Goal: Transaction & Acquisition: Book appointment/travel/reservation

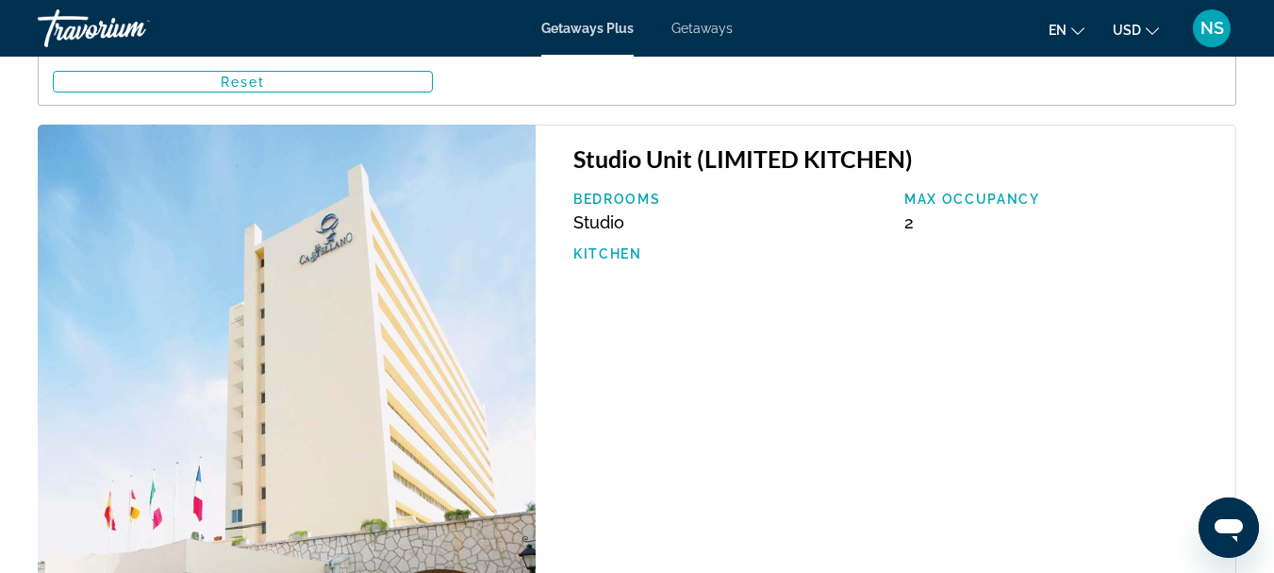
scroll to position [3301, 0]
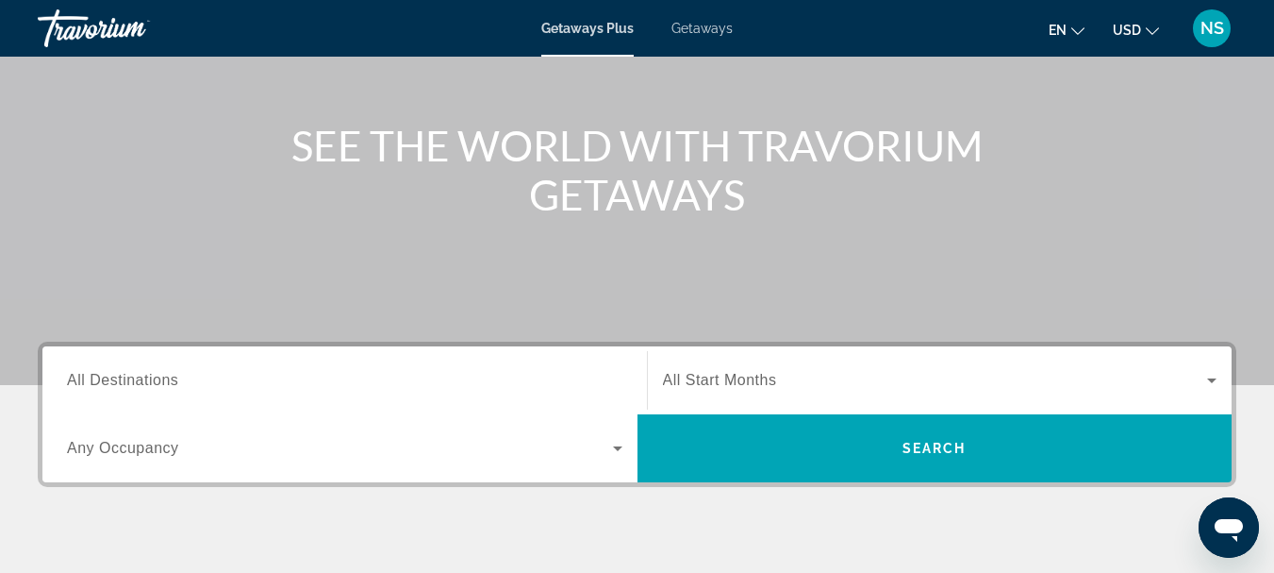
scroll to position [189, 0]
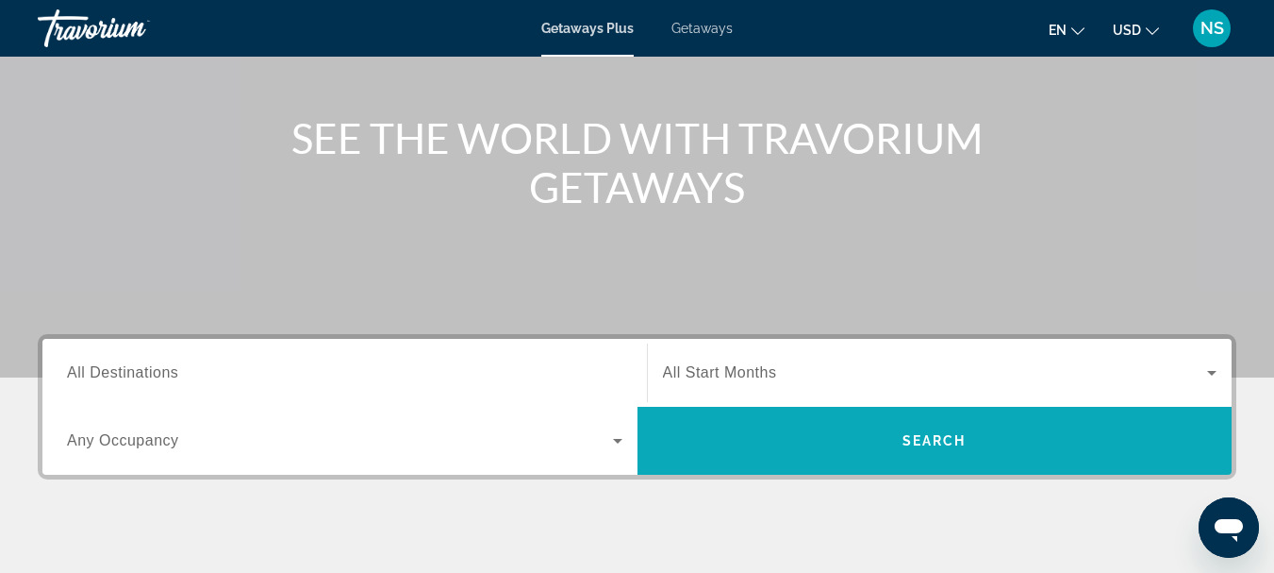
click at [920, 440] on span "Search" at bounding box center [935, 440] width 64 height 15
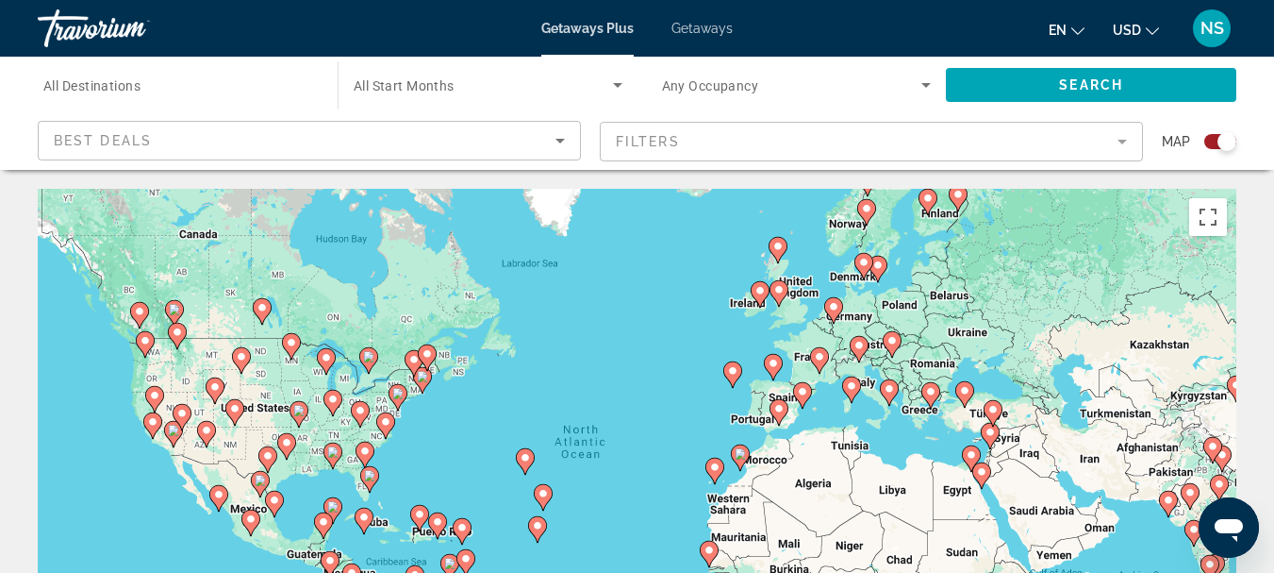
click at [123, 86] on span "All Destinations" at bounding box center [91, 85] width 97 height 15
click at [123, 86] on input "Destination All Destinations" at bounding box center [178, 86] width 270 height 23
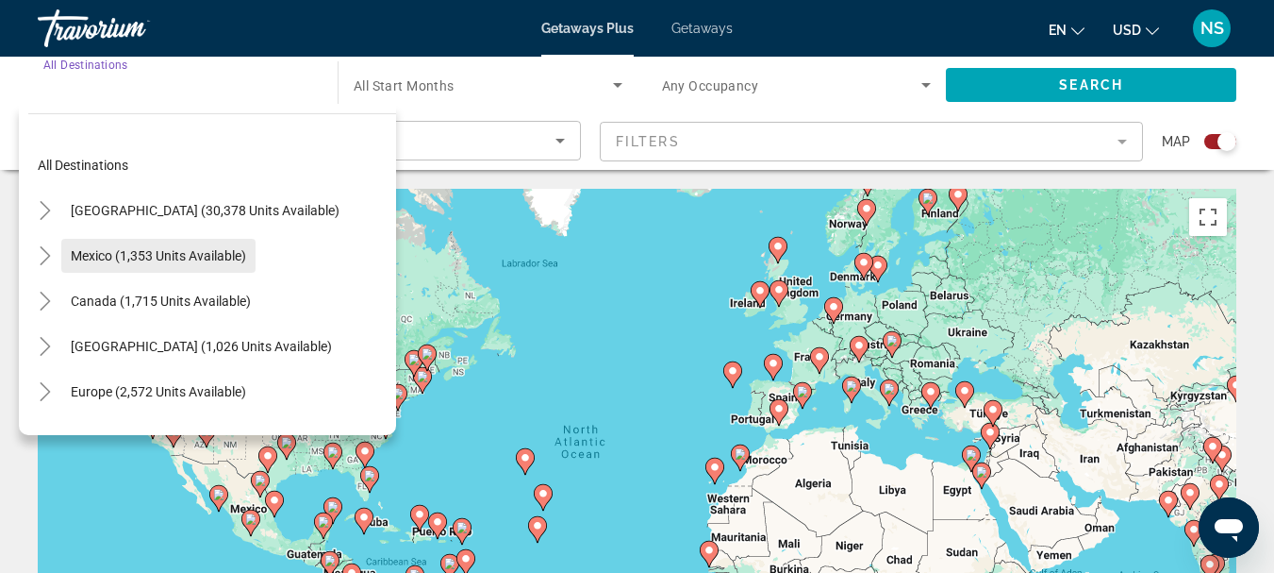
click at [87, 253] on span "Mexico (1,353 units available)" at bounding box center [158, 255] width 175 height 15
type input "**********"
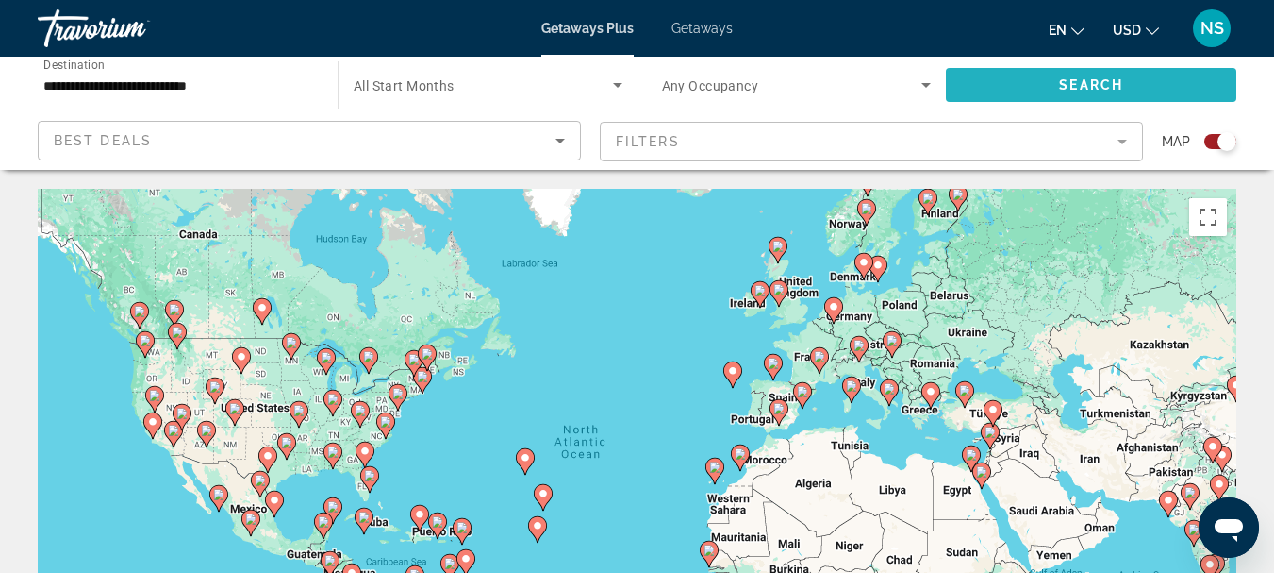
click at [1122, 91] on span "Search" at bounding box center [1091, 84] width 64 height 15
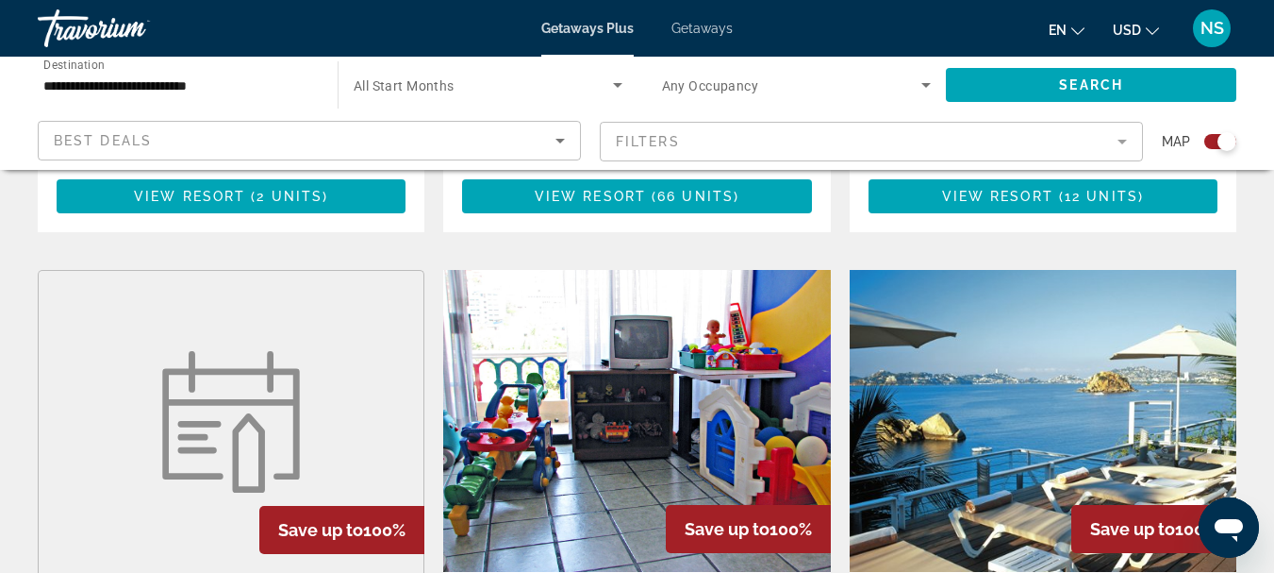
scroll to position [2641, 0]
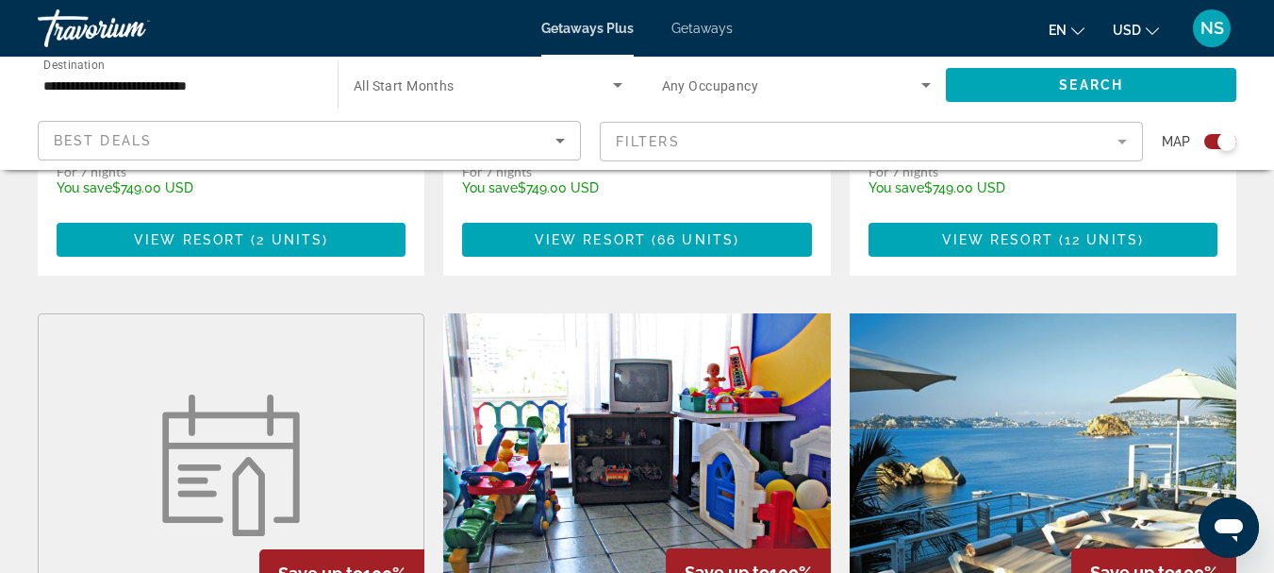
click at [1038, 313] on img "Main content" at bounding box center [1043, 464] width 387 height 302
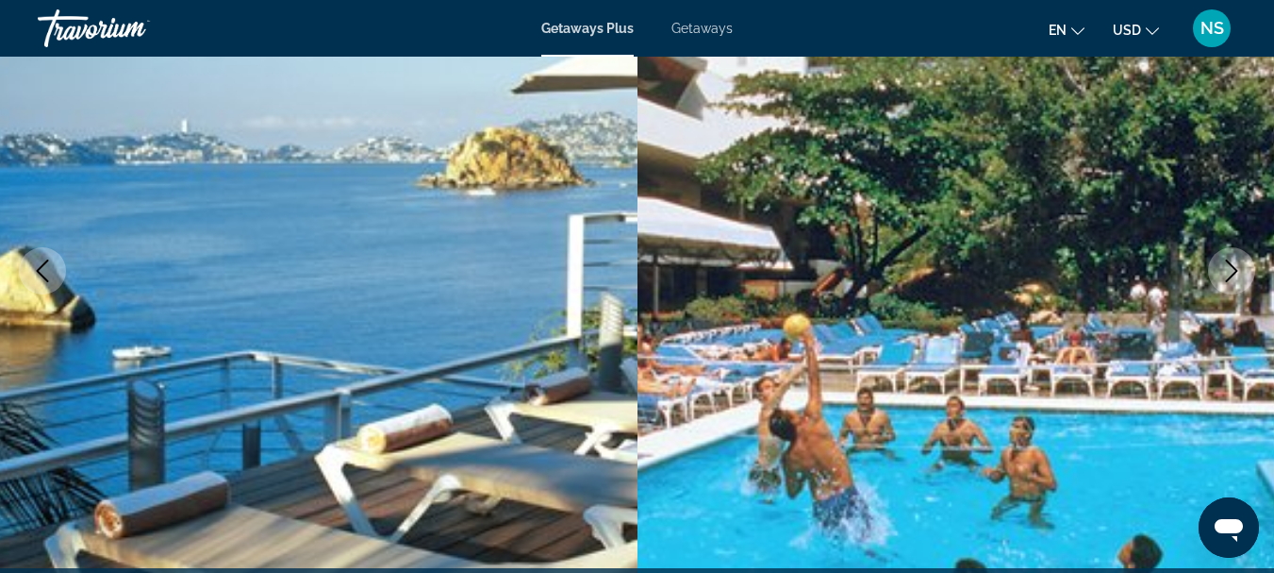
scroll to position [189, 0]
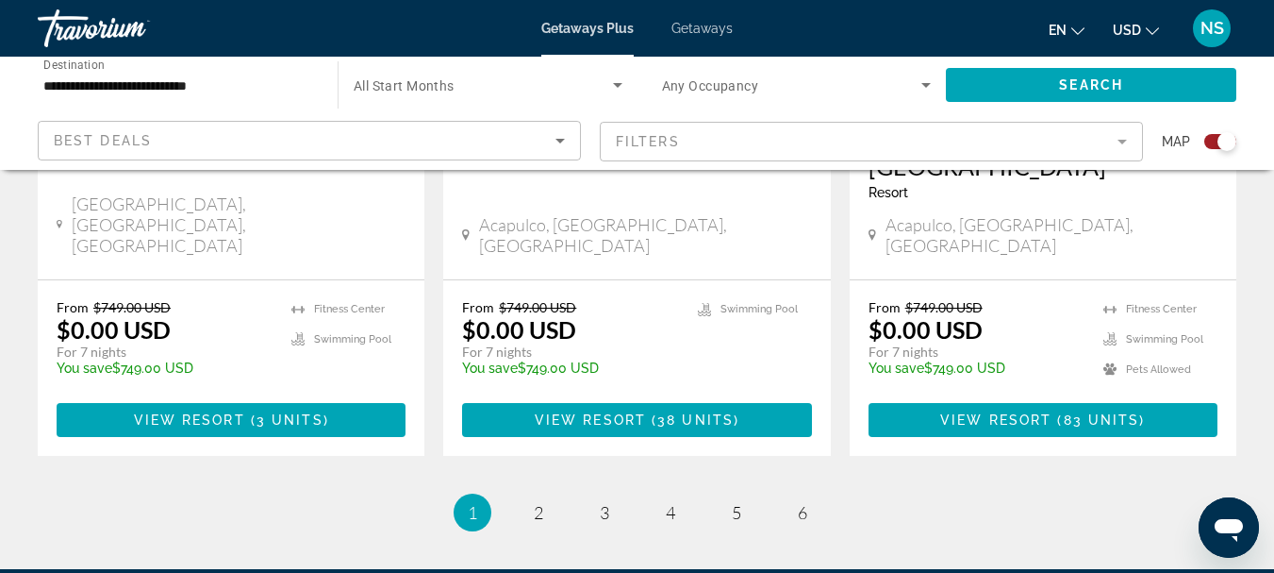
scroll to position [3170, 0]
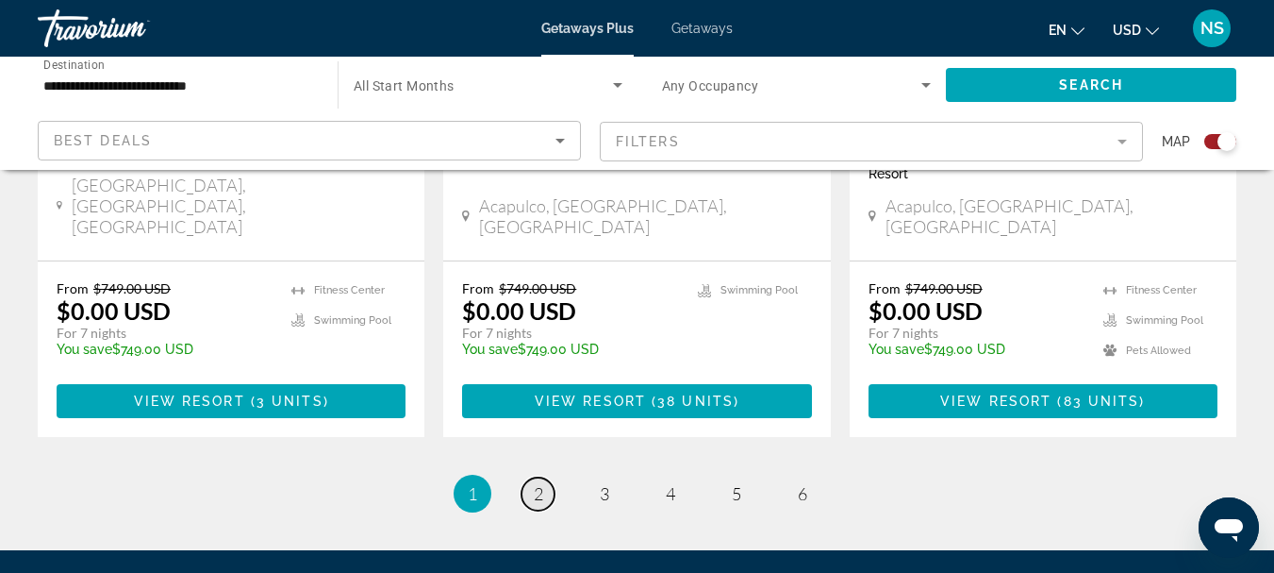
click at [539, 483] on span "2" at bounding box center [538, 493] width 9 height 21
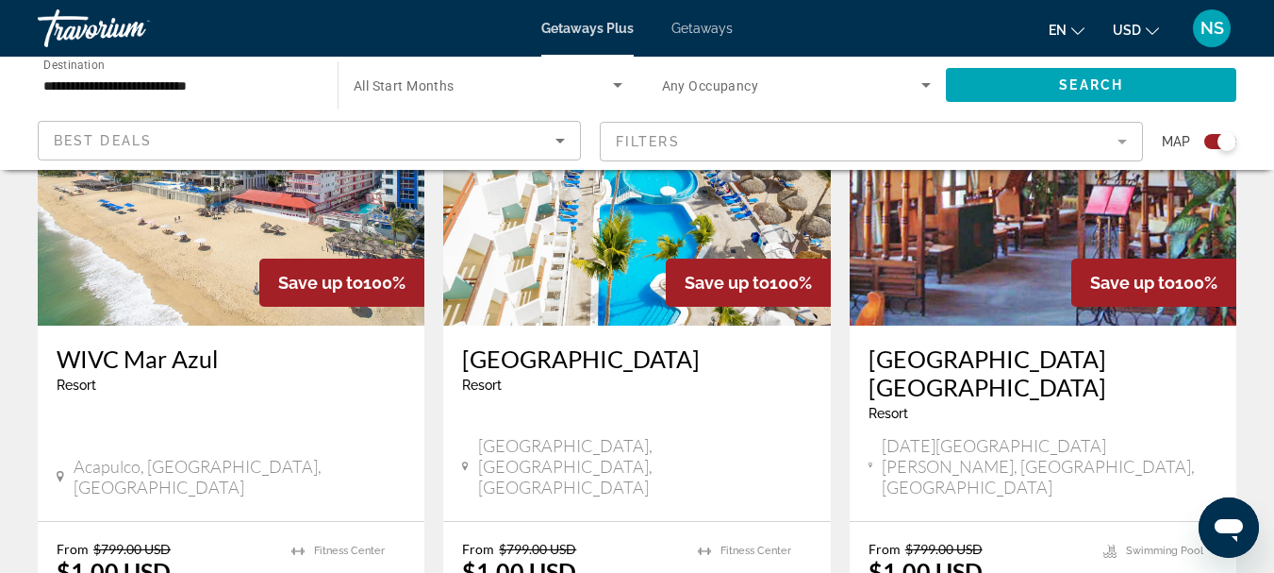
scroll to position [755, 0]
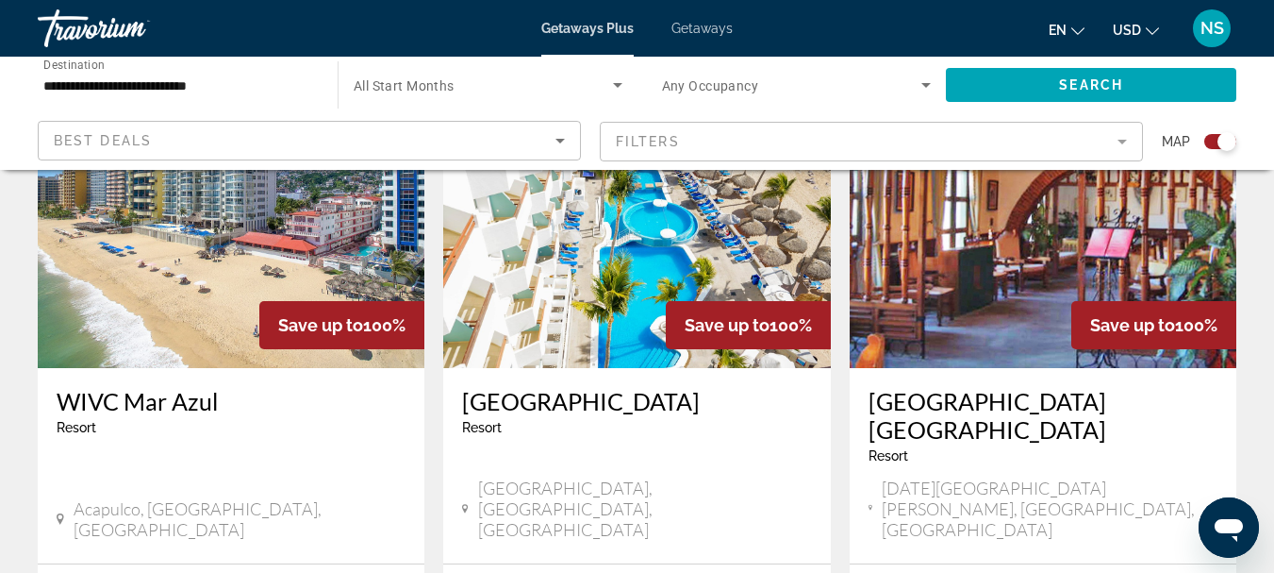
click at [652, 252] on img "Main content" at bounding box center [636, 217] width 387 height 302
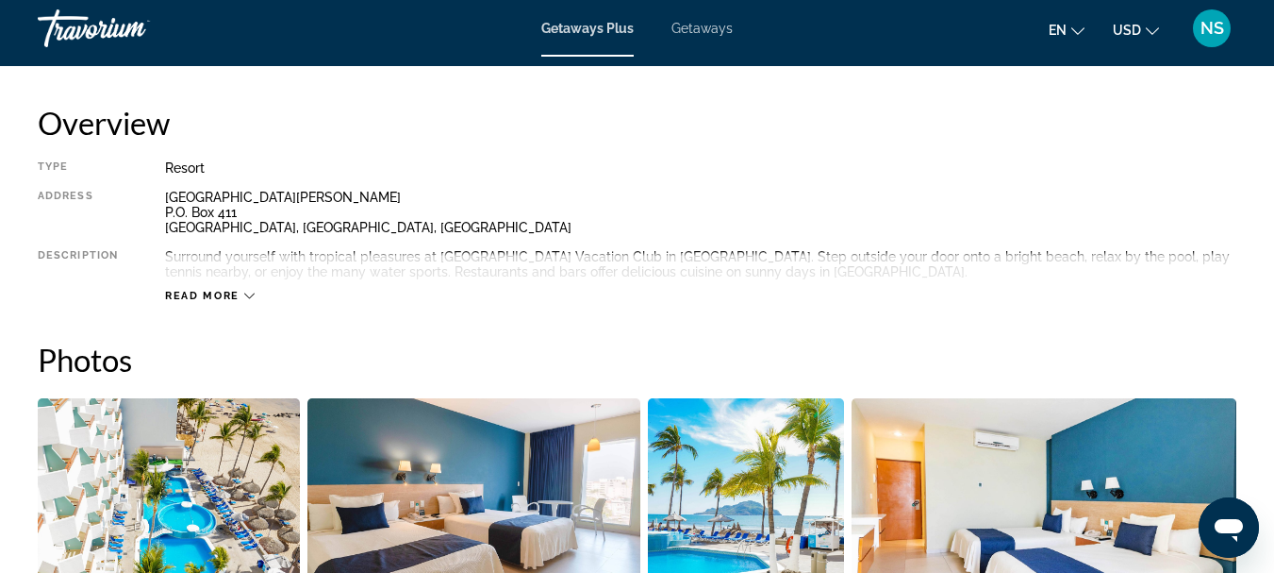
scroll to position [1132, 0]
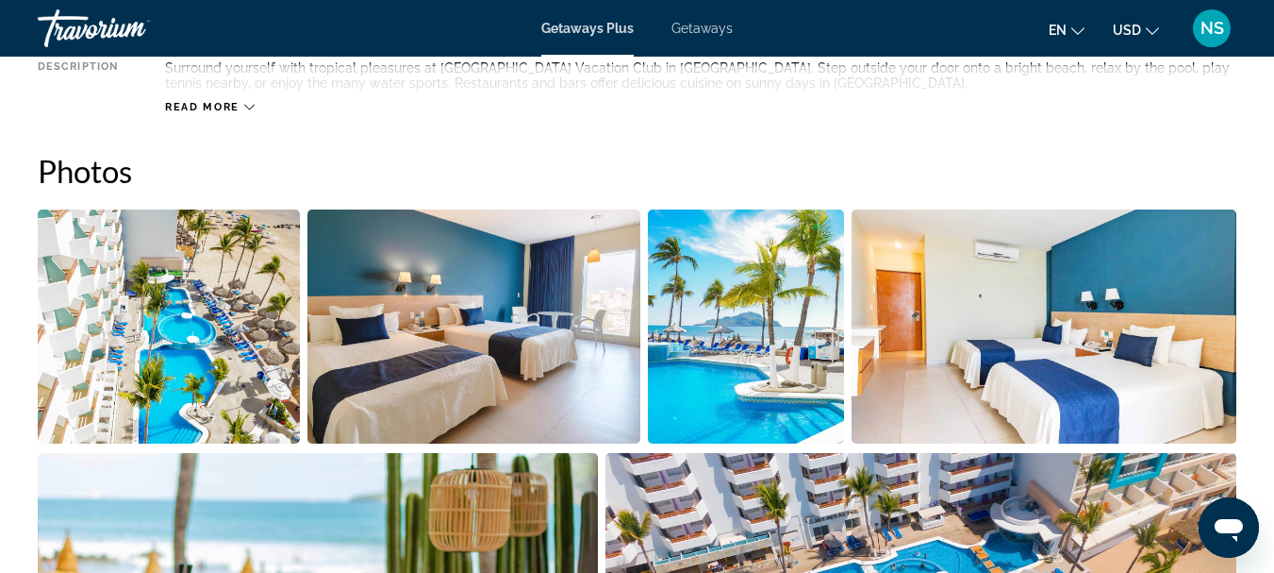
click at [724, 339] on img "Open full-screen image slider" at bounding box center [746, 326] width 196 height 234
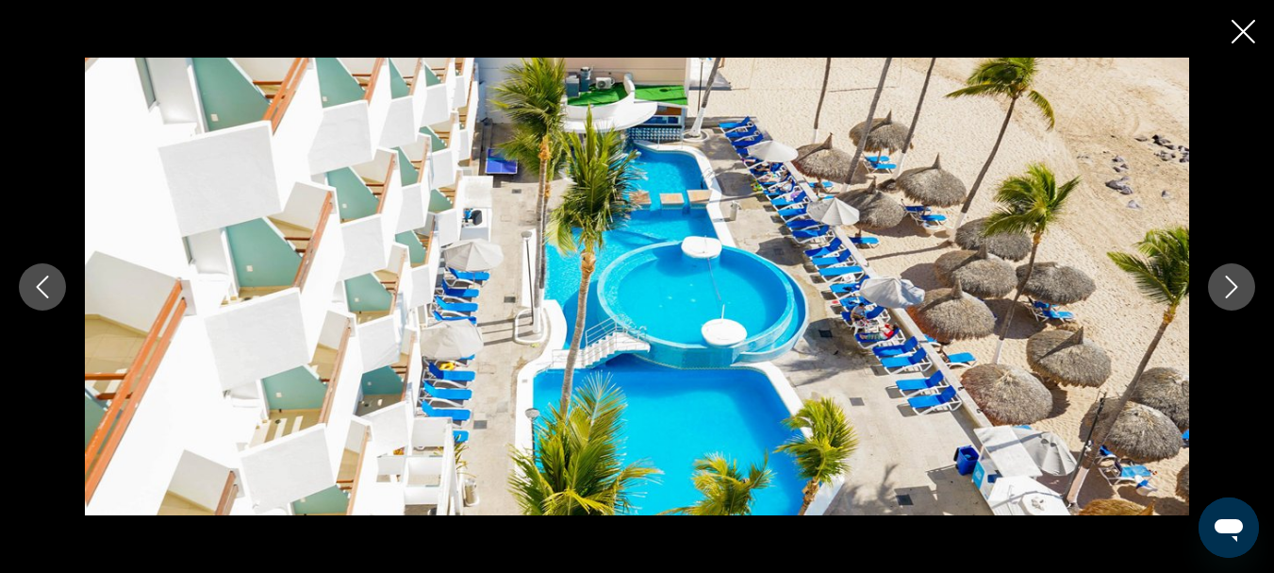
click at [1235, 278] on icon "Next image" at bounding box center [1232, 286] width 23 height 23
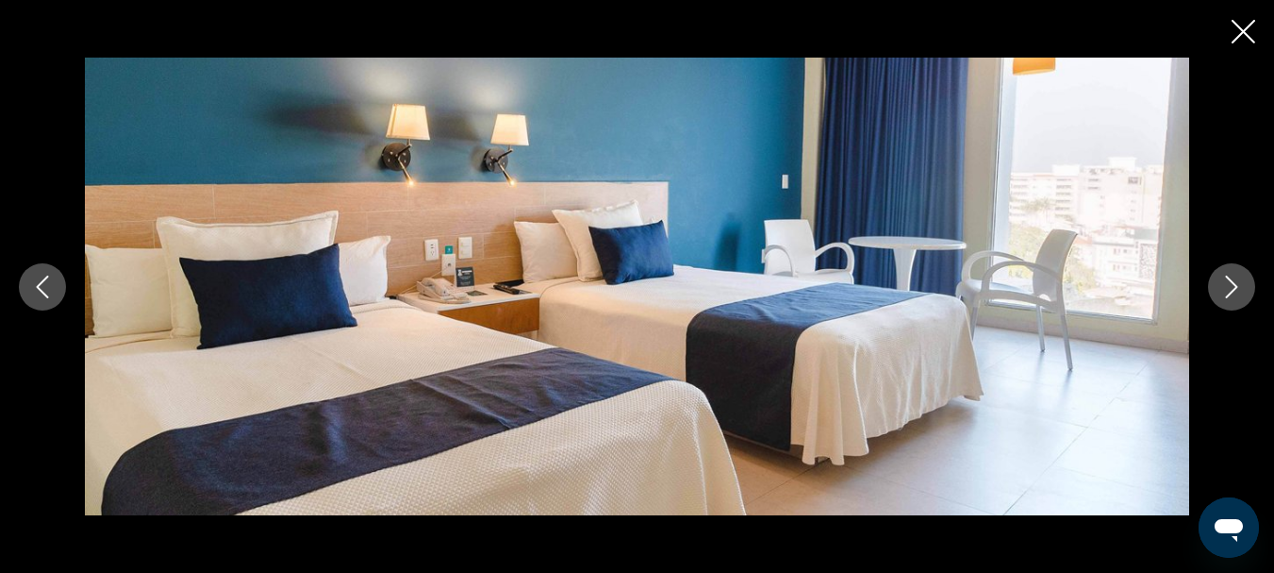
click at [1235, 278] on icon "Next image" at bounding box center [1232, 286] width 23 height 23
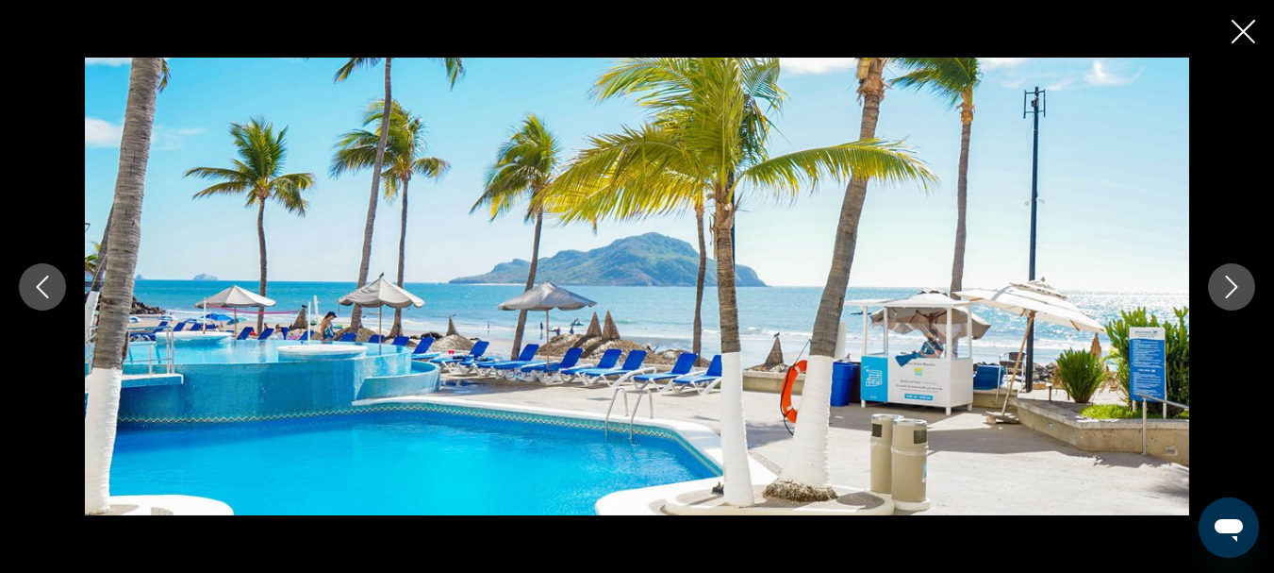
click at [1235, 278] on icon "Next image" at bounding box center [1232, 286] width 23 height 23
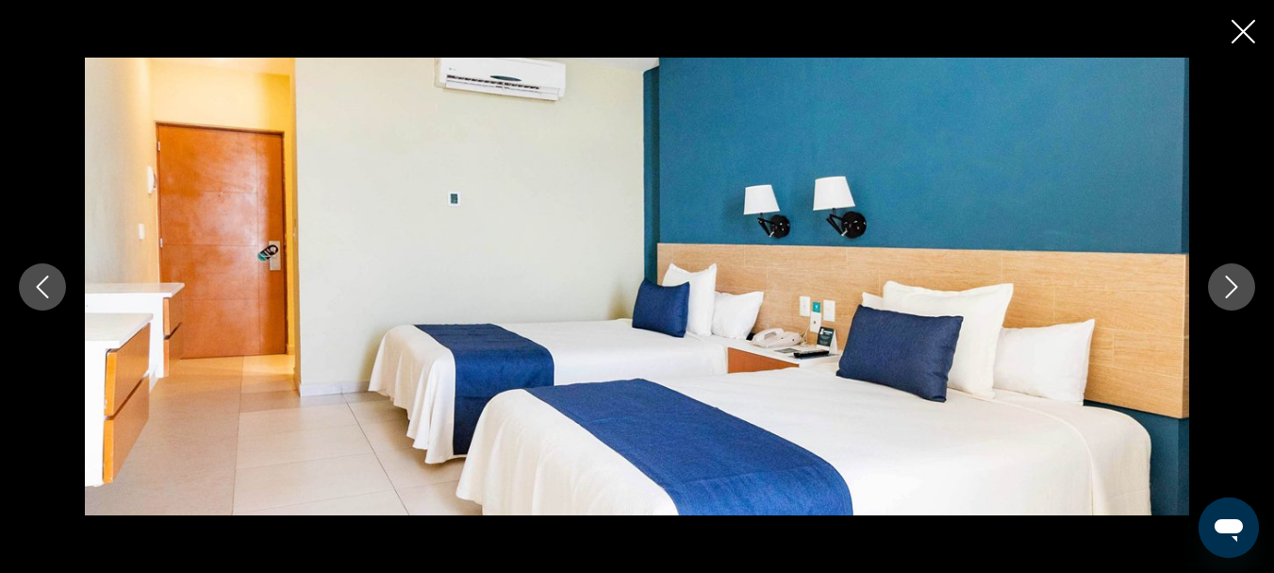
scroll to position [755, 0]
click at [1227, 278] on icon "Next image" at bounding box center [1232, 286] width 23 height 23
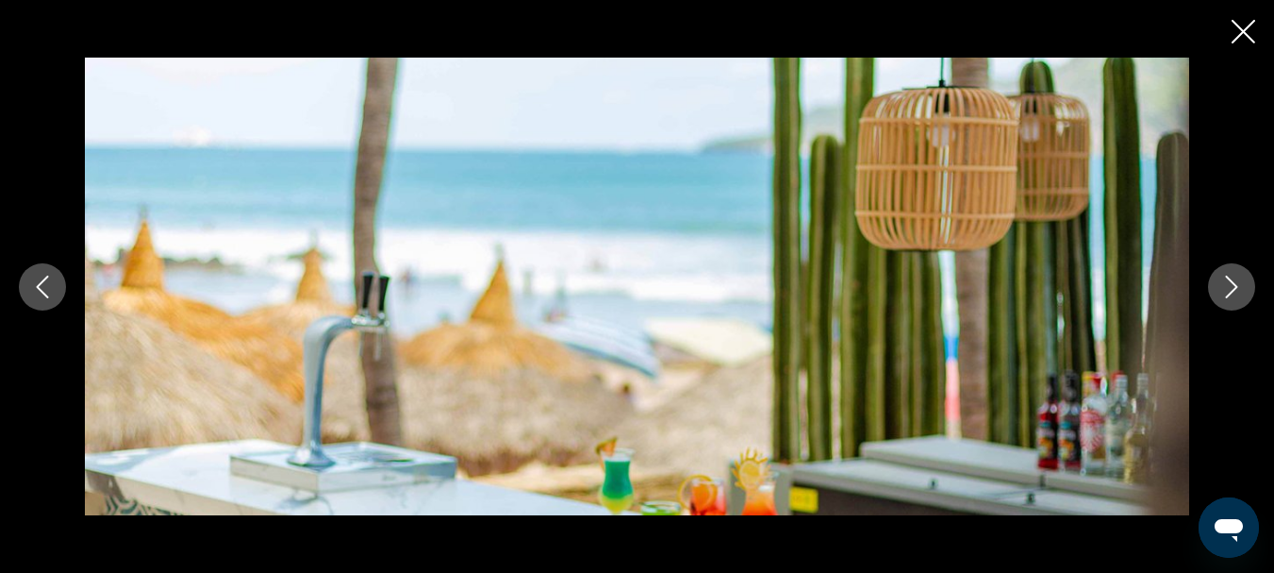
click at [1248, 31] on icon "Close slideshow" at bounding box center [1244, 32] width 24 height 24
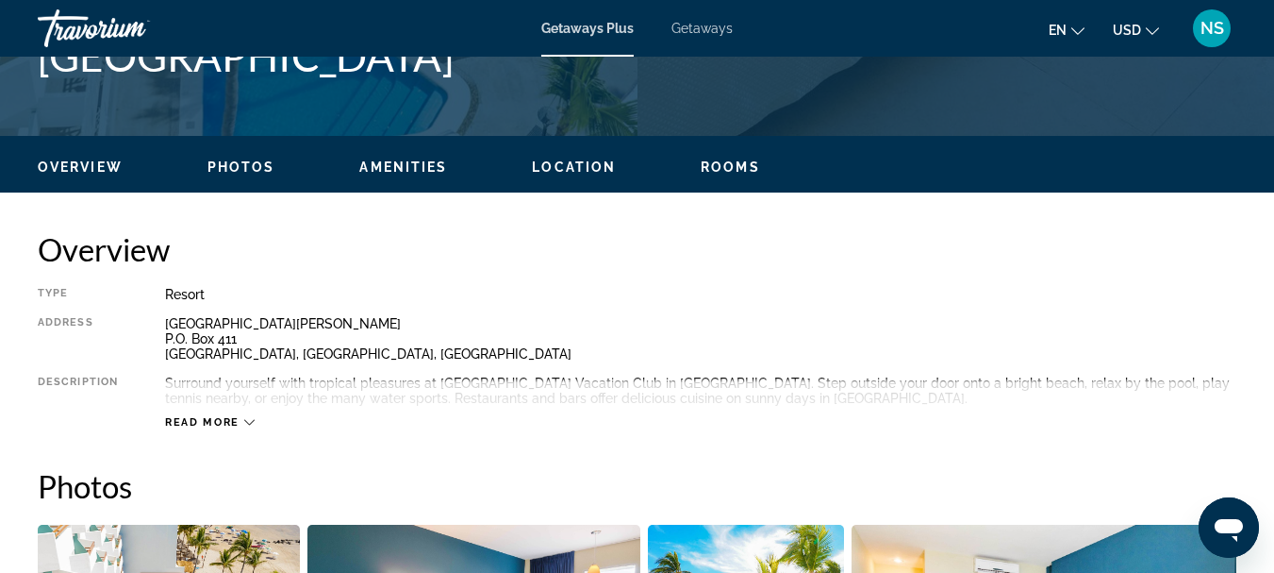
scroll to position [849, 0]
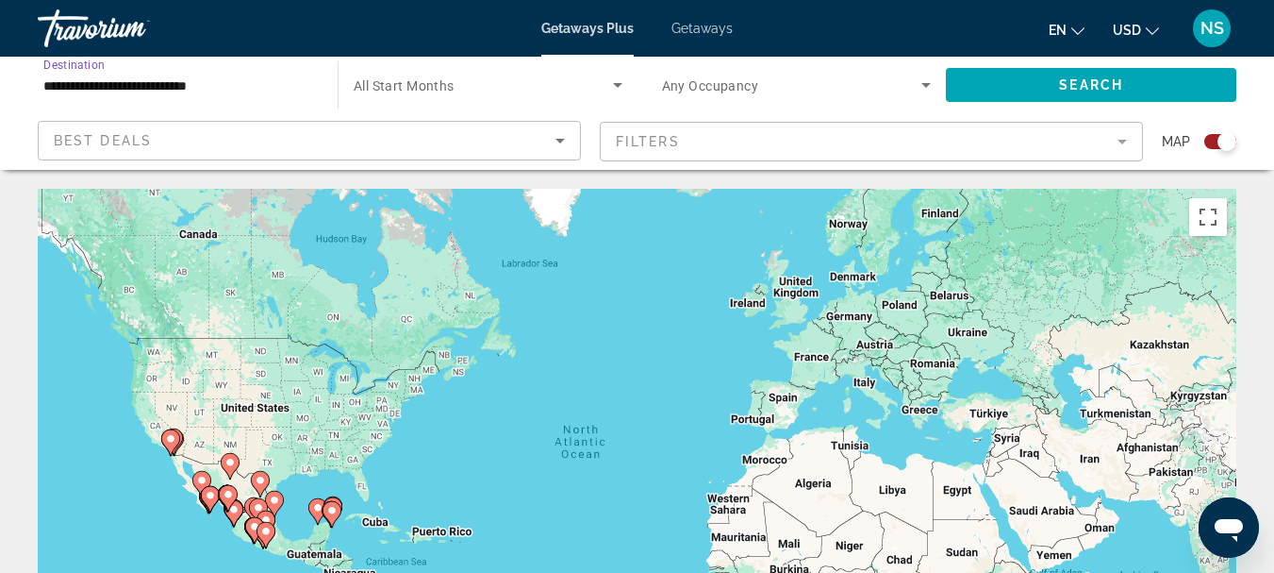
click at [75, 87] on input "**********" at bounding box center [178, 86] width 270 height 23
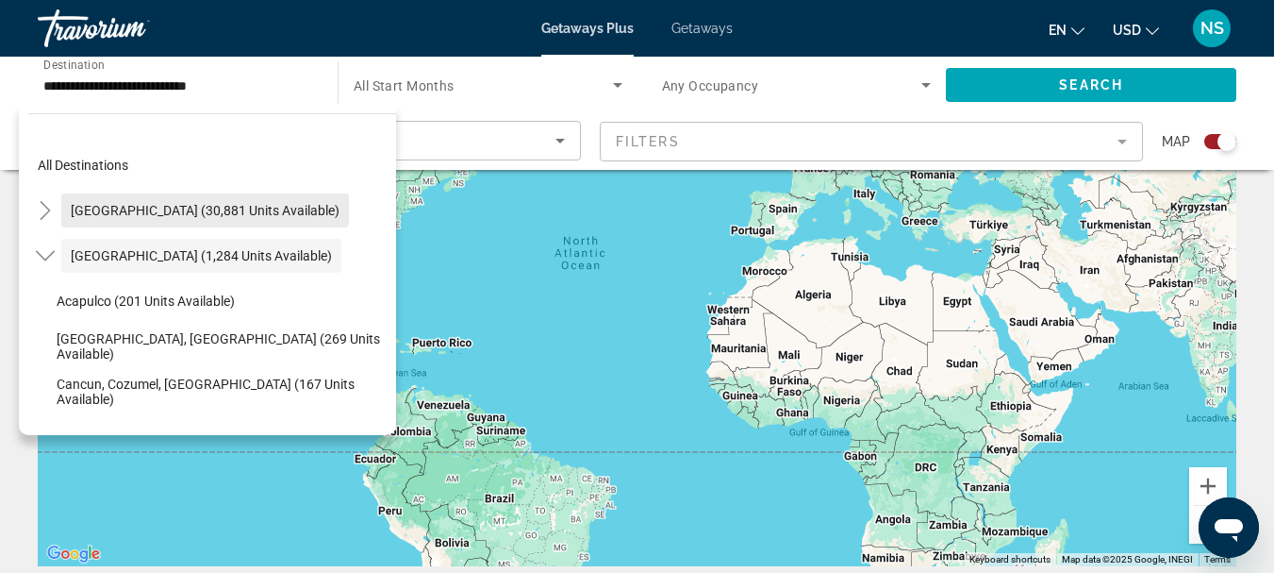
click at [102, 207] on span "United States (30,881 units available)" at bounding box center [205, 210] width 269 height 15
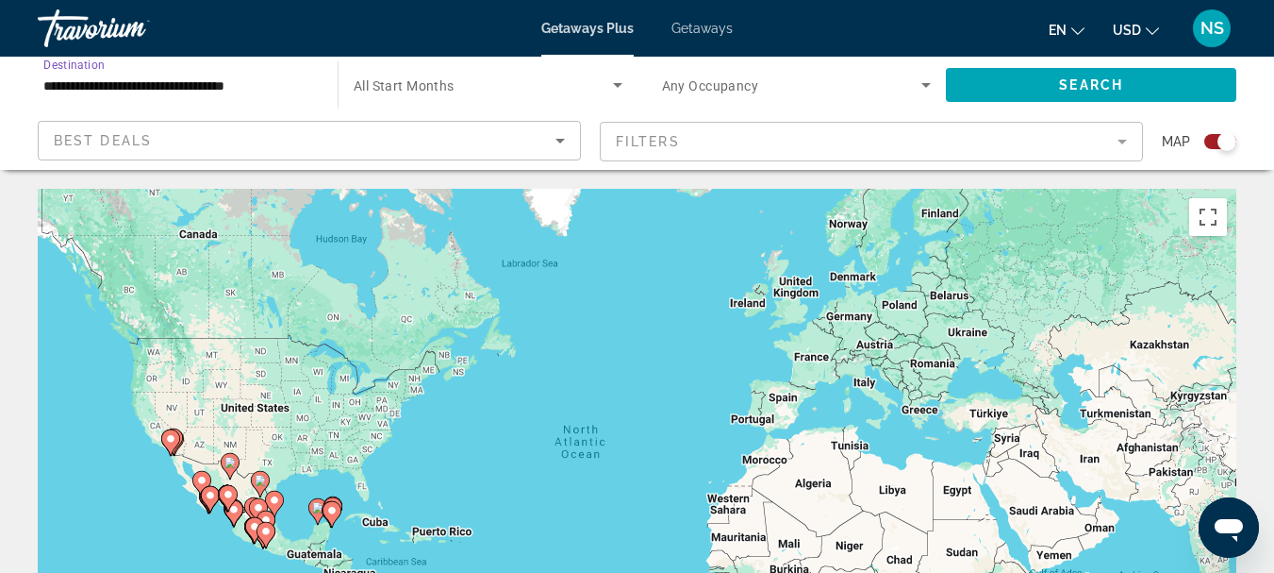
click at [185, 75] on input "**********" at bounding box center [178, 86] width 270 height 23
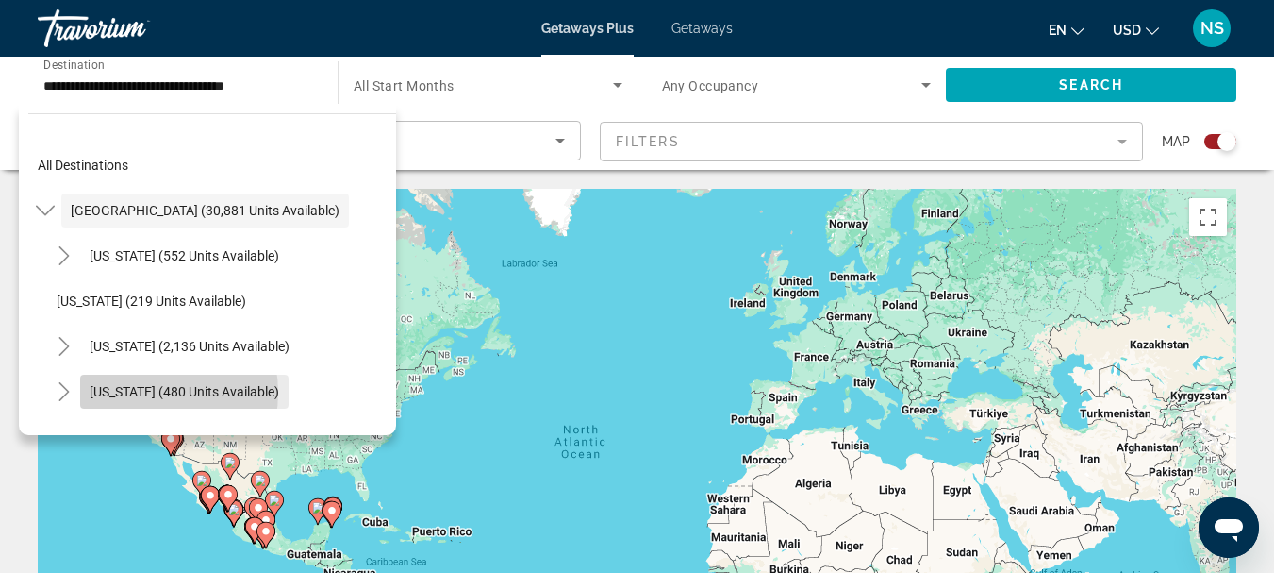
click at [147, 392] on span "Colorado (480 units available)" at bounding box center [185, 391] width 190 height 15
type input "**********"
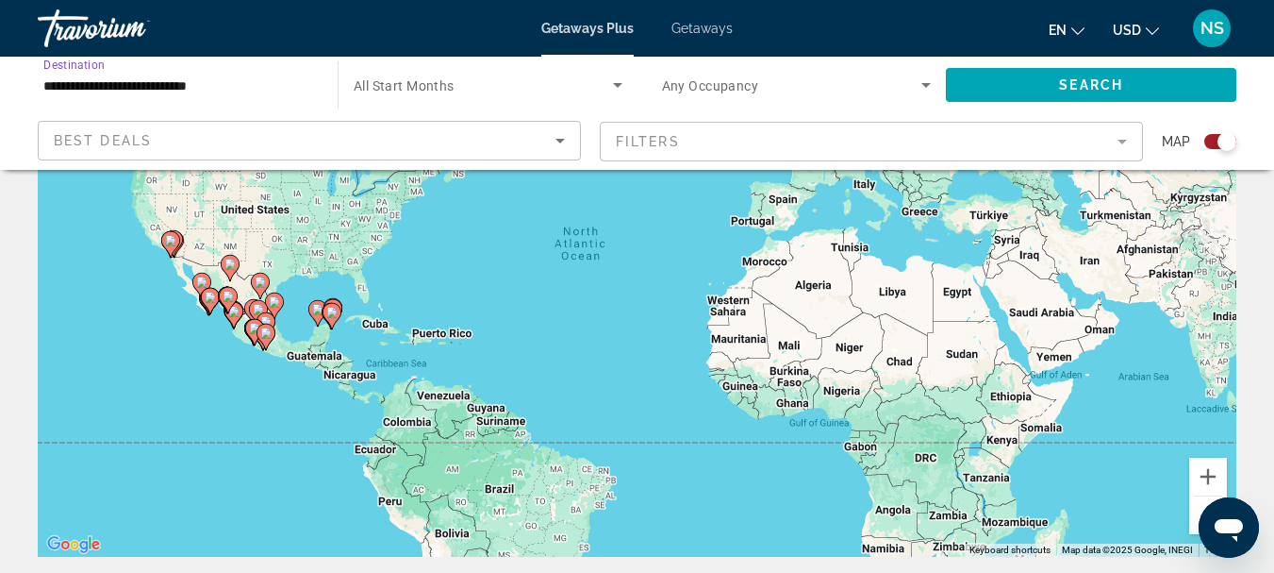
scroll to position [189, 0]
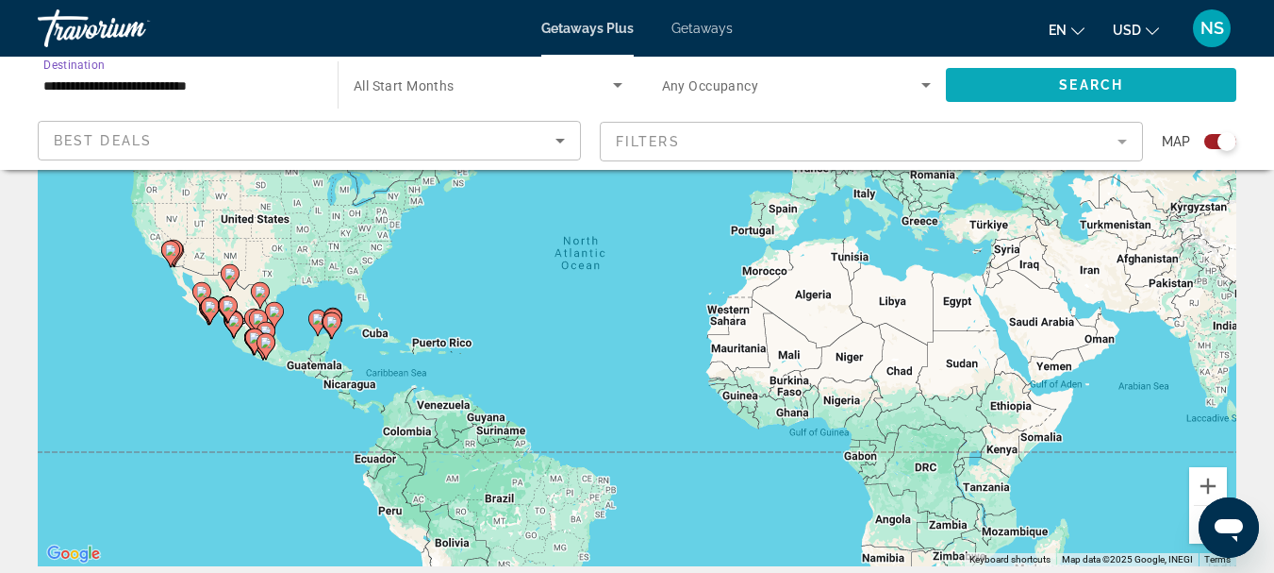
click at [1072, 86] on span "Search" at bounding box center [1091, 84] width 64 height 15
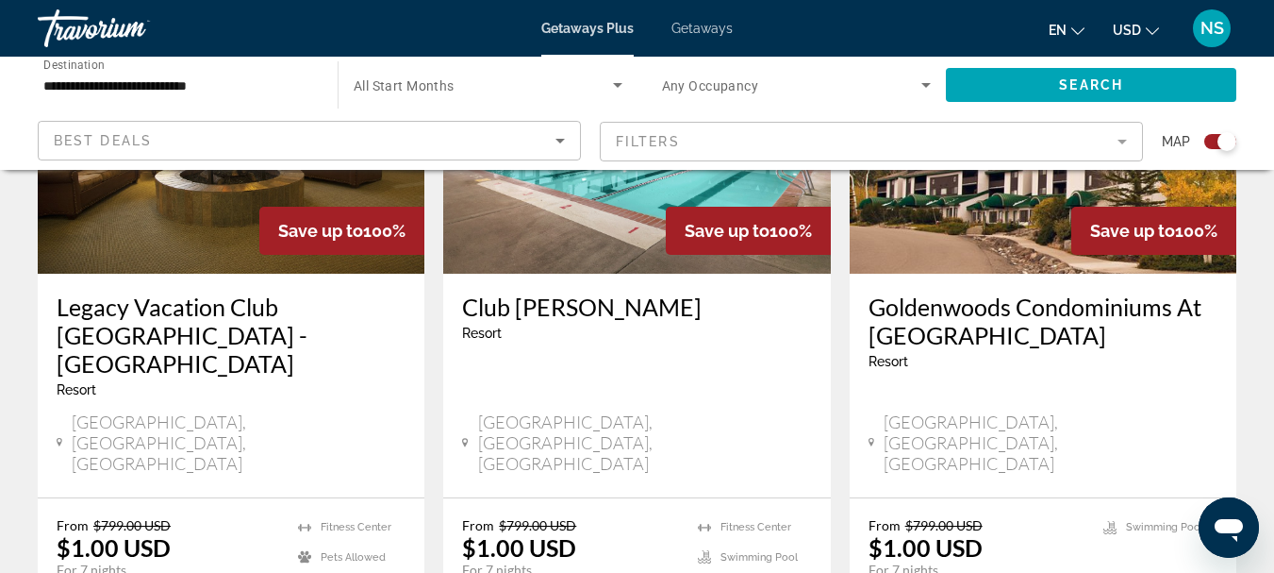
scroll to position [660, 0]
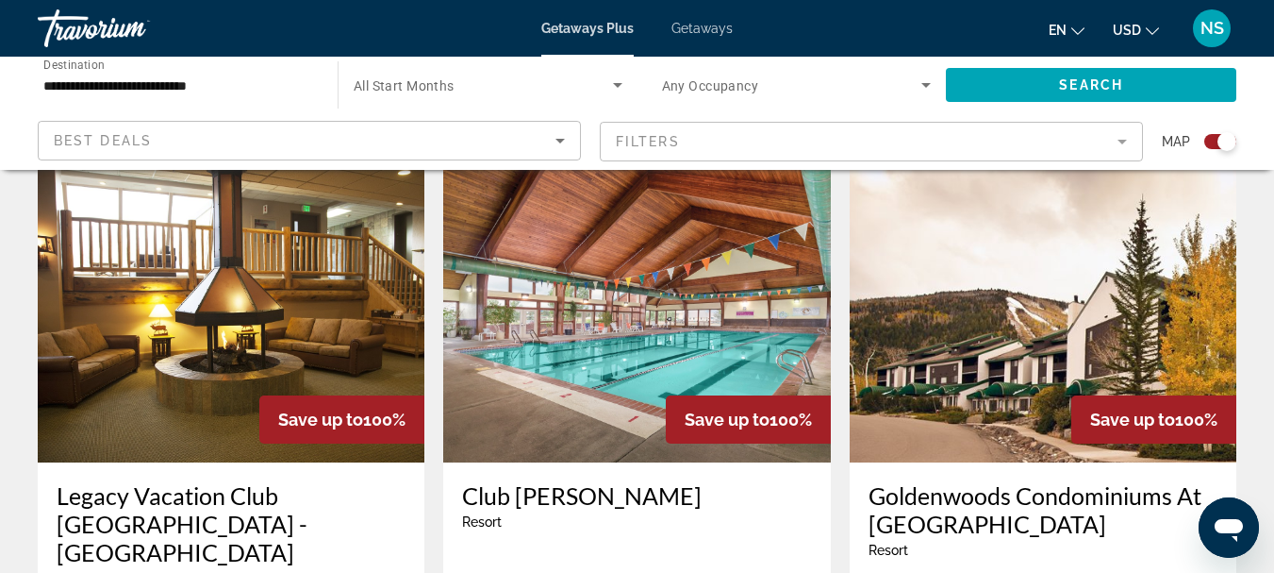
click at [635, 343] on img "Main content" at bounding box center [636, 311] width 387 height 302
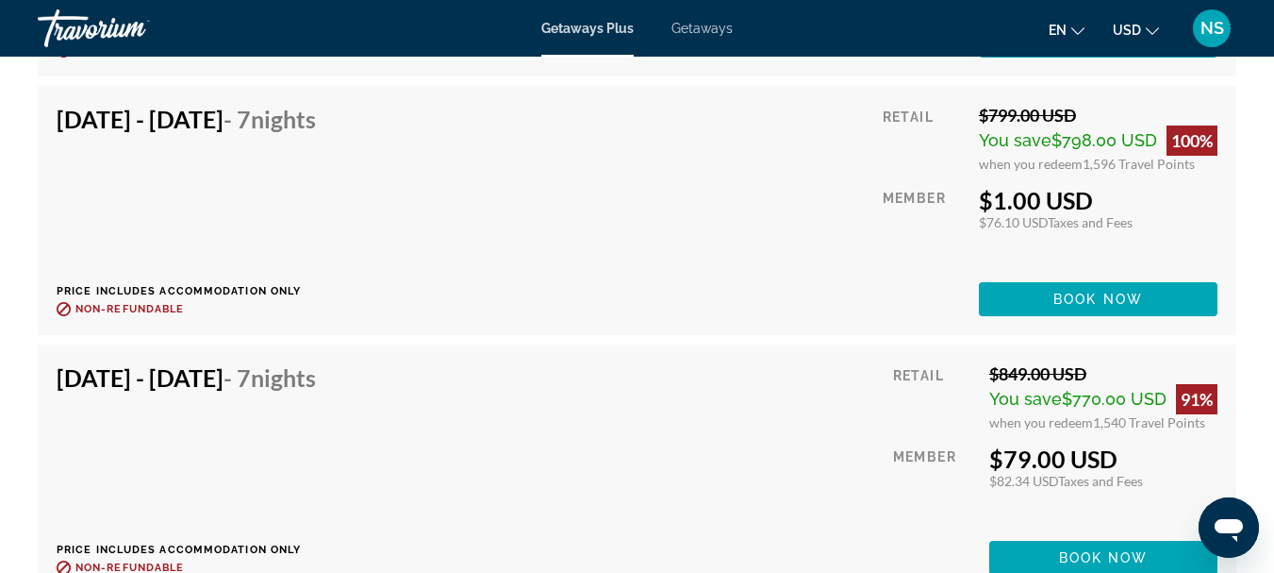
scroll to position [4999, 0]
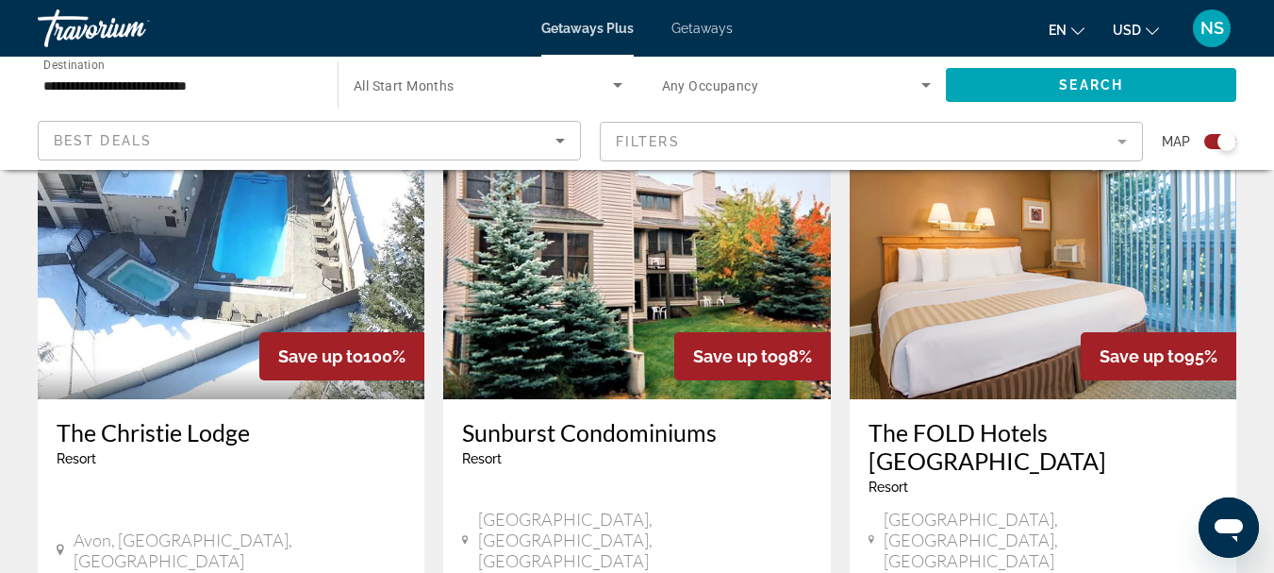
scroll to position [1509, 0]
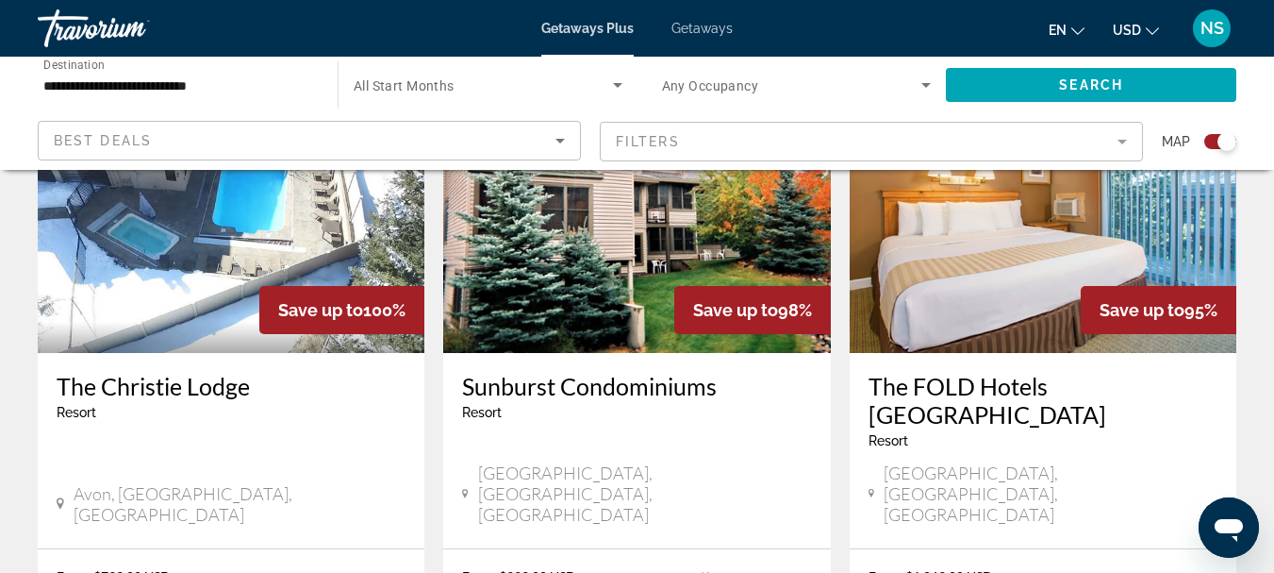
click at [715, 205] on img "Main content" at bounding box center [636, 202] width 387 height 302
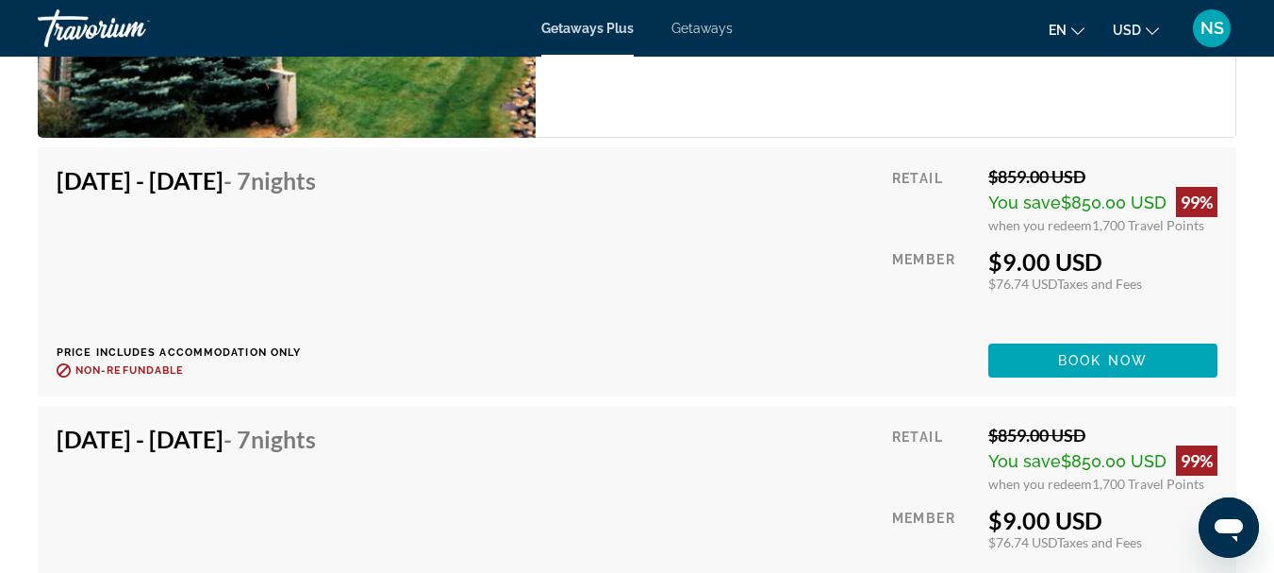
scroll to position [3773, 0]
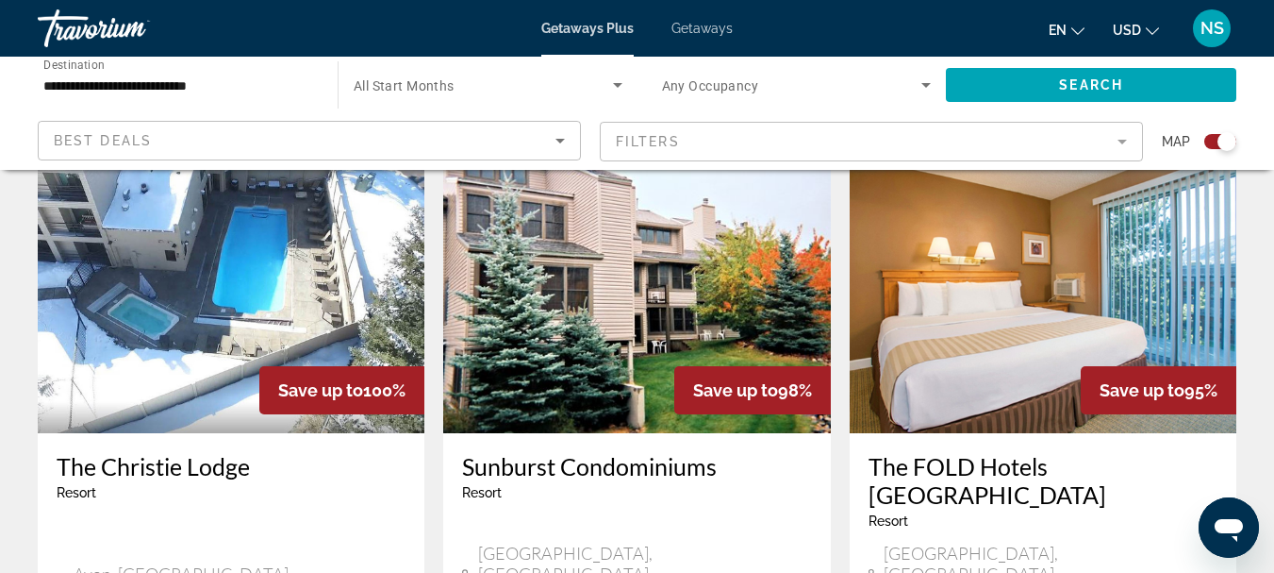
scroll to position [1321, 0]
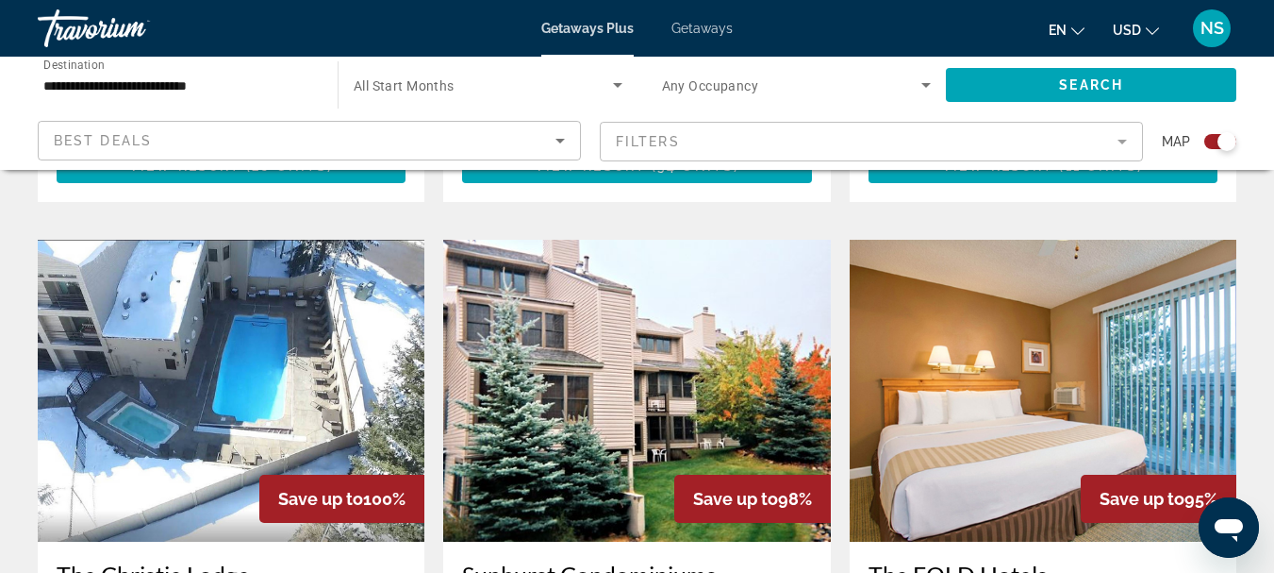
click at [1112, 324] on img "Main content" at bounding box center [1043, 391] width 387 height 302
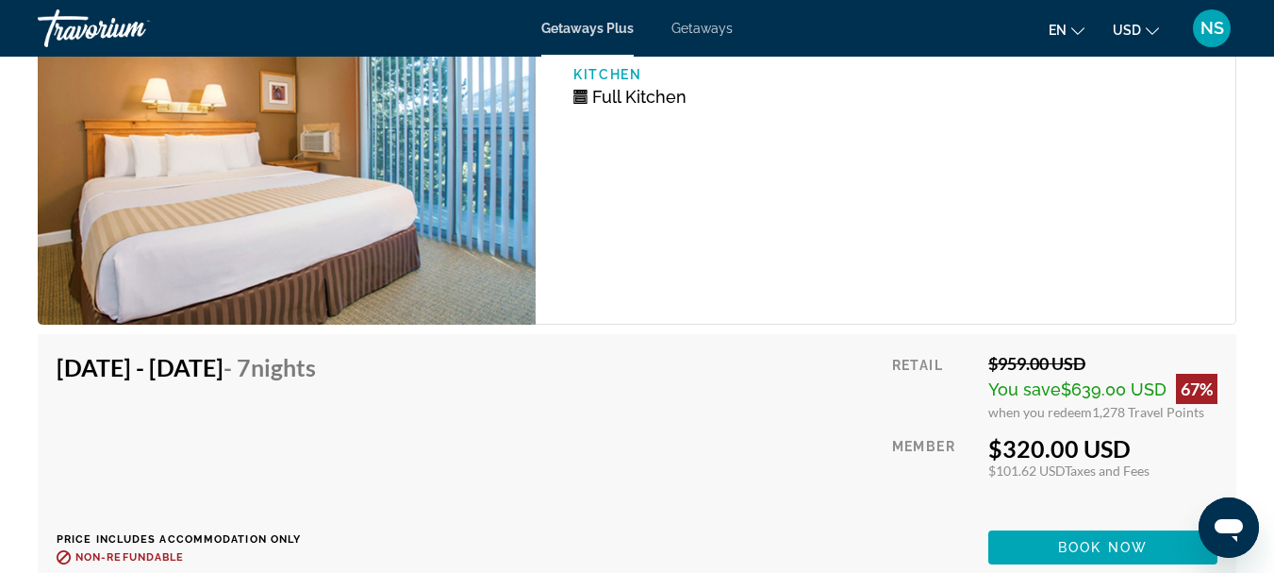
scroll to position [4056, 0]
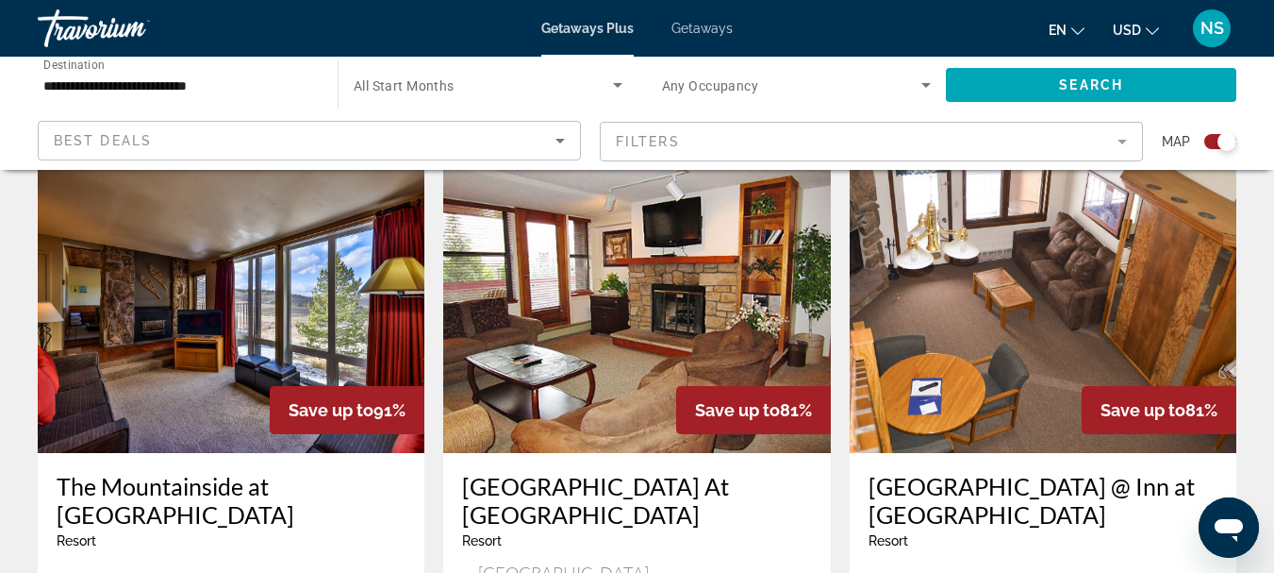
scroll to position [2075, 0]
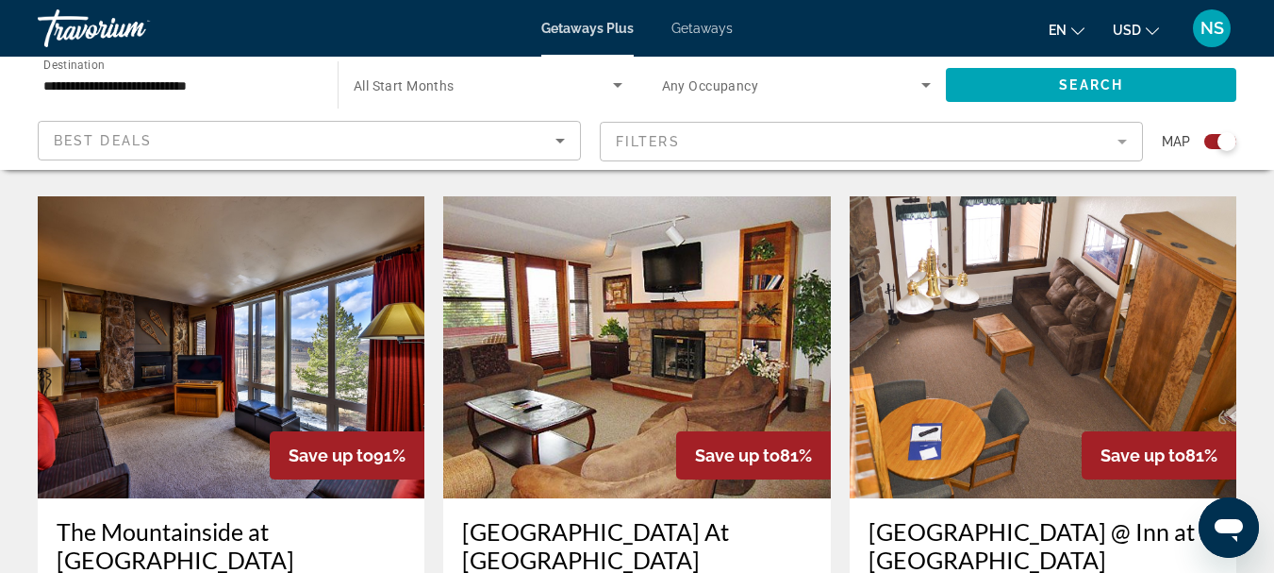
click at [215, 279] on img "Main content" at bounding box center [231, 347] width 387 height 302
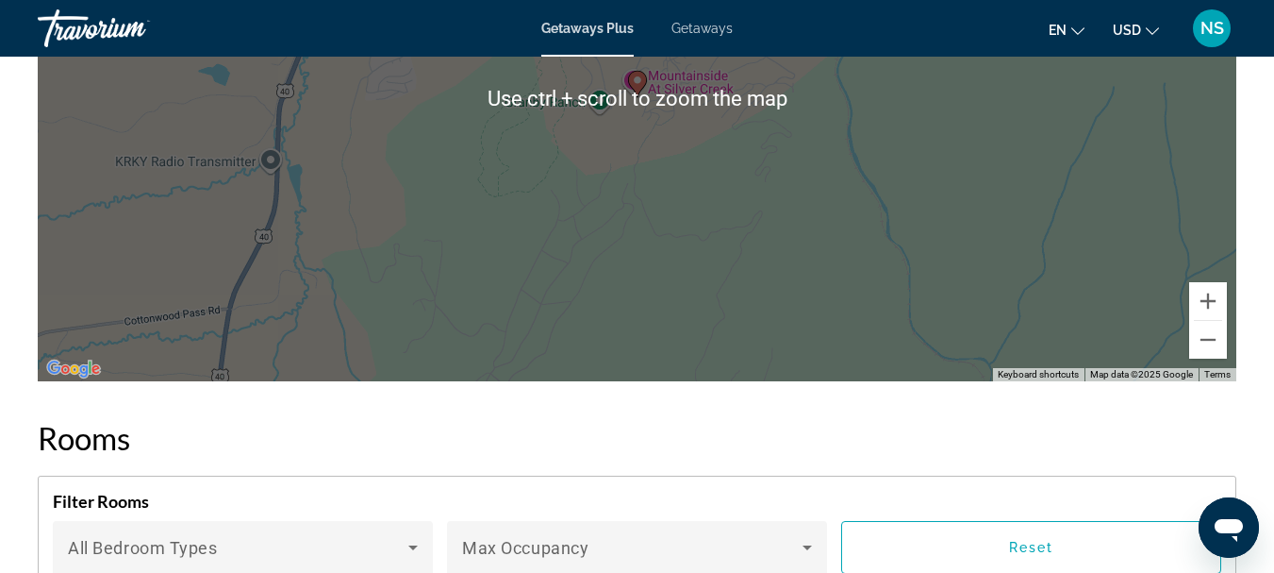
scroll to position [3867, 0]
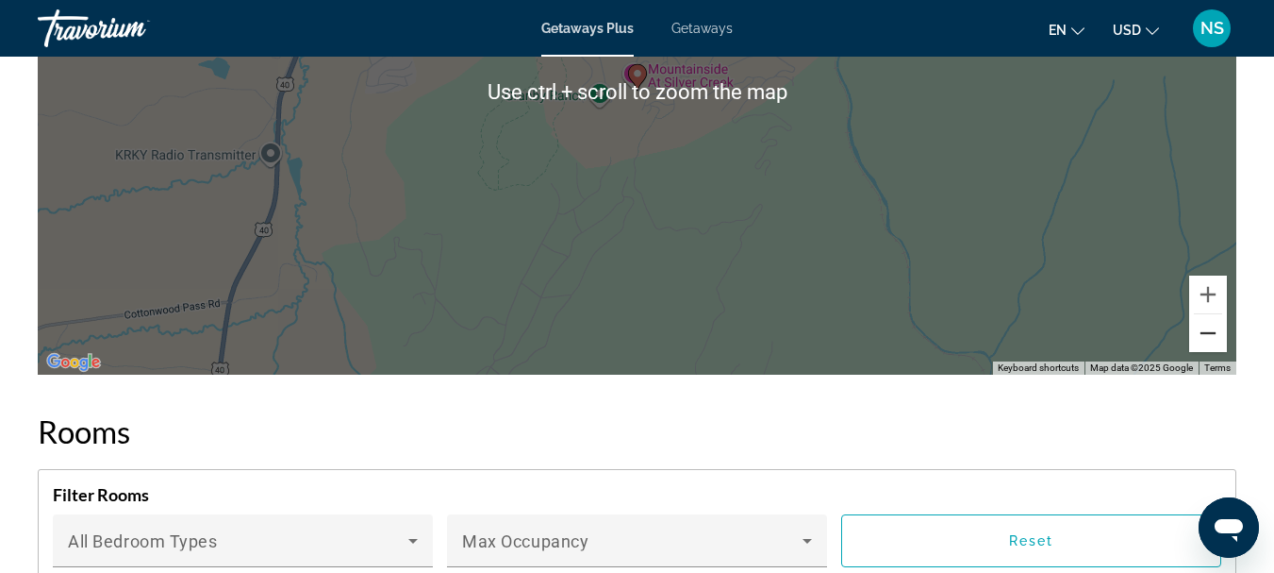
click at [1209, 352] on button "Zoom out" at bounding box center [1208, 333] width 38 height 38
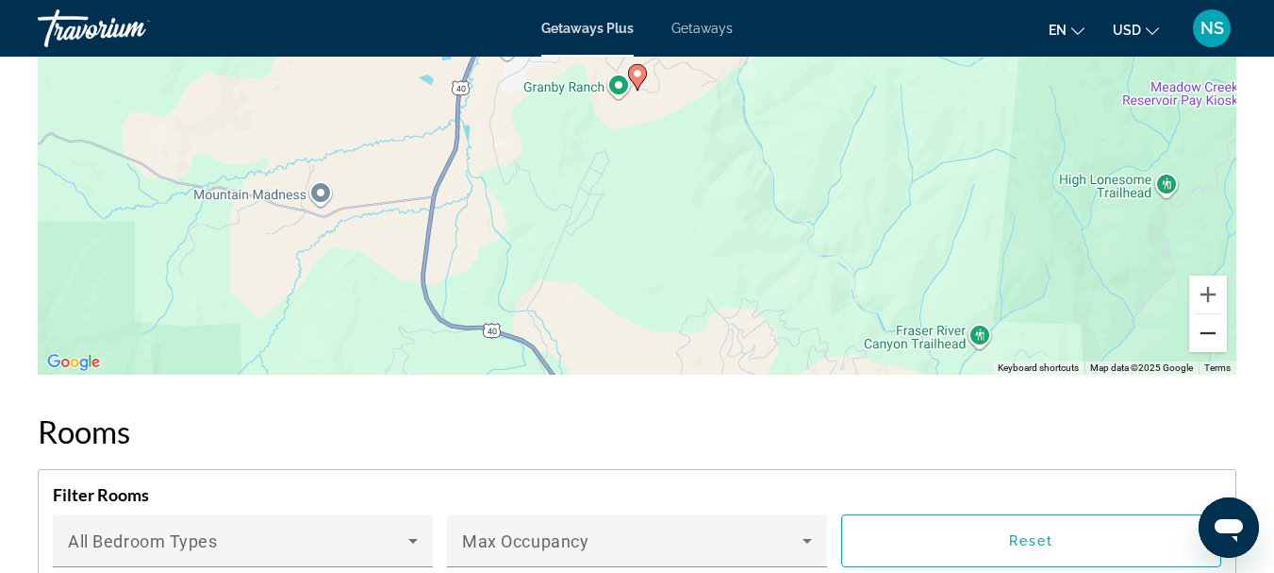
click at [1209, 352] on button "Zoom out" at bounding box center [1208, 333] width 38 height 38
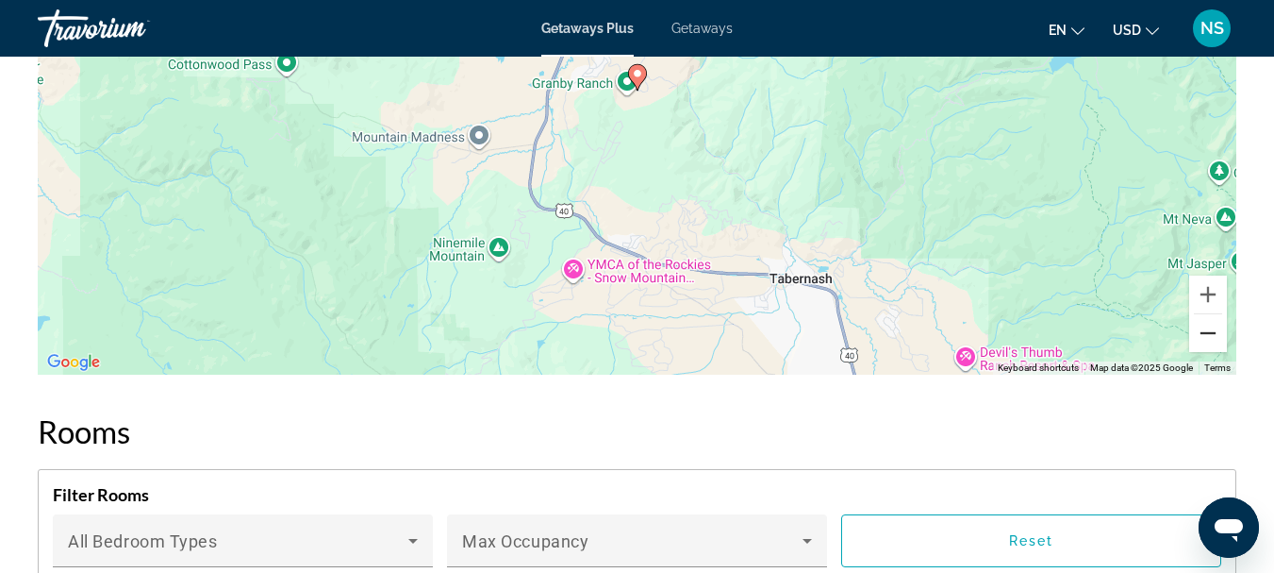
click at [1209, 352] on button "Zoom out" at bounding box center [1208, 333] width 38 height 38
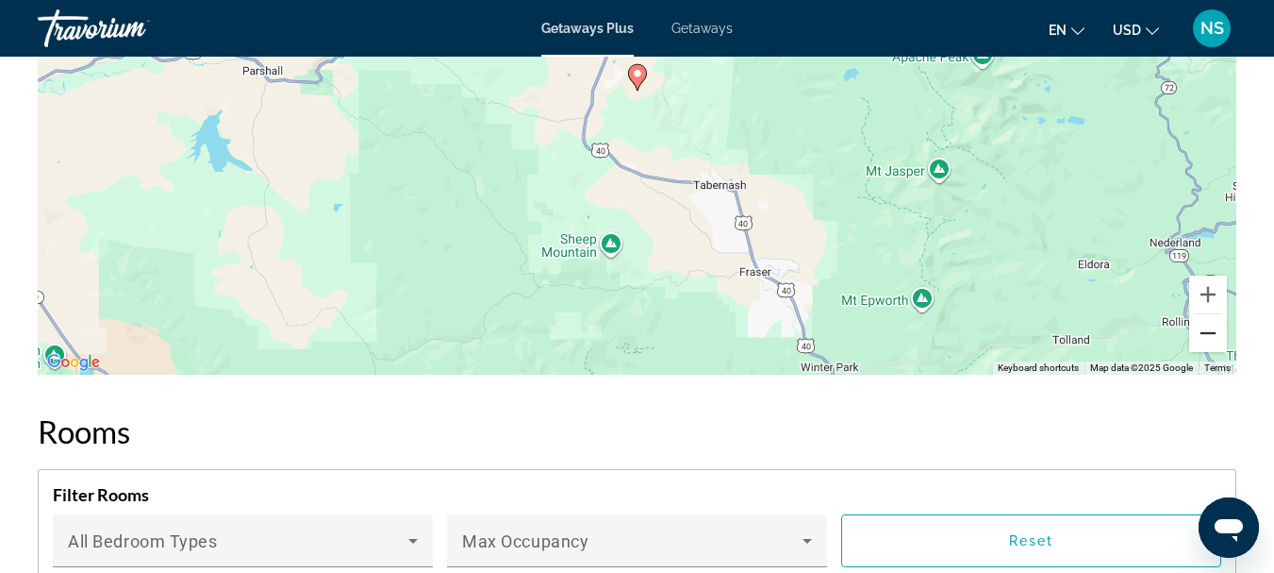
click at [1209, 352] on button "Zoom out" at bounding box center [1208, 333] width 38 height 38
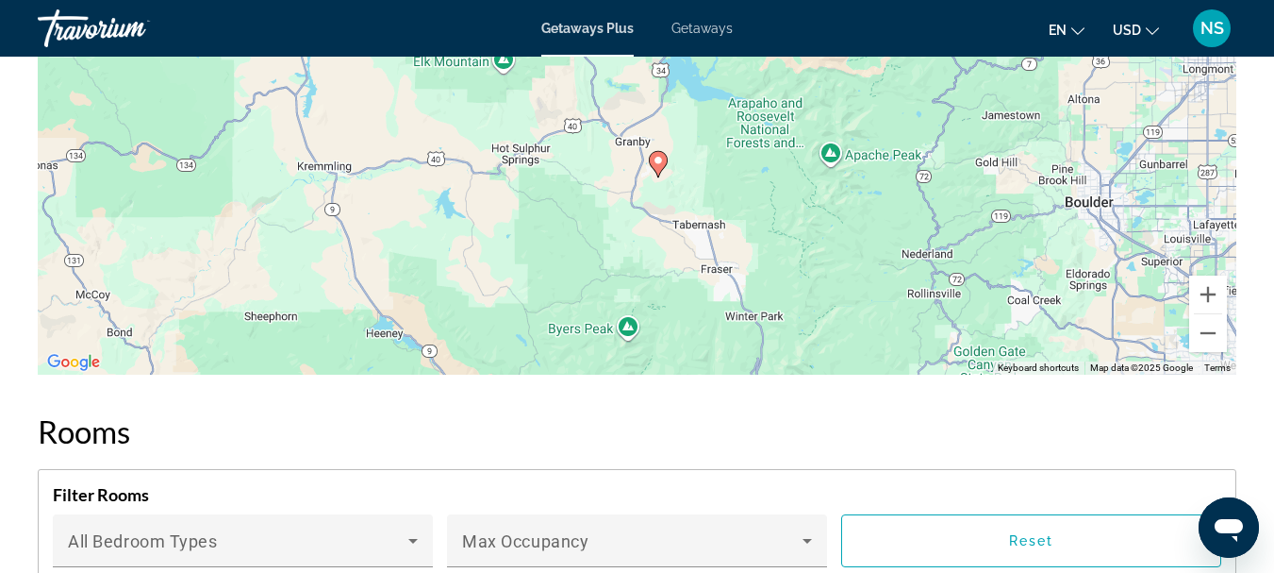
drag, startPoint x: 848, startPoint y: 193, endPoint x: 870, endPoint y: 283, distance: 92.2
click at [870, 283] on div "To activate drag with keyboard, press Alt + Enter. Once in keyboard drag state,…" at bounding box center [637, 92] width 1199 height 566
click at [1204, 351] on button "Zoom out" at bounding box center [1208, 333] width 38 height 38
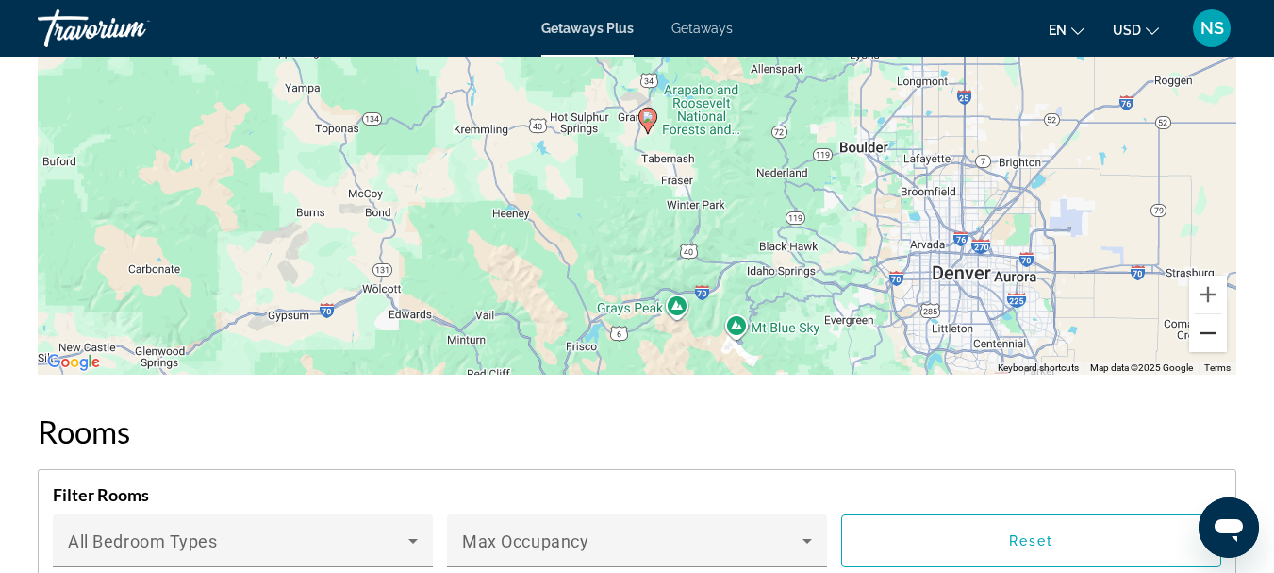
click at [1202, 349] on button "Zoom out" at bounding box center [1208, 333] width 38 height 38
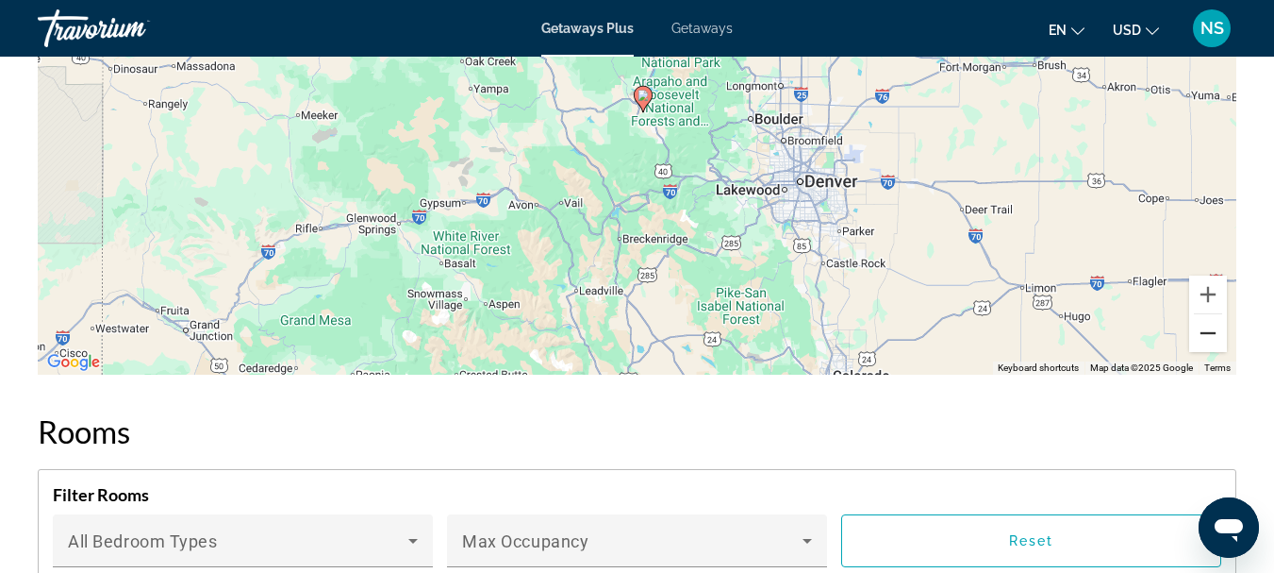
click at [1202, 349] on button "Zoom out" at bounding box center [1208, 333] width 38 height 38
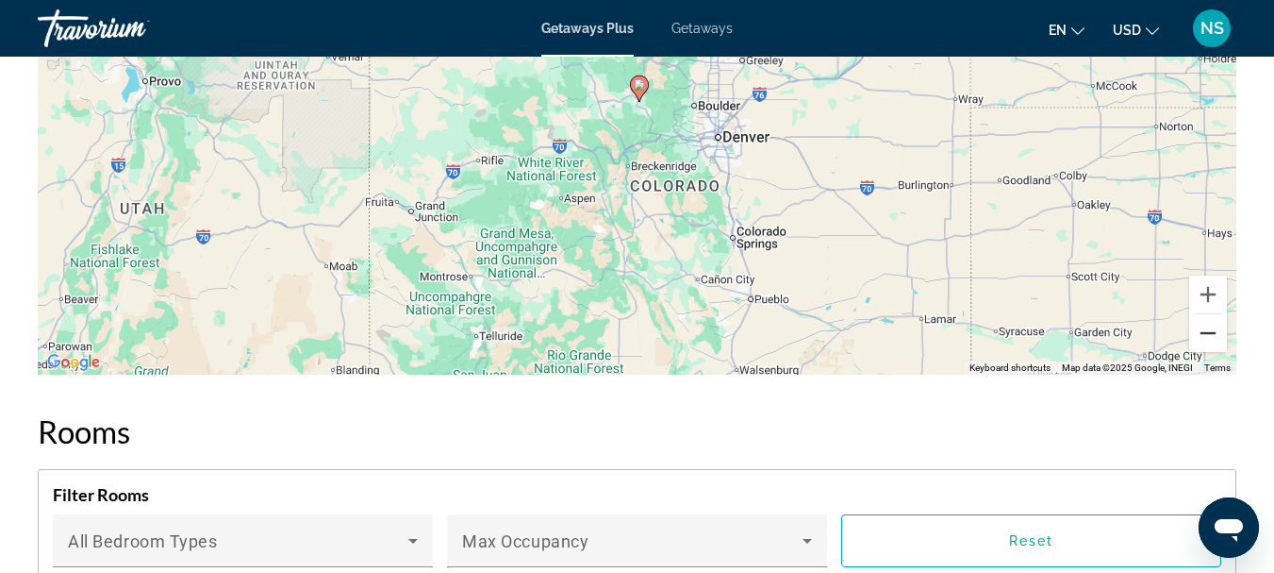
click at [1202, 349] on button "Zoom out" at bounding box center [1208, 333] width 38 height 38
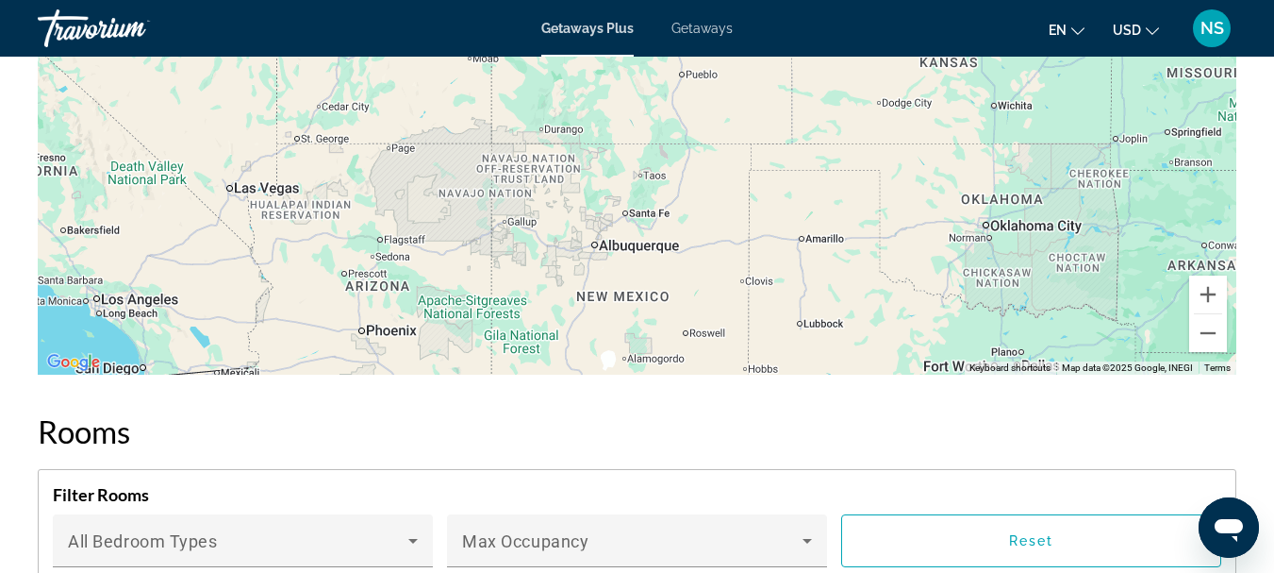
drag, startPoint x: 818, startPoint y: 294, endPoint x: 806, endPoint y: 172, distance: 123.2
click at [806, 172] on div "To activate drag with keyboard, press Alt + Enter. Once in keyboard drag state,…" at bounding box center [637, 92] width 1199 height 566
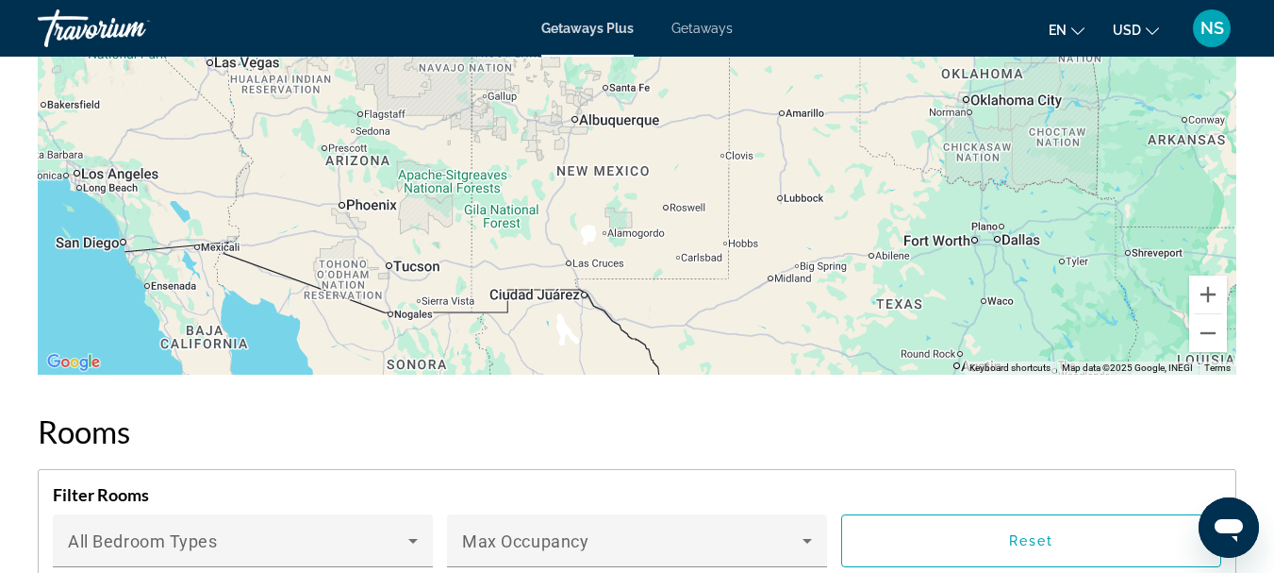
drag, startPoint x: 792, startPoint y: 238, endPoint x: 770, endPoint y: 202, distance: 42.4
click at [770, 202] on div "To activate drag with keyboard, press Alt + Enter. Once in keyboard drag state,…" at bounding box center [637, 92] width 1199 height 566
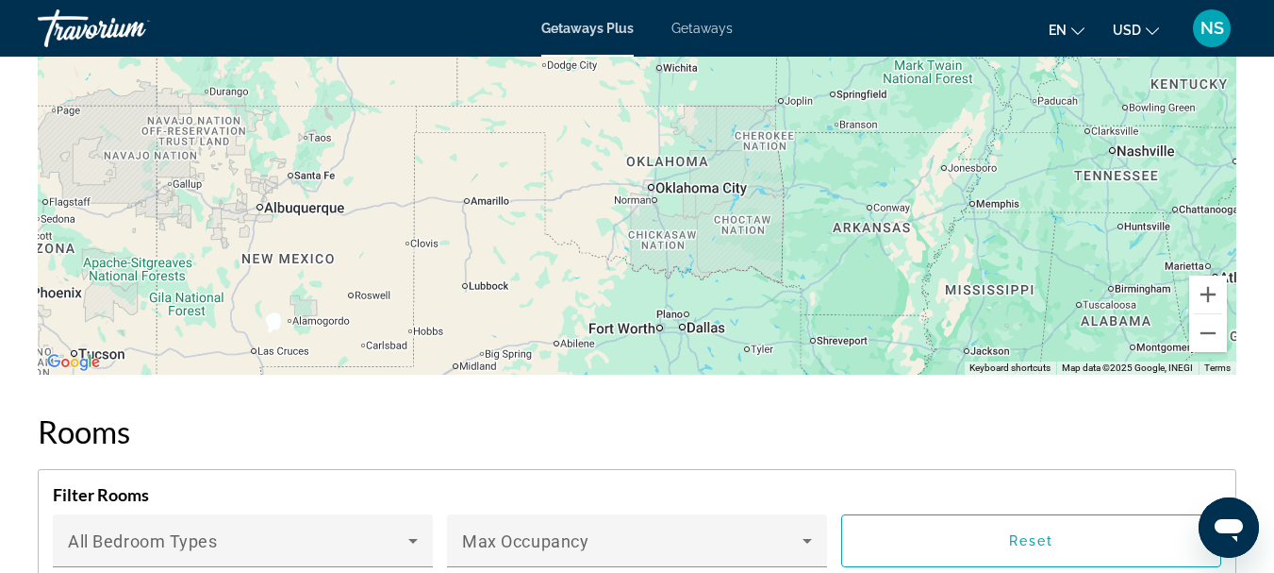
drag, startPoint x: 926, startPoint y: 236, endPoint x: 611, endPoint y: 320, distance: 326.0
click at [610, 322] on div "To activate drag with keyboard, press Alt + Enter. Once in keyboard drag state,…" at bounding box center [637, 92] width 1199 height 566
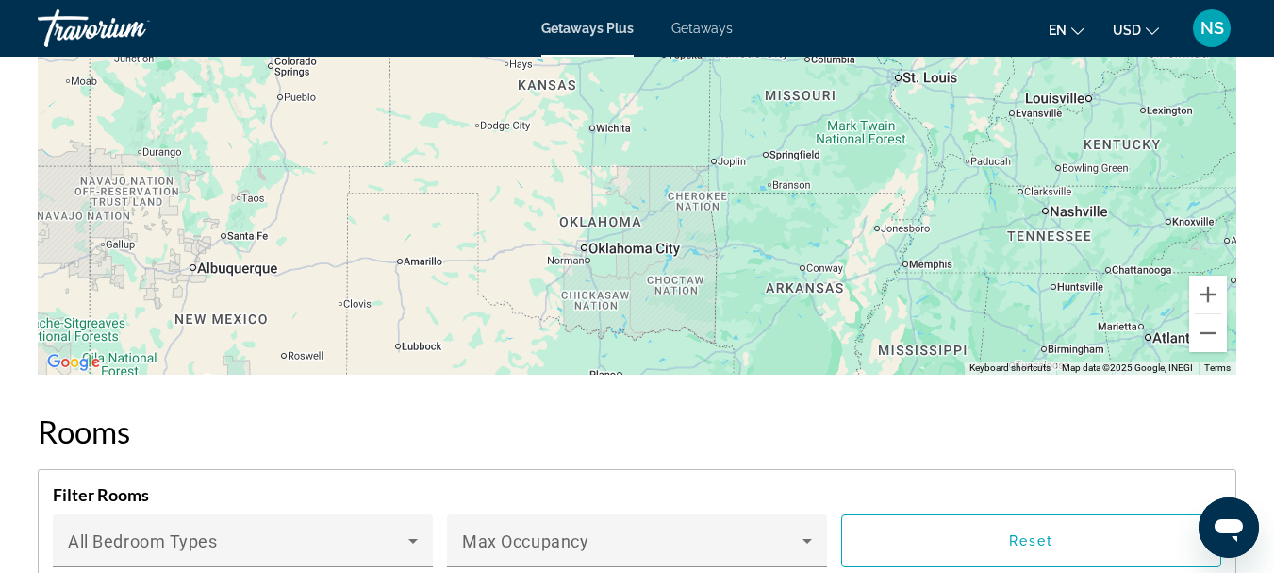
drag, startPoint x: 1108, startPoint y: 258, endPoint x: 1041, endPoint y: 327, distance: 96.7
click at [1041, 327] on div "To activate drag with keyboard, press Alt + Enter. Once in keyboard drag state,…" at bounding box center [637, 92] width 1199 height 566
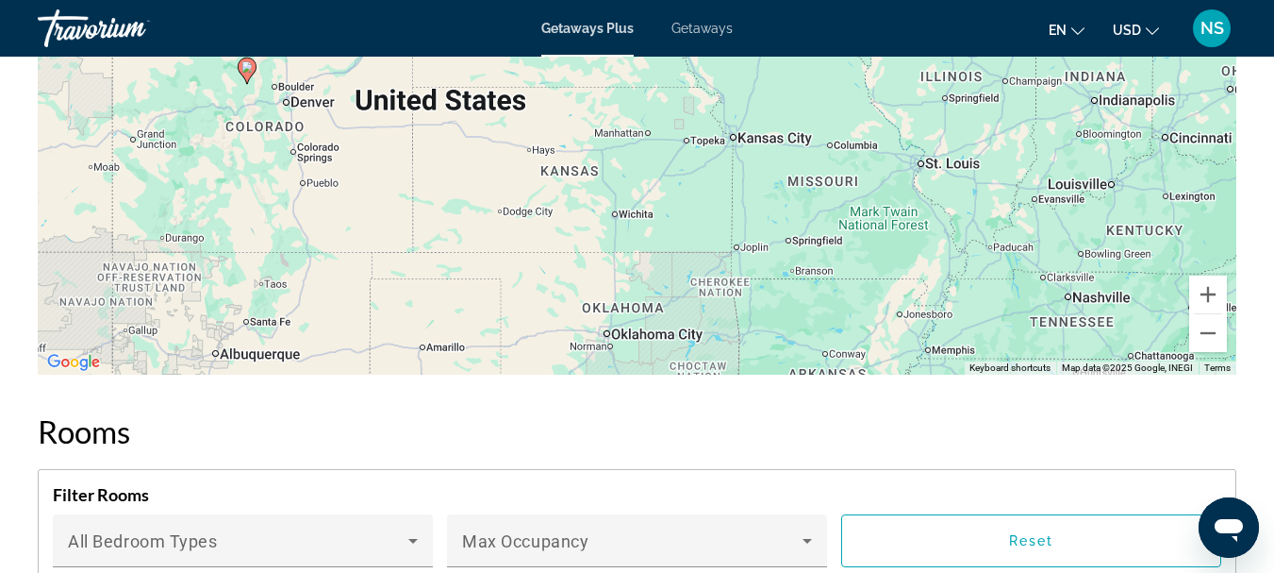
drag, startPoint x: 1098, startPoint y: 300, endPoint x: 1059, endPoint y: 216, distance: 92.4
click at [1095, 310] on div "To activate drag with keyboard, press Alt + Enter. Once in keyboard drag state,…" at bounding box center [637, 92] width 1199 height 566
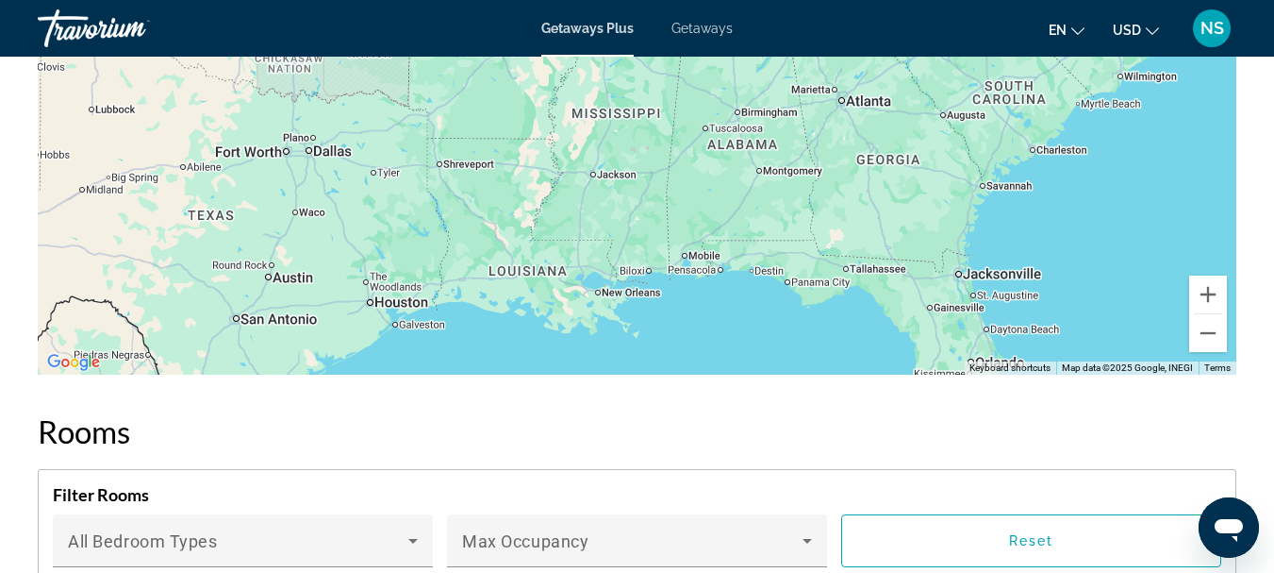
drag, startPoint x: 1065, startPoint y: 202, endPoint x: 741, endPoint y: -109, distance: 449.0
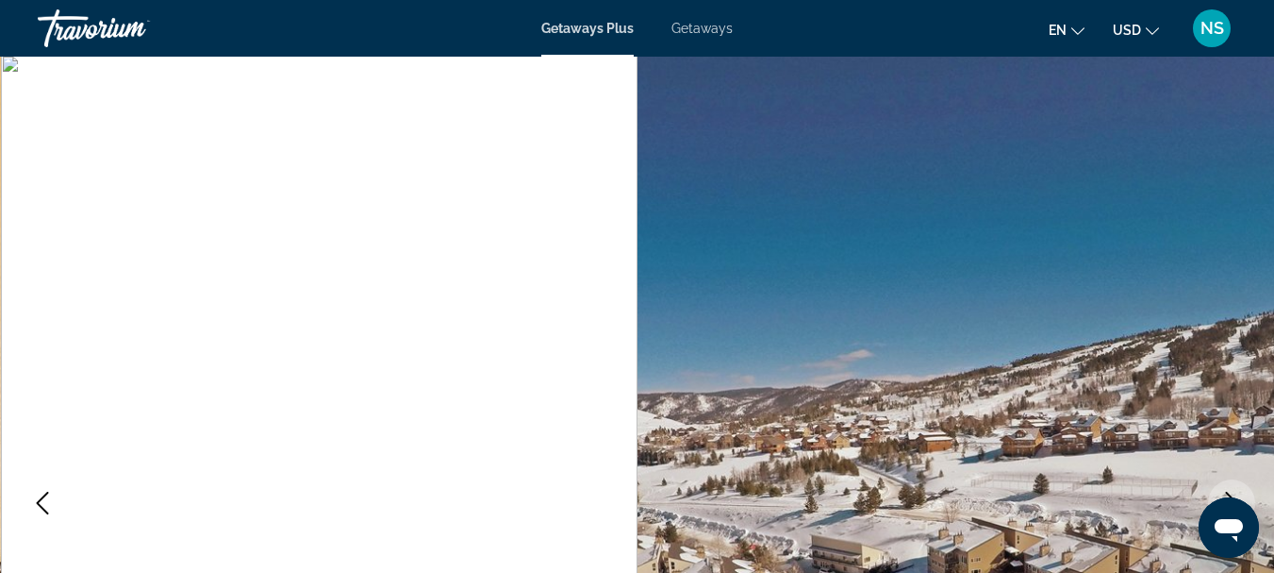
scroll to position [0, 0]
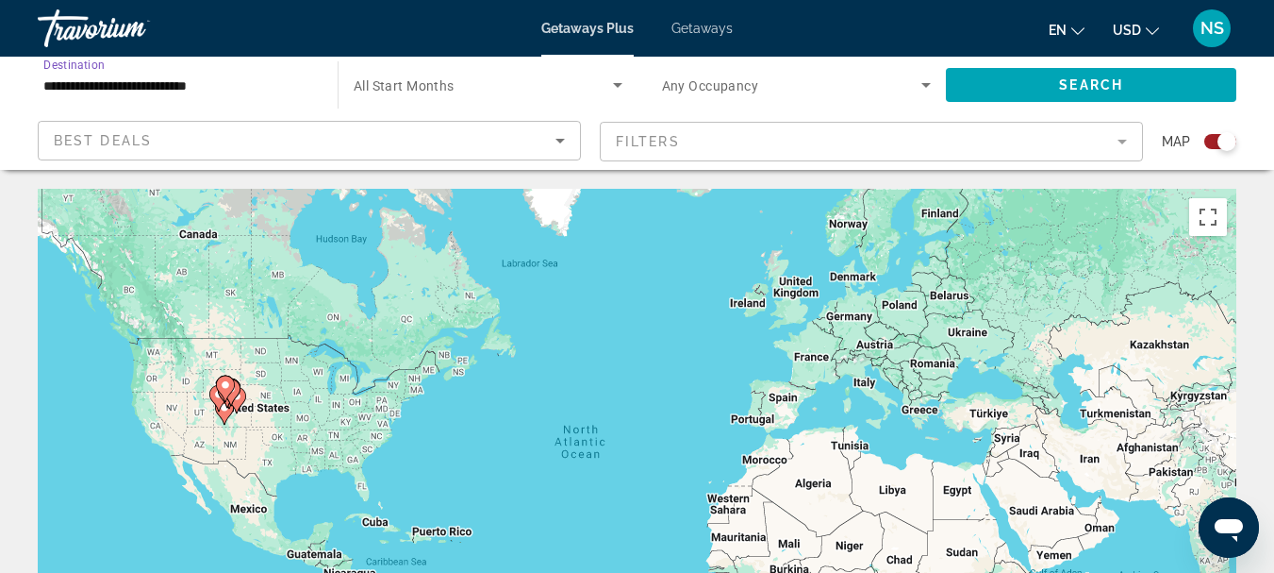
click at [120, 81] on input "**********" at bounding box center [178, 86] width 270 height 23
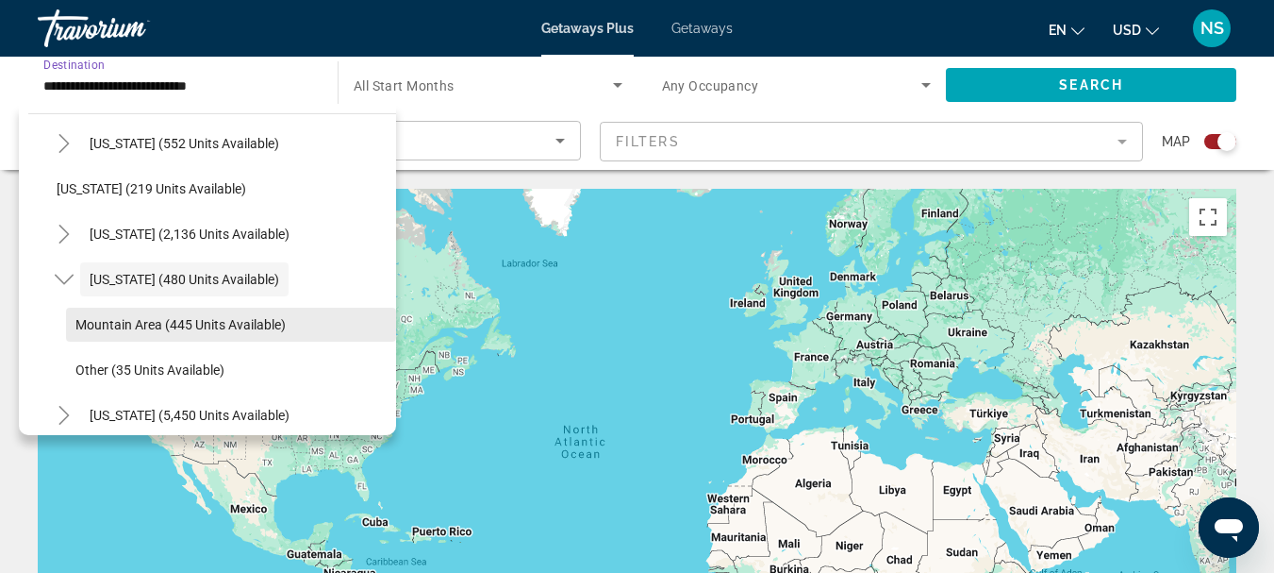
scroll to position [207, 0]
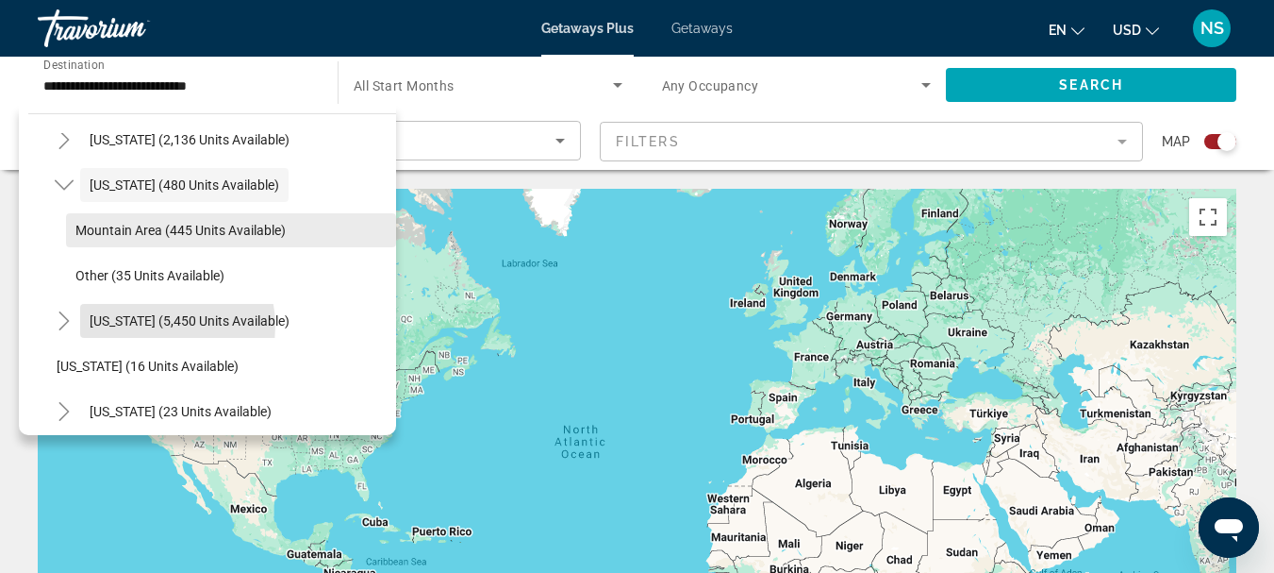
click at [139, 326] on span "Florida (5,450 units available)" at bounding box center [190, 320] width 200 height 15
type input "**********"
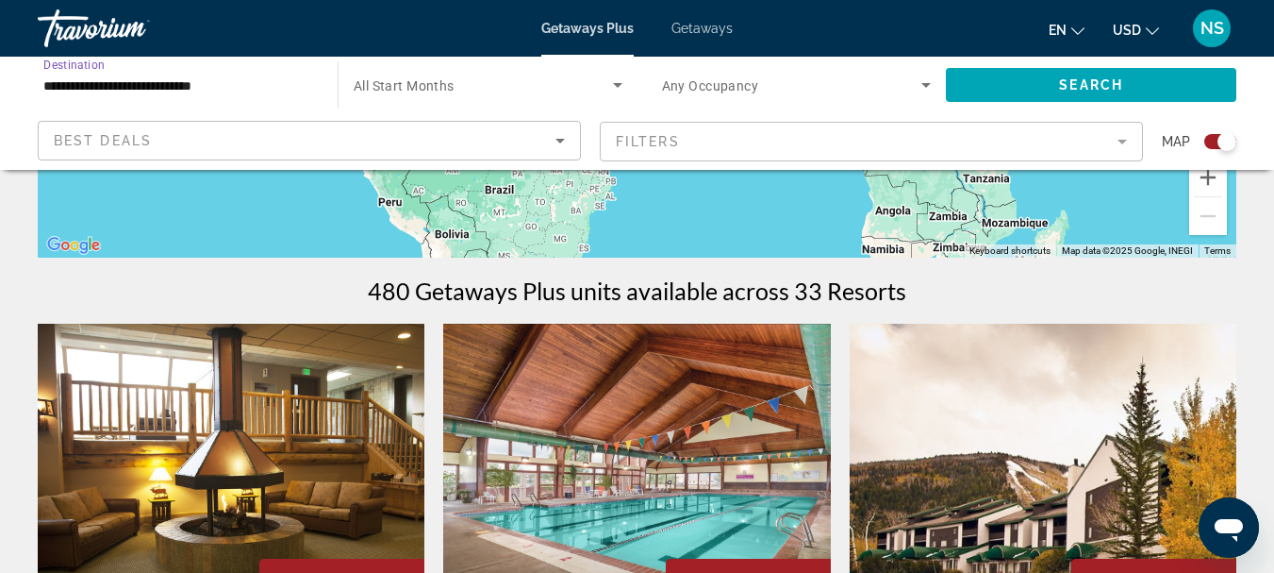
scroll to position [472, 0]
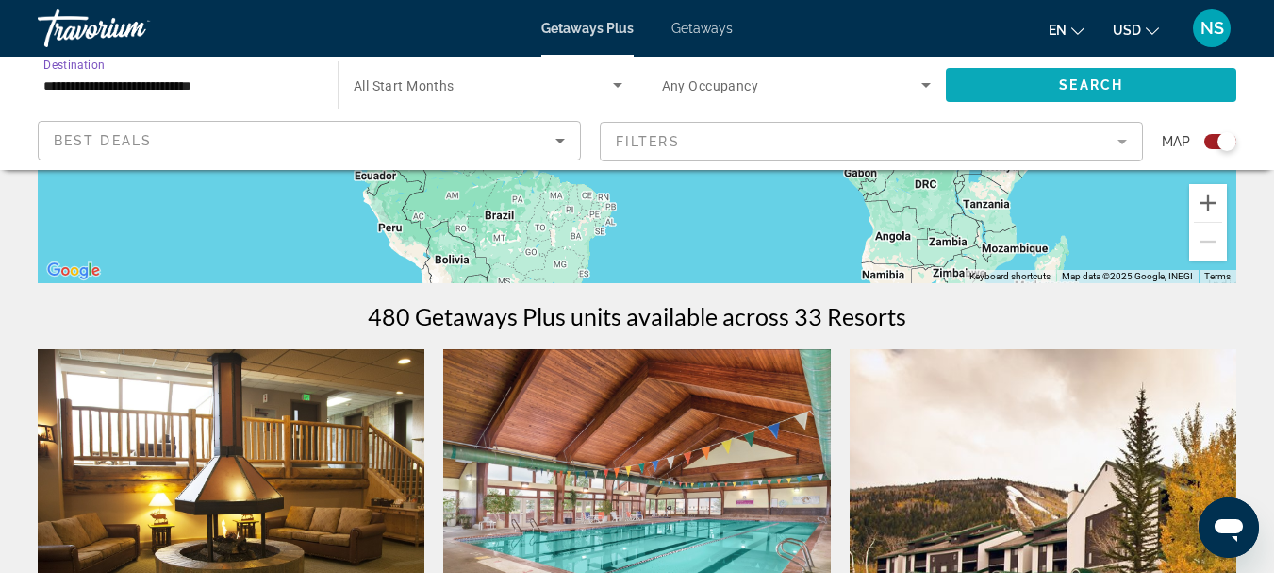
click at [1070, 90] on span "Search" at bounding box center [1091, 84] width 64 height 15
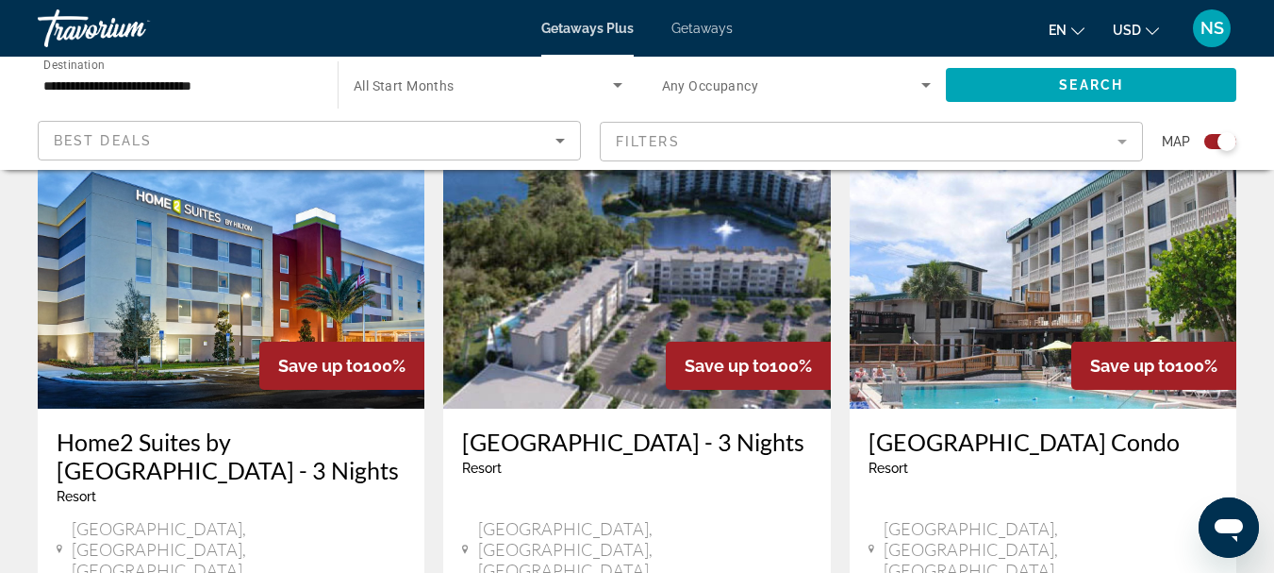
scroll to position [755, 0]
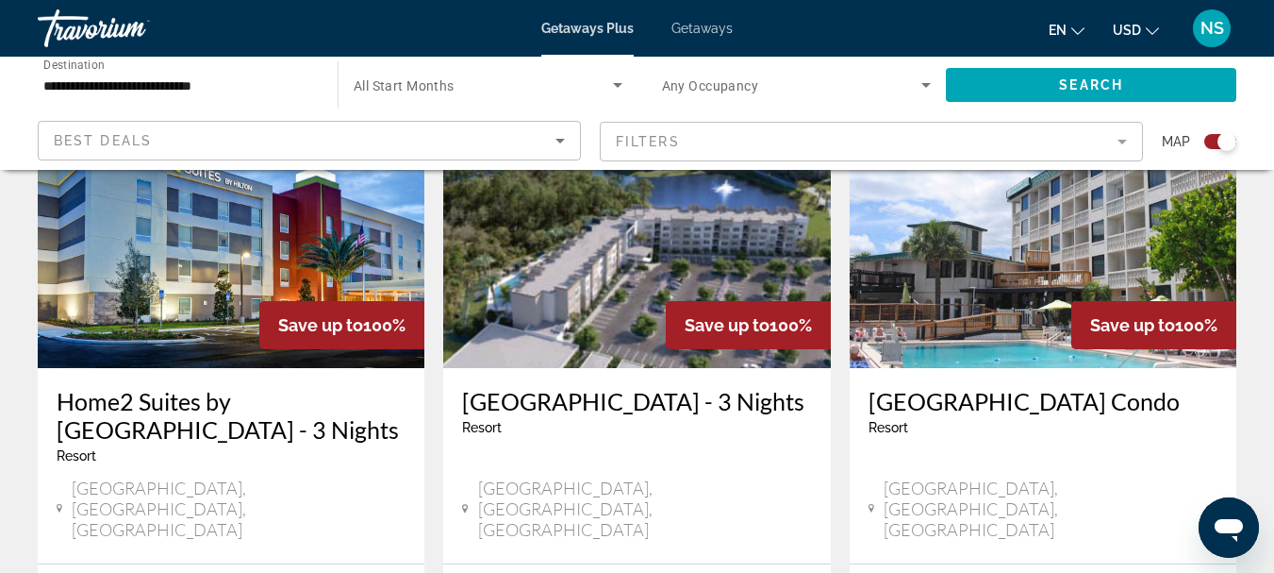
click at [645, 306] on img "Main content" at bounding box center [636, 217] width 387 height 302
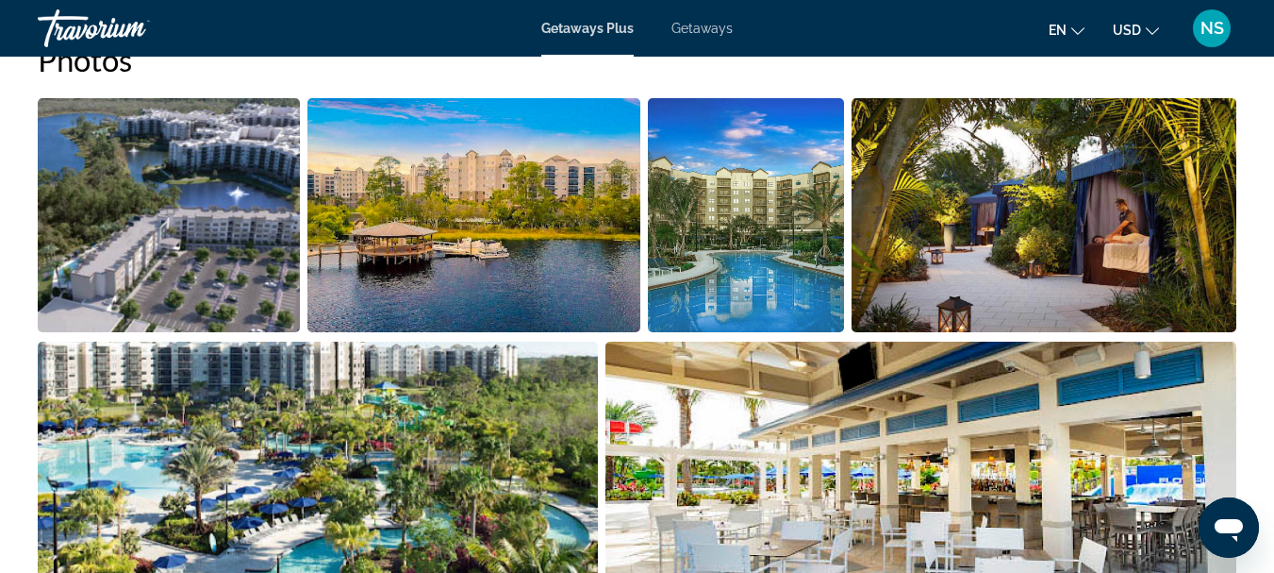
scroll to position [1415, 0]
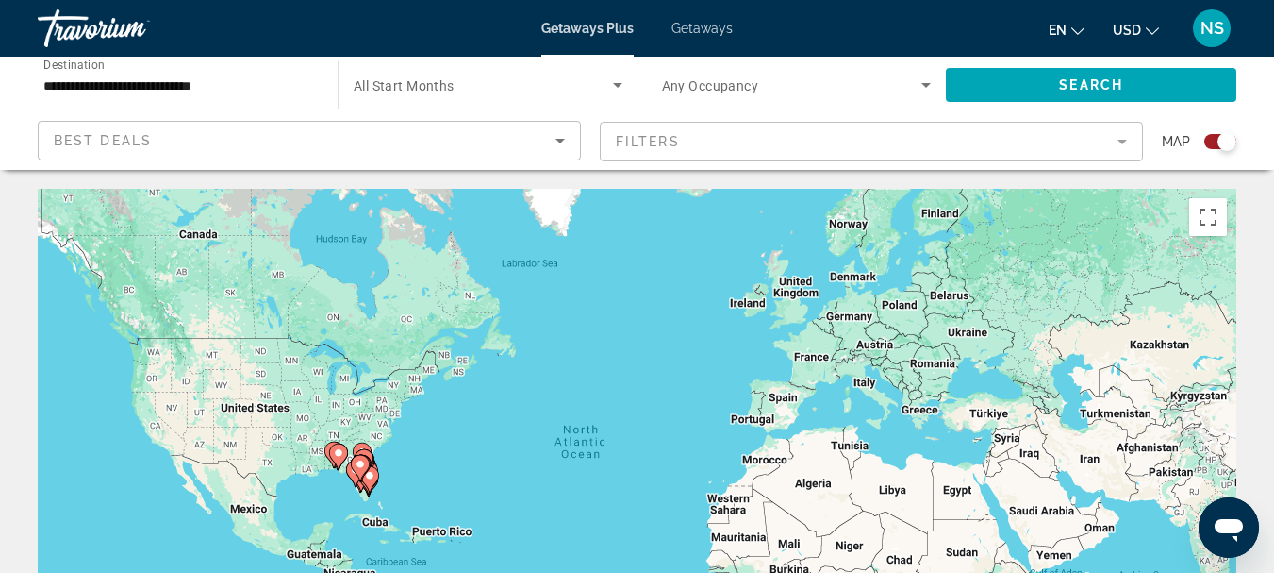
click at [232, 136] on div "Best Deals" at bounding box center [305, 140] width 502 height 23
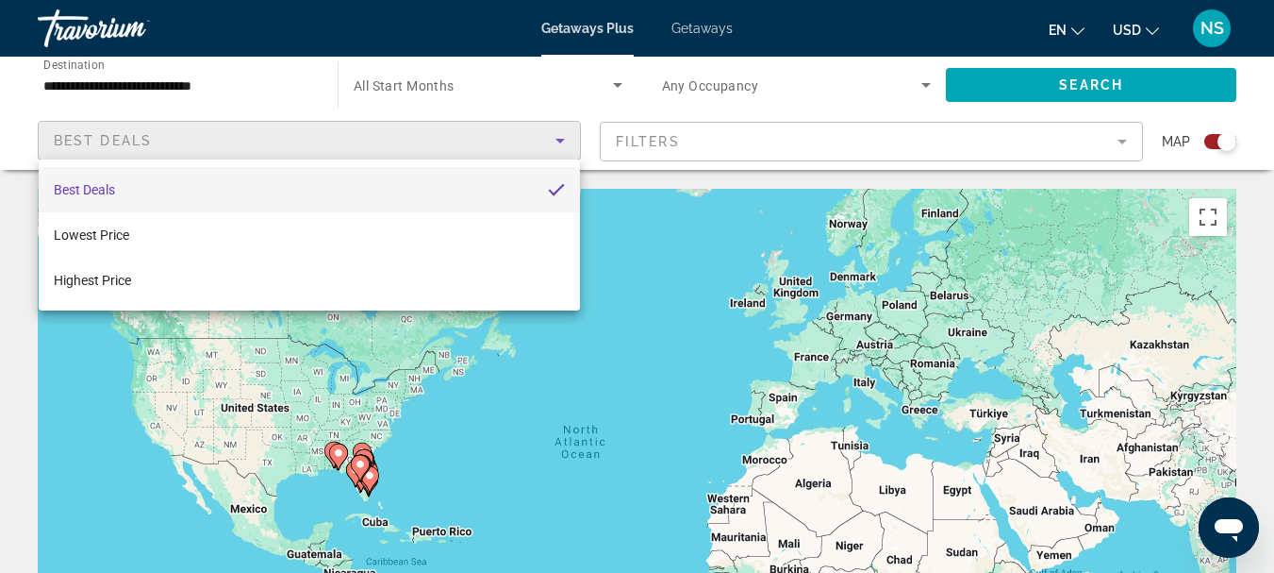
click at [62, 74] on div at bounding box center [637, 286] width 1274 height 573
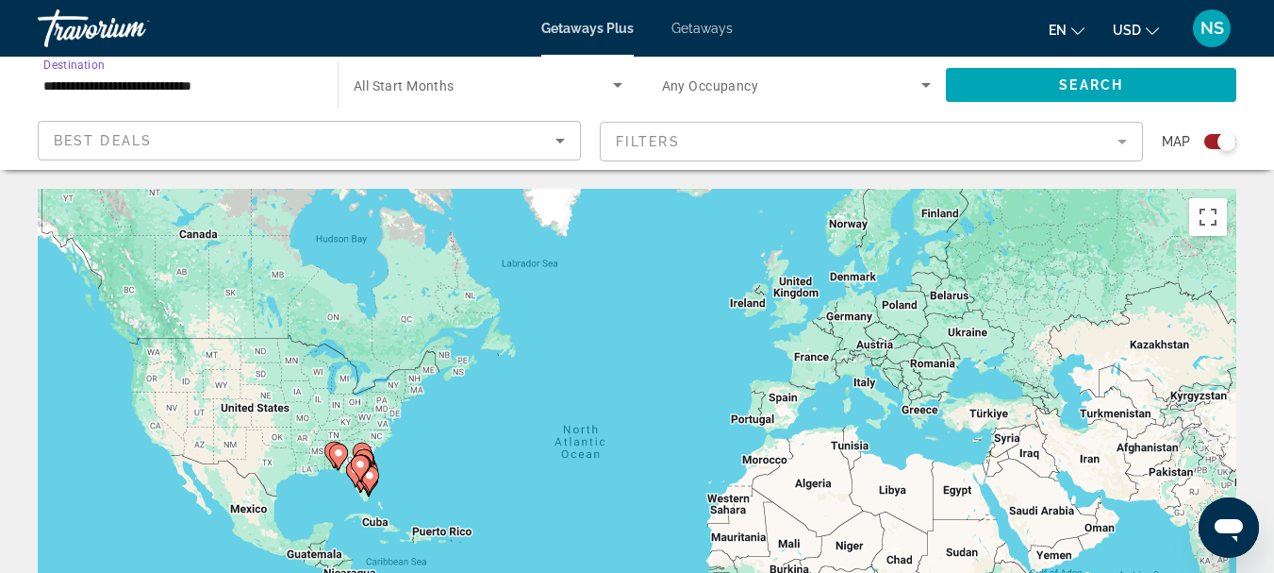
click at [78, 79] on input "**********" at bounding box center [178, 86] width 270 height 23
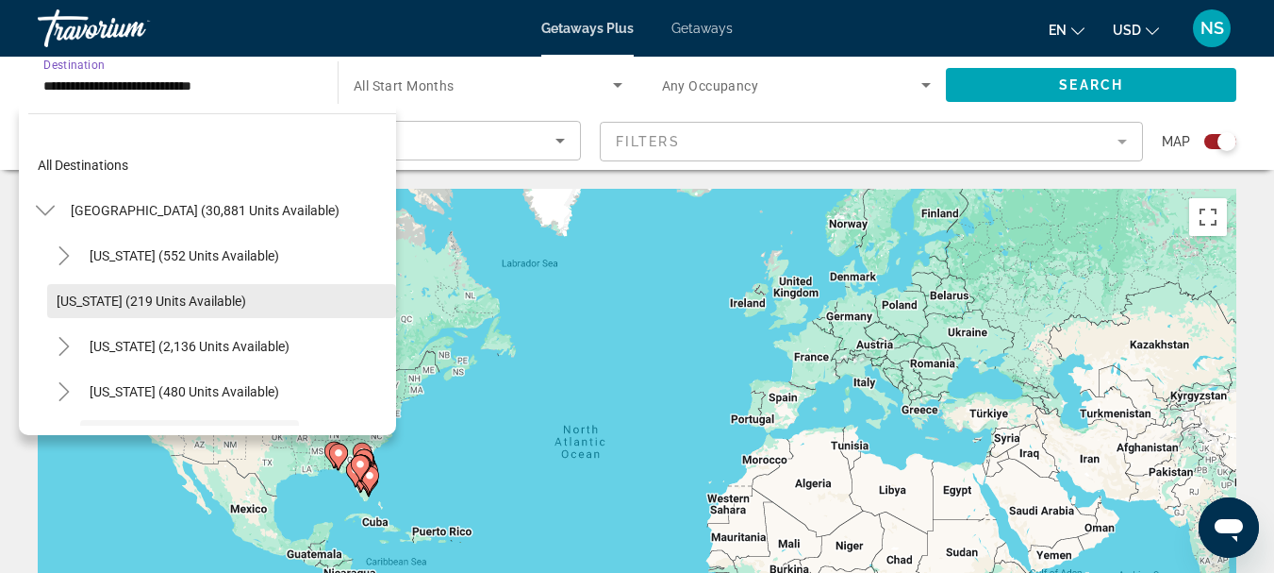
click at [107, 299] on span "Arkansas (219 units available)" at bounding box center [152, 300] width 190 height 15
type input "**********"
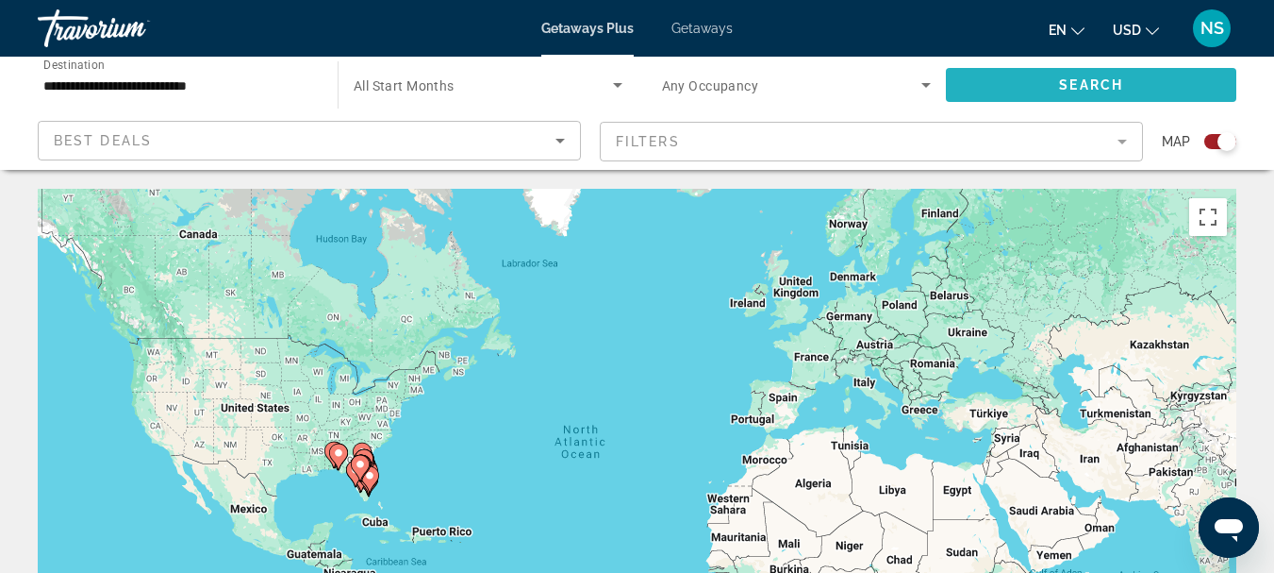
click at [1056, 71] on span "Search widget" at bounding box center [1091, 84] width 291 height 45
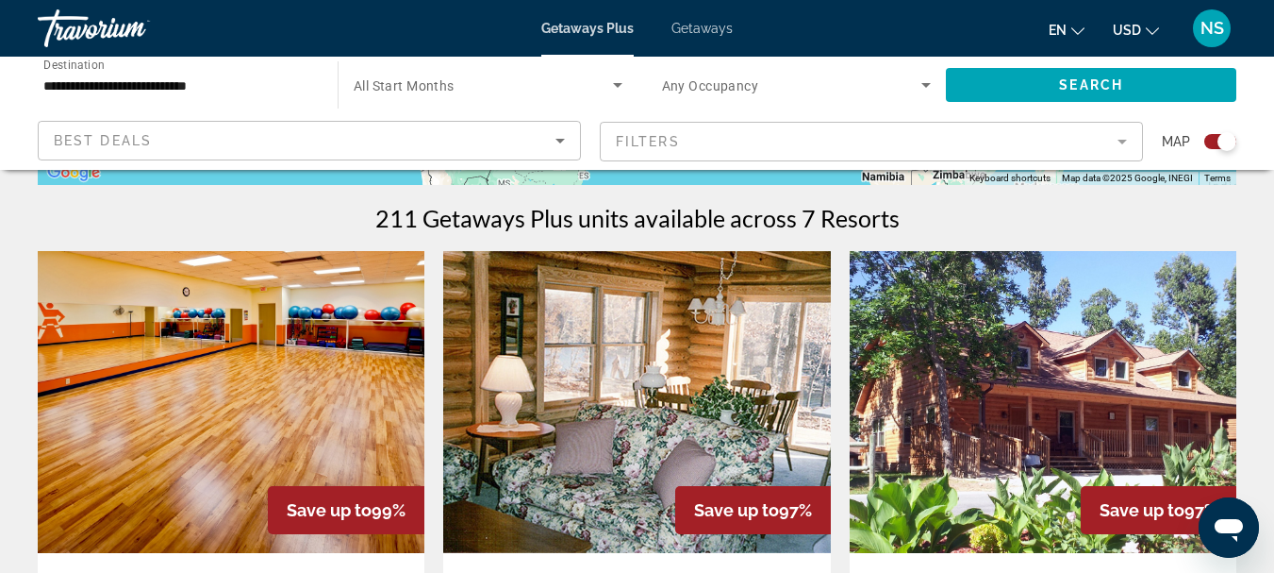
scroll to position [566, 0]
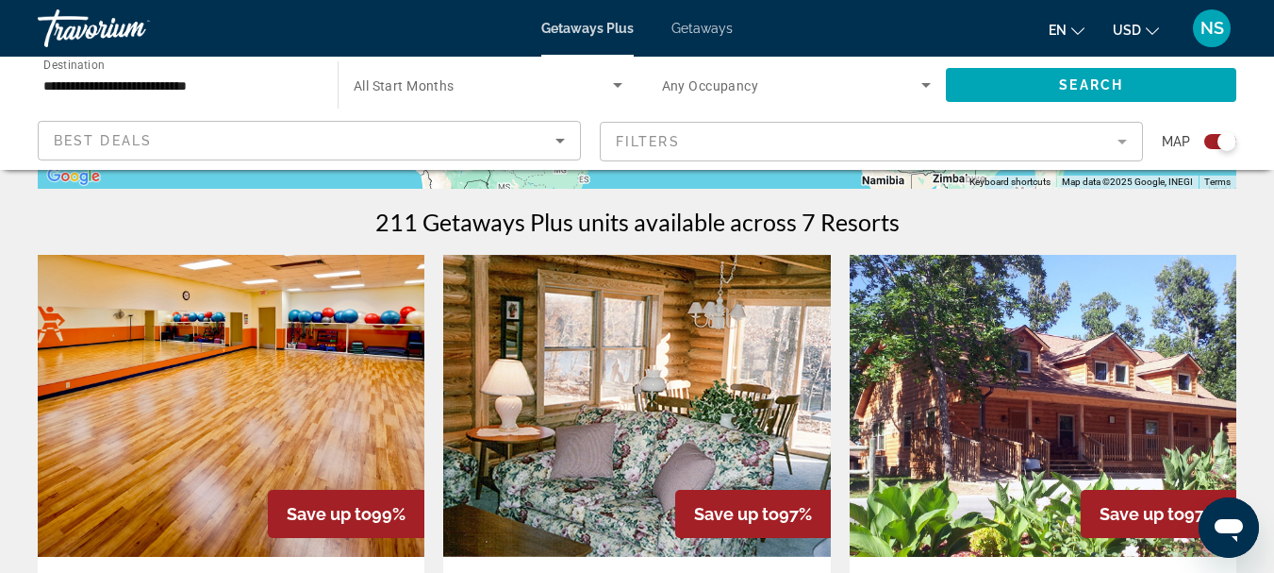
click at [1004, 415] on img "Main content" at bounding box center [1043, 406] width 387 height 302
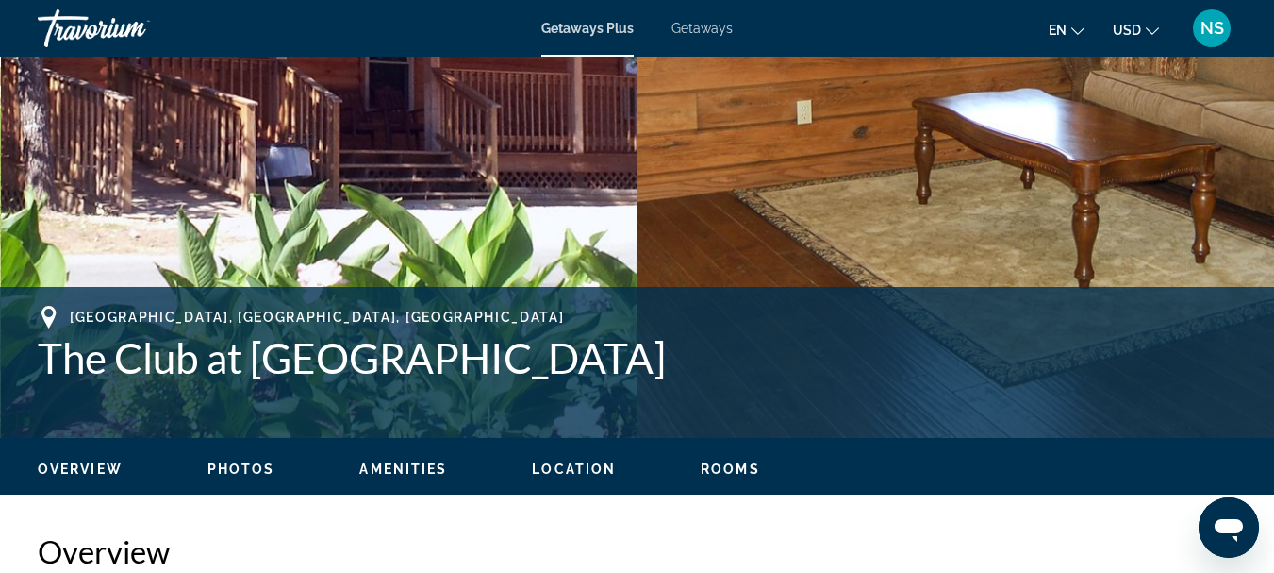
scroll to position [283, 0]
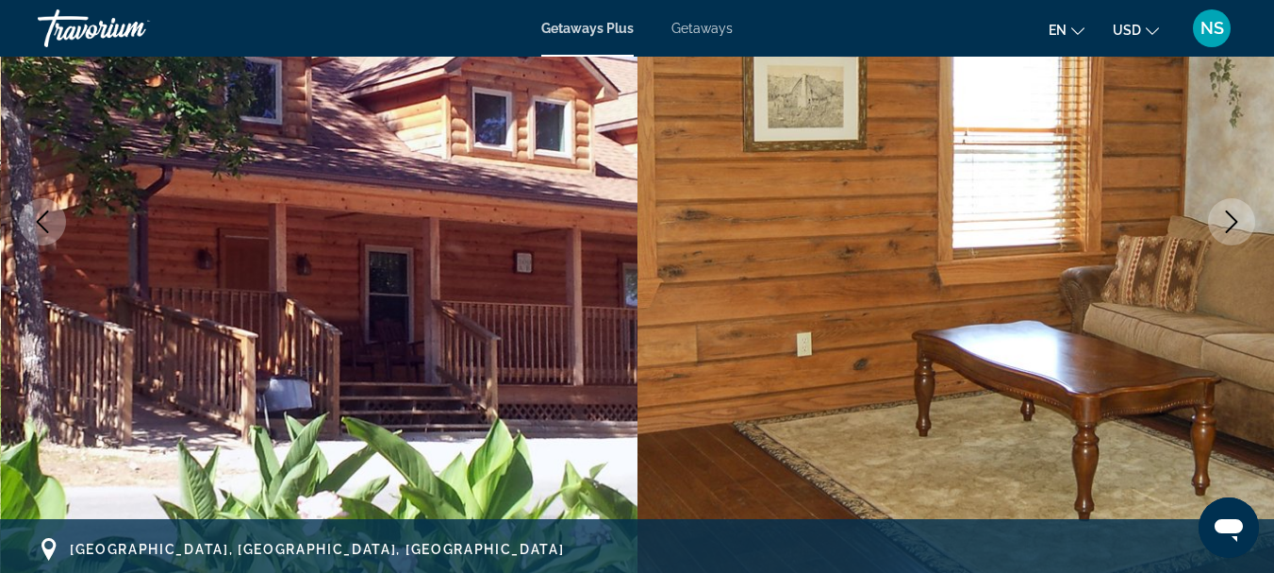
click at [1223, 208] on button "Next image" at bounding box center [1231, 221] width 47 height 47
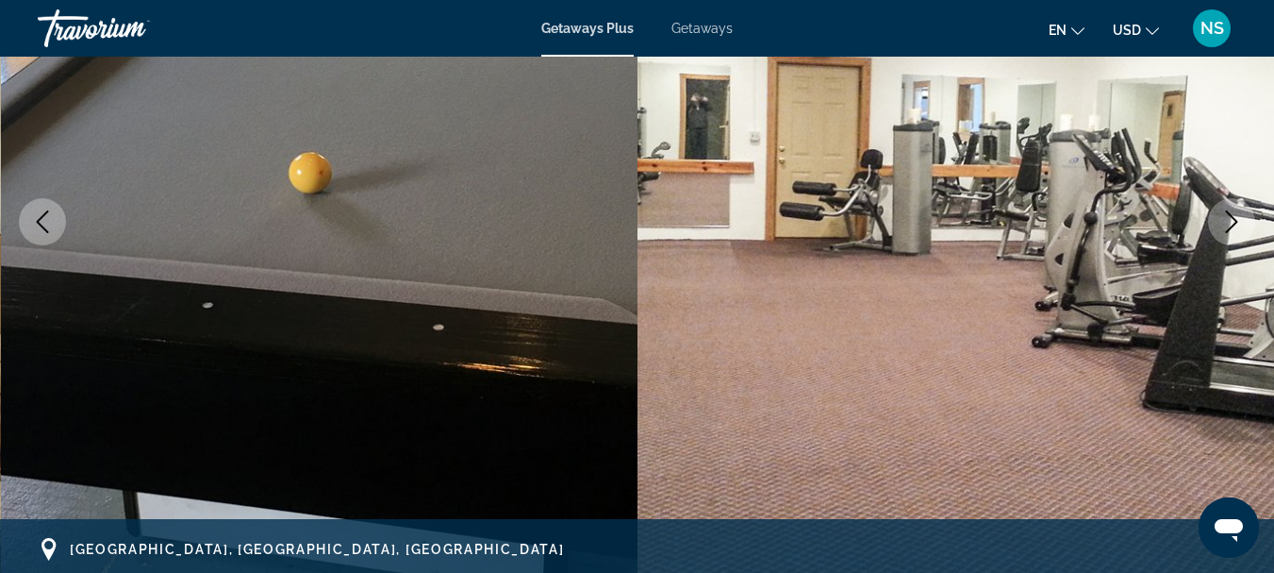
click at [1223, 208] on button "Next image" at bounding box center [1231, 221] width 47 height 47
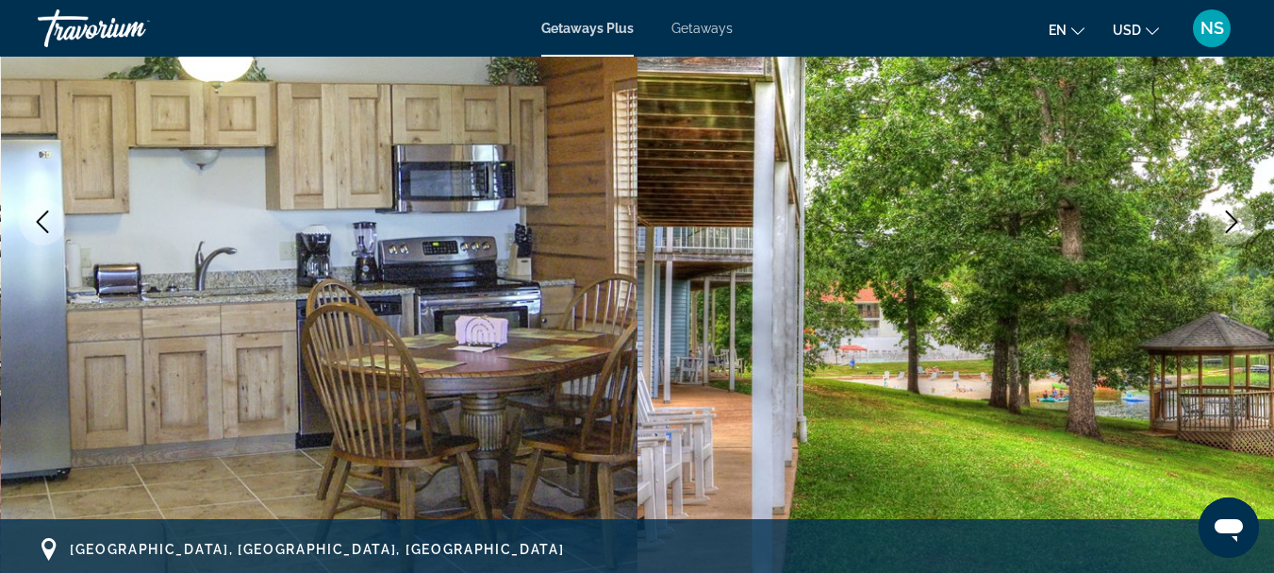
click at [1227, 214] on icon "Next image" at bounding box center [1232, 221] width 23 height 23
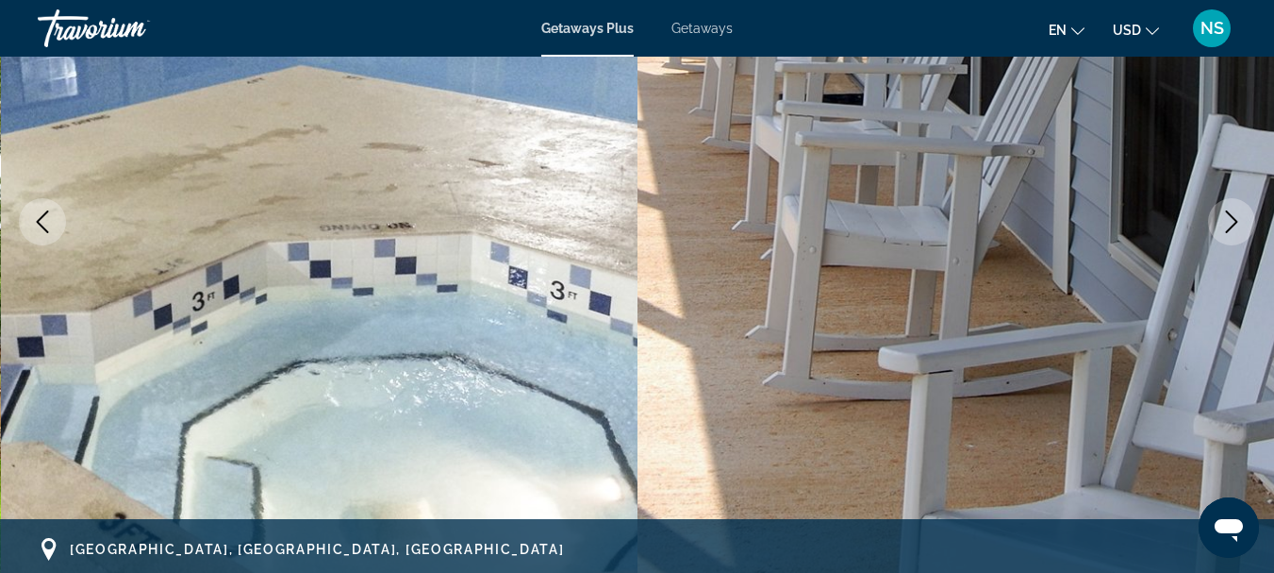
click at [1227, 215] on icon "Next image" at bounding box center [1232, 221] width 23 height 23
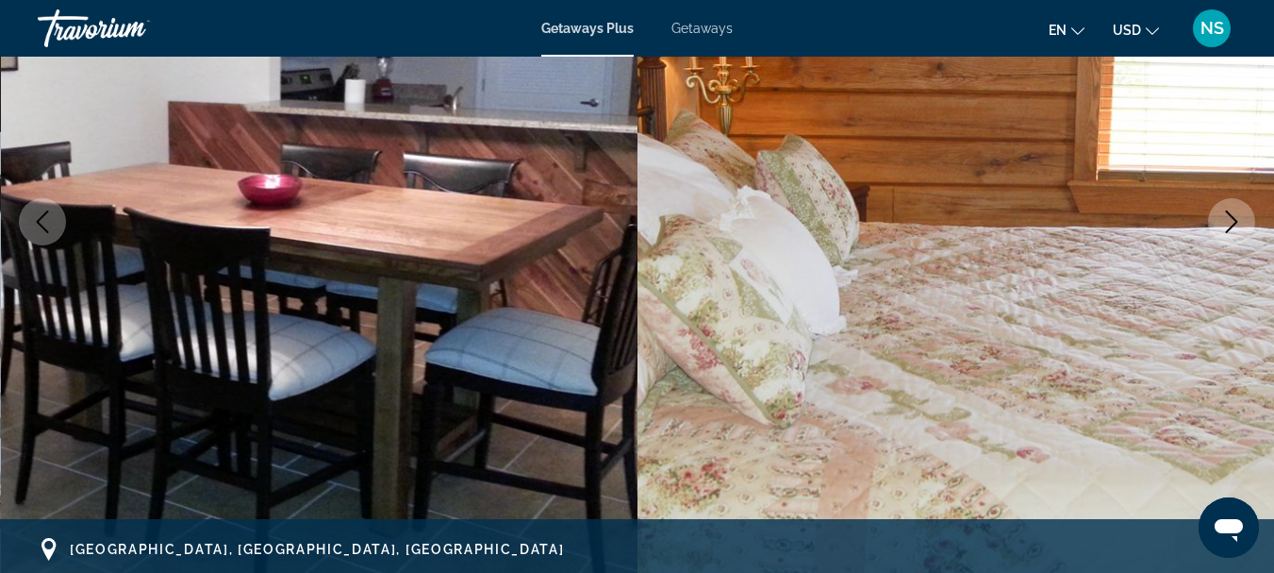
click at [1227, 215] on icon "Next image" at bounding box center [1232, 221] width 23 height 23
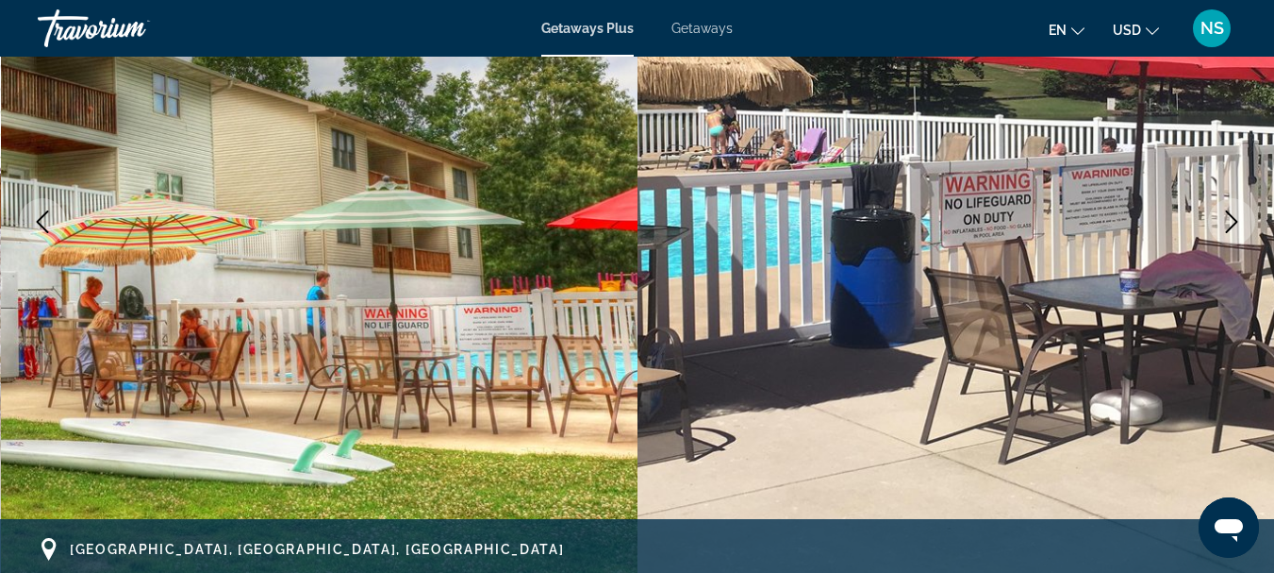
click at [1227, 215] on icon "Next image" at bounding box center [1232, 221] width 23 height 23
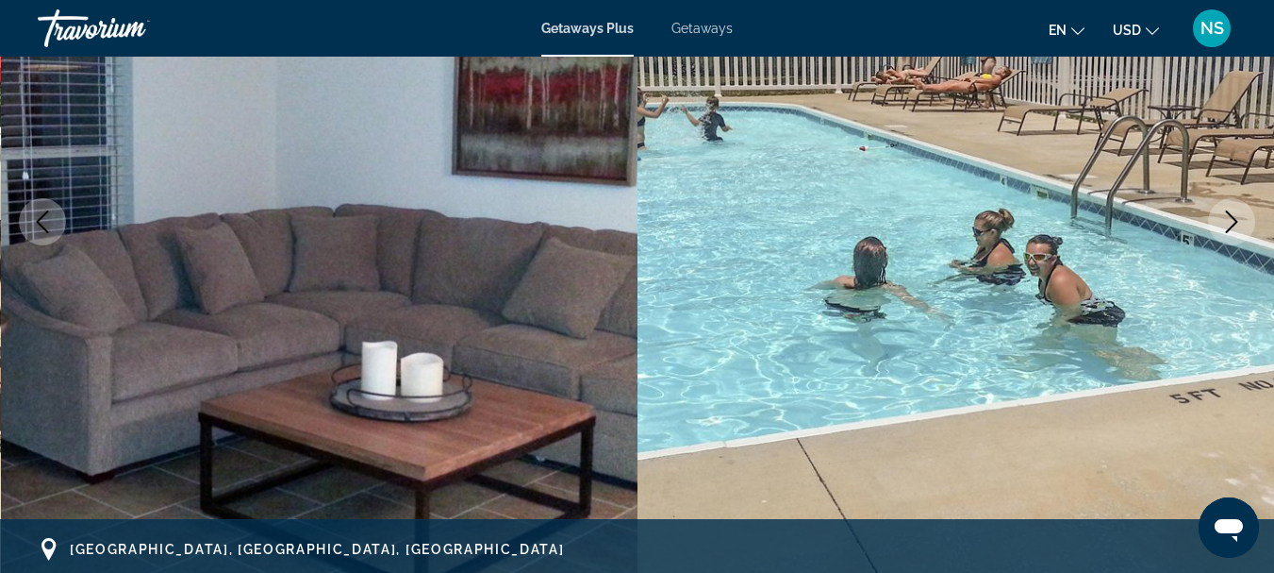
click at [1227, 215] on icon "Next image" at bounding box center [1232, 221] width 23 height 23
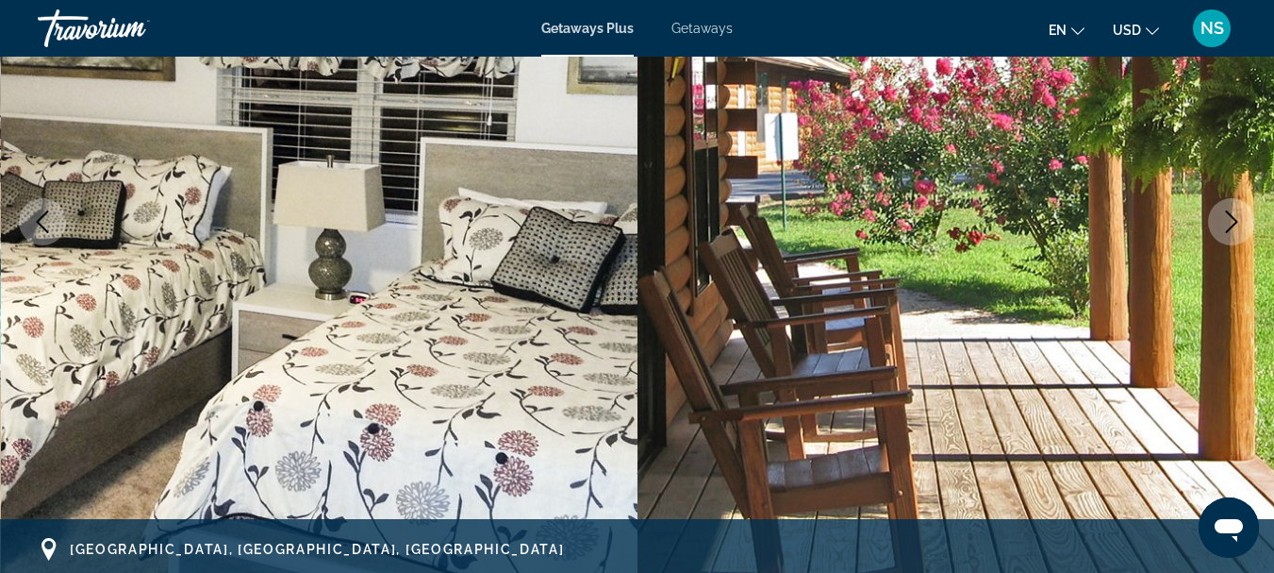
click at [1227, 215] on icon "Next image" at bounding box center [1232, 221] width 23 height 23
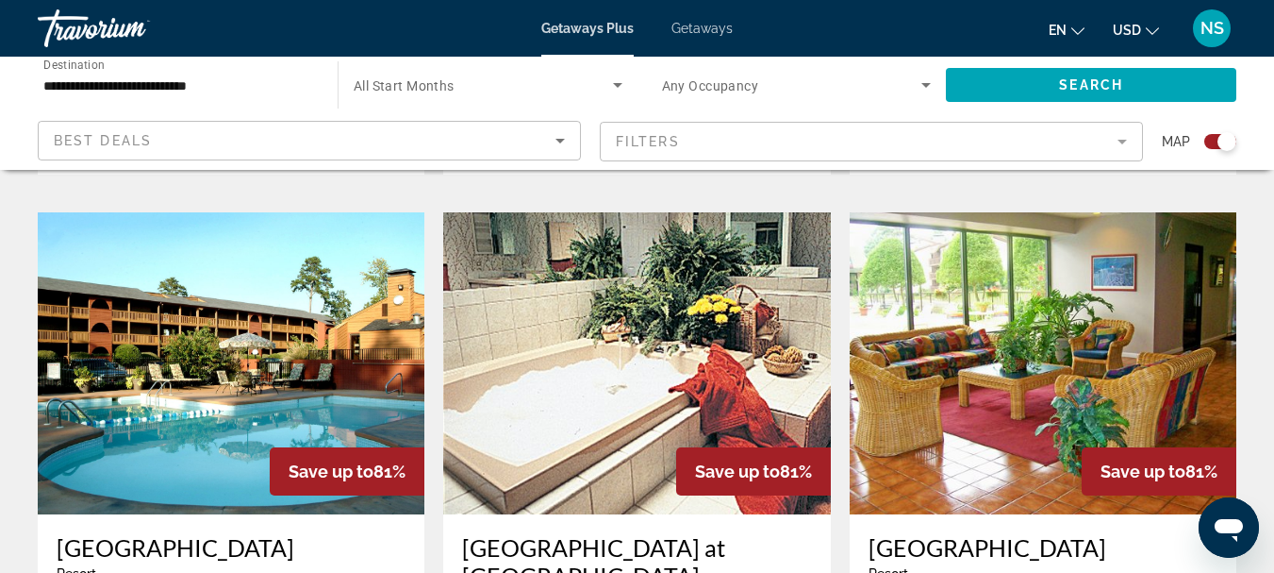
scroll to position [1321, 0]
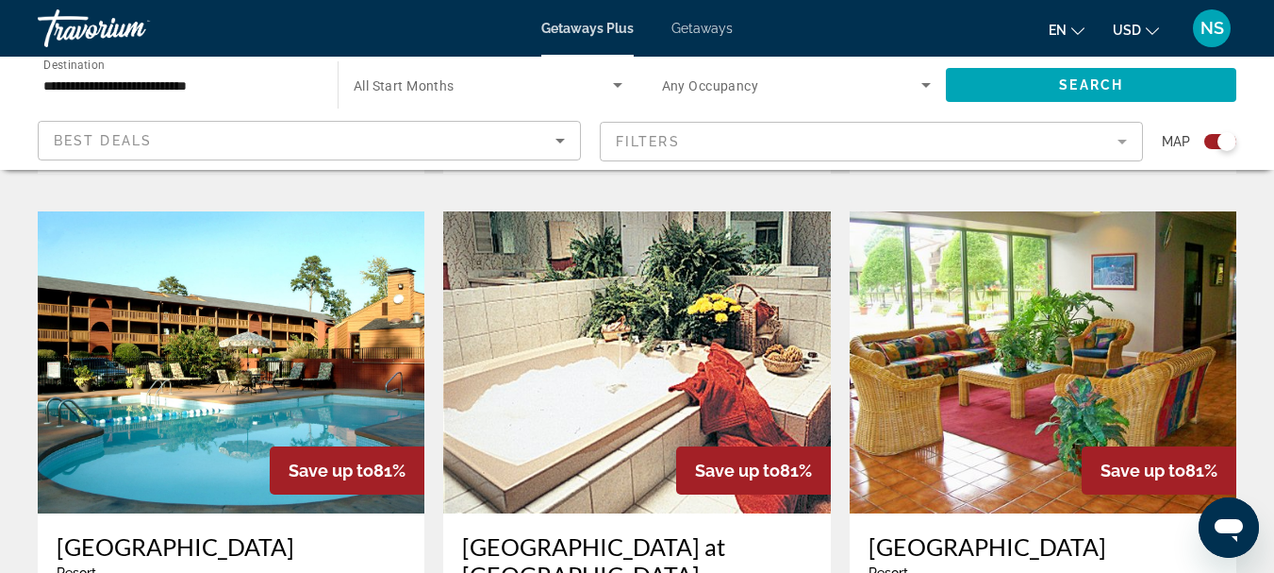
click at [1009, 331] on img "Main content" at bounding box center [1043, 362] width 387 height 302
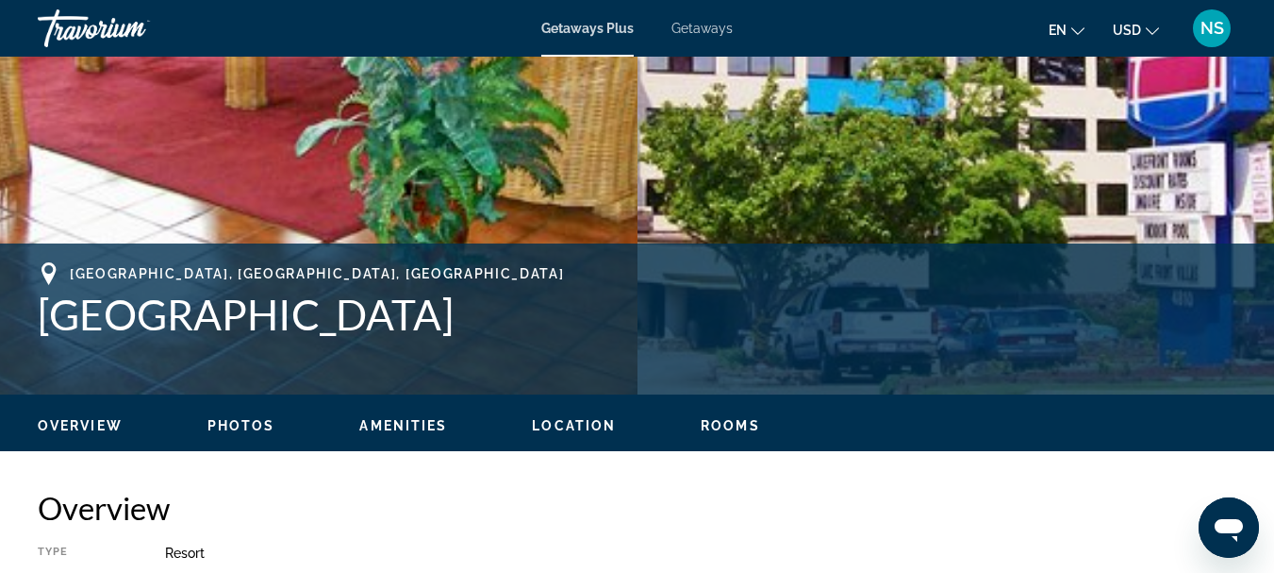
scroll to position [283, 0]
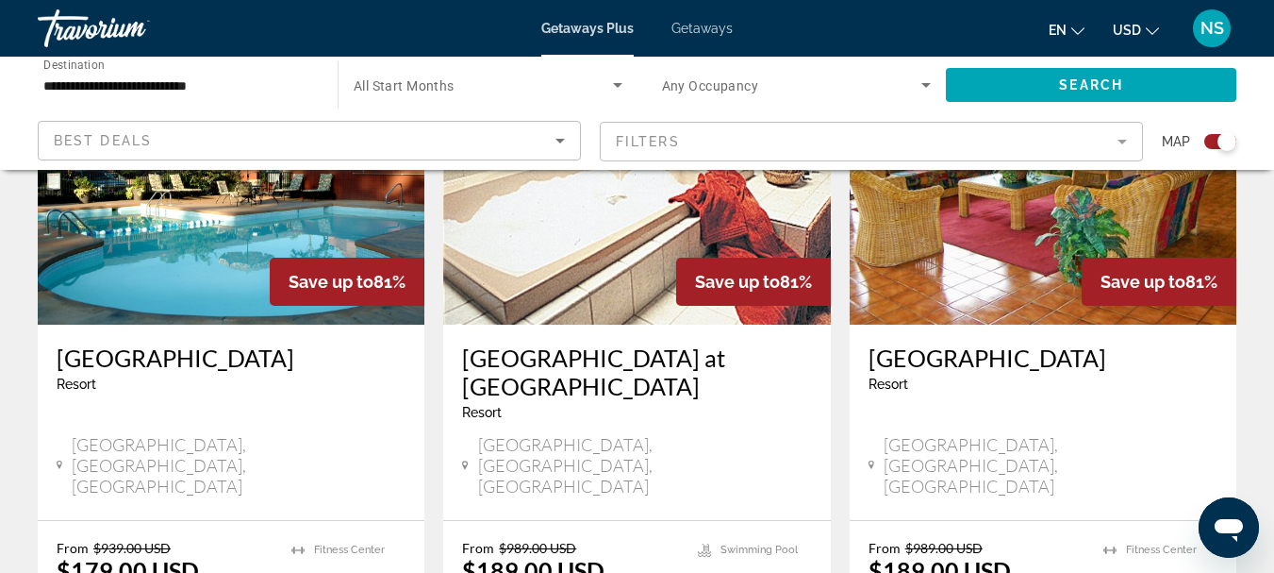
scroll to position [1415, 0]
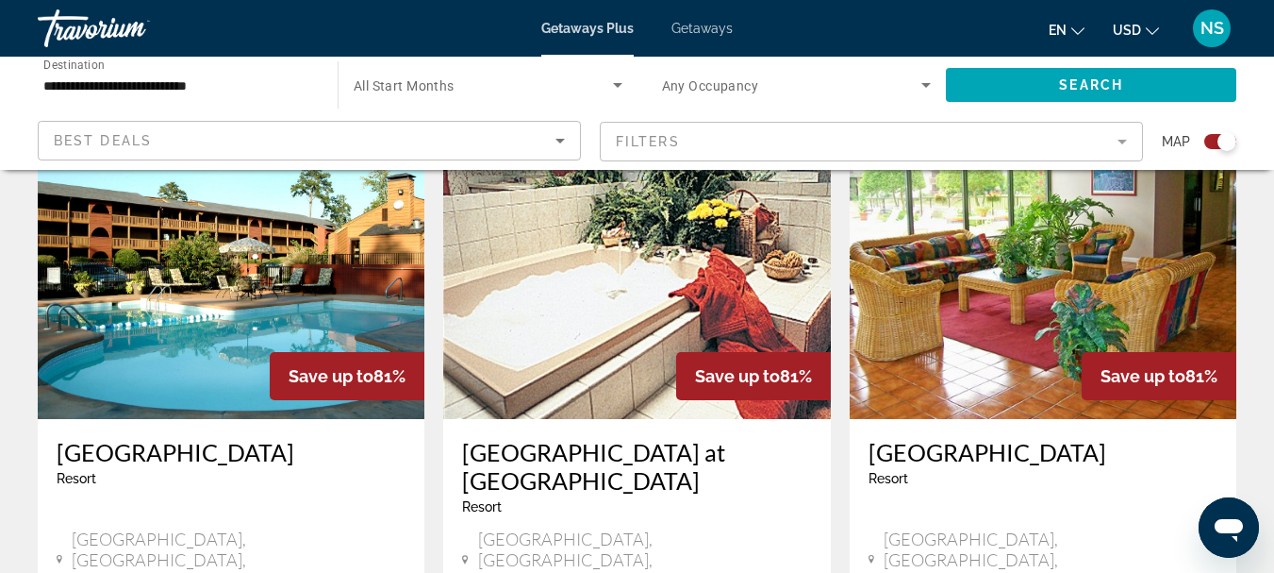
click at [569, 257] on img "Main content" at bounding box center [636, 268] width 387 height 302
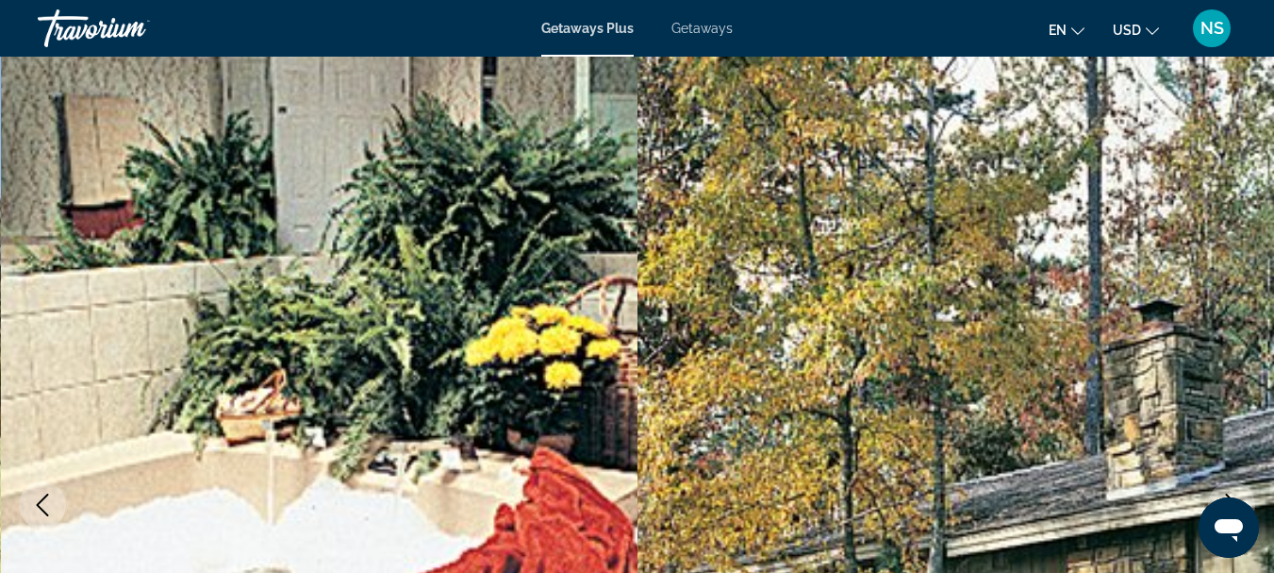
click at [1227, 311] on img "Main content" at bounding box center [957, 505] width 638 height 896
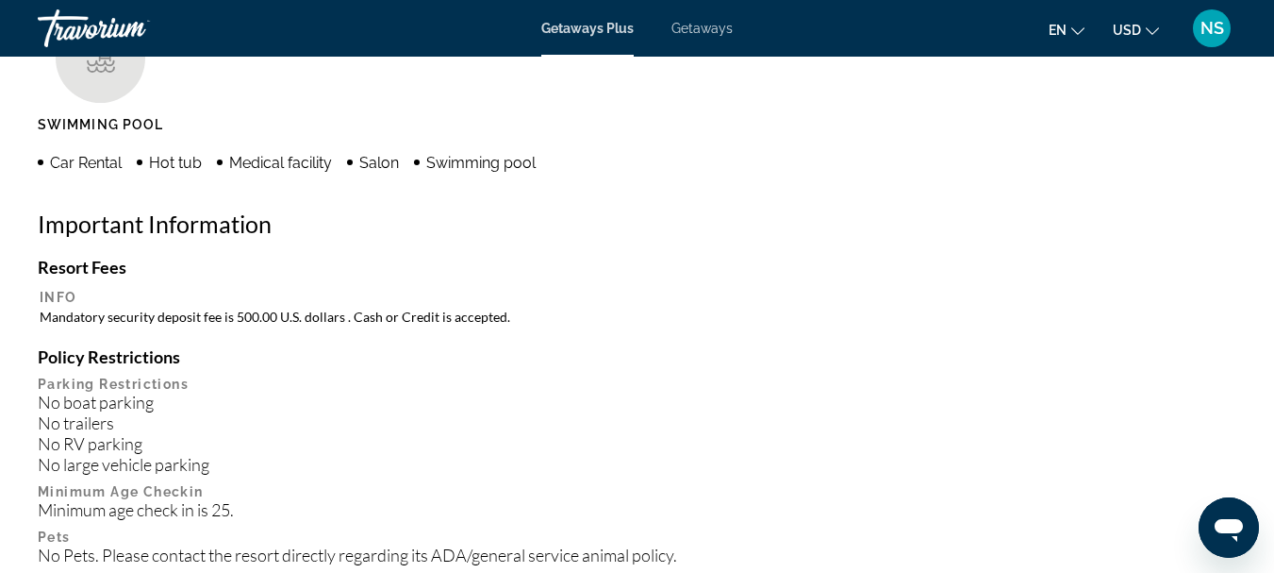
scroll to position [2075, 0]
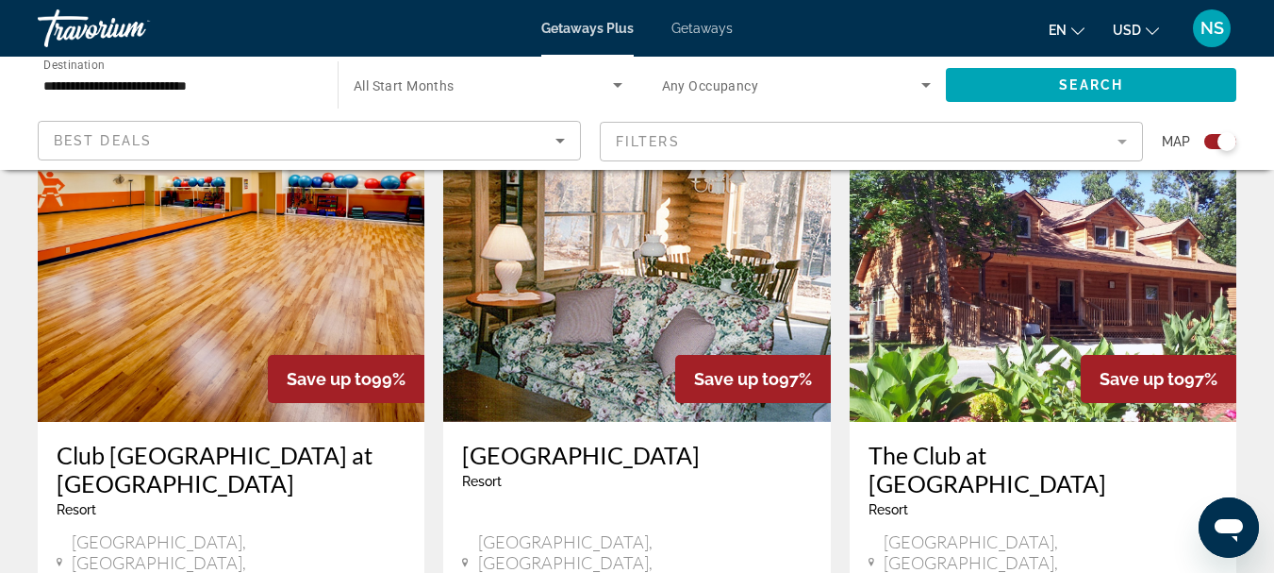
scroll to position [660, 0]
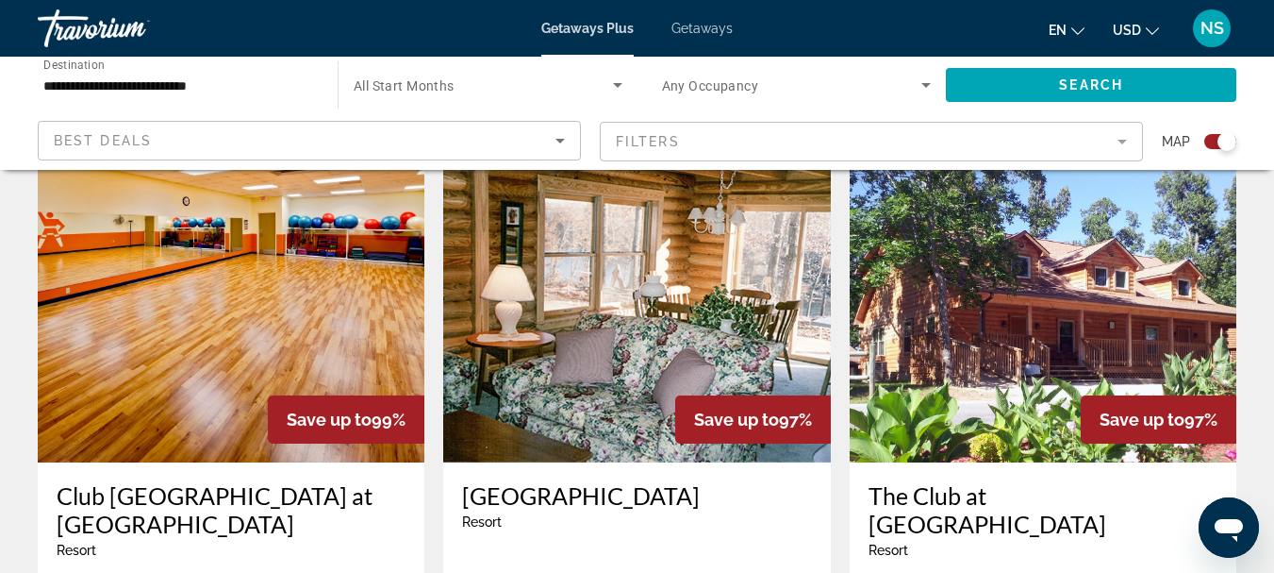
click at [303, 338] on img "Main content" at bounding box center [231, 311] width 387 height 302
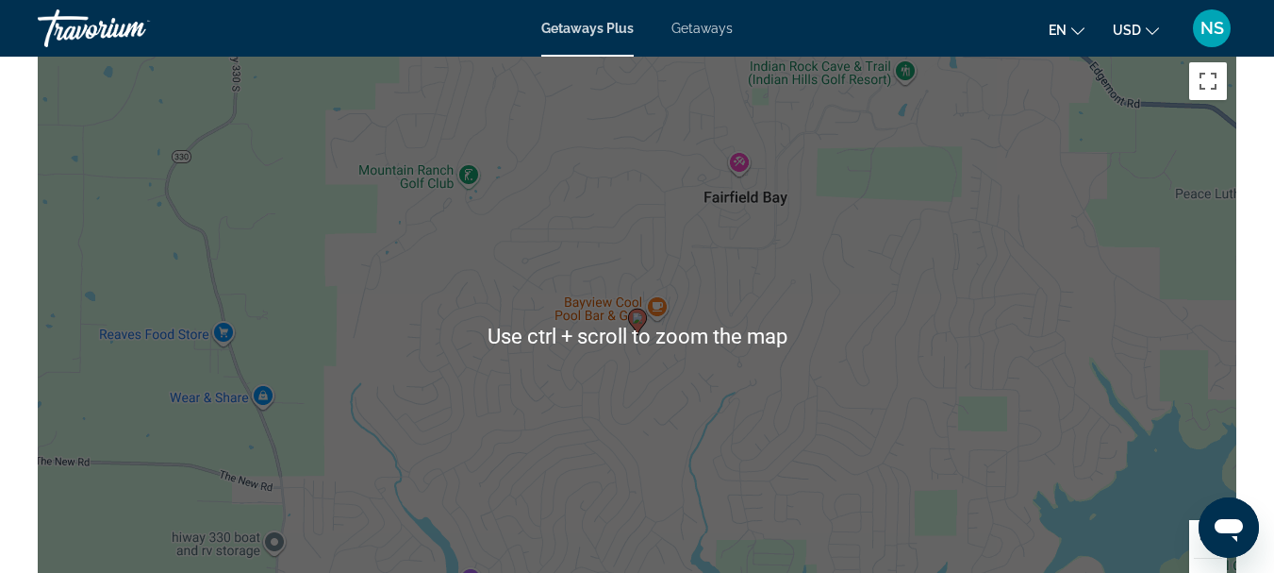
scroll to position [3207, 0]
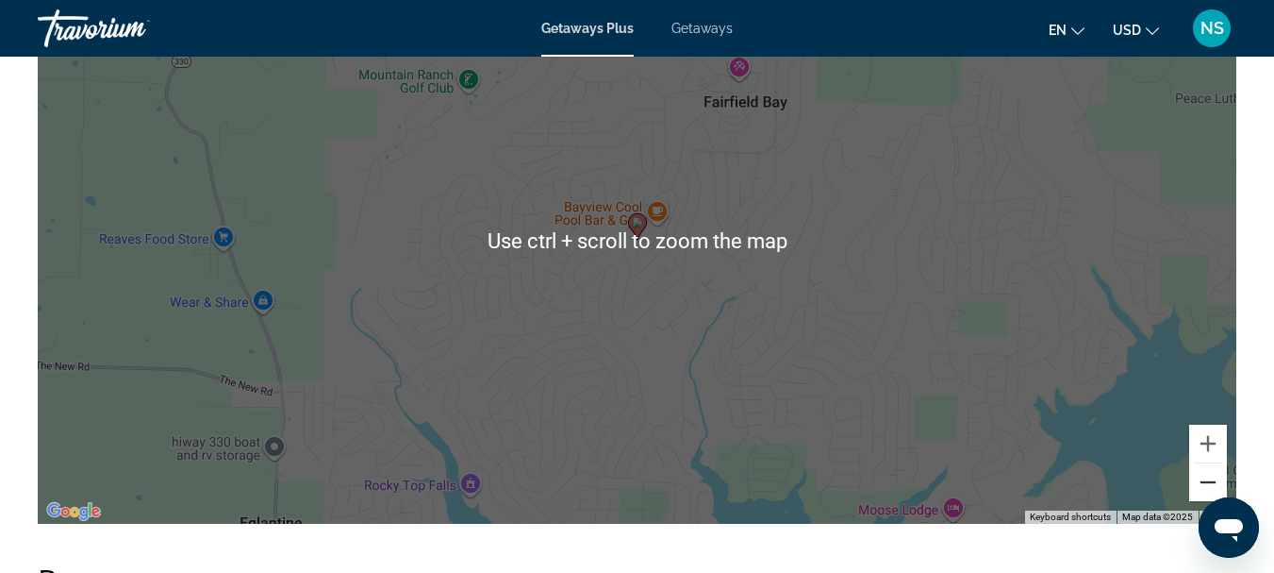
click at [1213, 496] on button "Zoom out" at bounding box center [1208, 482] width 38 height 38
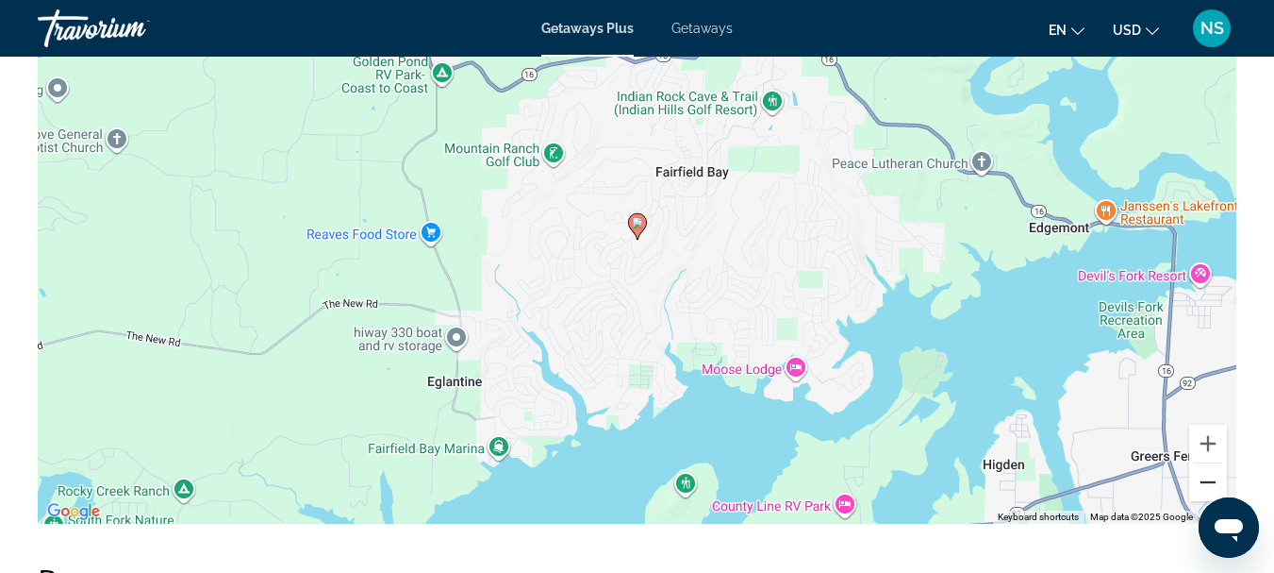
click at [1205, 492] on button "Zoom out" at bounding box center [1208, 482] width 38 height 38
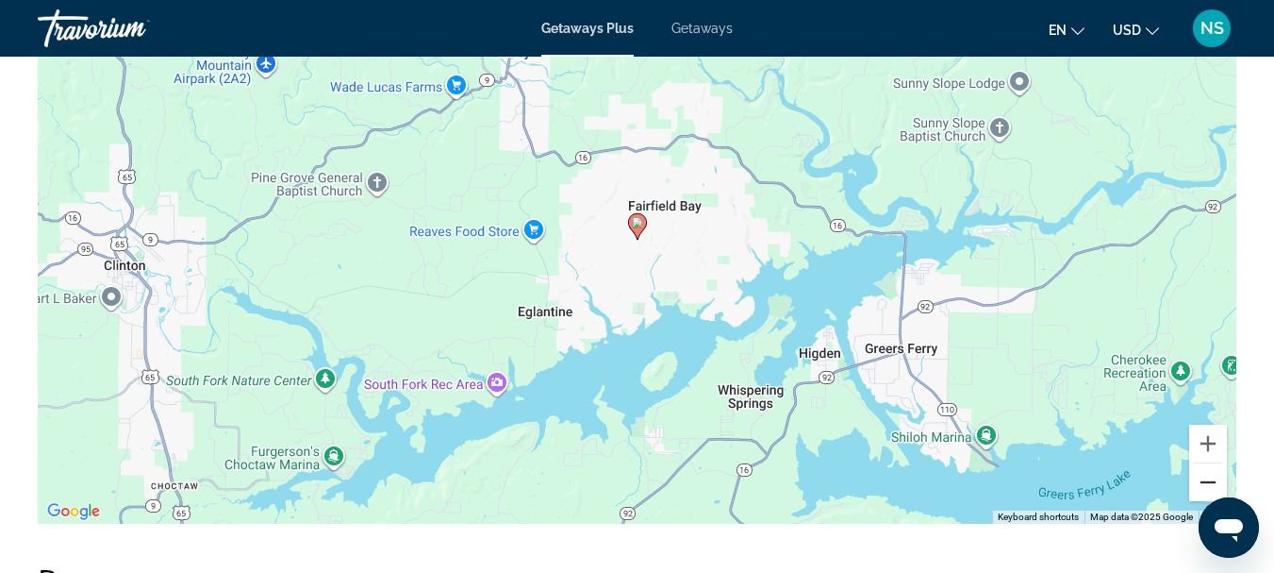
click at [1205, 492] on button "Zoom out" at bounding box center [1208, 482] width 38 height 38
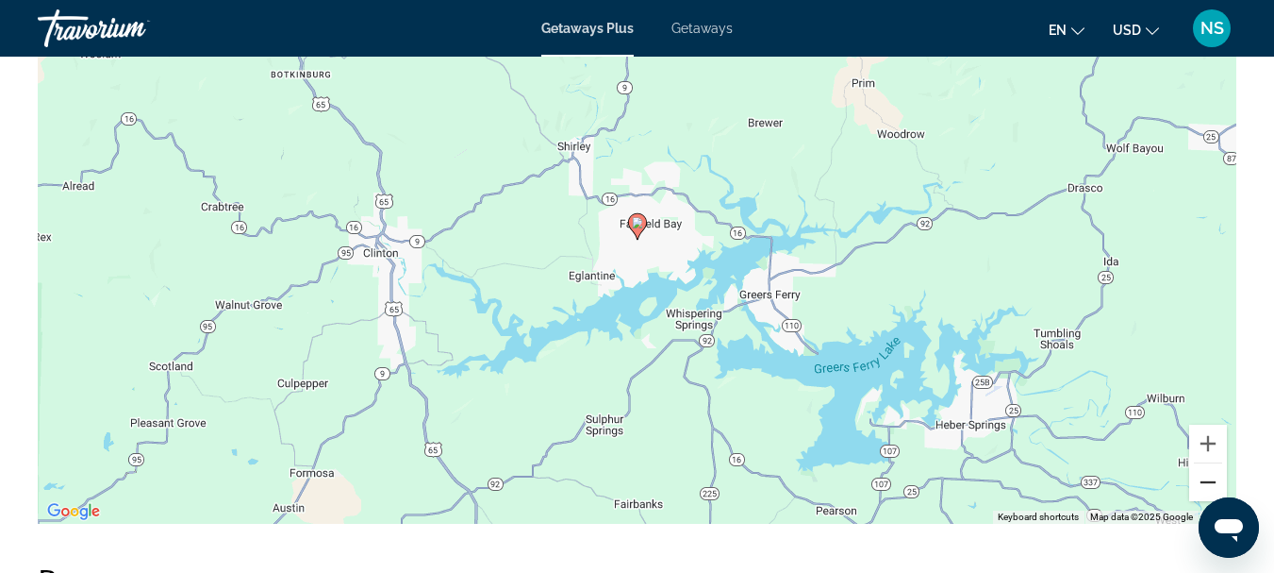
click at [1205, 492] on button "Zoom out" at bounding box center [1208, 482] width 38 height 38
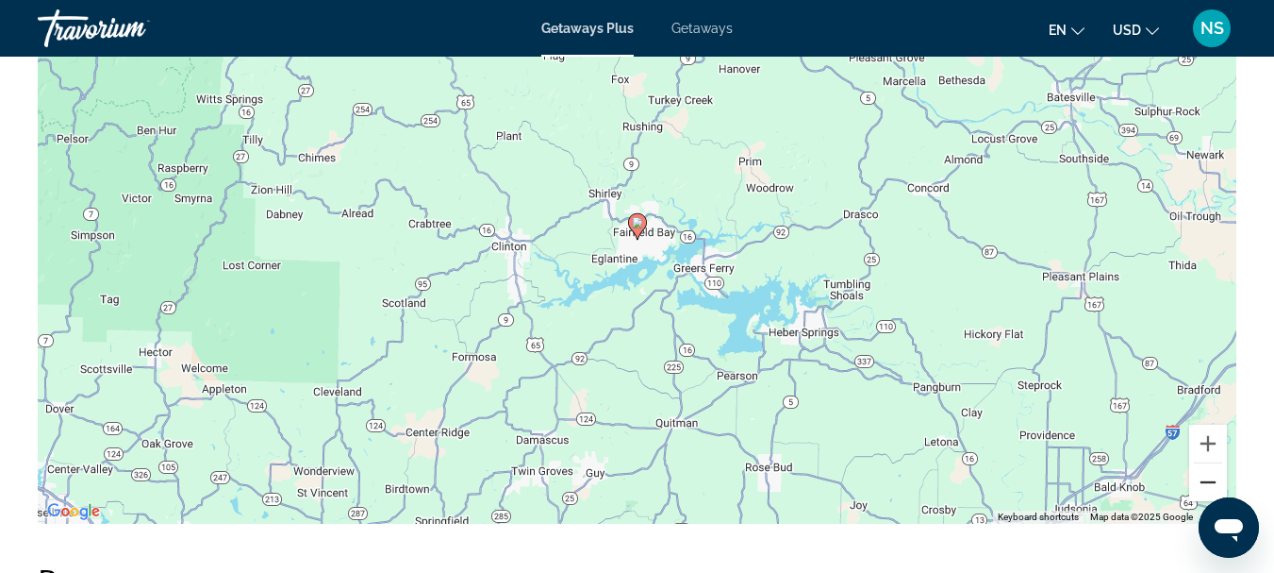
click at [1205, 492] on button "Zoom out" at bounding box center [1208, 482] width 38 height 38
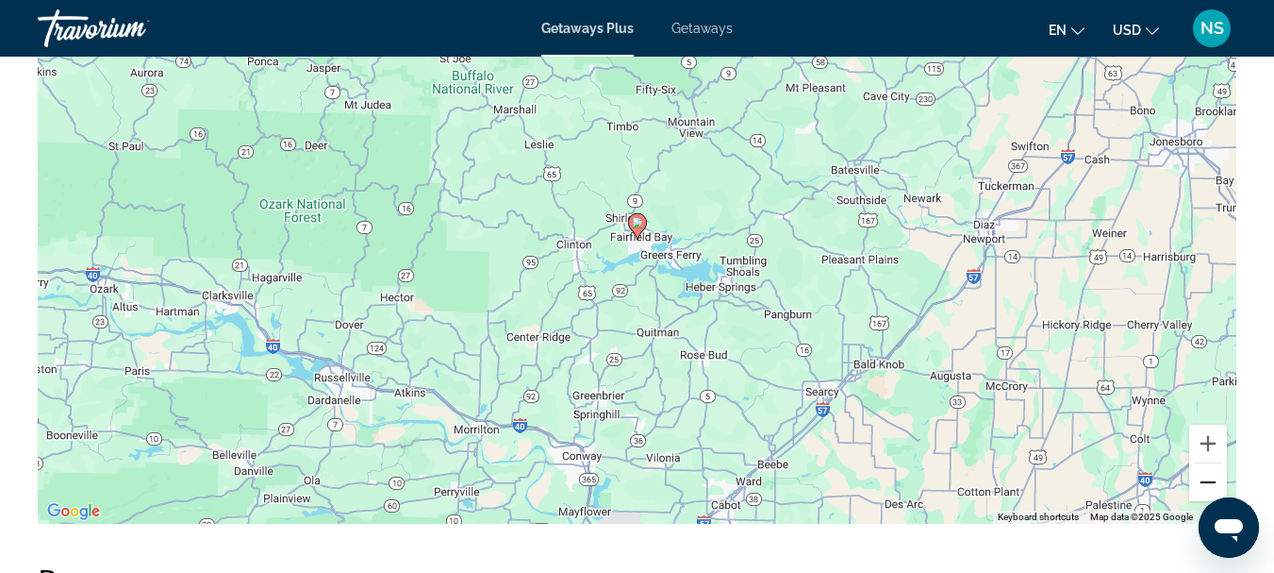
click at [1205, 492] on button "Zoom out" at bounding box center [1208, 482] width 38 height 38
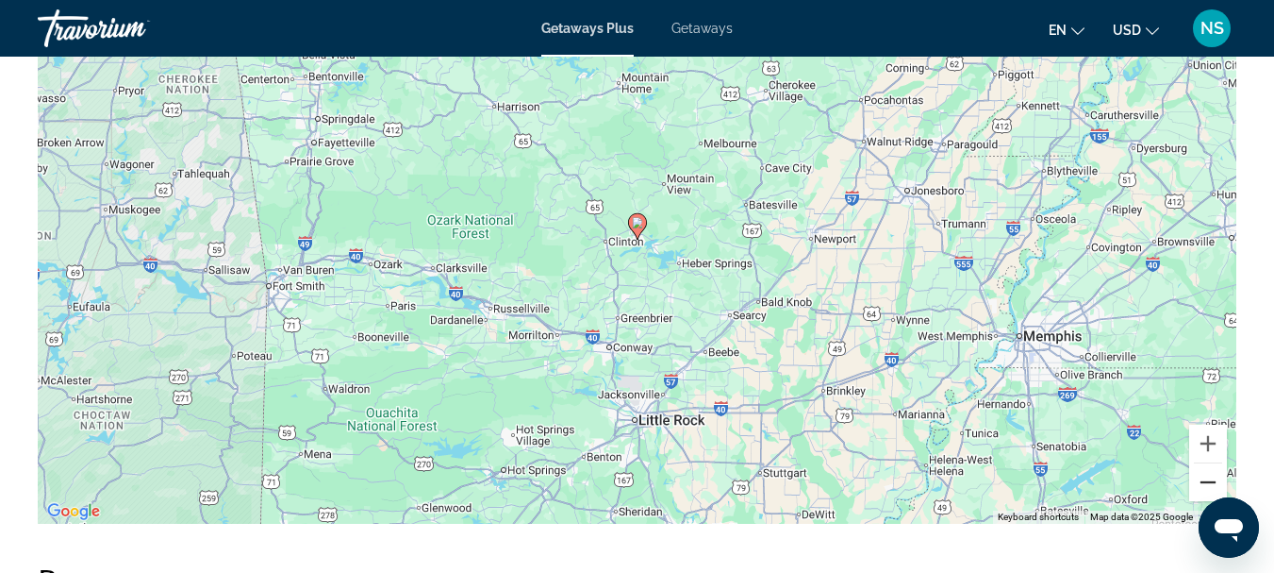
click at [1205, 492] on button "Zoom out" at bounding box center [1208, 482] width 38 height 38
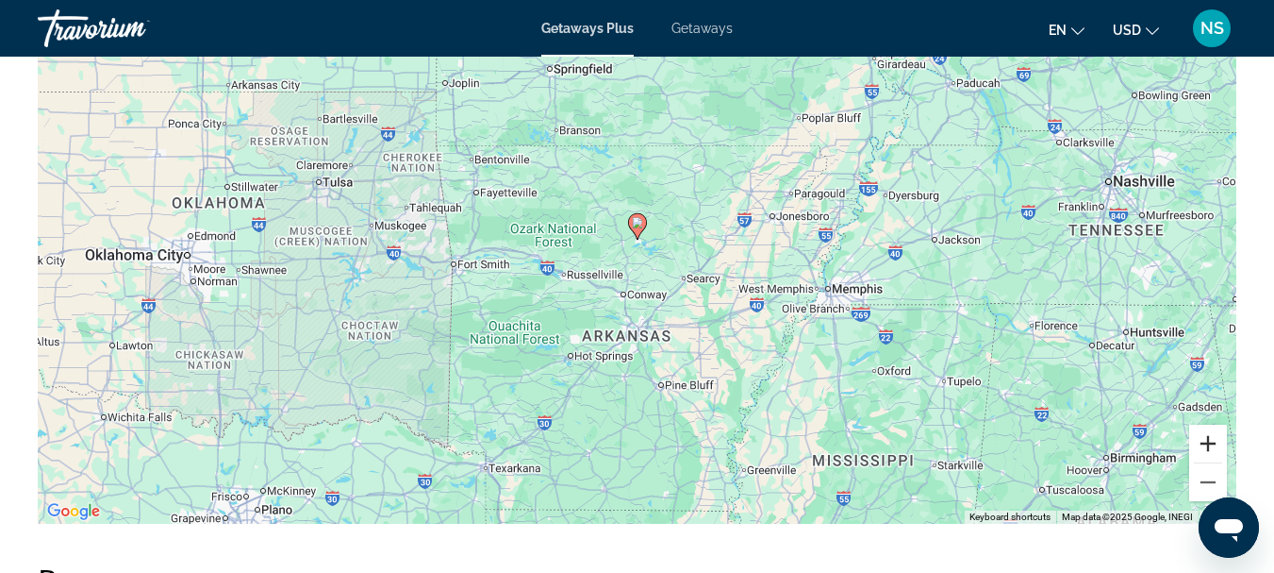
click at [1210, 460] on button "Zoom in" at bounding box center [1208, 443] width 38 height 38
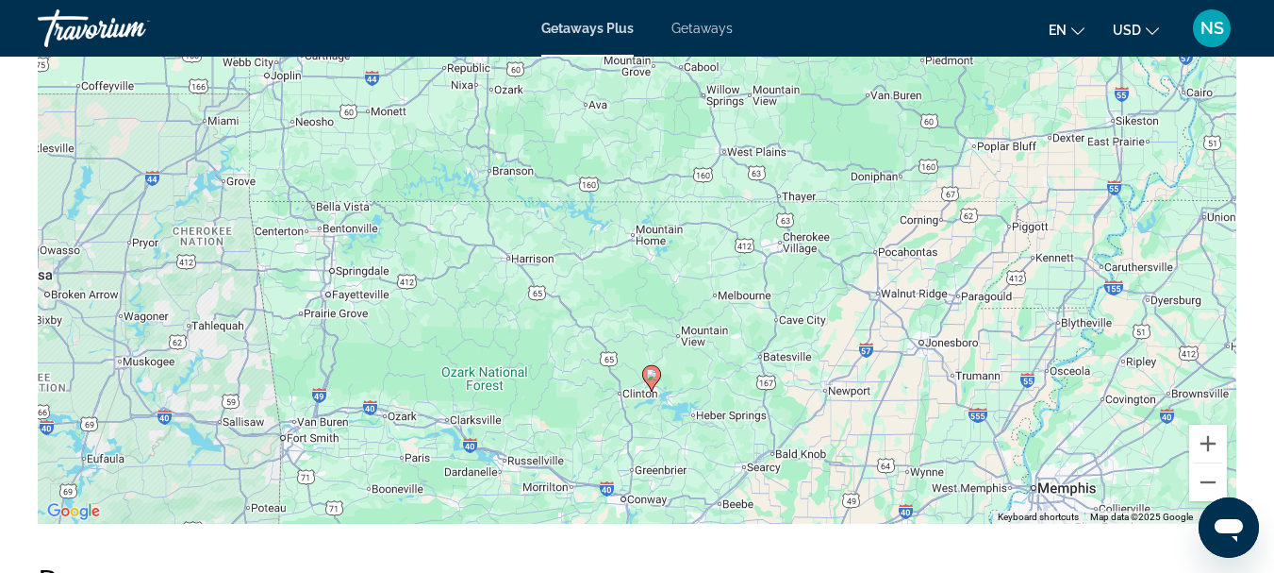
drag, startPoint x: 835, startPoint y: 293, endPoint x: 842, endPoint y: 440, distance: 146.4
click at [842, 440] on div "To activate drag with keyboard, press Alt + Enter. Once in keyboard drag state,…" at bounding box center [637, 241] width 1199 height 566
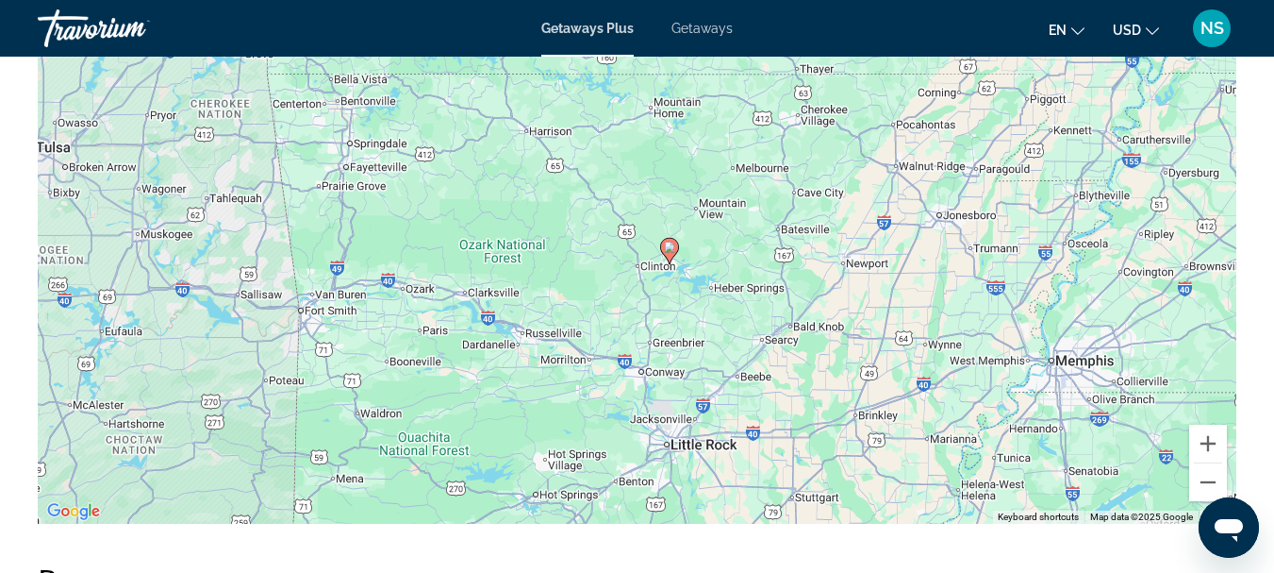
drag, startPoint x: 866, startPoint y: 433, endPoint x: 879, endPoint y: 316, distance: 117.7
click at [879, 316] on div "To activate drag with keyboard, press Alt + Enter. Once in keyboard drag state,…" at bounding box center [637, 241] width 1199 height 566
click at [861, 302] on div "To activate drag with keyboard, press Alt + Enter. Once in keyboard drag state,…" at bounding box center [637, 241] width 1199 height 566
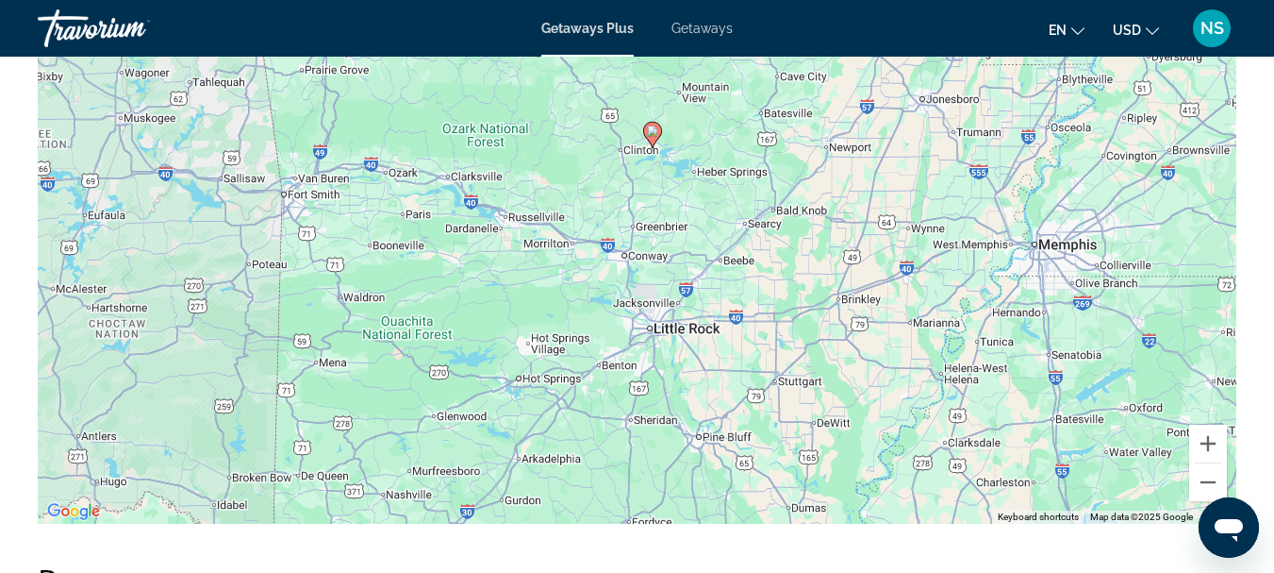
drag, startPoint x: 832, startPoint y: 370, endPoint x: 815, endPoint y: 249, distance: 121.9
click at [815, 249] on div "To activate drag with keyboard, press Alt + Enter. Once in keyboard drag state,…" at bounding box center [637, 241] width 1199 height 566
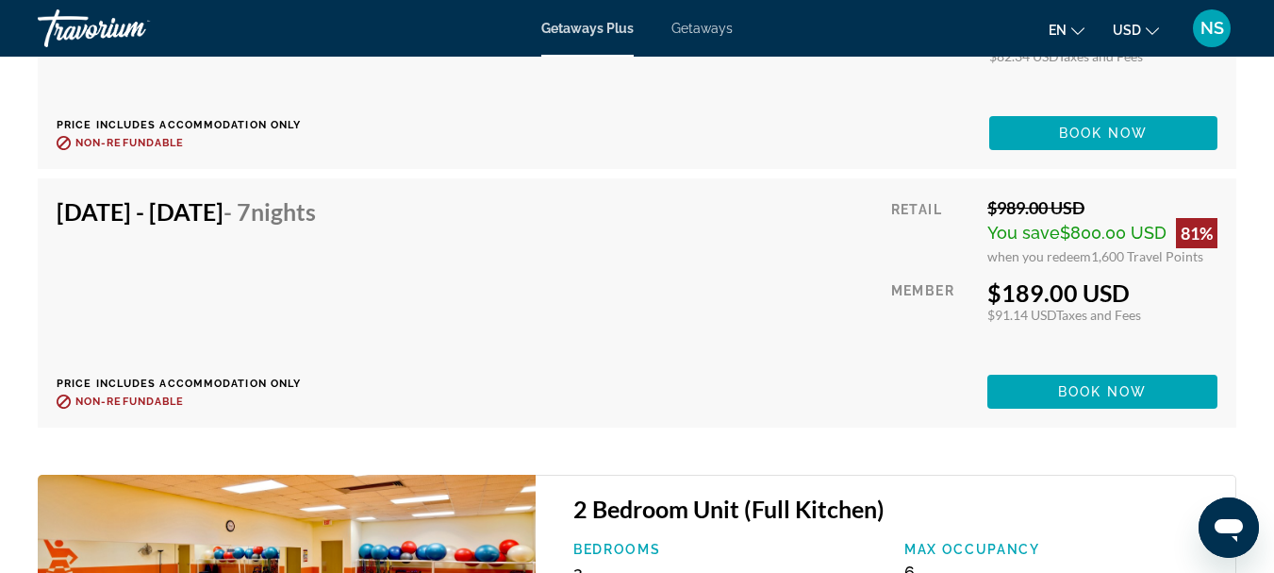
scroll to position [6980, 0]
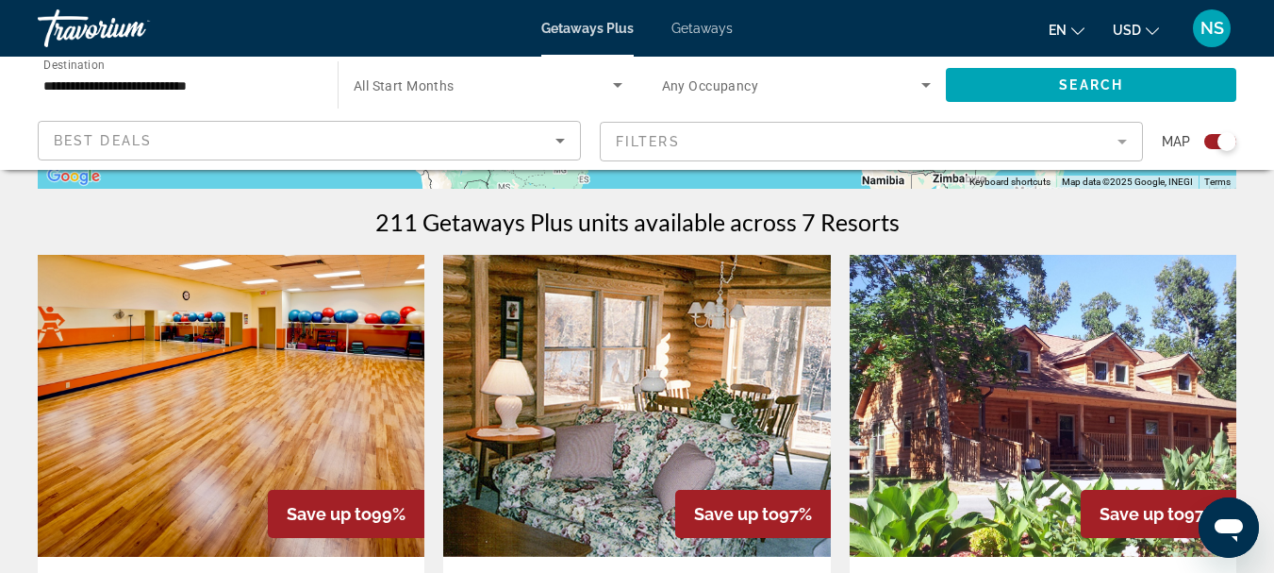
scroll to position [660, 0]
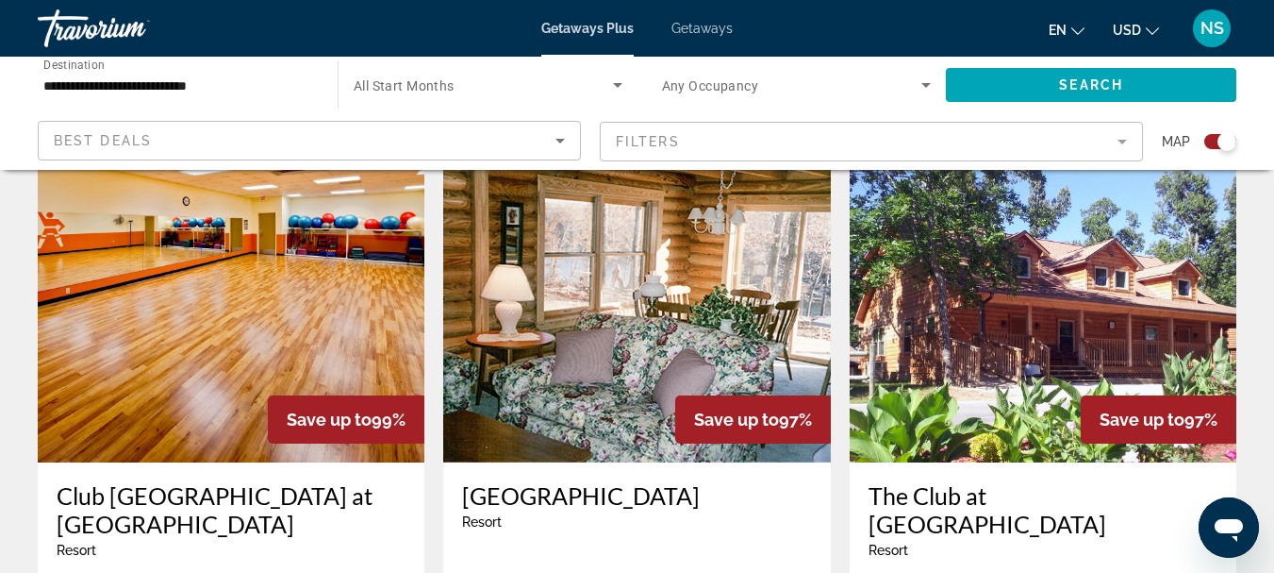
click at [723, 304] on img "Main content" at bounding box center [636, 311] width 387 height 302
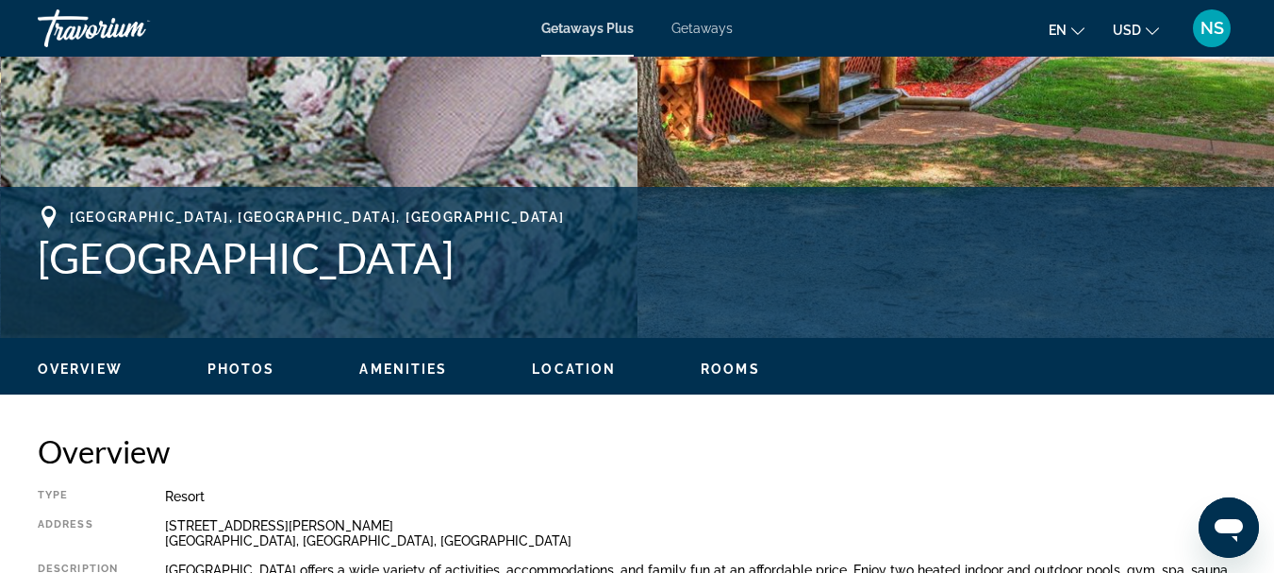
scroll to position [943, 0]
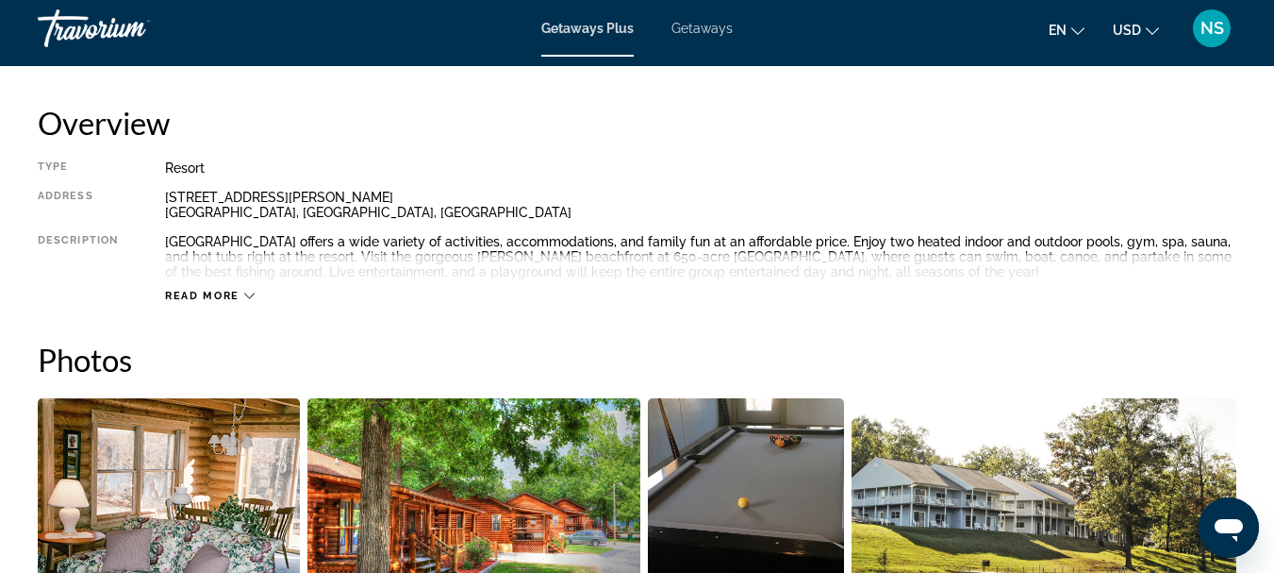
click at [241, 292] on div "Read more" at bounding box center [210, 296] width 90 height 12
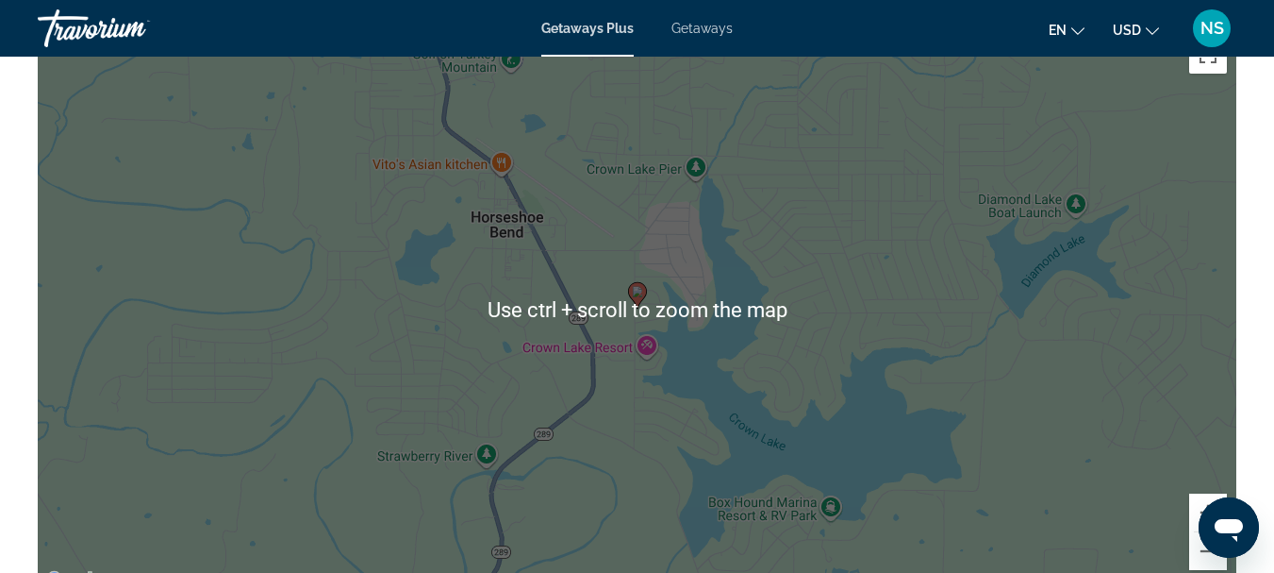
scroll to position [3301, 0]
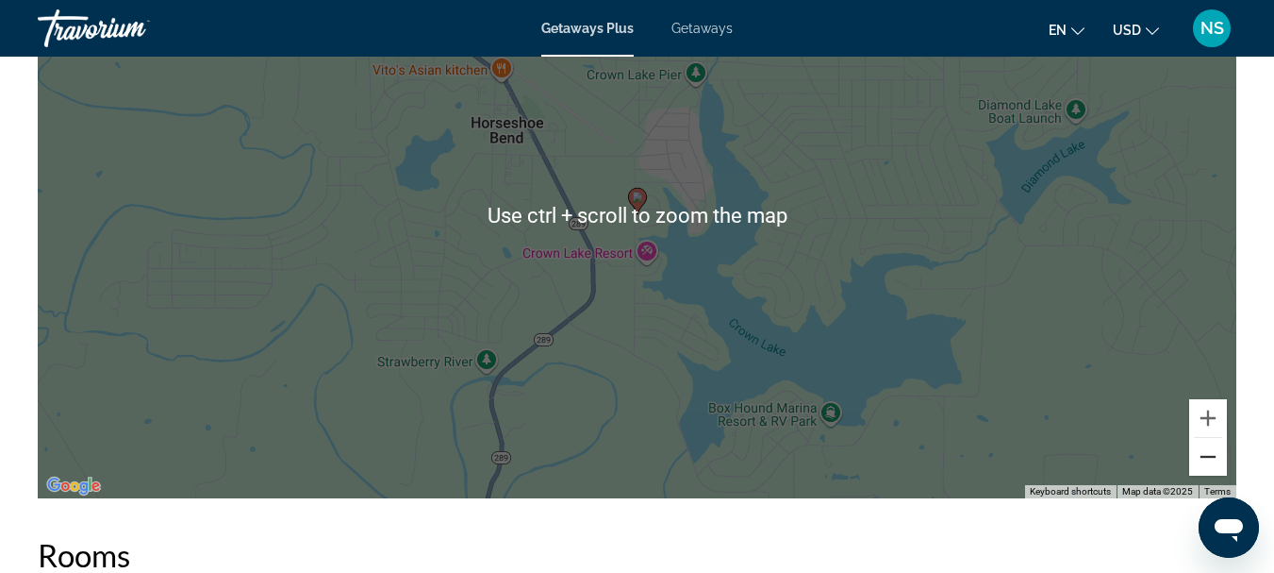
click at [1198, 440] on button "Zoom out" at bounding box center [1208, 457] width 38 height 38
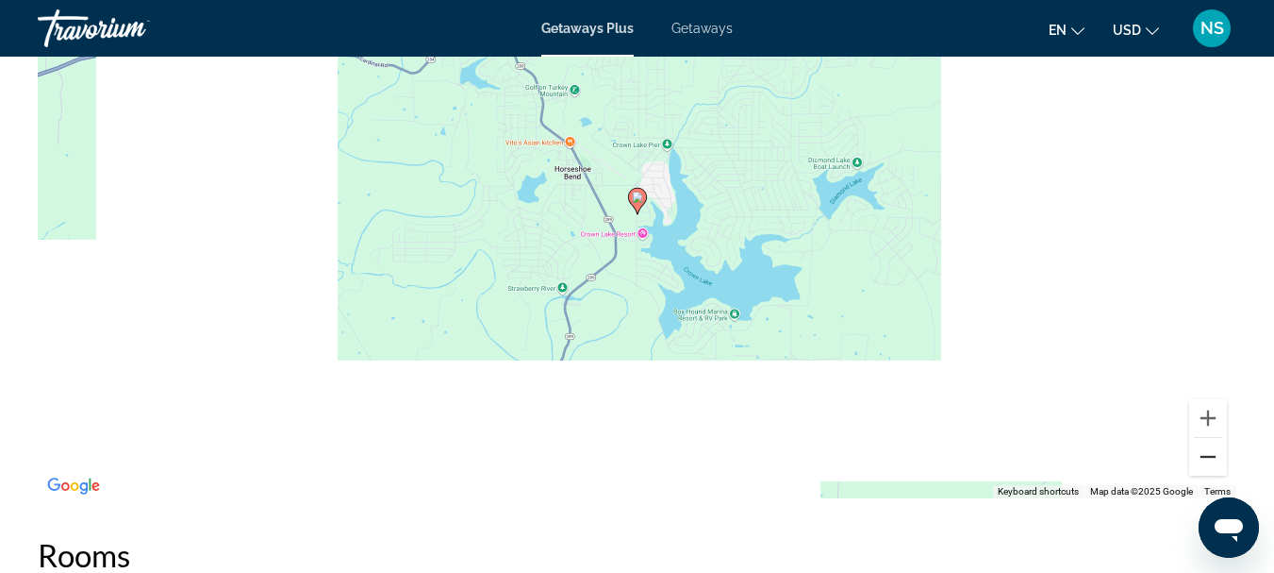
click at [1198, 440] on button "Zoom out" at bounding box center [1208, 457] width 38 height 38
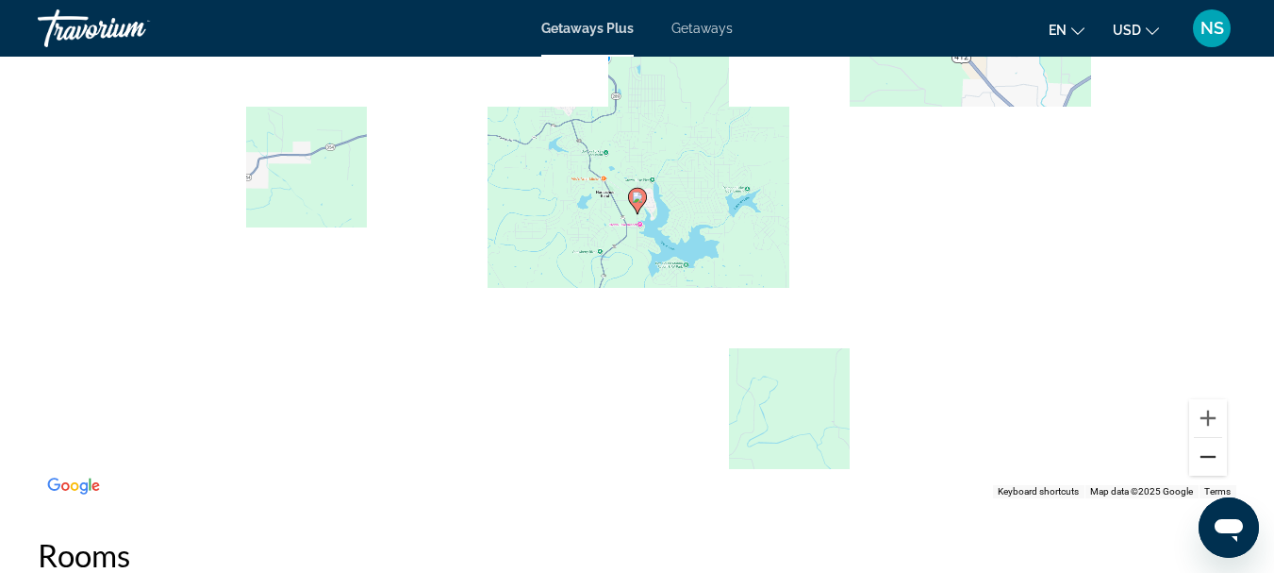
click at [1198, 440] on button "Zoom out" at bounding box center [1208, 457] width 38 height 38
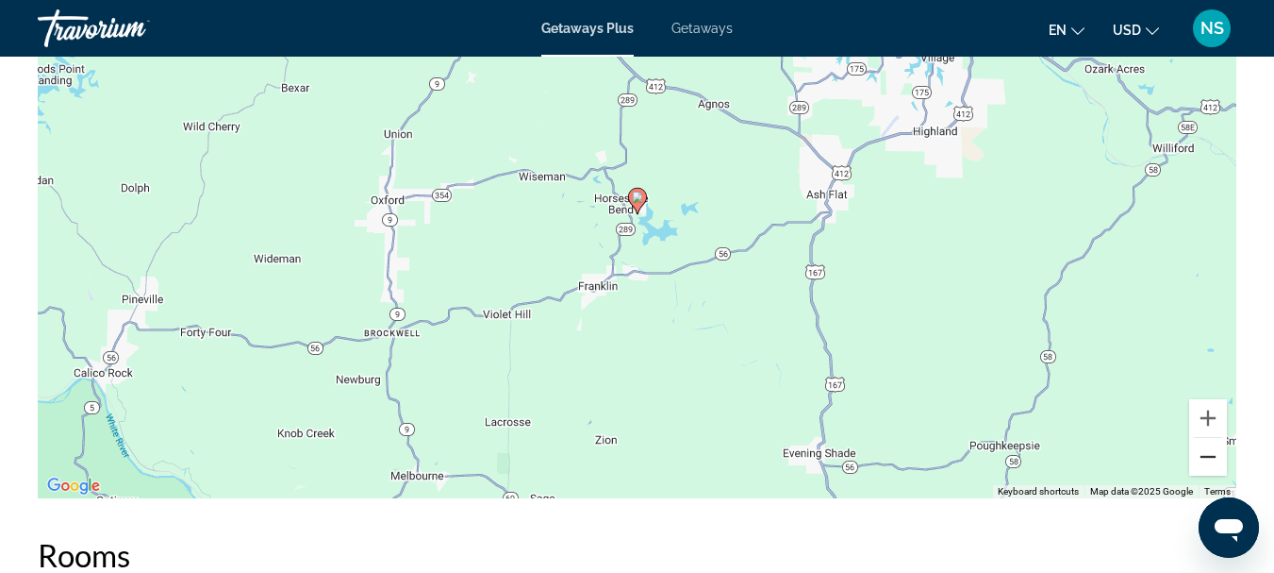
click at [1198, 440] on button "Zoom out" at bounding box center [1208, 457] width 38 height 38
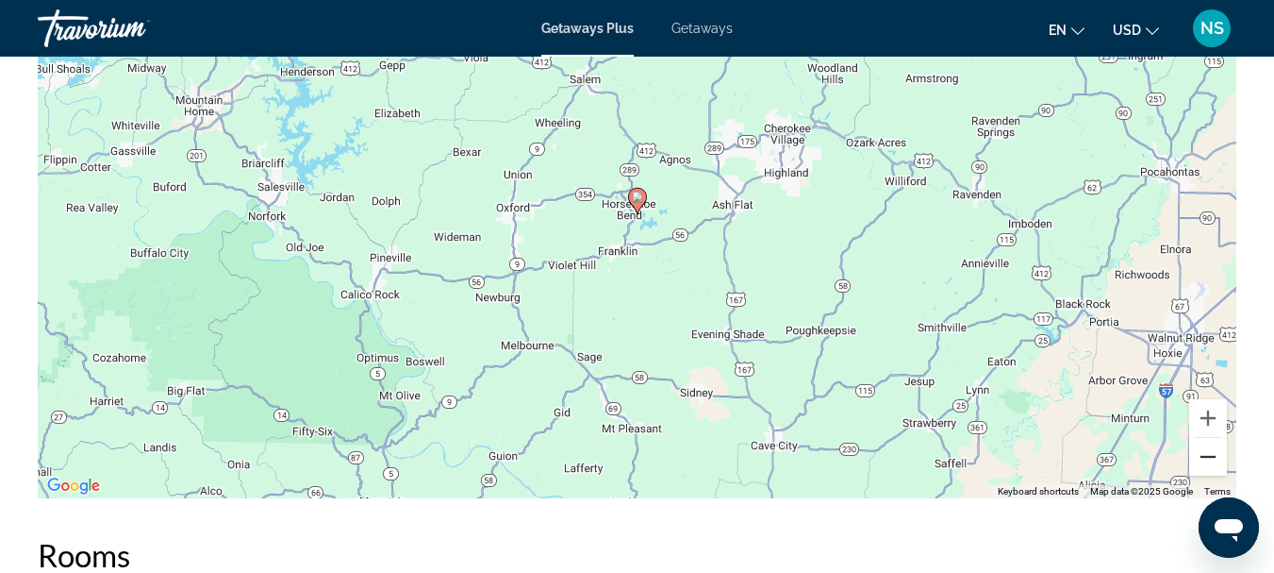
click at [1198, 440] on button "Zoom out" at bounding box center [1208, 457] width 38 height 38
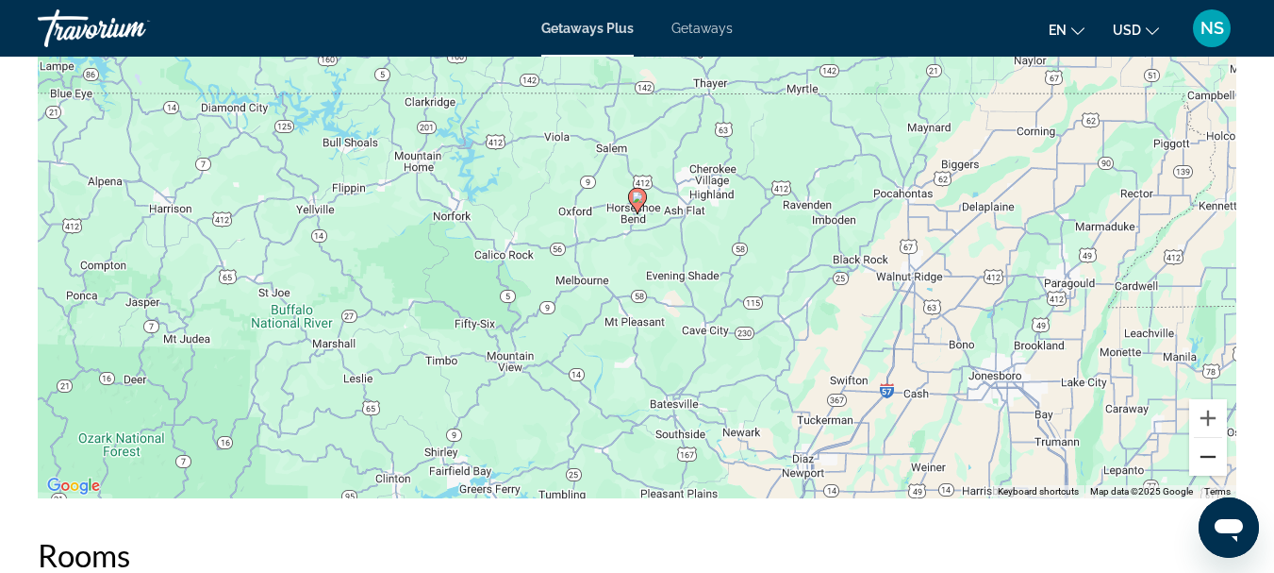
click at [1198, 440] on button "Zoom out" at bounding box center [1208, 457] width 38 height 38
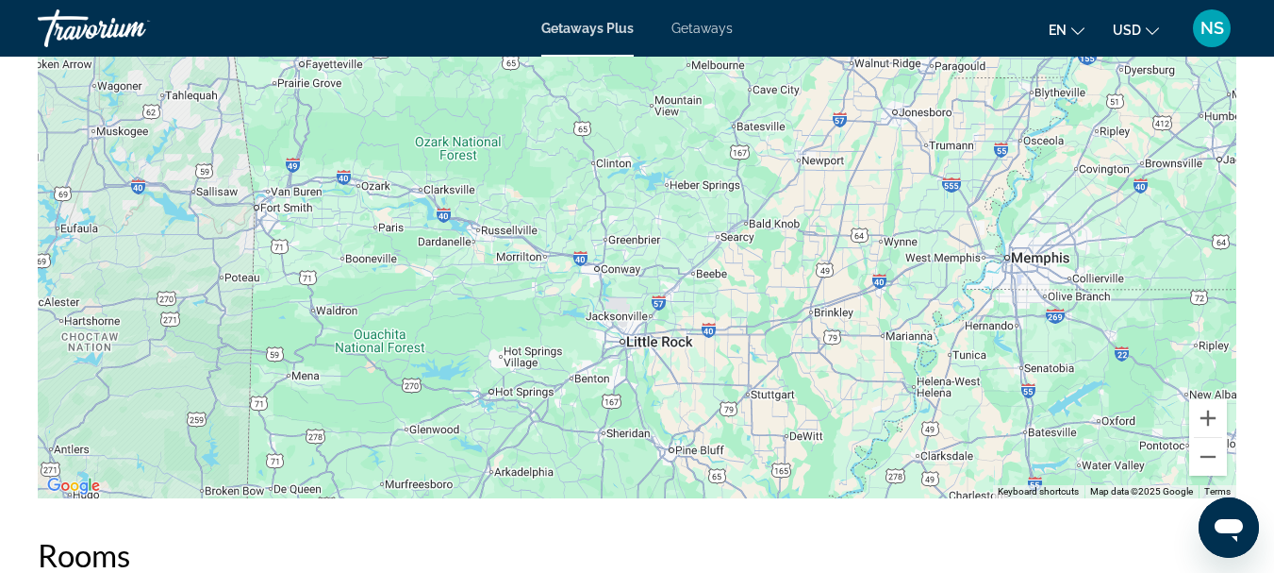
drag, startPoint x: 748, startPoint y: 298, endPoint x: 829, endPoint y: 107, distance: 207.9
click at [829, 107] on div "To activate drag with keyboard, press Alt + Enter. Once in keyboard drag state,…" at bounding box center [637, 215] width 1199 height 566
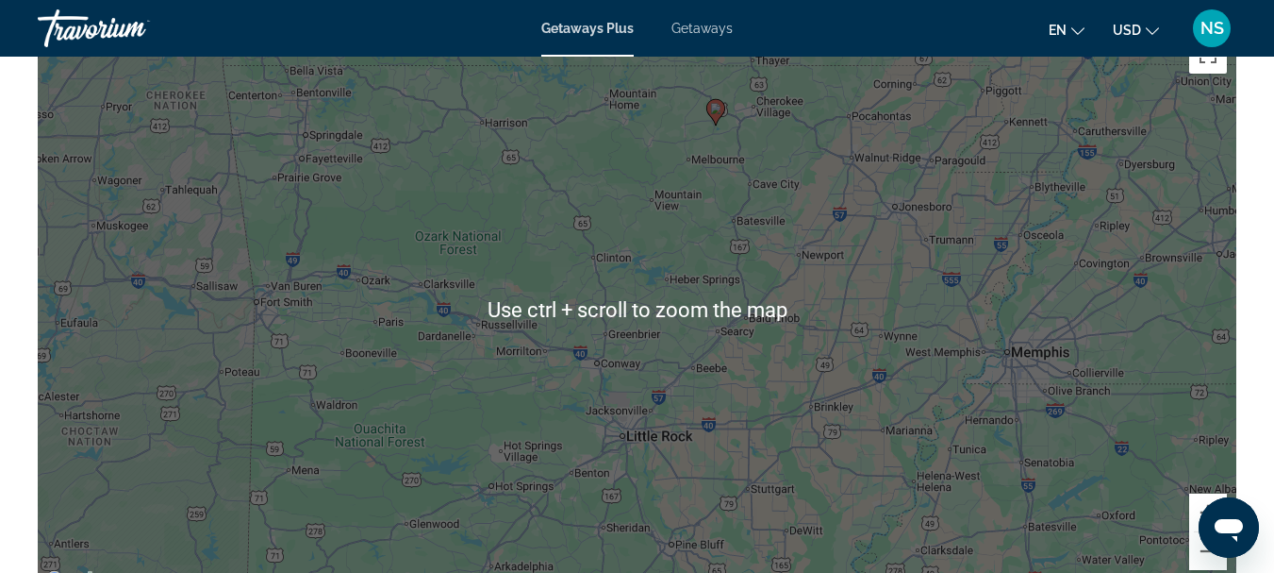
scroll to position [3396, 0]
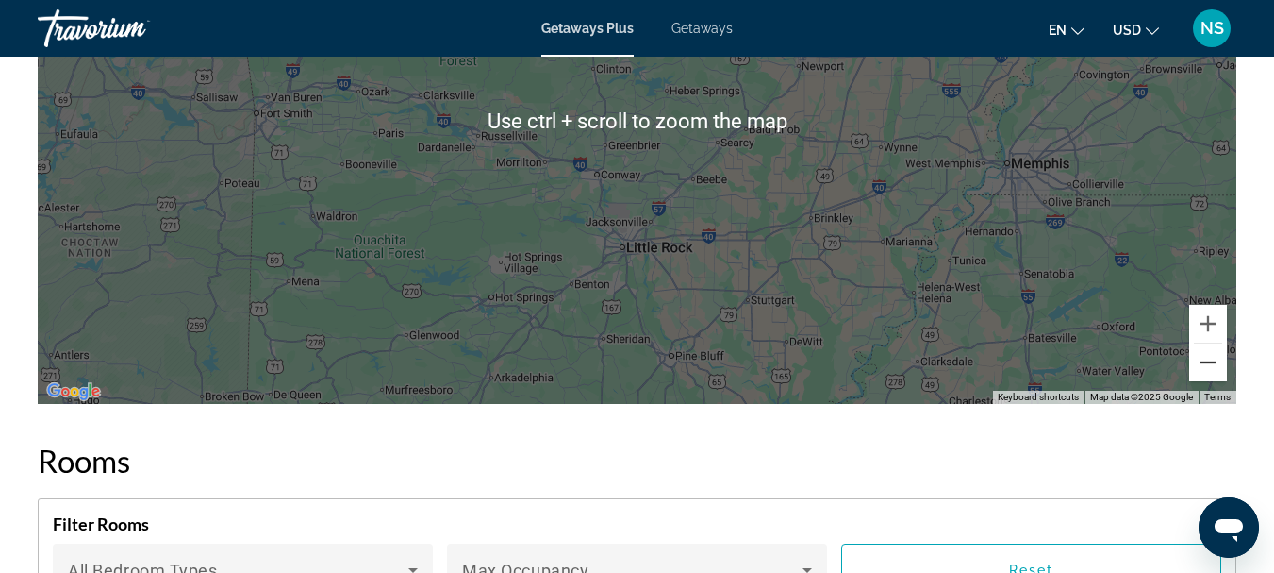
click at [1212, 351] on button "Zoom out" at bounding box center [1208, 362] width 38 height 38
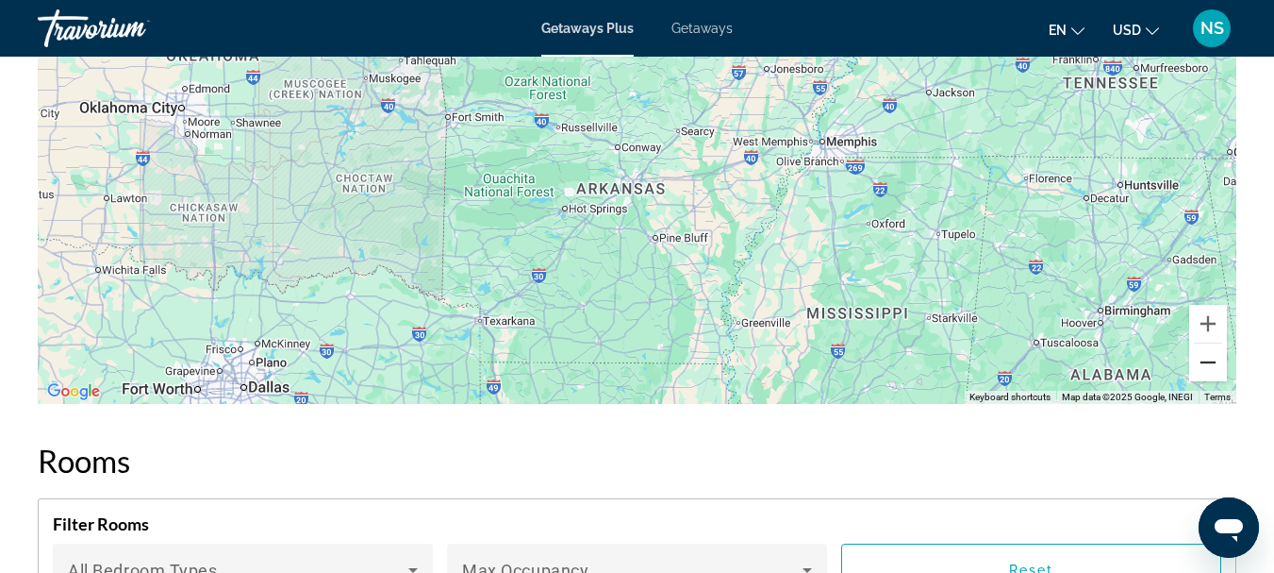
click at [1212, 351] on button "Zoom out" at bounding box center [1208, 362] width 38 height 38
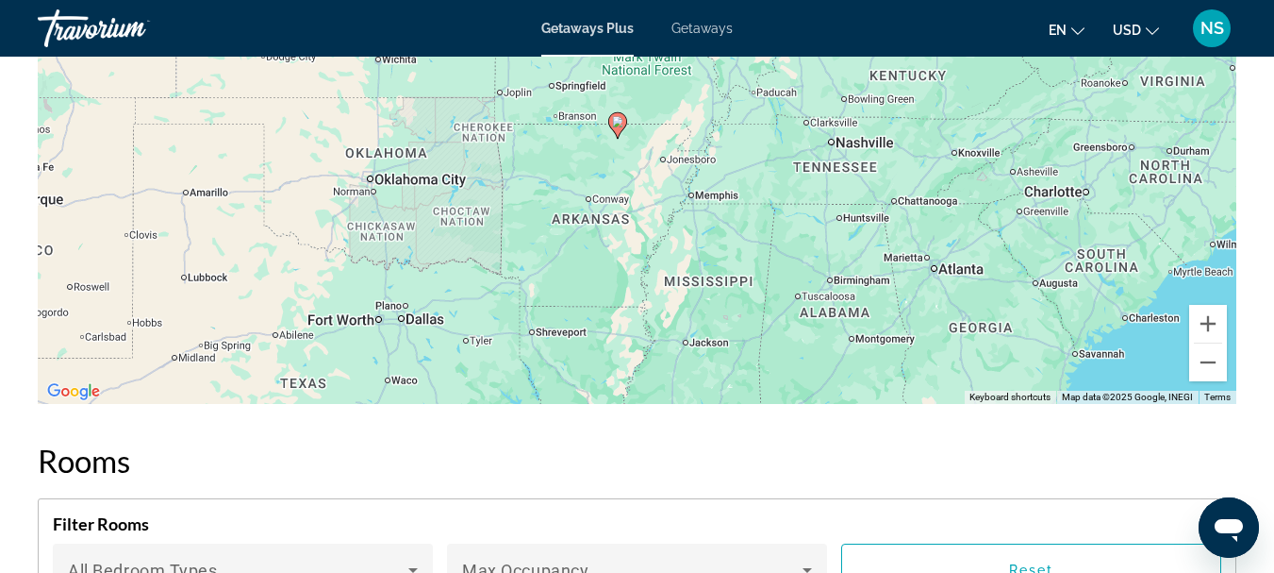
drag, startPoint x: 978, startPoint y: 256, endPoint x: 939, endPoint y: 330, distance: 84.4
click at [939, 330] on div "To activate drag with keyboard, press Alt + Enter. Once in keyboard drag state,…" at bounding box center [637, 121] width 1199 height 566
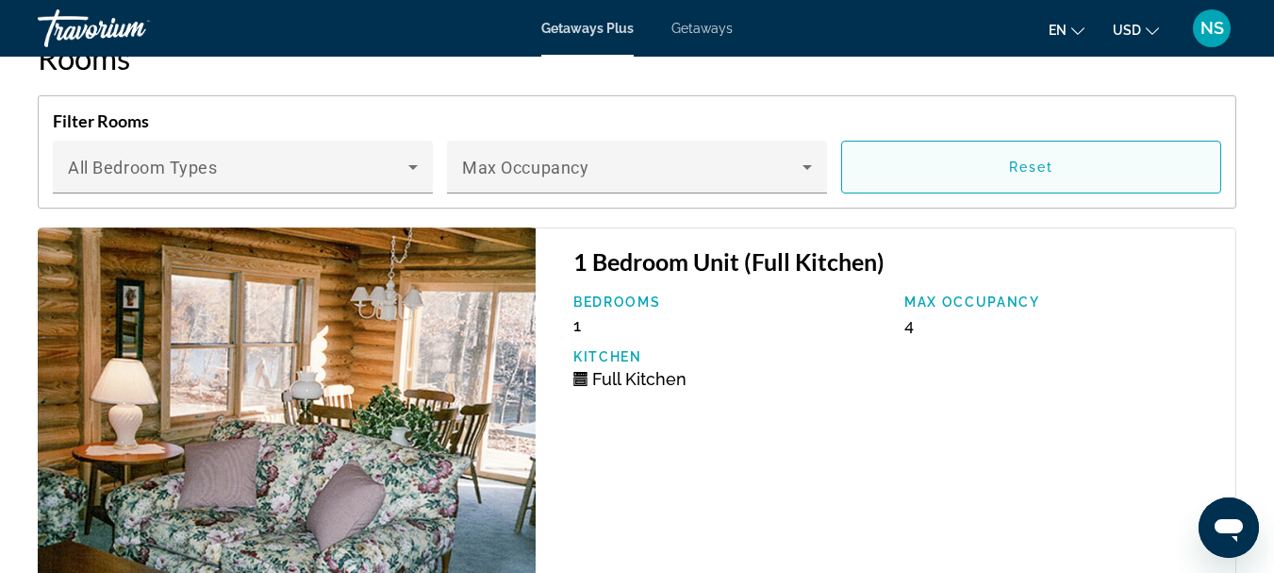
scroll to position [3867, 0]
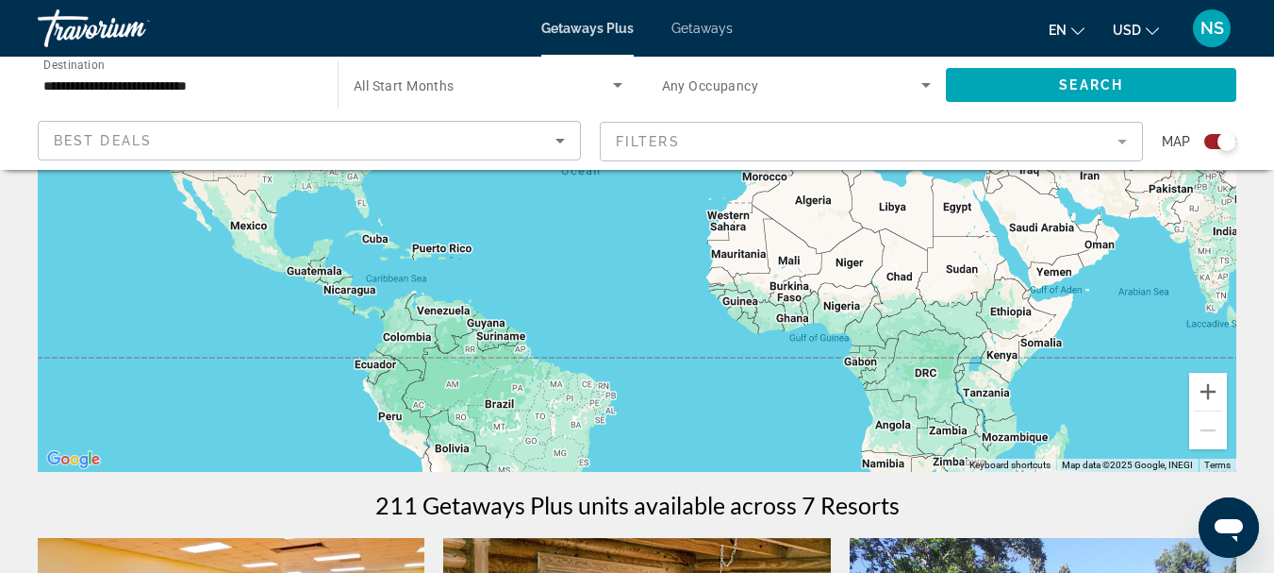
scroll to position [377, 0]
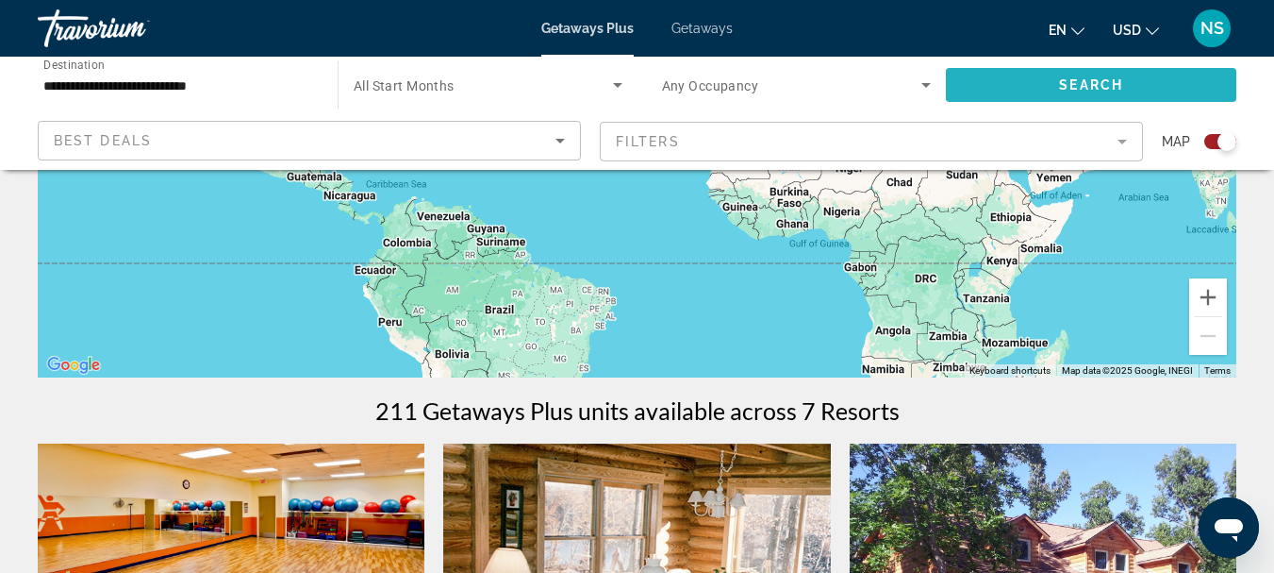
click at [1100, 80] on span "Search" at bounding box center [1091, 84] width 64 height 15
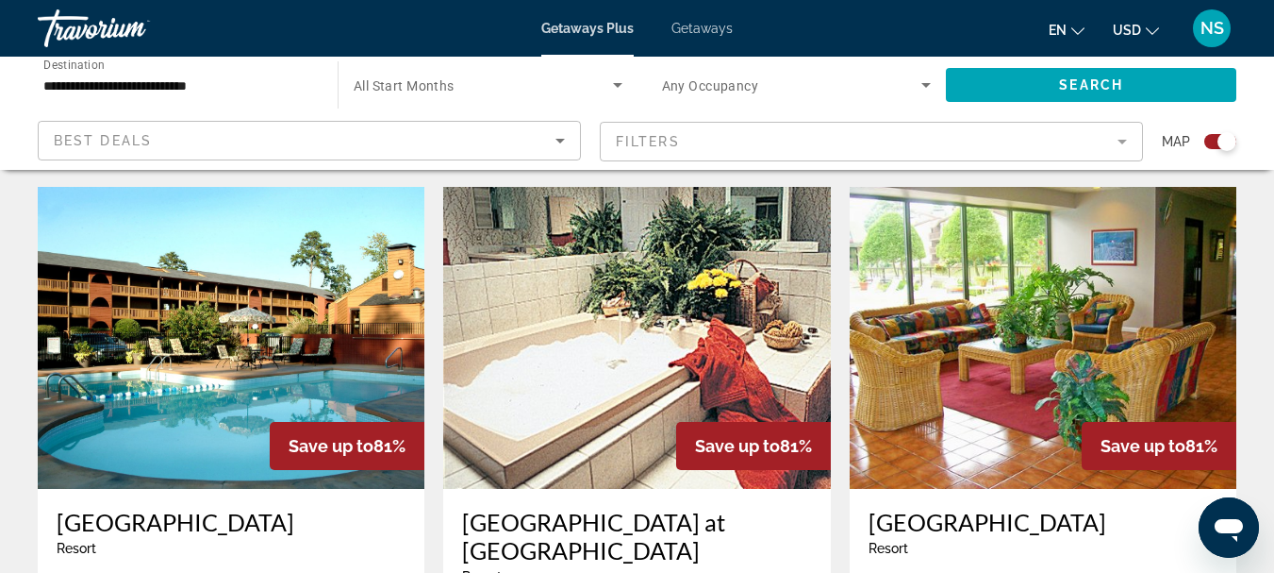
scroll to position [1321, 0]
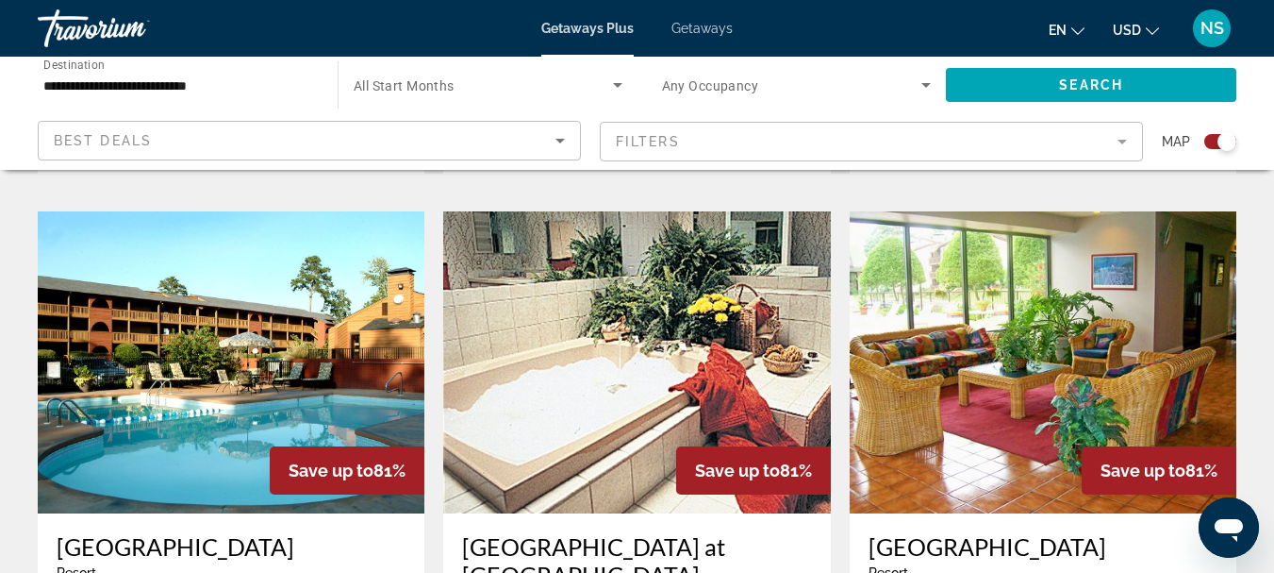
click at [246, 357] on img "Main content" at bounding box center [231, 362] width 387 height 302
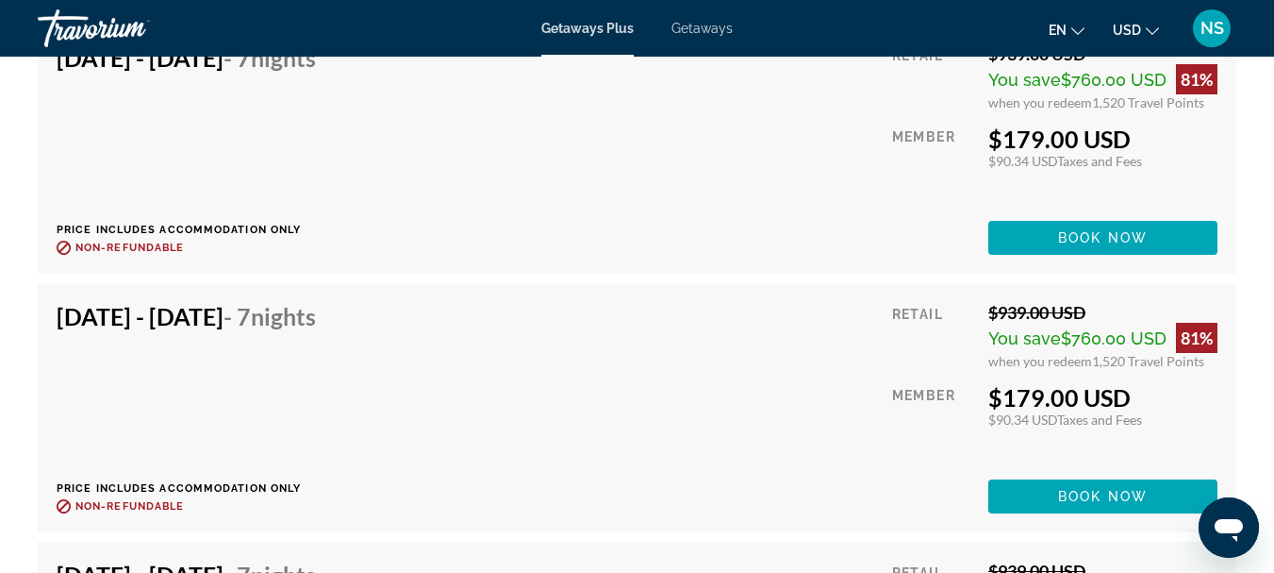
scroll to position [3867, 0]
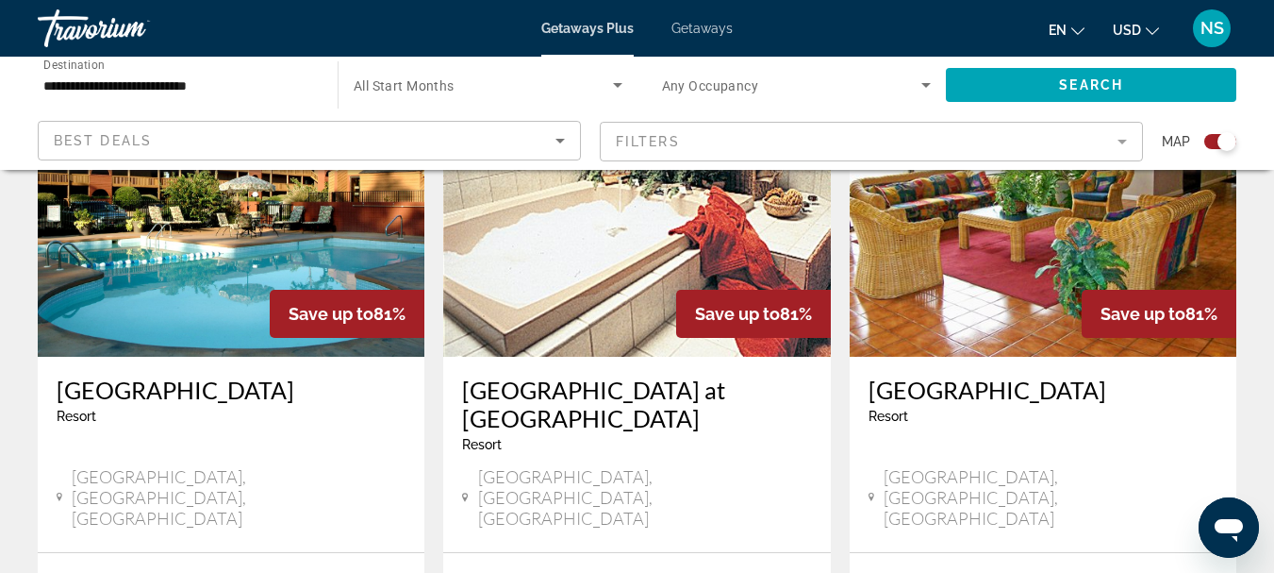
scroll to position [1509, 0]
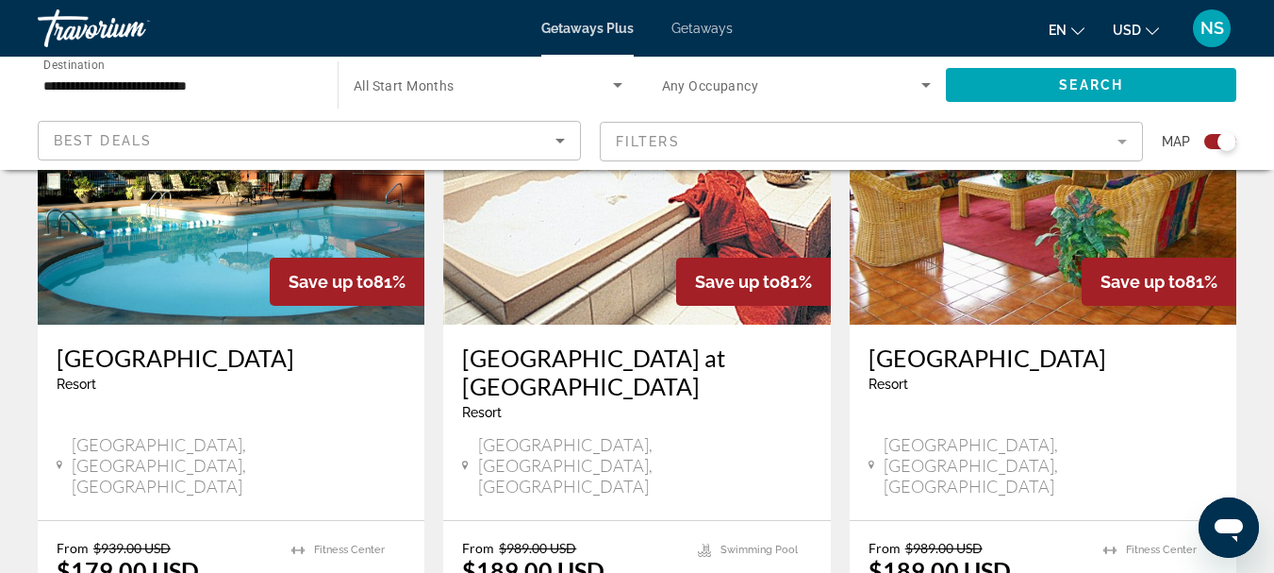
click at [575, 231] on img "Main content" at bounding box center [636, 174] width 387 height 302
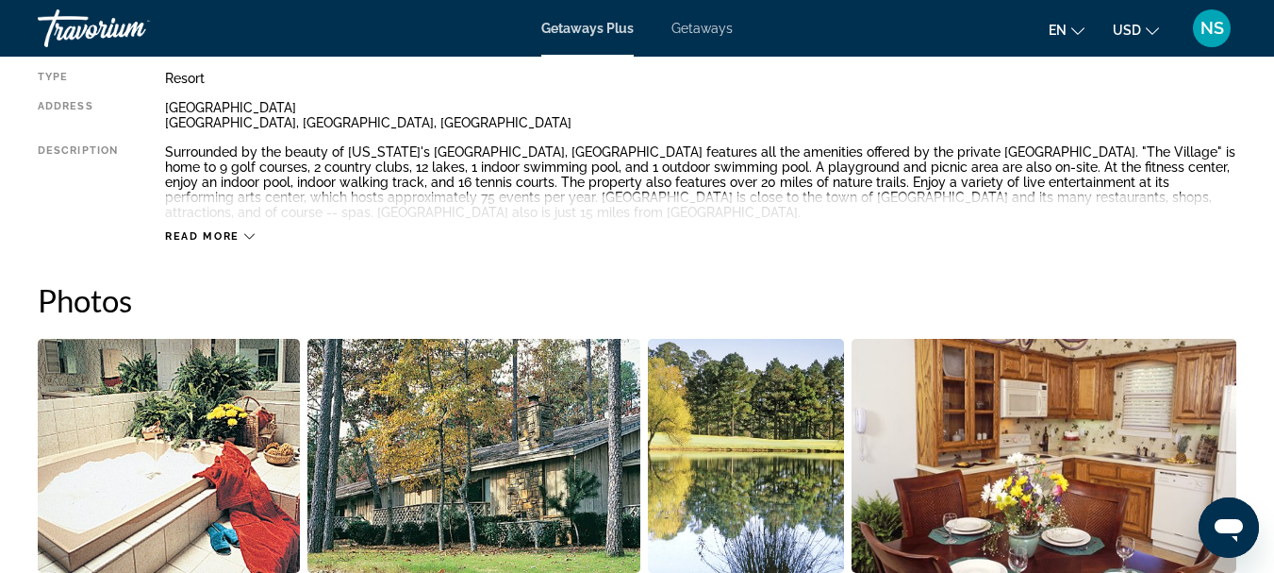
scroll to position [1038, 0]
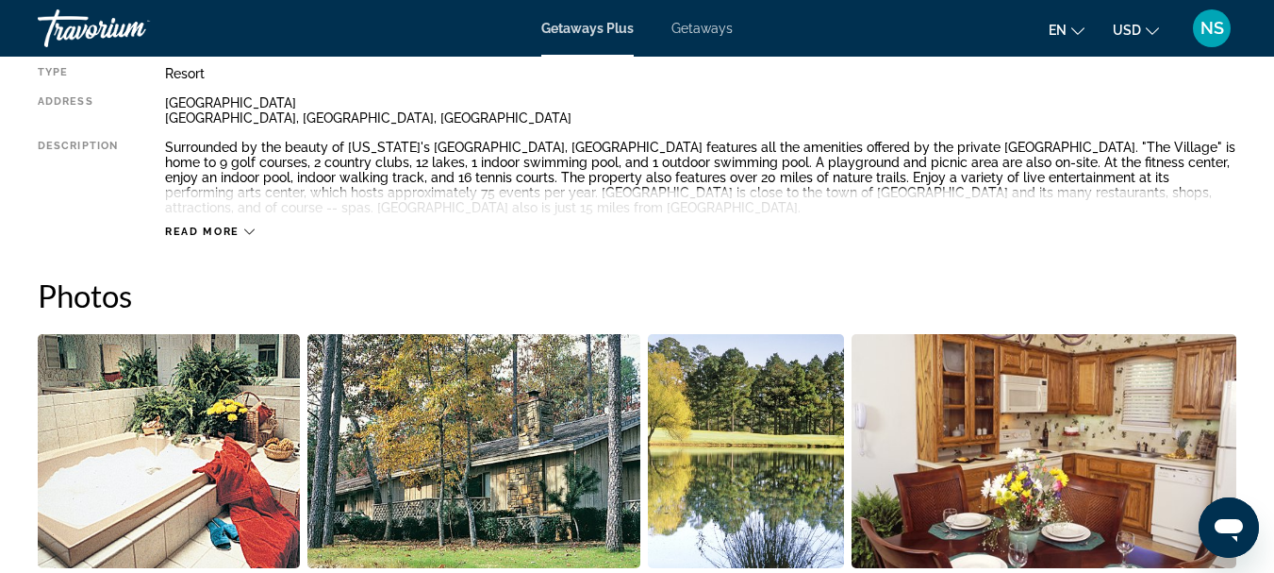
click at [241, 230] on div "Read more" at bounding box center [210, 231] width 90 height 12
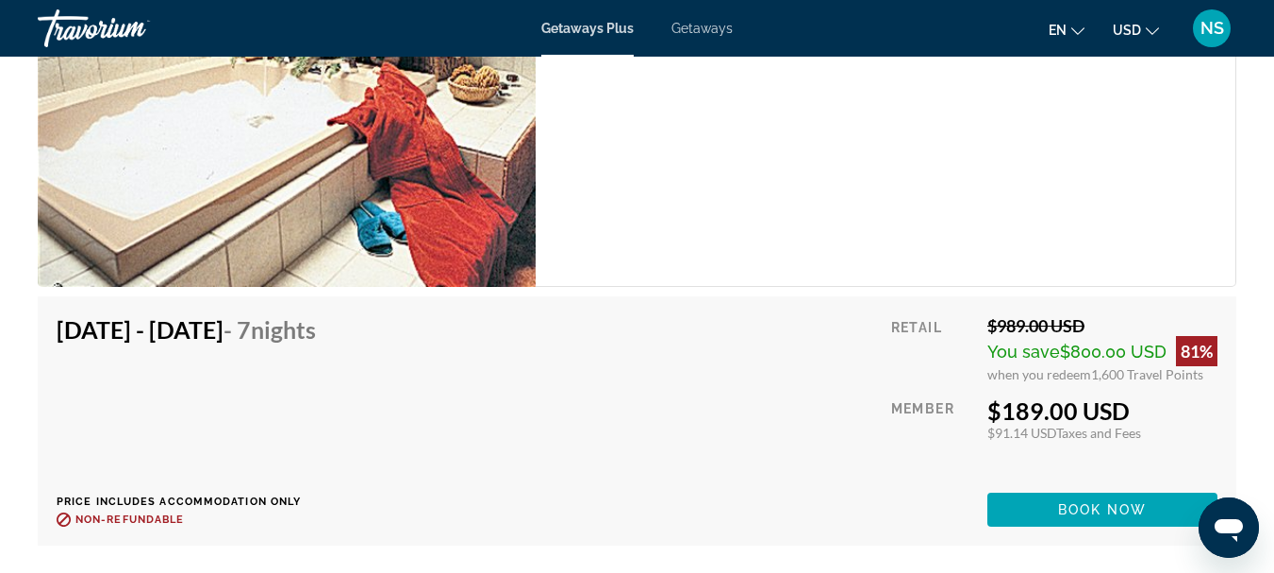
scroll to position [3929, 0]
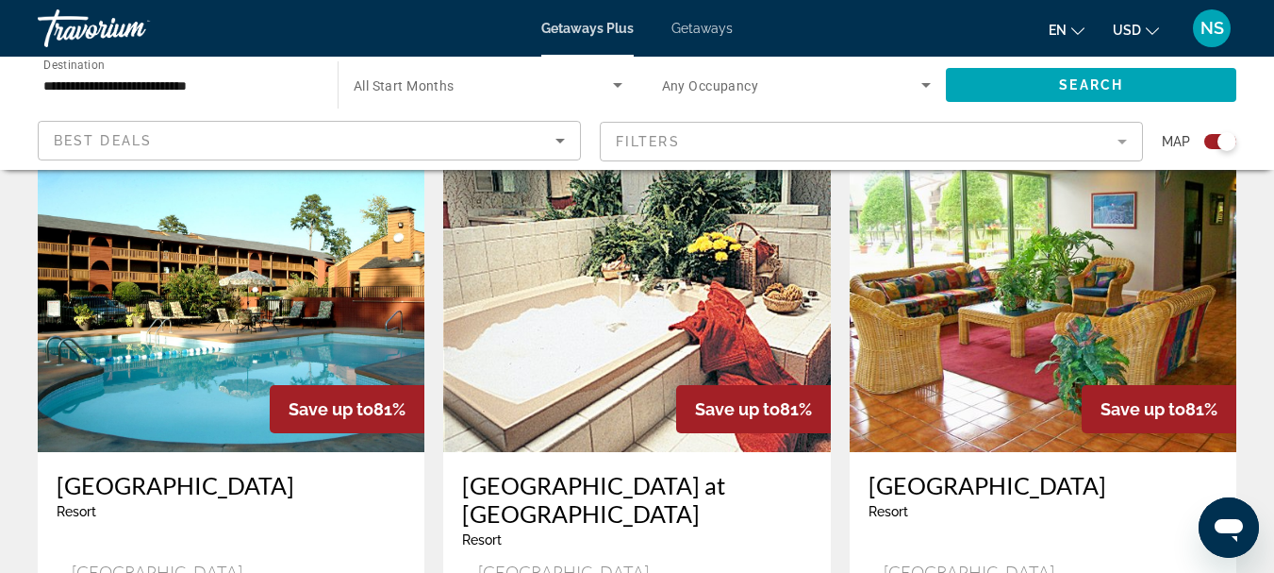
scroll to position [1415, 0]
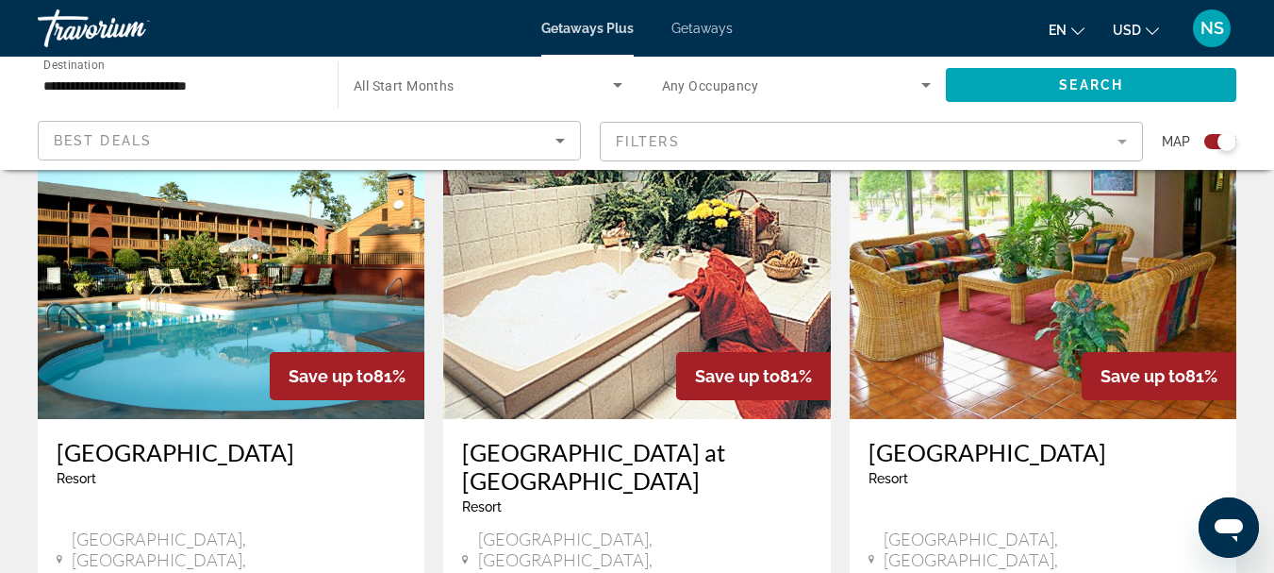
click at [1008, 268] on img "Main content" at bounding box center [1043, 268] width 387 height 302
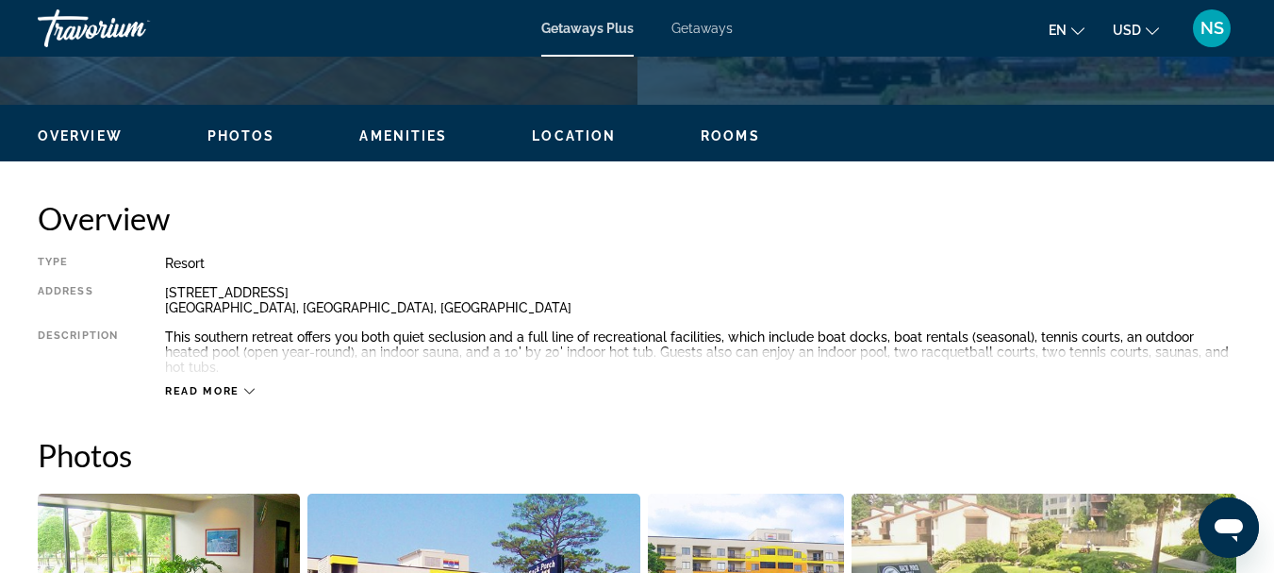
scroll to position [849, 0]
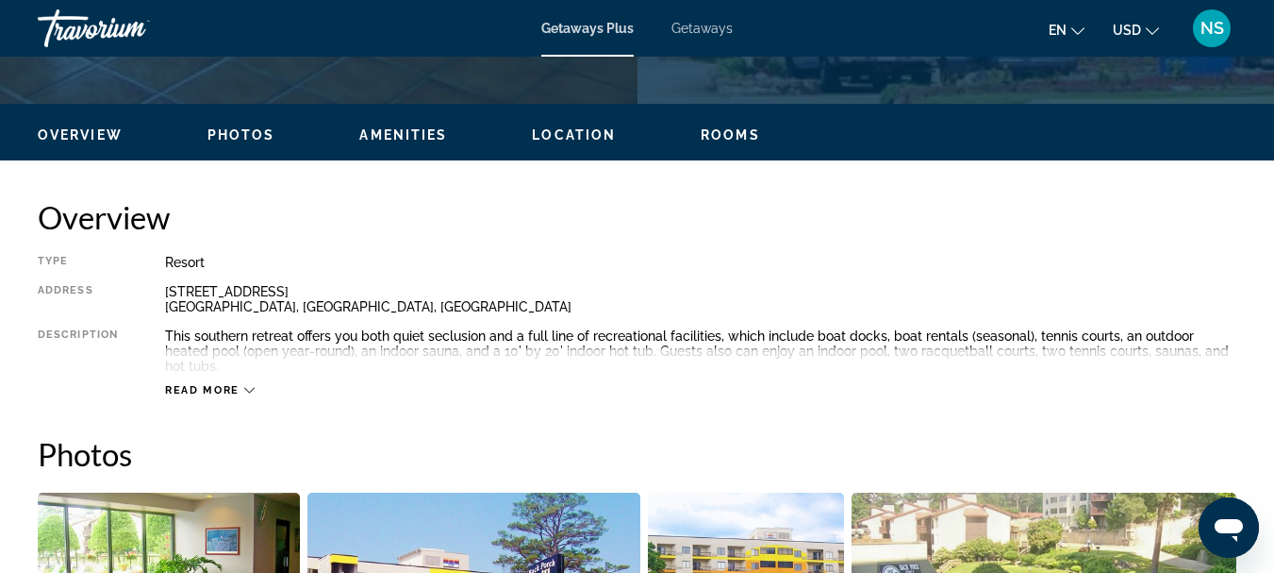
click at [205, 383] on button "Read more" at bounding box center [210, 390] width 90 height 14
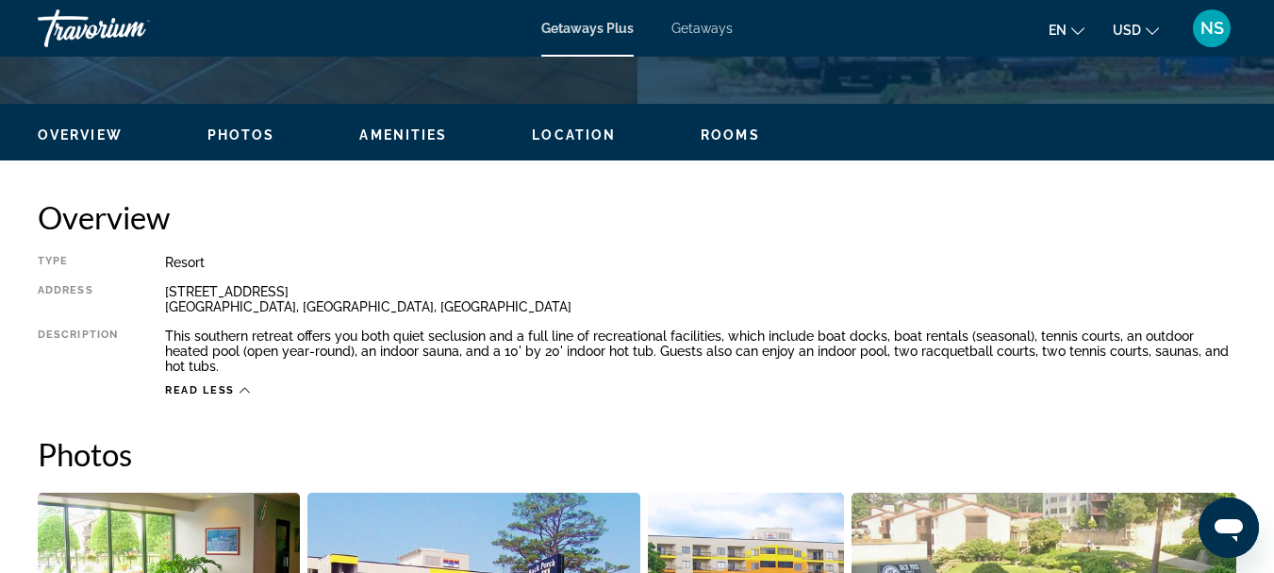
click at [225, 384] on span "Read less" at bounding box center [200, 390] width 70 height 12
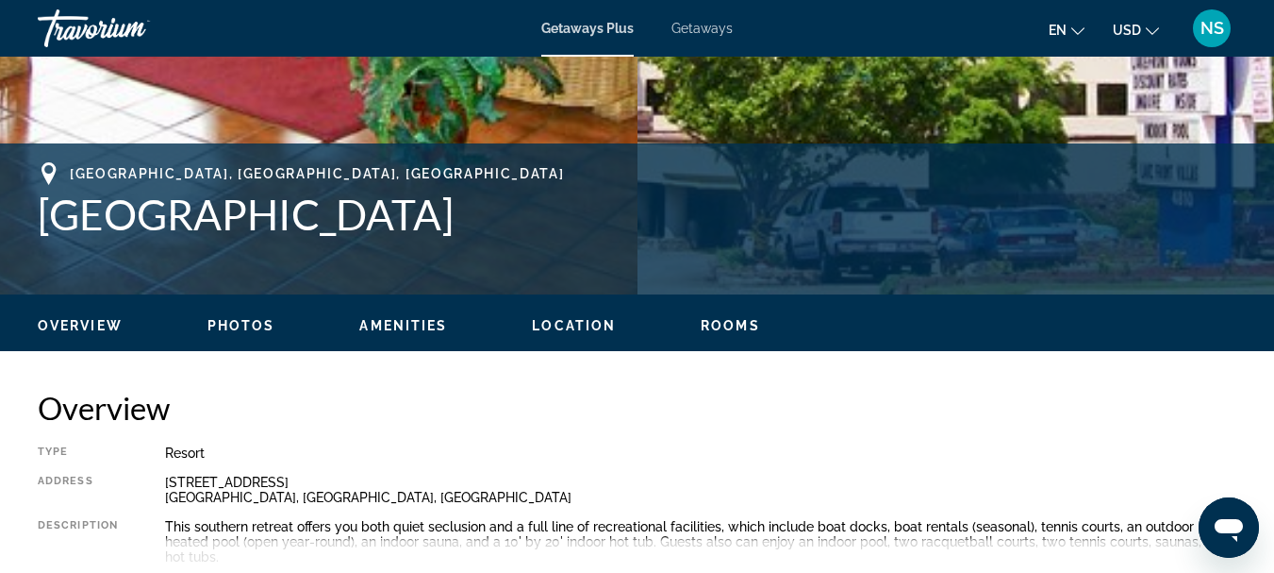
scroll to position [941, 0]
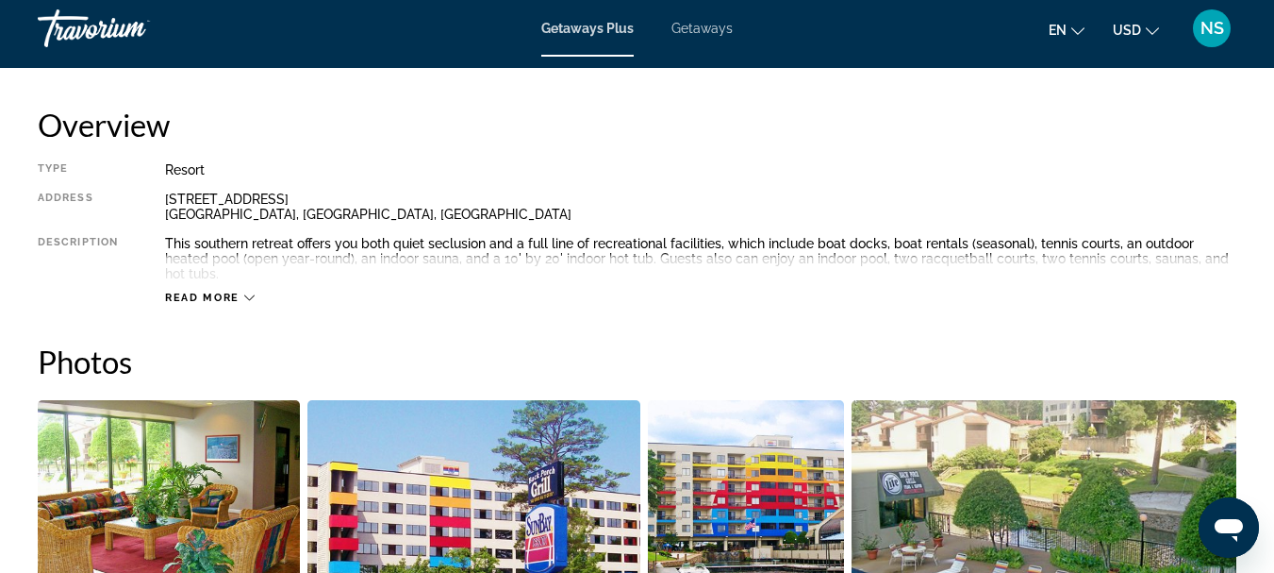
click at [210, 291] on span "Read more" at bounding box center [202, 297] width 75 height 12
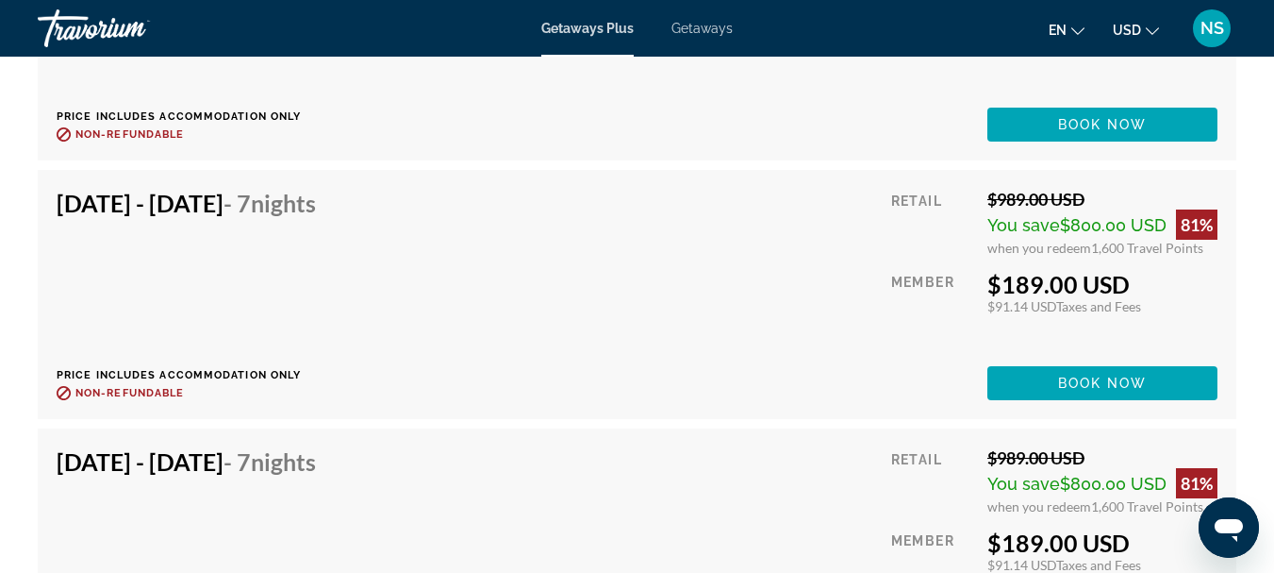
scroll to position [4337, 0]
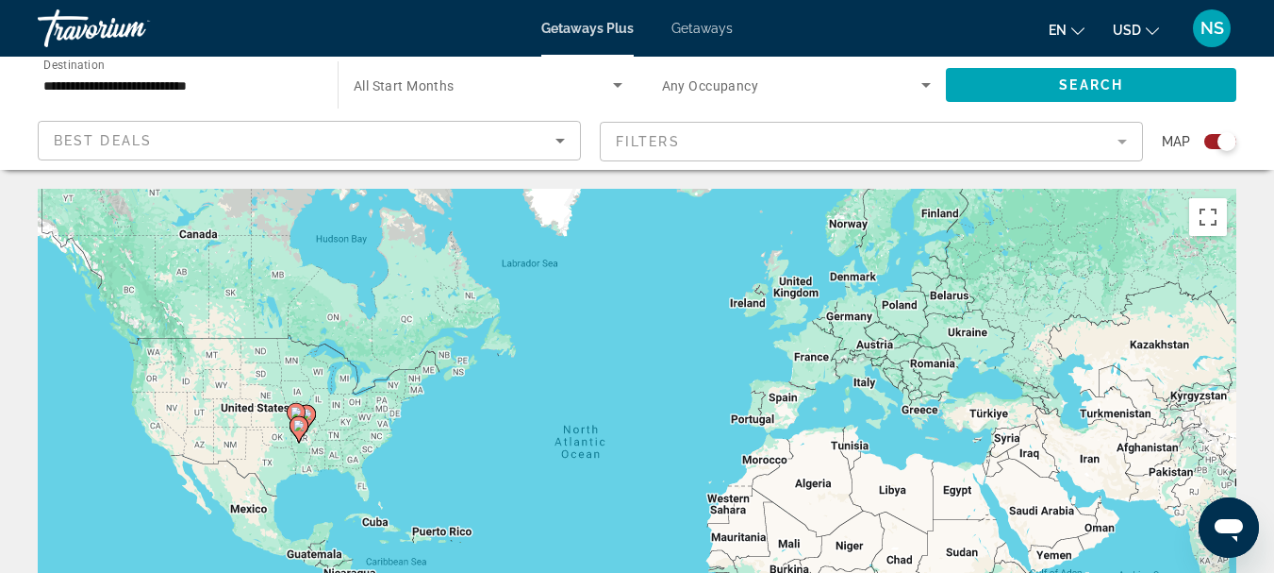
click at [98, 91] on input "**********" at bounding box center [178, 86] width 270 height 23
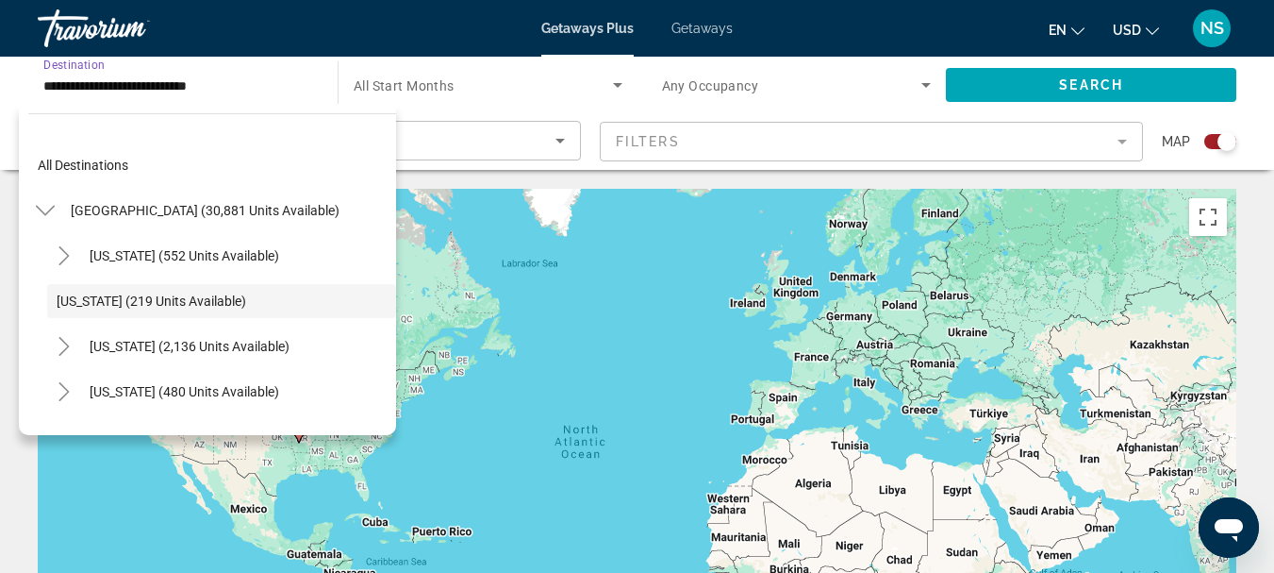
scroll to position [22, 0]
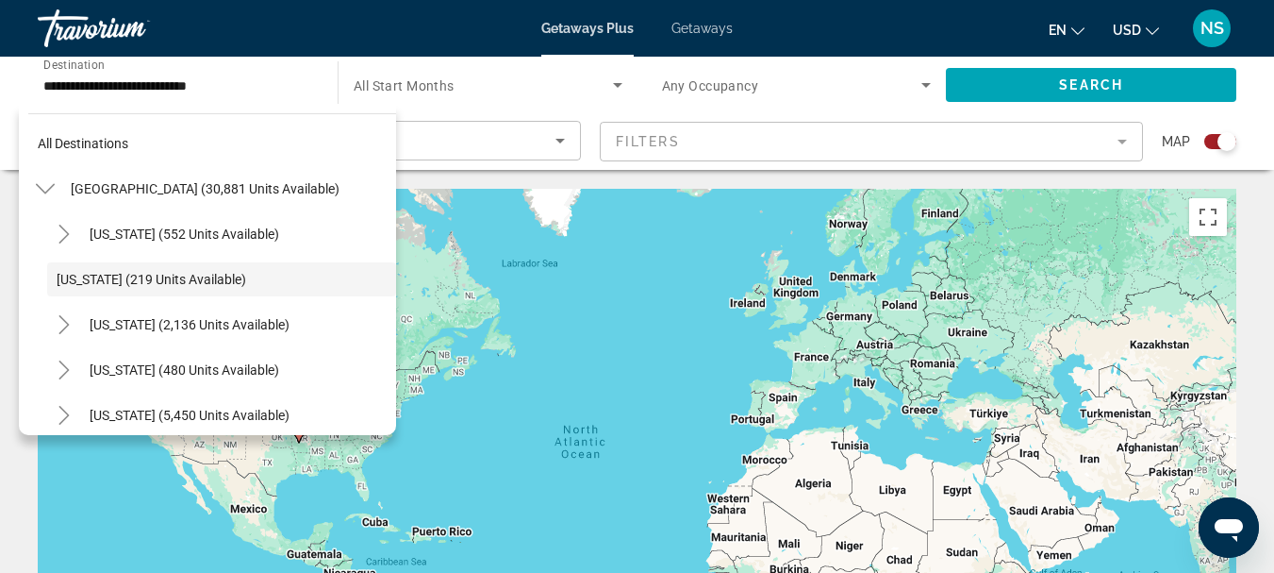
click at [578, 334] on div "To activate drag with keyboard, press Alt + Enter. Once in keyboard drag state,…" at bounding box center [637, 472] width 1199 height 566
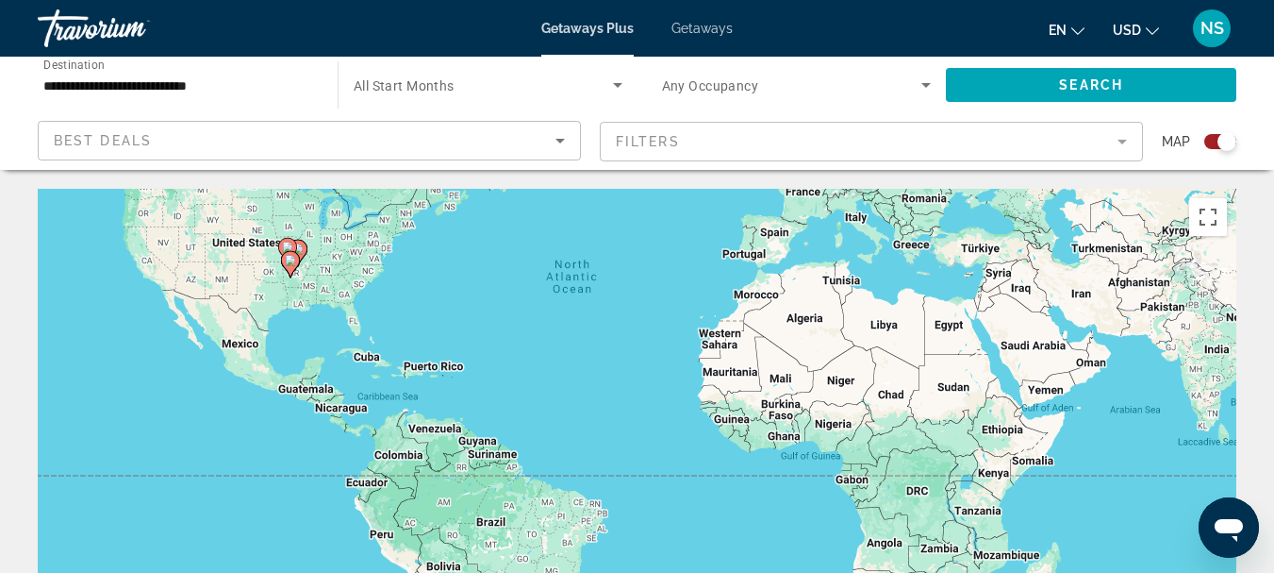
drag, startPoint x: 1178, startPoint y: 362, endPoint x: 1233, endPoint y: 224, distance: 149.1
click at [1169, 193] on div "To activate drag with keyboard, press Alt + Enter. Once in keyboard drag state,…" at bounding box center [637, 472] width 1199 height 566
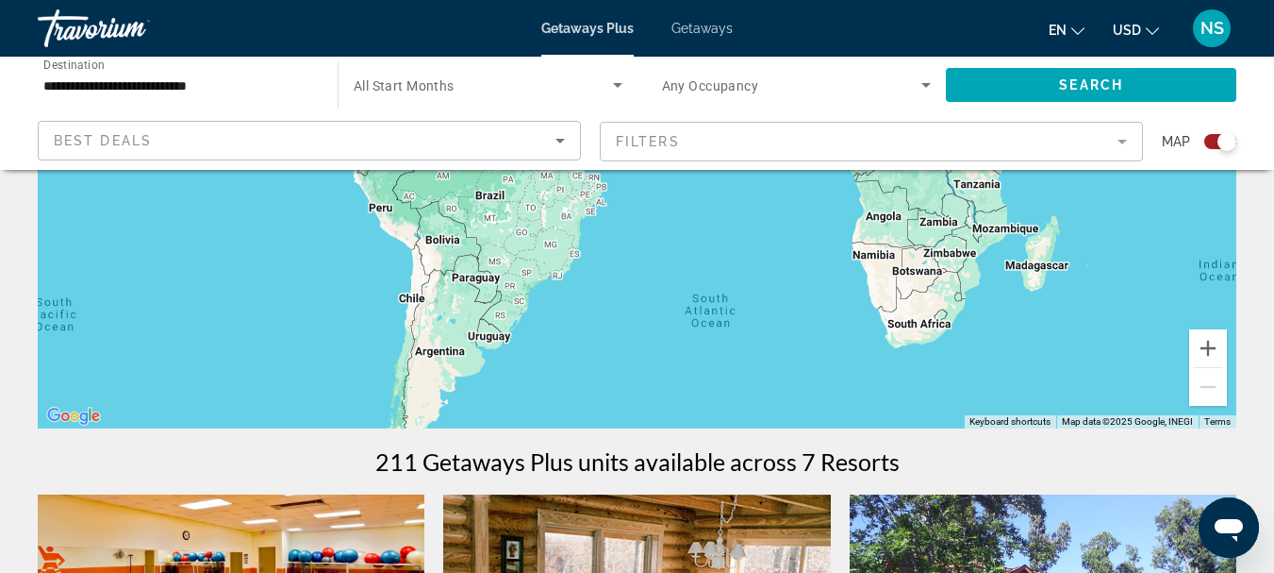
scroll to position [377, 0]
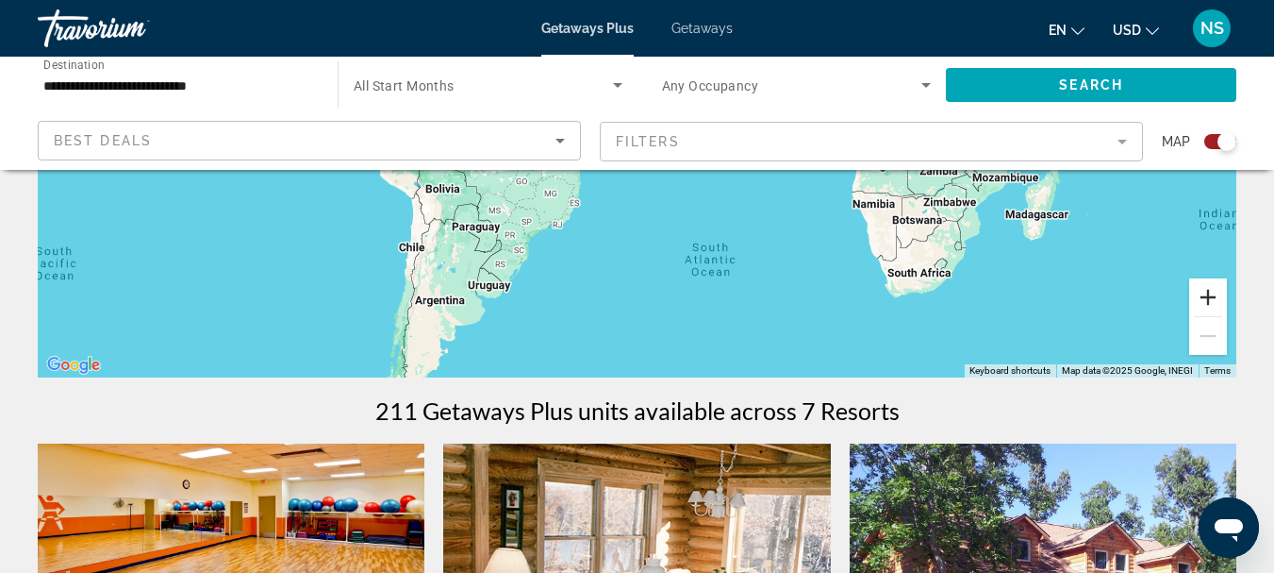
click at [1201, 293] on button "Zoom in" at bounding box center [1208, 297] width 38 height 38
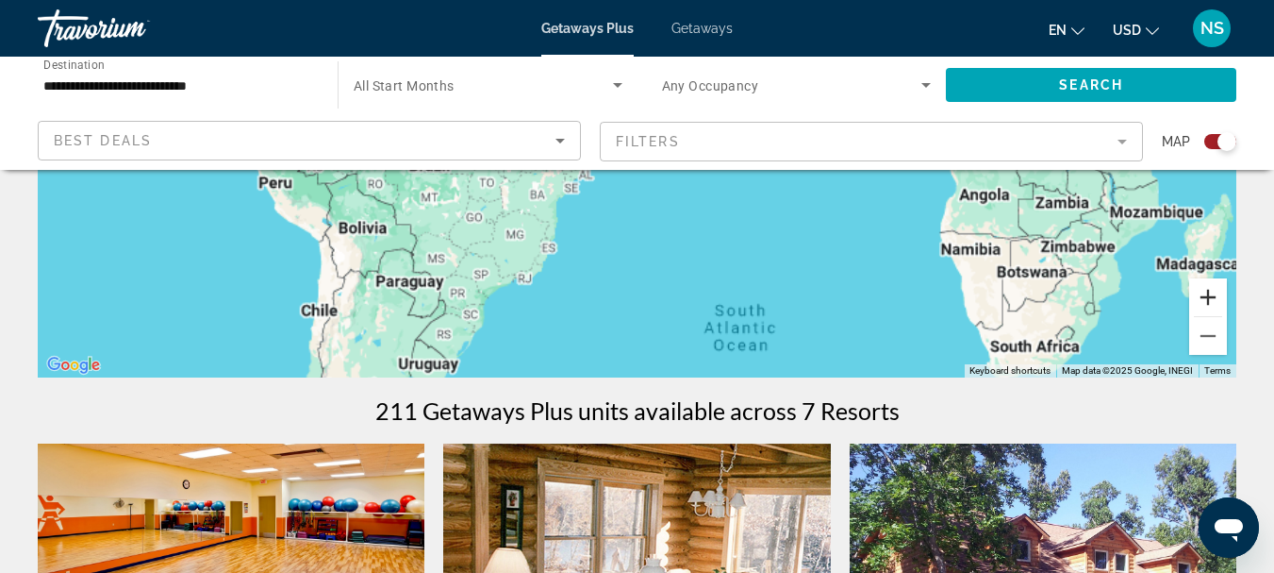
click at [1201, 293] on button "Zoom in" at bounding box center [1208, 297] width 38 height 38
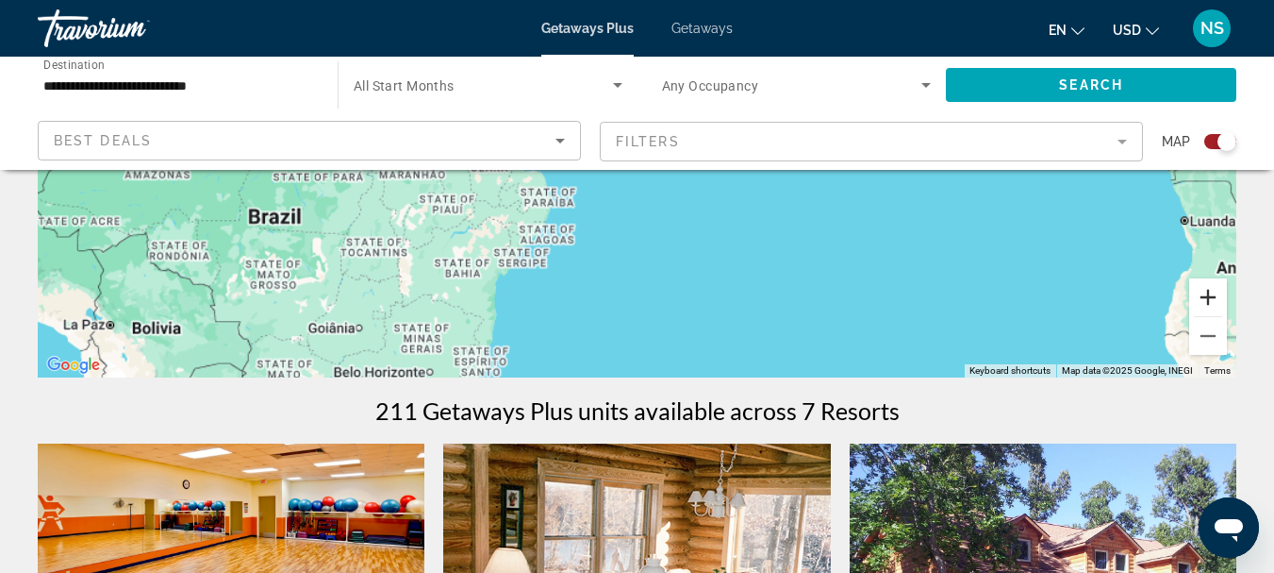
click at [1201, 293] on button "Zoom in" at bounding box center [1208, 297] width 38 height 38
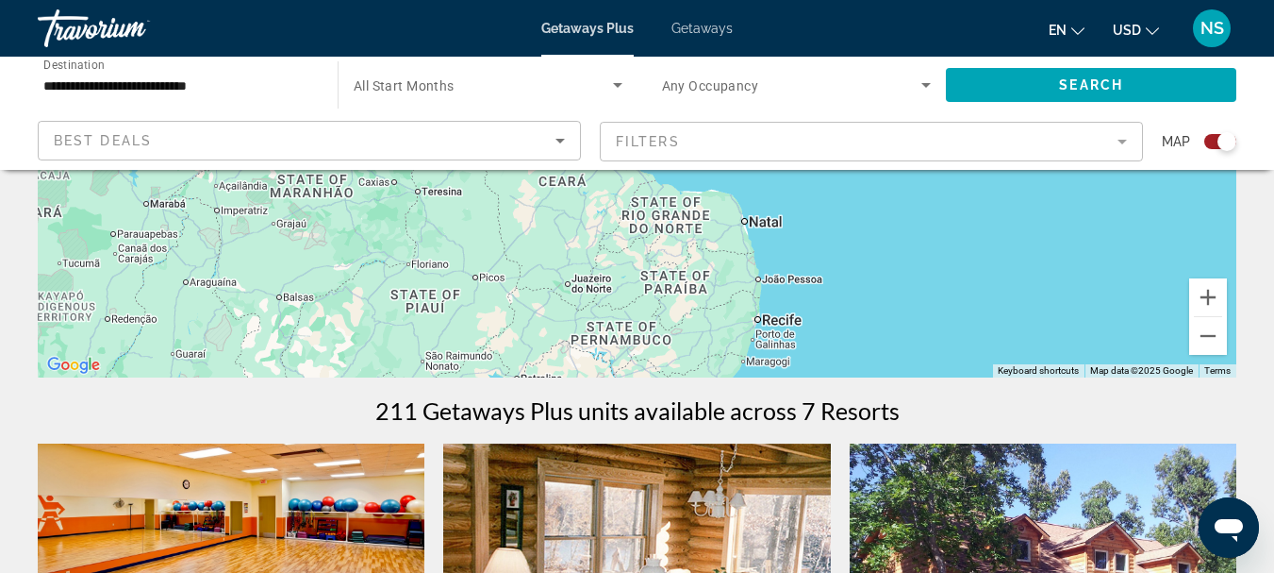
drag, startPoint x: 876, startPoint y: 286, endPoint x: 1281, endPoint y: 134, distance: 432.2
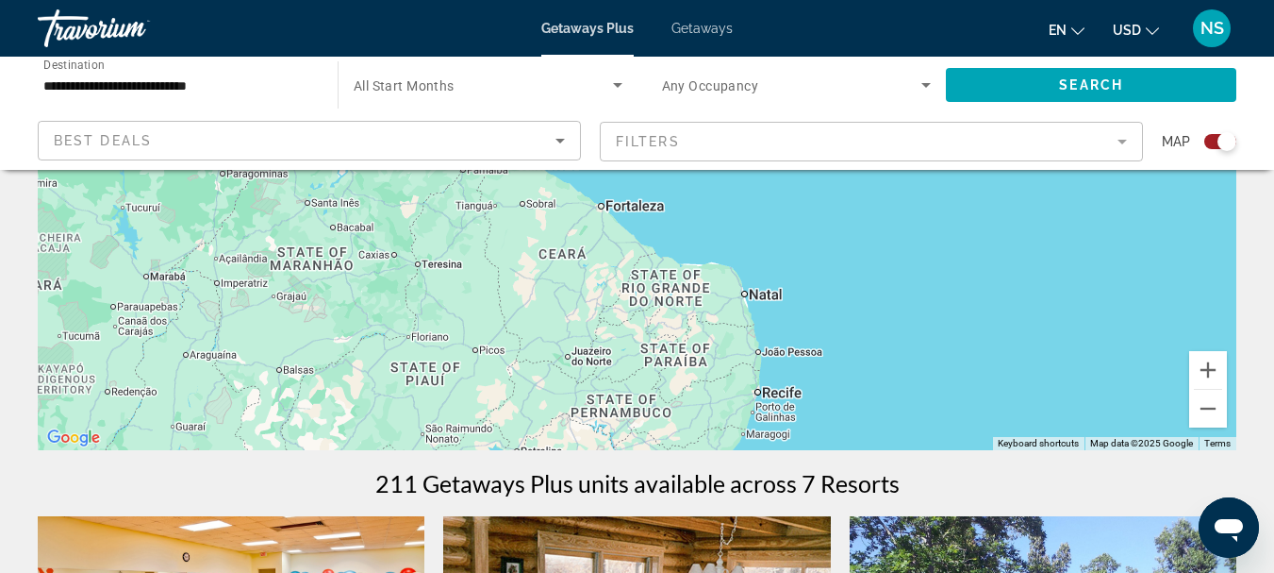
scroll to position [283, 0]
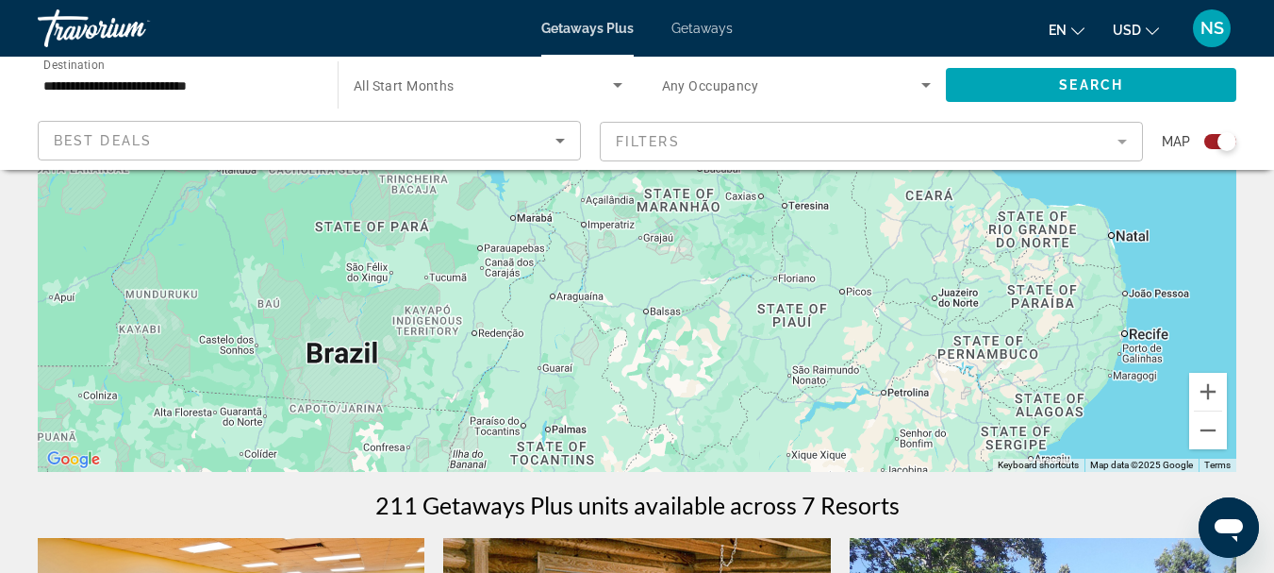
drag, startPoint x: 714, startPoint y: 388, endPoint x: 1095, endPoint y: 419, distance: 382.3
click at [1095, 419] on div "Main content" at bounding box center [637, 189] width 1199 height 566
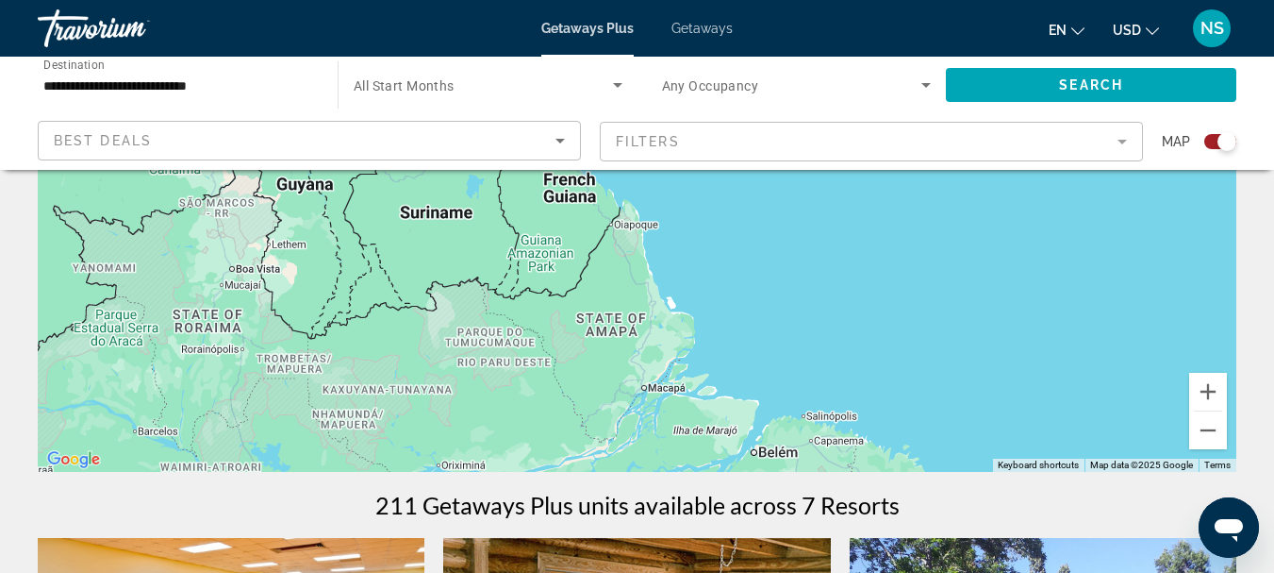
drag, startPoint x: 642, startPoint y: 232, endPoint x: 846, endPoint y: 512, distance: 346.4
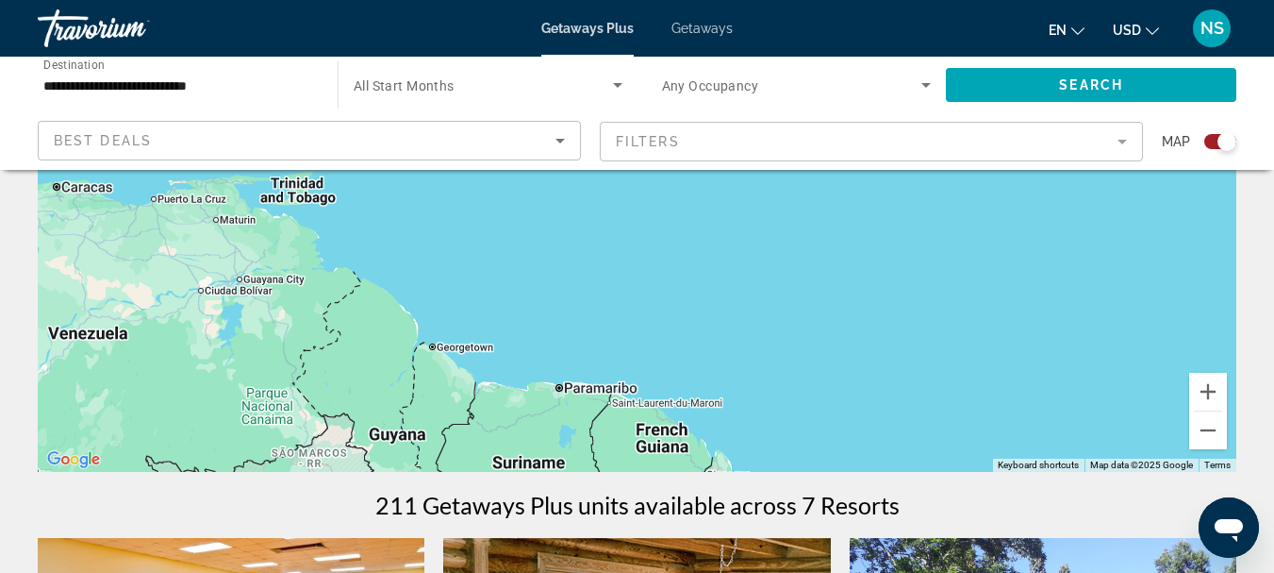
drag, startPoint x: 789, startPoint y: 308, endPoint x: 613, endPoint y: 428, distance: 212.4
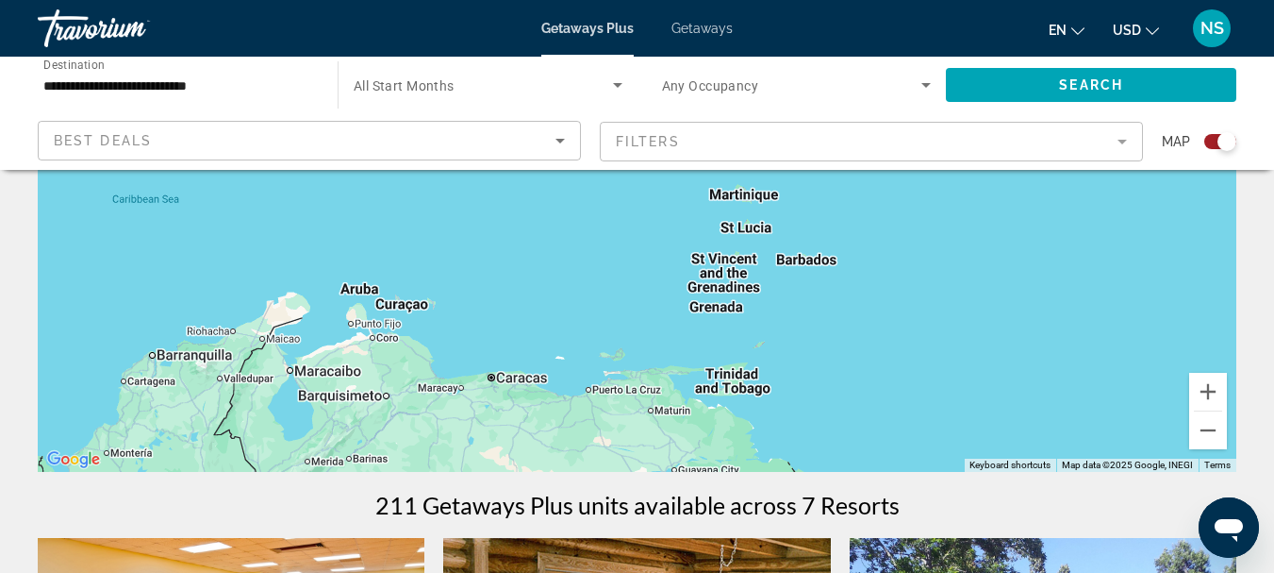
drag, startPoint x: 488, startPoint y: 390, endPoint x: 923, endPoint y: 562, distance: 468.7
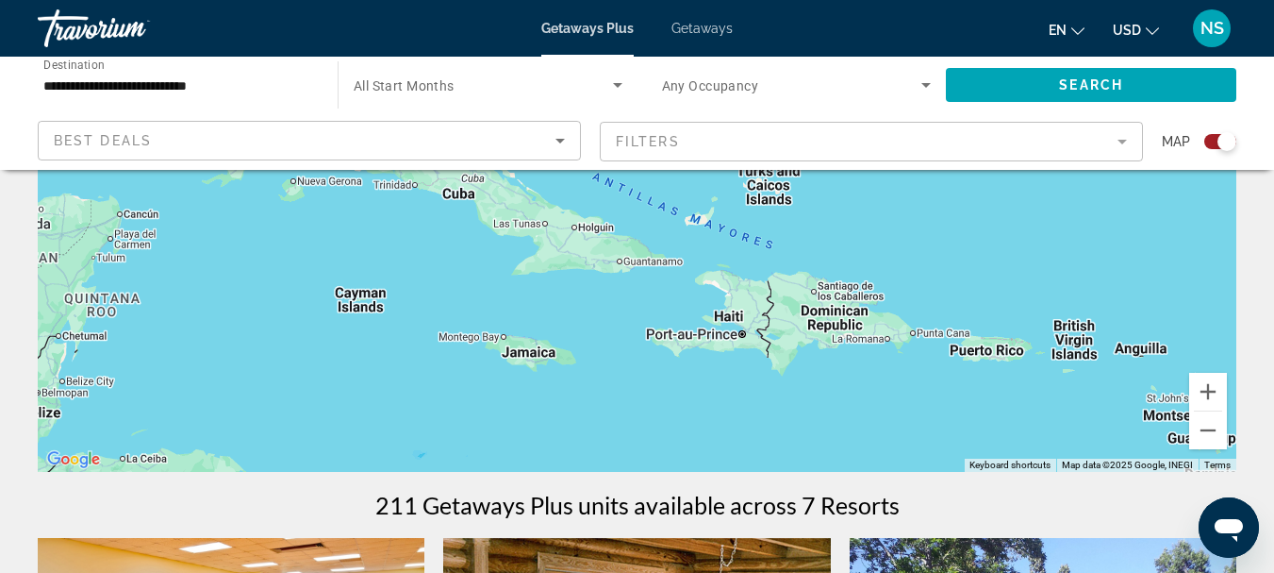
drag, startPoint x: 570, startPoint y: 325, endPoint x: 840, endPoint y: 507, distance: 325.7
click at [944, 290] on html "**********" at bounding box center [637, 3] width 1274 height 573
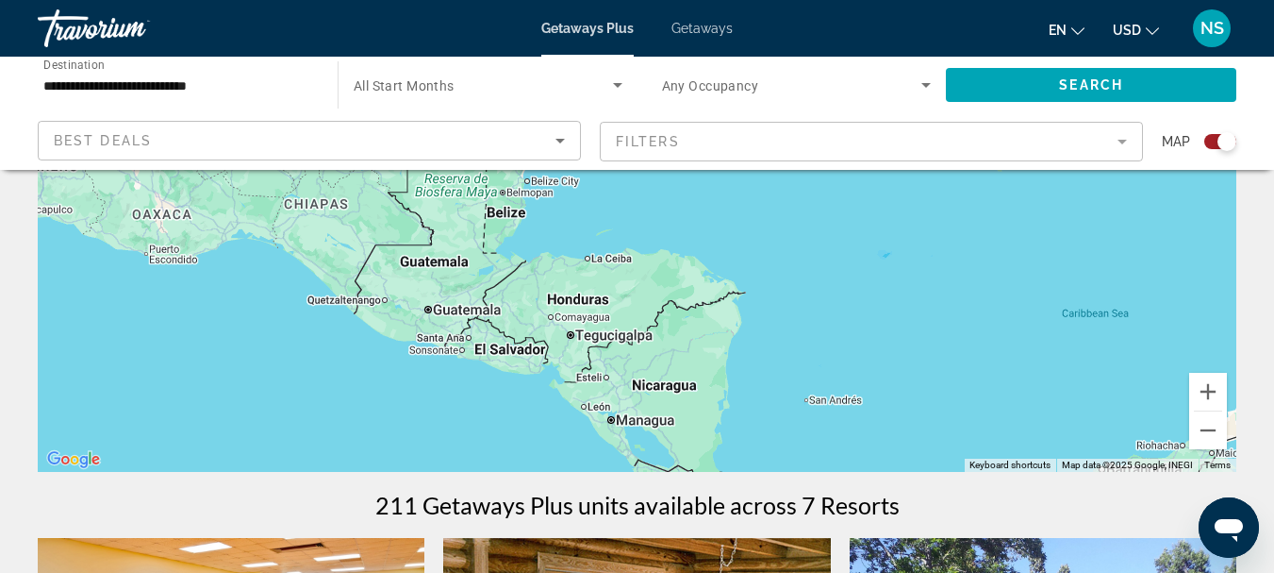
drag, startPoint x: 618, startPoint y: 381, endPoint x: 904, endPoint y: 273, distance: 305.7
click at [1064, 306] on div "Main content" at bounding box center [637, 189] width 1199 height 566
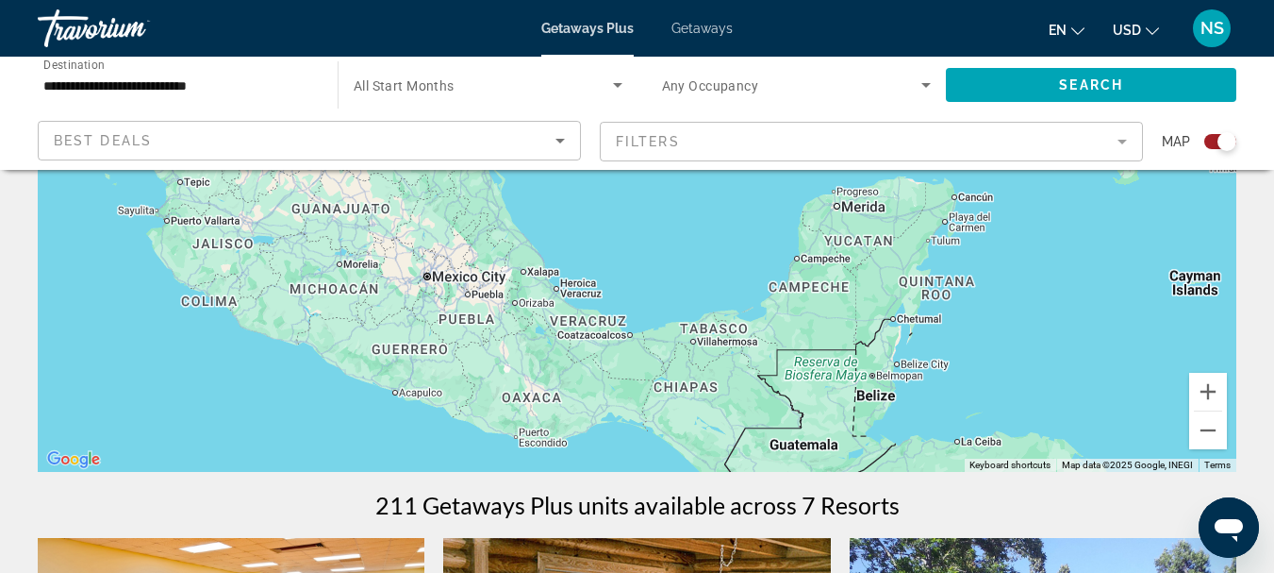
drag, startPoint x: 544, startPoint y: 341, endPoint x: 903, endPoint y: 511, distance: 396.6
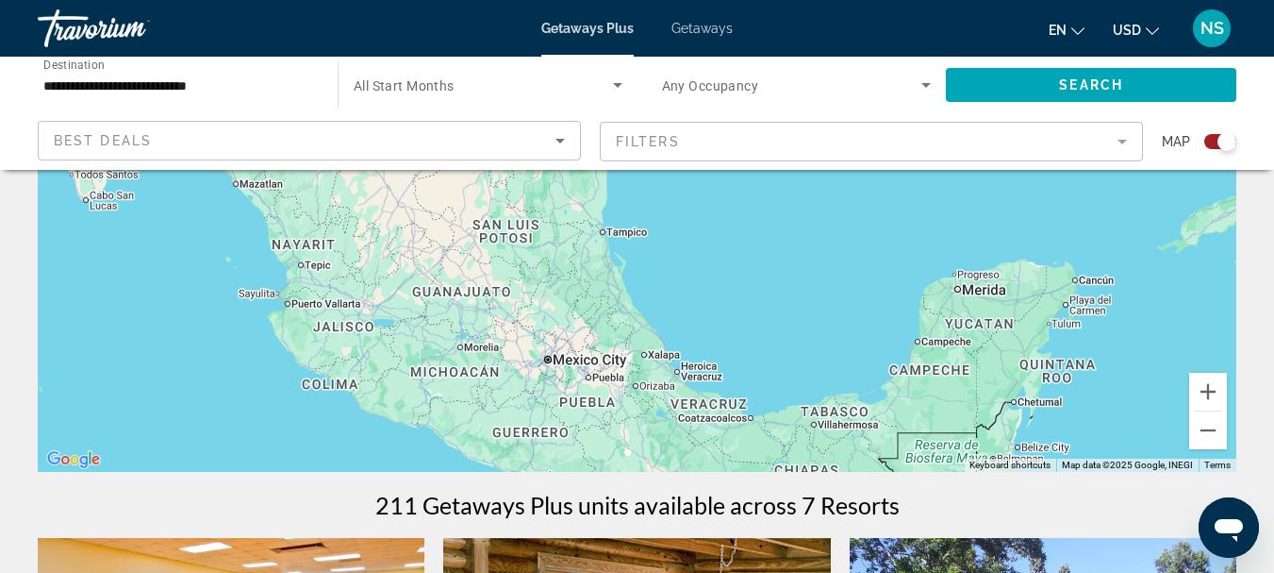
drag, startPoint x: 593, startPoint y: 319, endPoint x: 725, endPoint y: 419, distance: 165.6
click at [725, 419] on div "Main content" at bounding box center [637, 189] width 1199 height 566
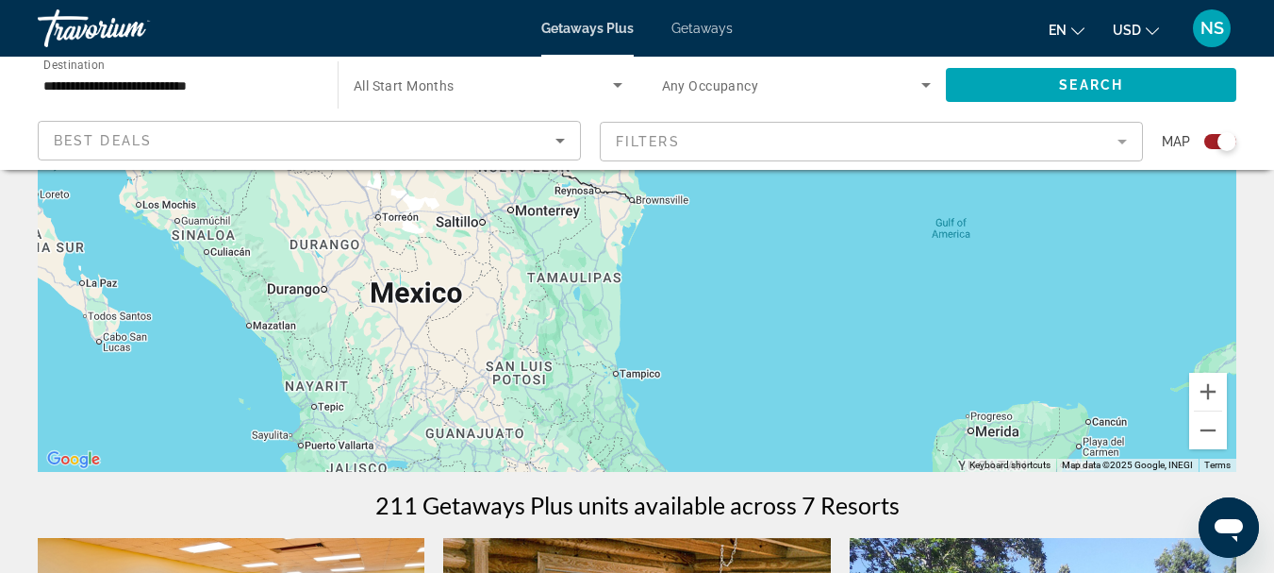
drag, startPoint x: 591, startPoint y: 268, endPoint x: 607, endPoint y: 517, distance: 249.5
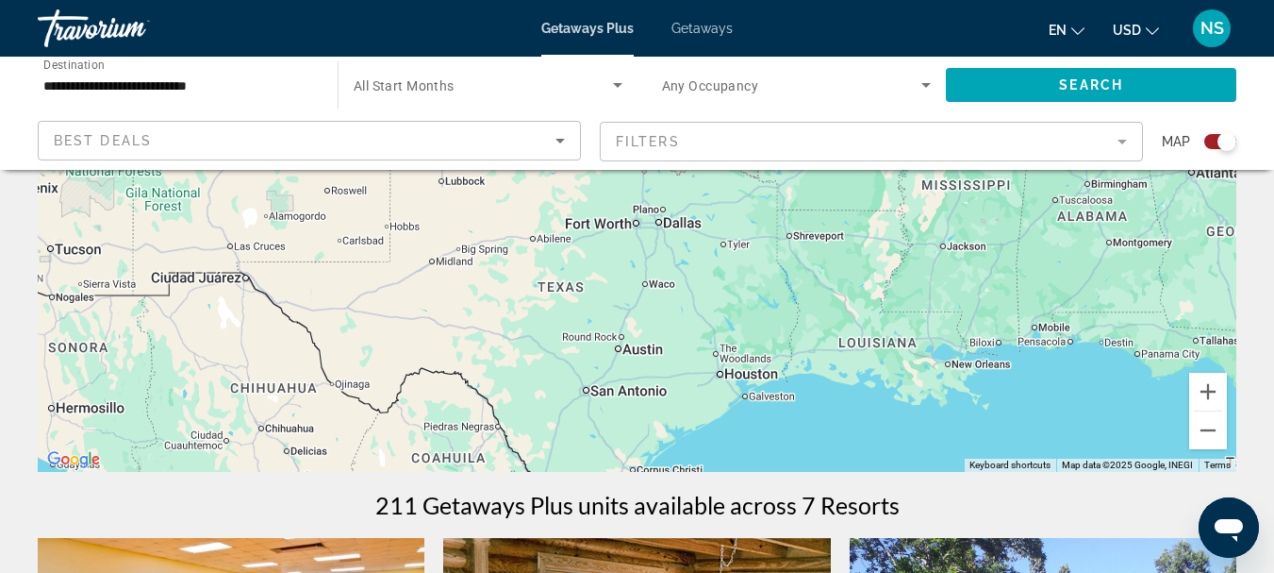
drag, startPoint x: 566, startPoint y: 297, endPoint x: 568, endPoint y: 547, distance: 250.0
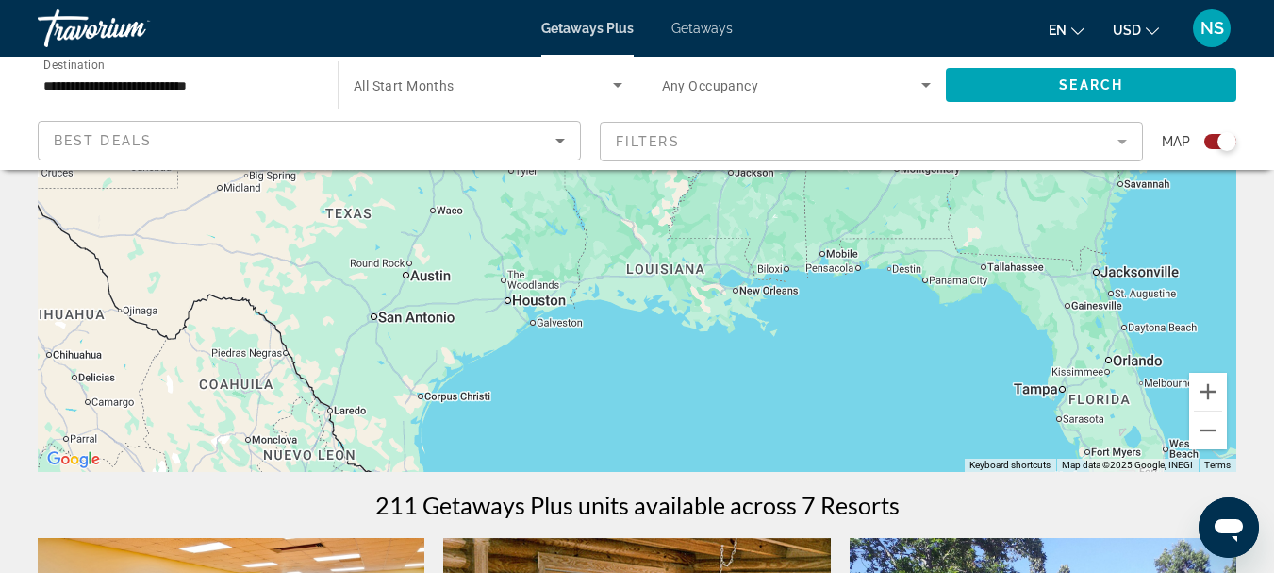
drag, startPoint x: 522, startPoint y: 346, endPoint x: 372, endPoint y: 275, distance: 165.8
click at [372, 275] on div "To activate drag with keyboard, press Alt + Enter. Once in keyboard drag state,…" at bounding box center [637, 189] width 1199 height 566
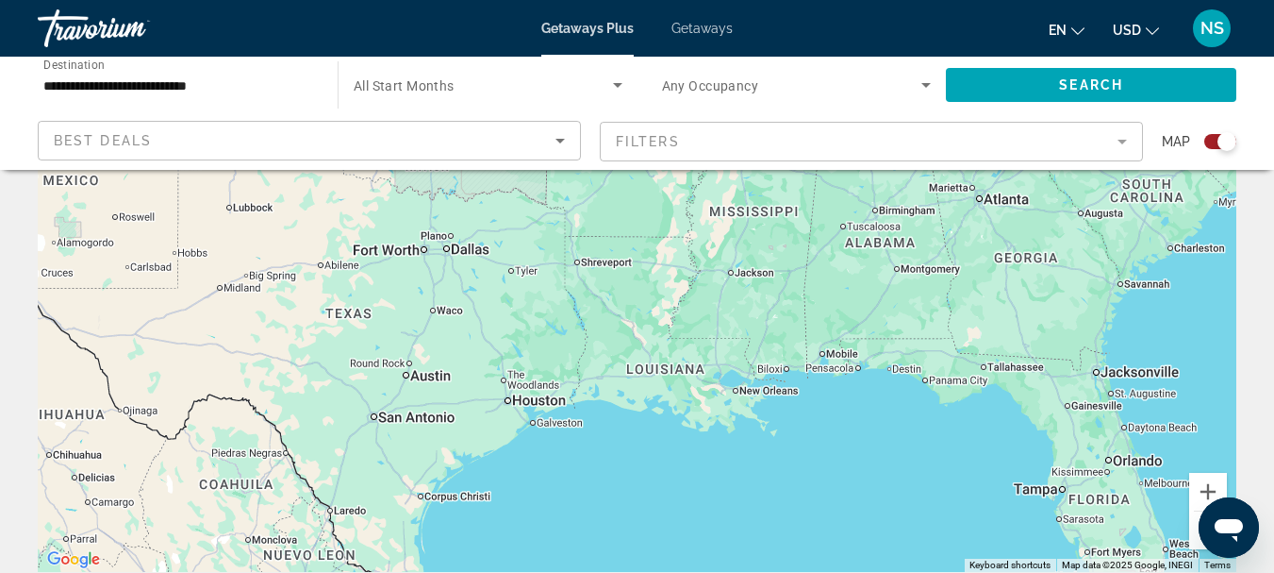
scroll to position [189, 0]
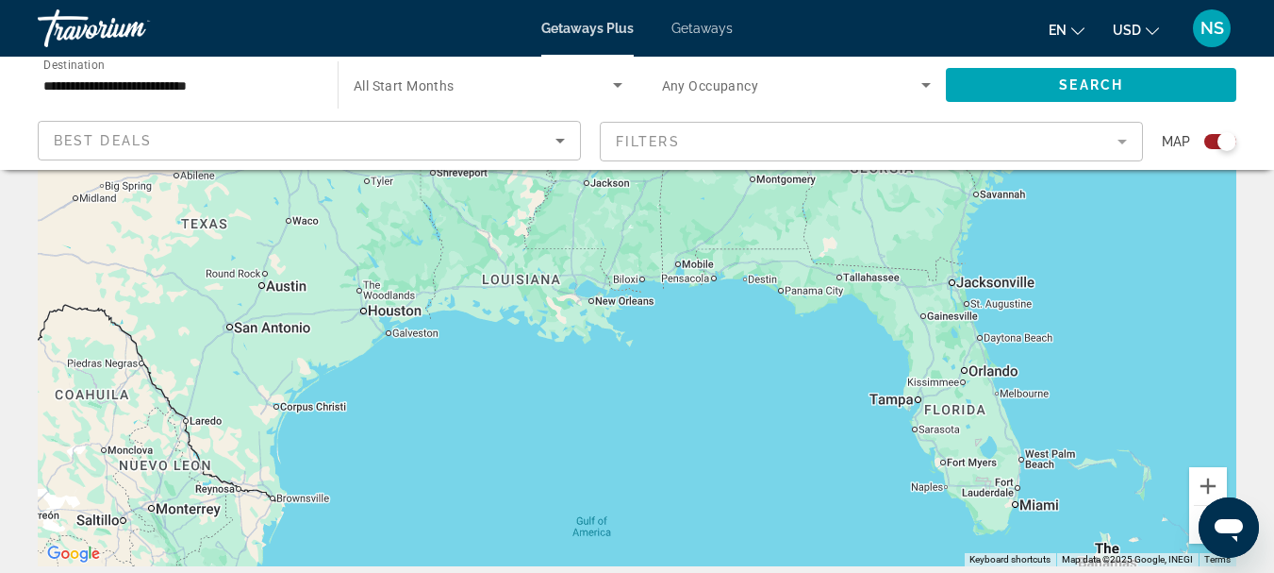
drag, startPoint x: 611, startPoint y: 397, endPoint x: 461, endPoint y: 305, distance: 176.2
click at [461, 305] on div "To activate drag with keyboard, press Alt + Enter. Once in keyboard drag state,…" at bounding box center [637, 283] width 1199 height 566
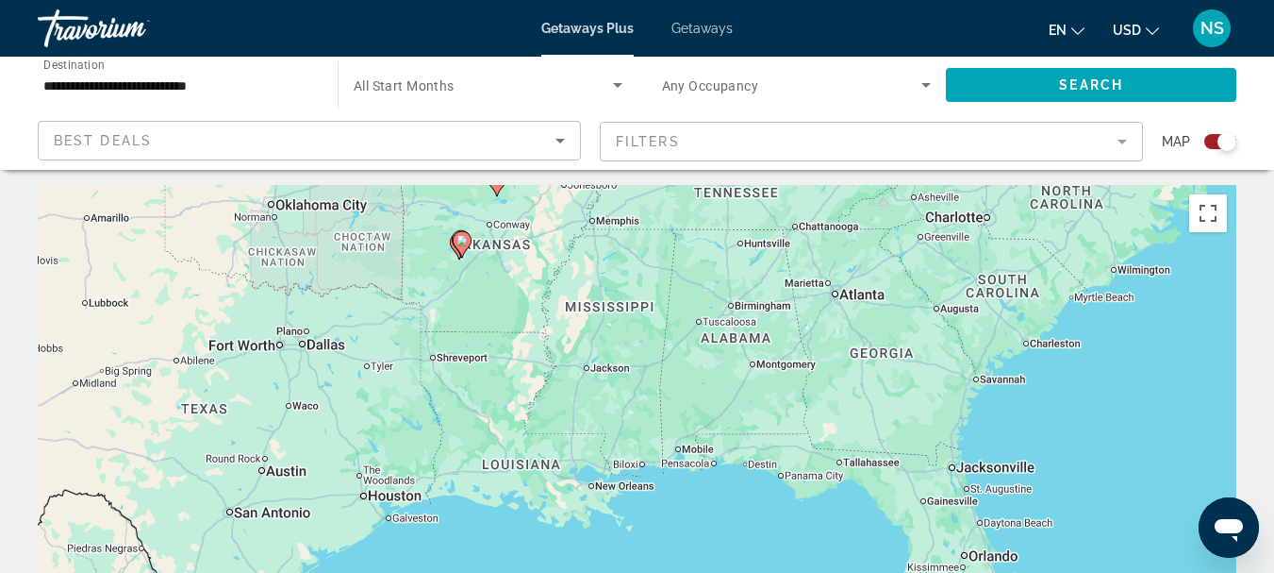
scroll to position [0, 0]
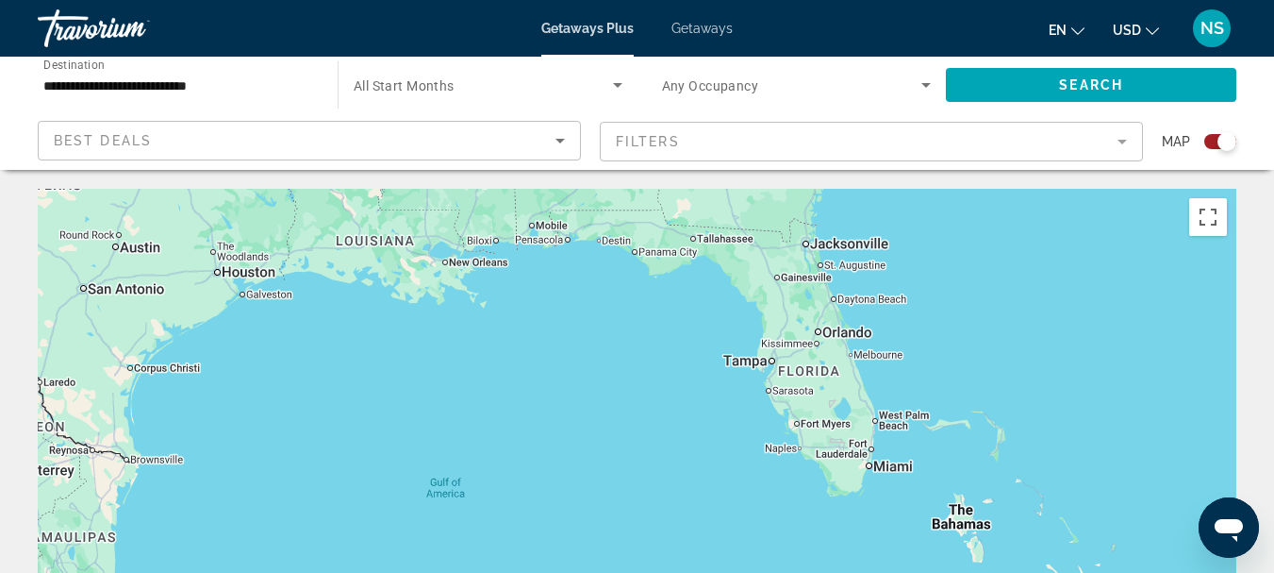
drag, startPoint x: 799, startPoint y: 330, endPoint x: 650, endPoint y: 101, distance: 273.4
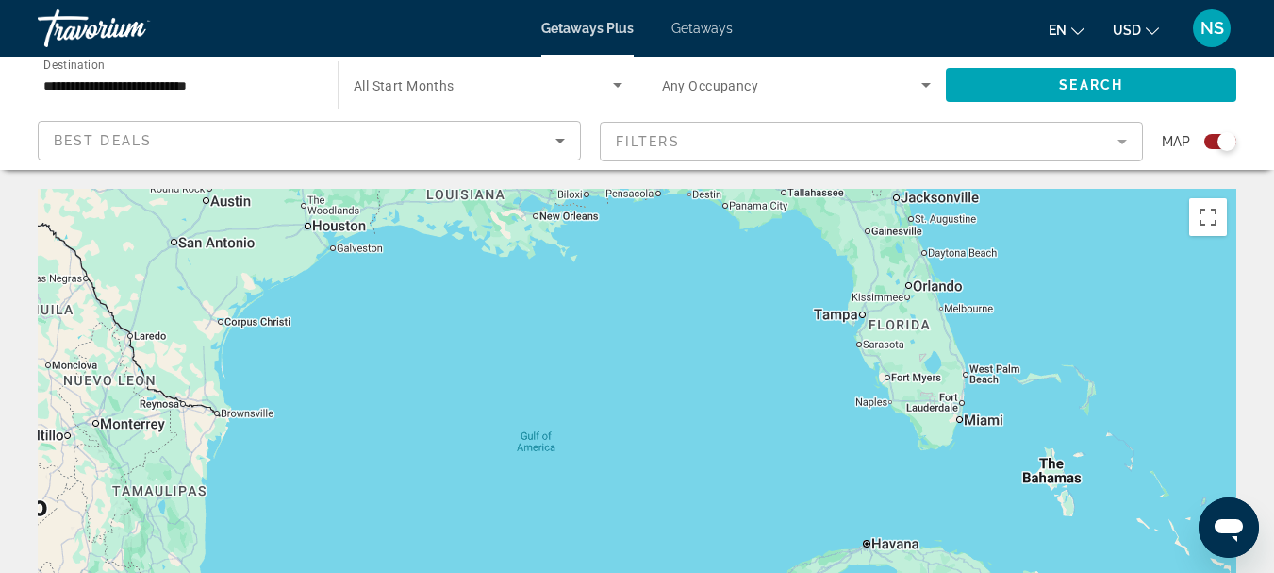
drag, startPoint x: 507, startPoint y: 390, endPoint x: 605, endPoint y: 333, distance: 113.7
click at [605, 333] on div "Main content" at bounding box center [637, 472] width 1199 height 566
click at [103, 87] on input "**********" at bounding box center [178, 86] width 270 height 23
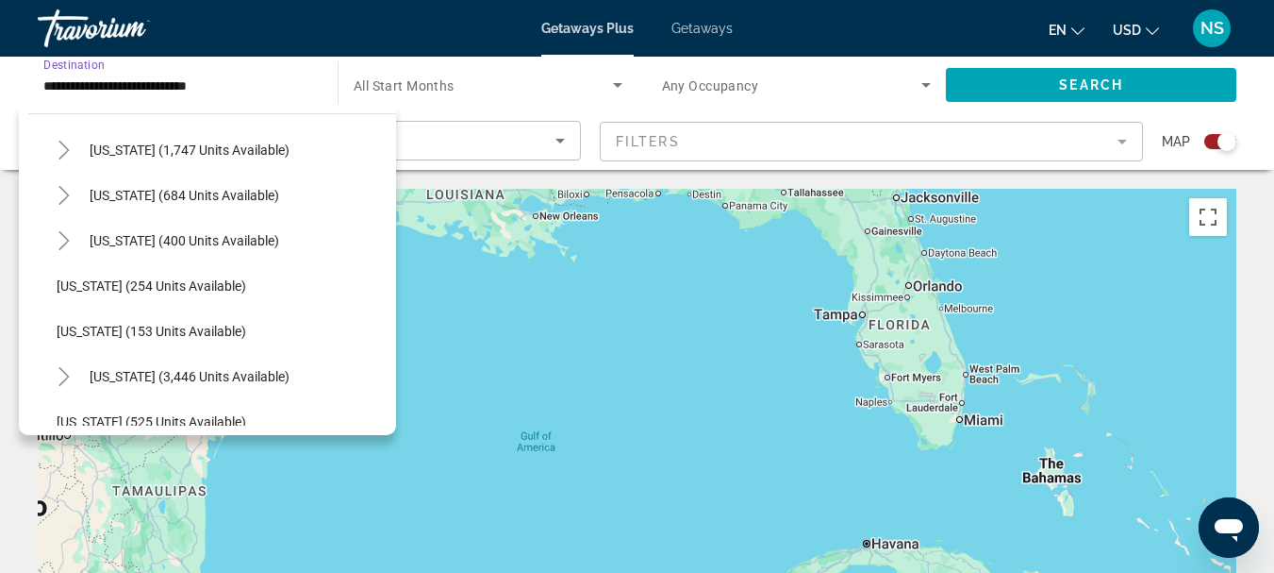
scroll to position [1342, 0]
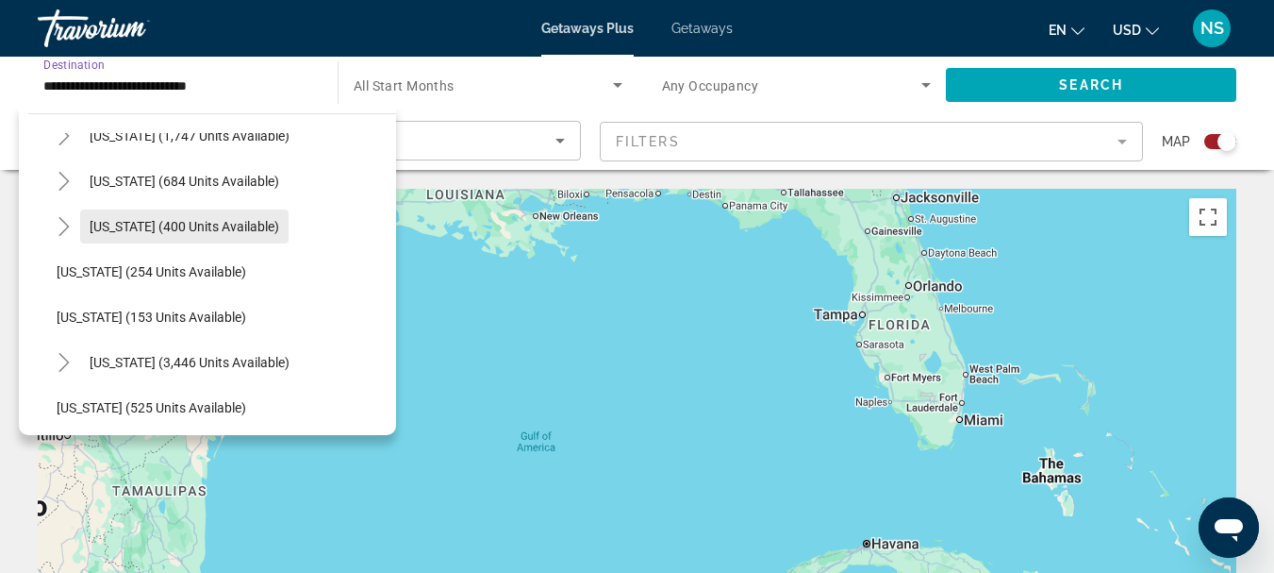
click at [119, 215] on span "Search widget" at bounding box center [184, 226] width 208 height 45
type input "**********"
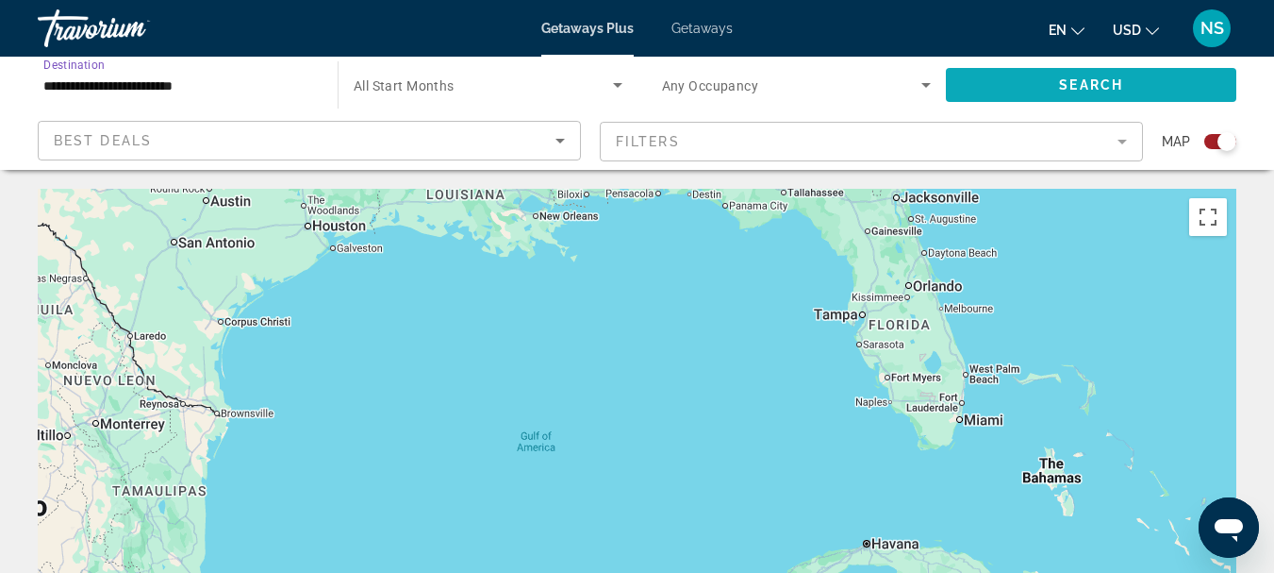
click at [1131, 77] on span "Search widget" at bounding box center [1091, 84] width 291 height 45
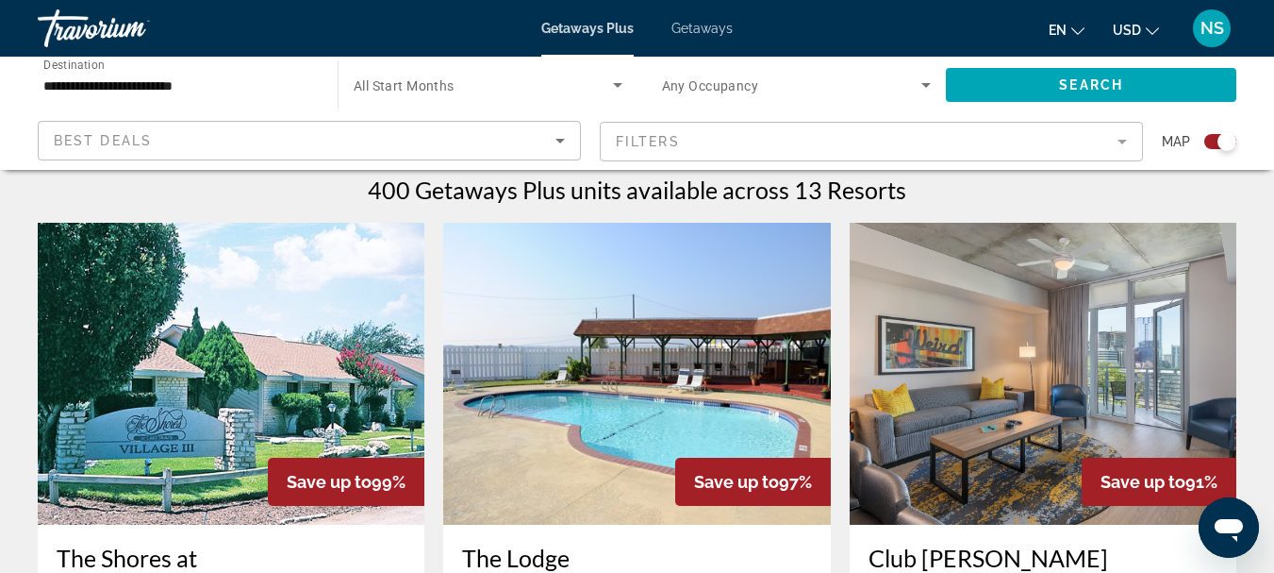
scroll to position [566, 0]
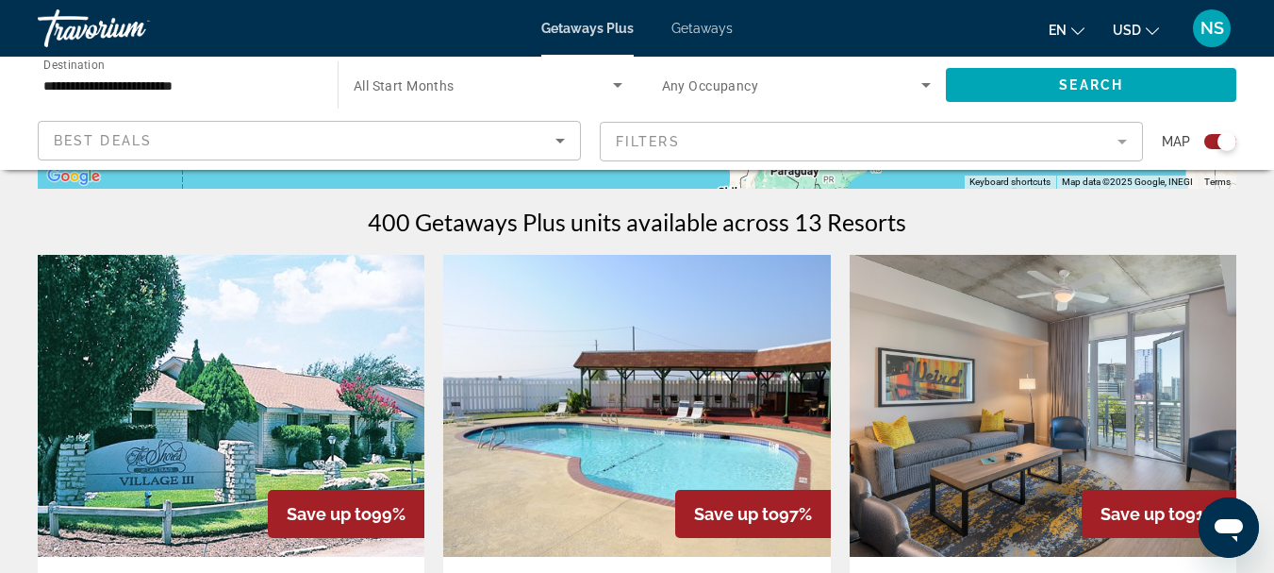
click at [1047, 377] on img "Main content" at bounding box center [1043, 406] width 387 height 302
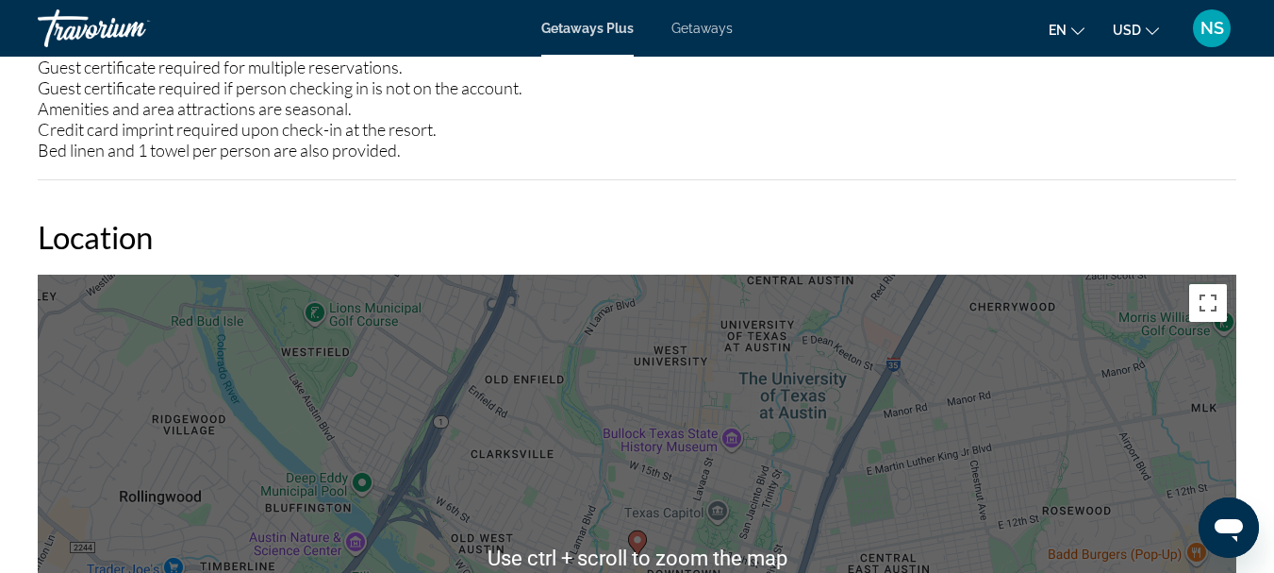
scroll to position [2641, 0]
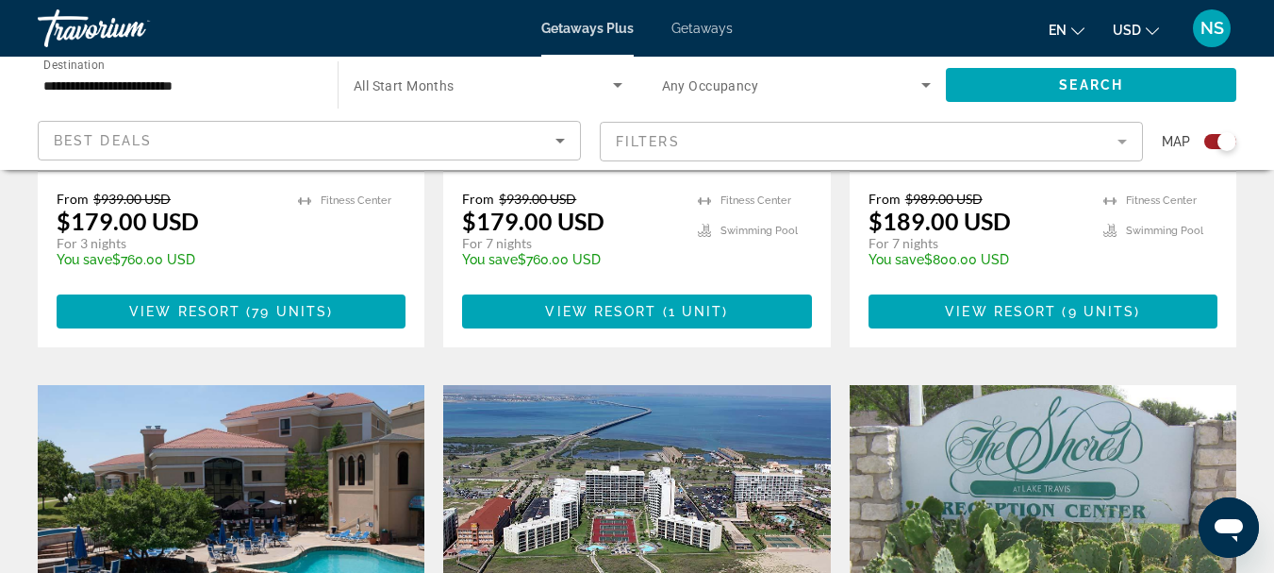
scroll to position [1981, 0]
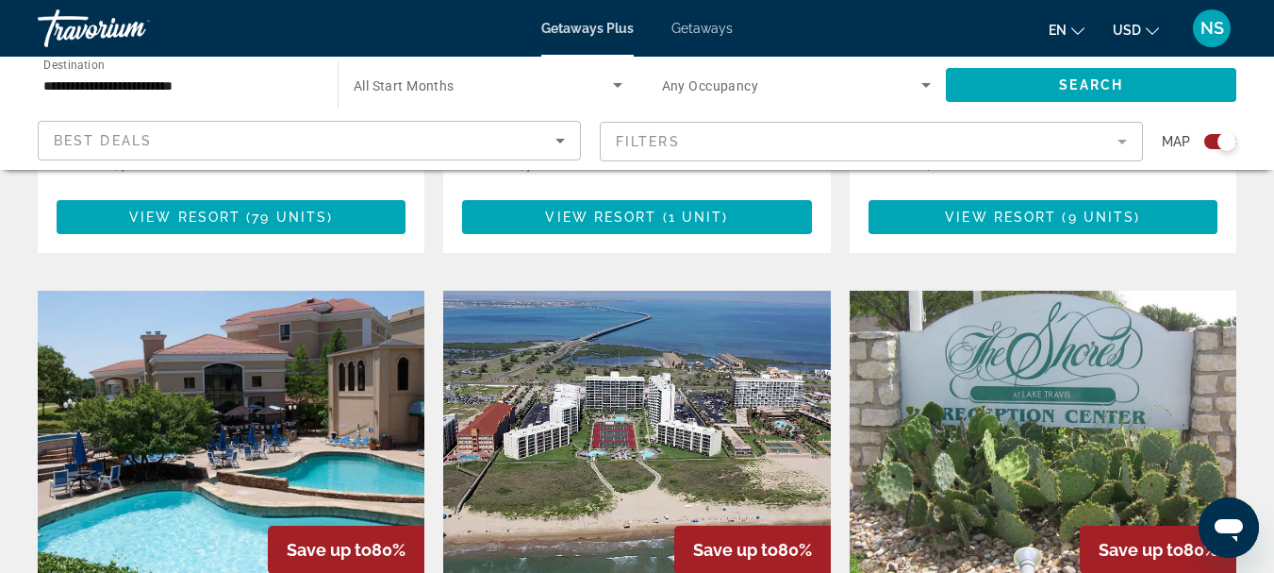
click at [702, 341] on img "Main content" at bounding box center [636, 442] width 387 height 302
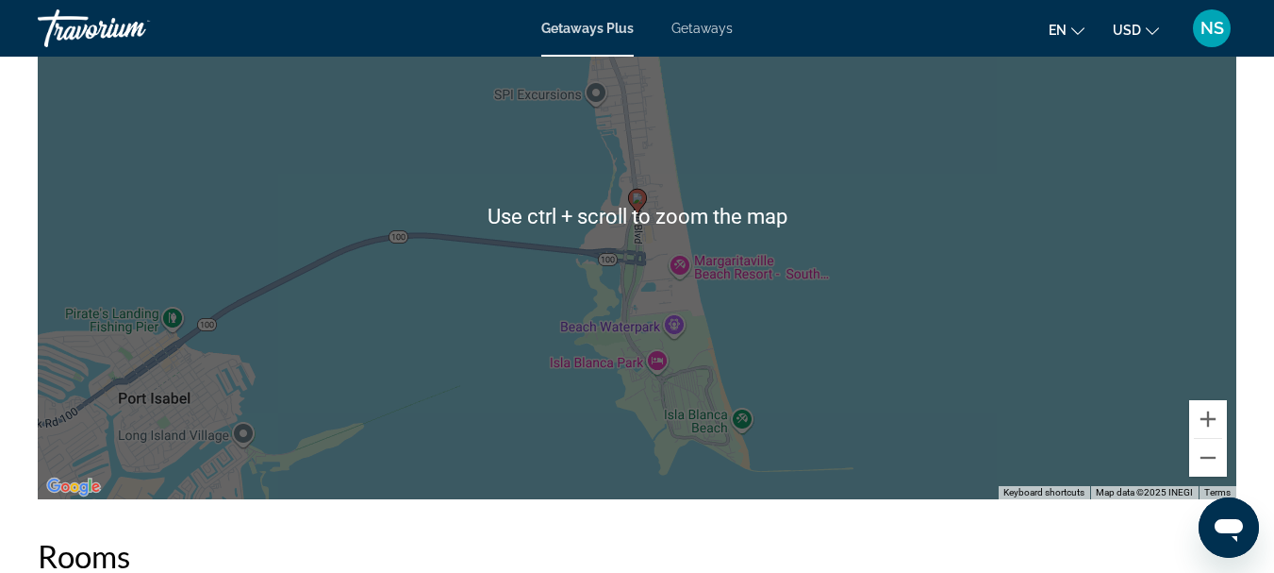
scroll to position [2640, 0]
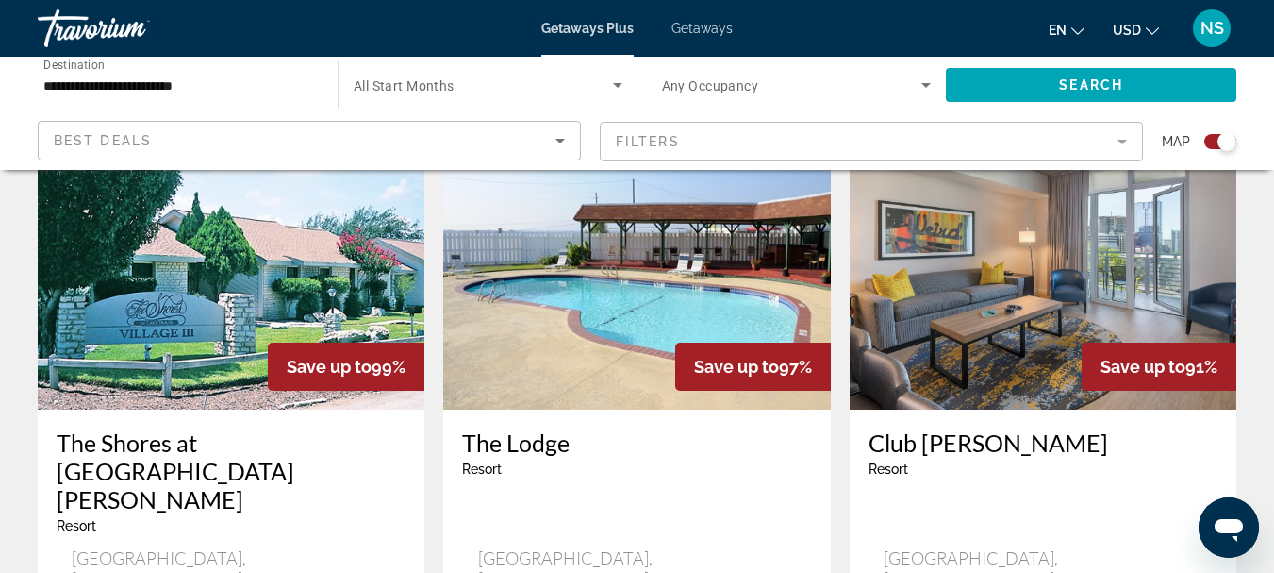
scroll to position [755, 0]
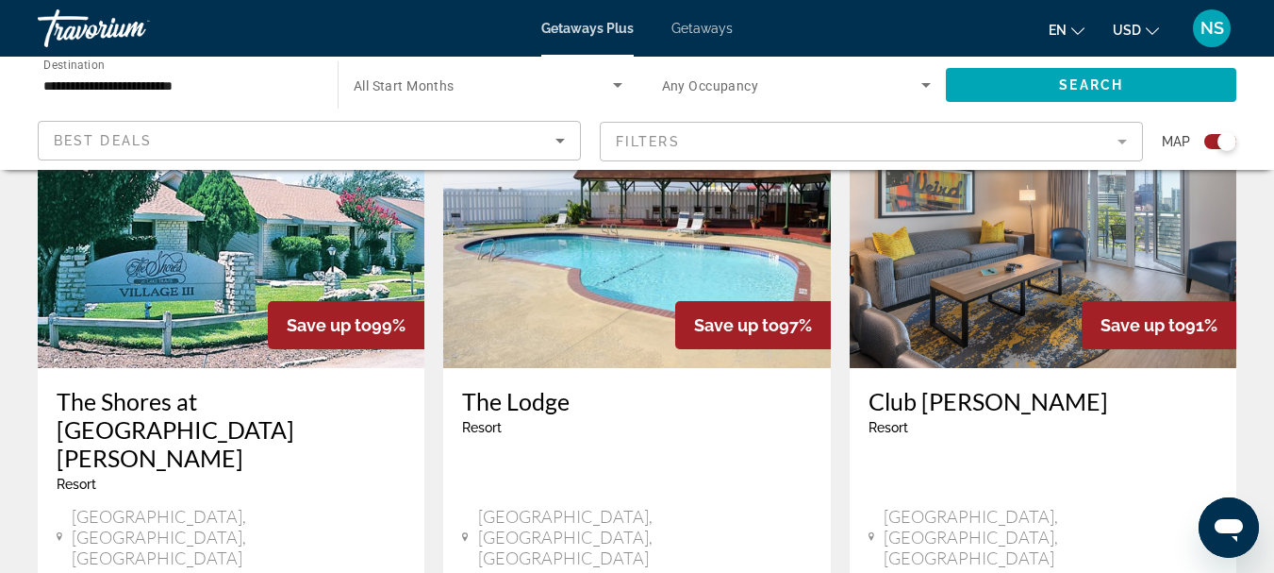
click at [670, 285] on img "Main content" at bounding box center [636, 217] width 387 height 302
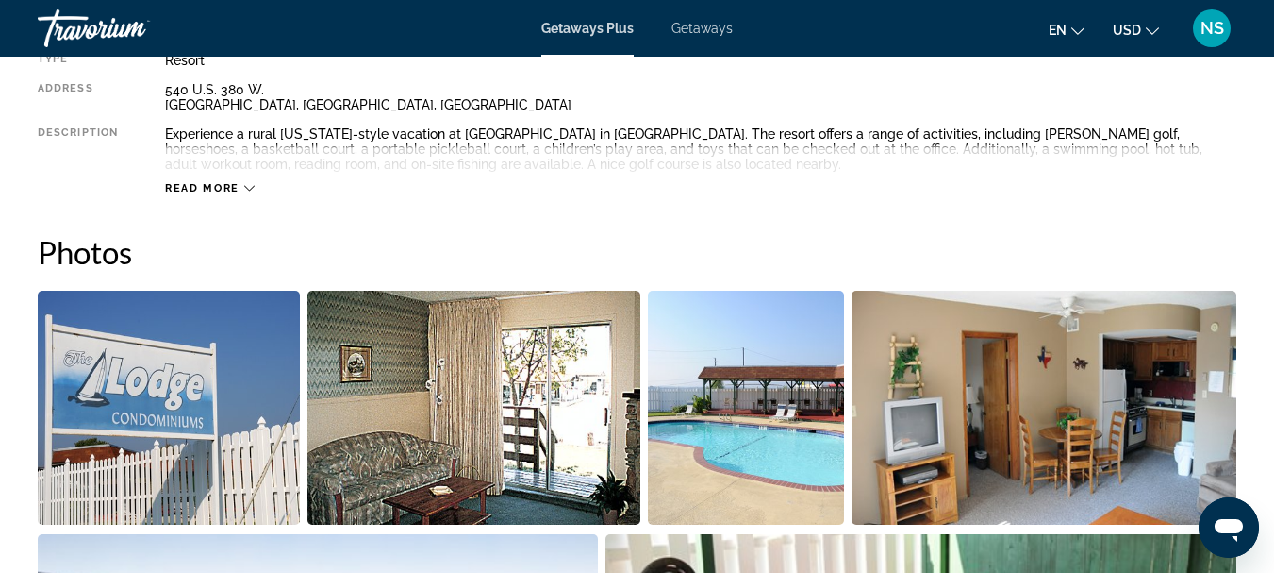
scroll to position [1009, 0]
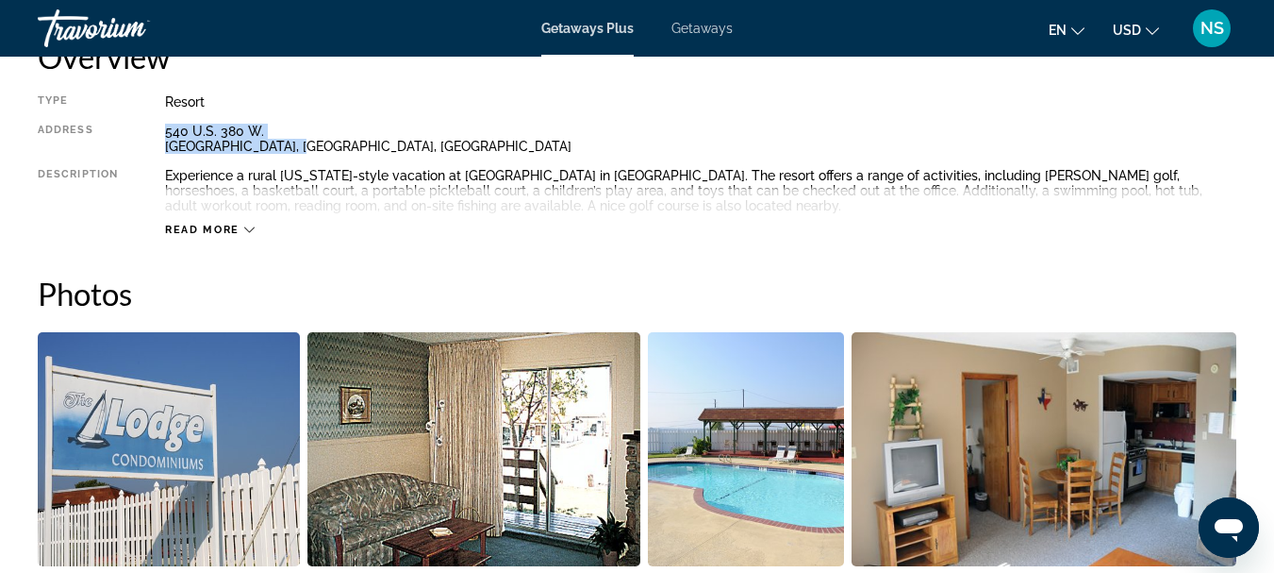
drag, startPoint x: 317, startPoint y: 143, endPoint x: 159, endPoint y: 124, distance: 158.8
click at [159, 124] on div "Type Resort All-Inclusive No All-Inclusive Address 540 U.S. 380 W. Runaway Bay,…" at bounding box center [637, 165] width 1199 height 142
copy div "540 U.S. 380 W. Runaway Bay, TX, USA"
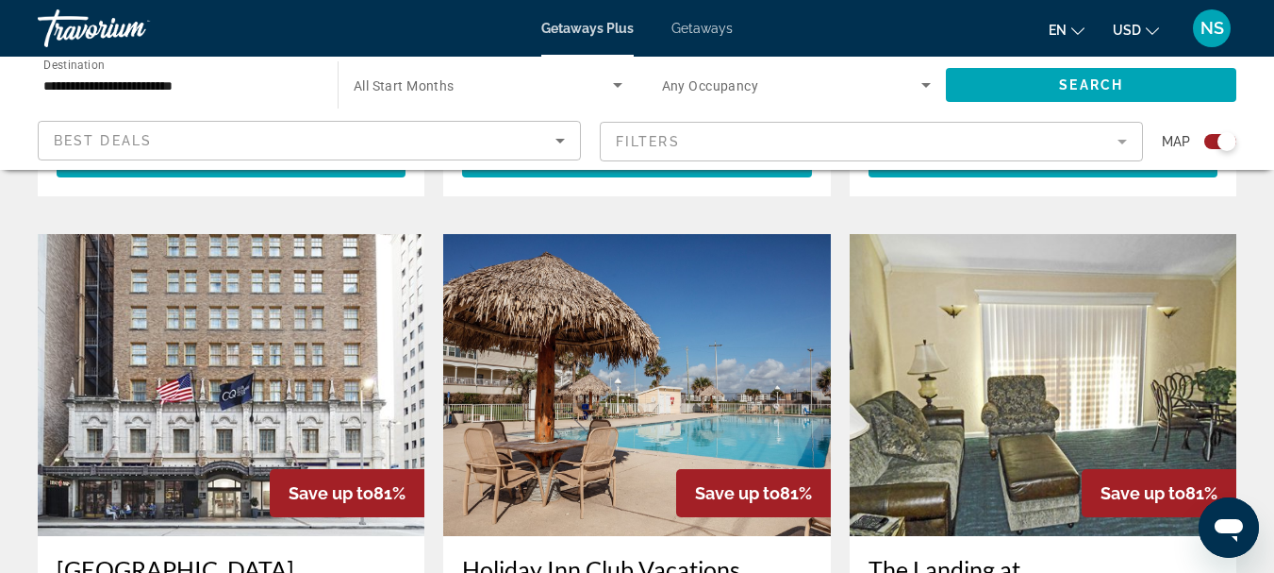
scroll to position [1226, 0]
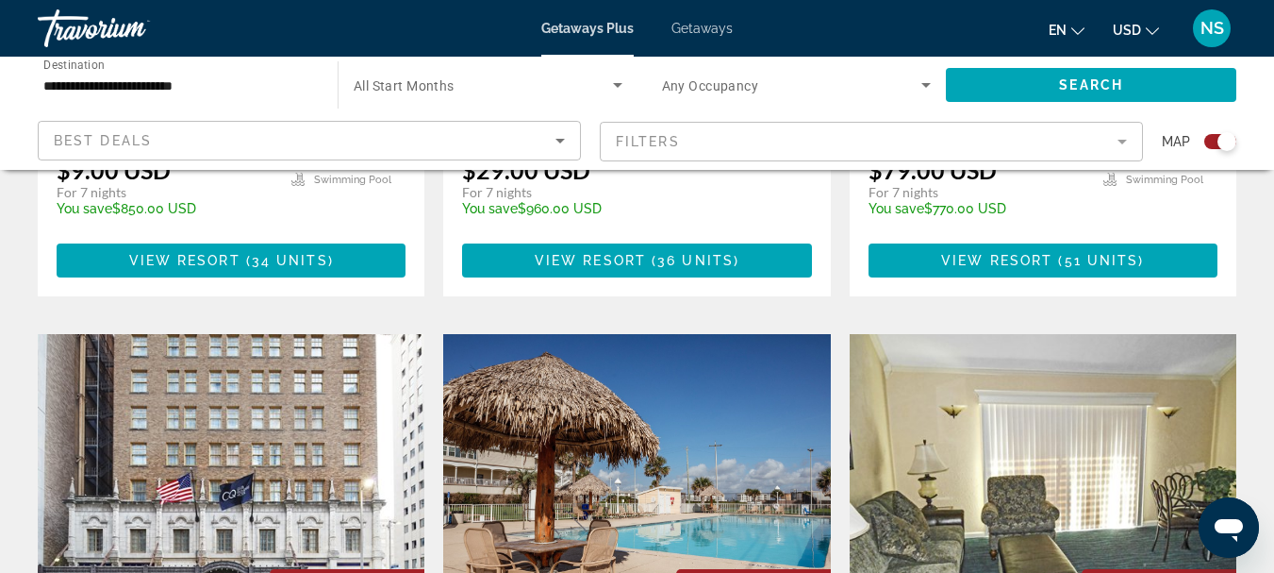
click at [1080, 420] on img "Main content" at bounding box center [1043, 485] width 387 height 302
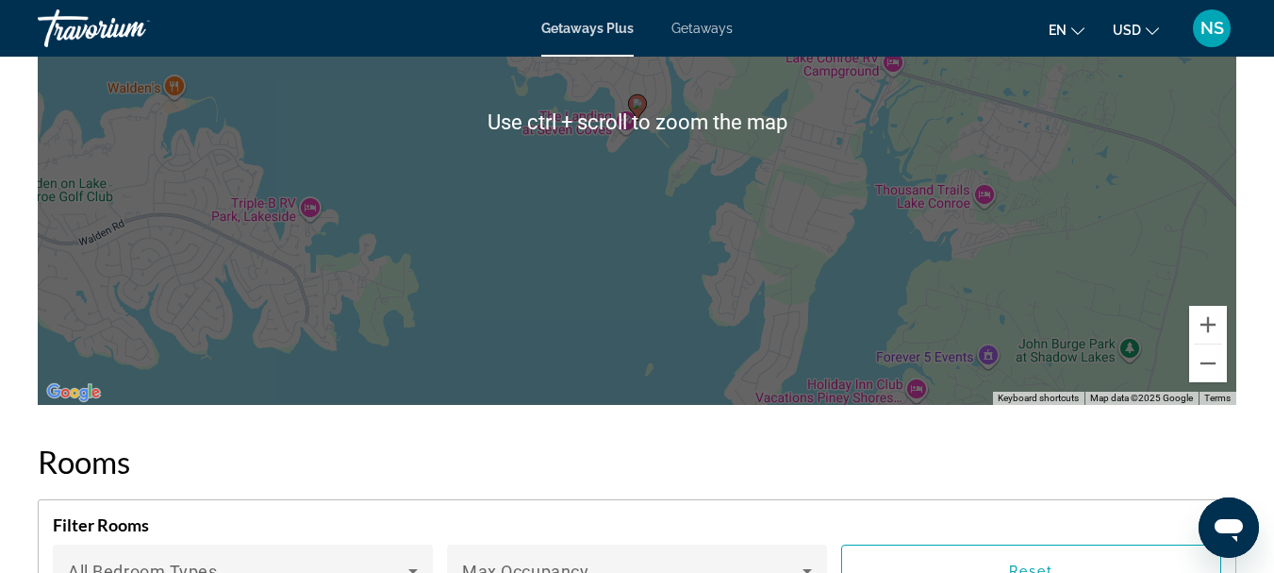
scroll to position [3113, 0]
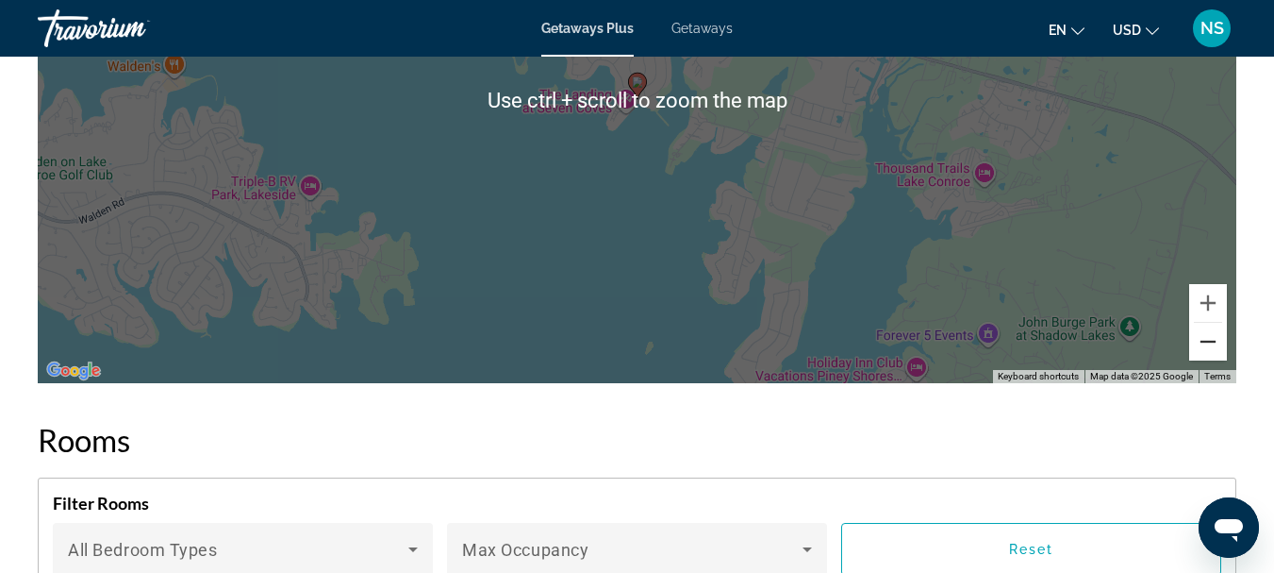
click at [1213, 360] on button "Zoom out" at bounding box center [1208, 342] width 38 height 38
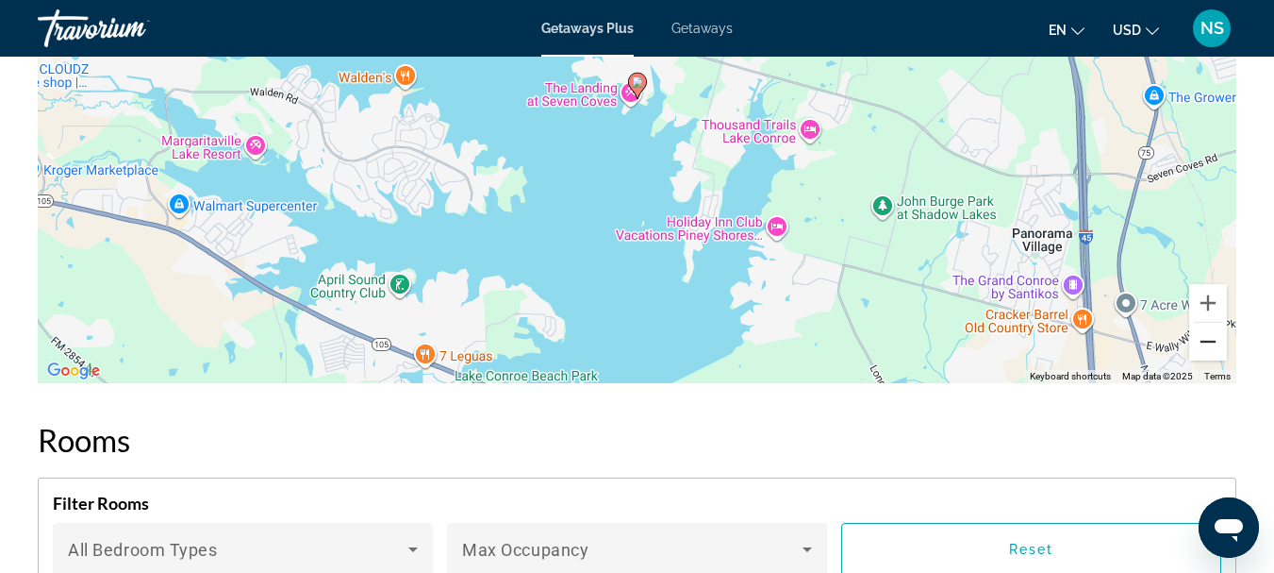
click at [1213, 360] on button "Zoom out" at bounding box center [1208, 342] width 38 height 38
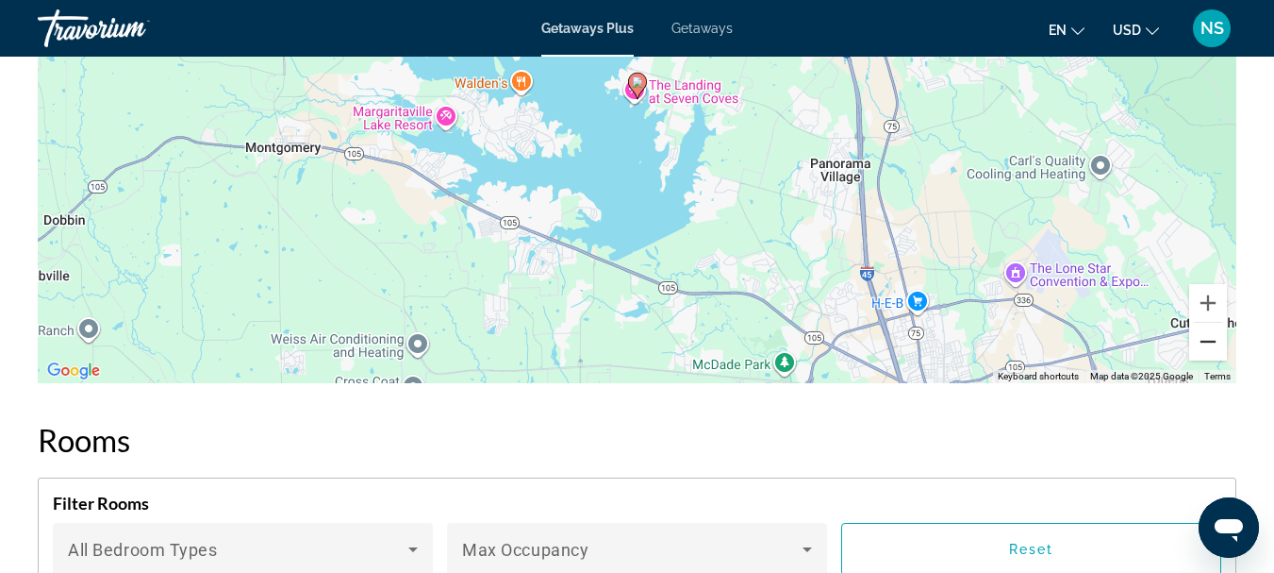
click at [1213, 360] on button "Zoom out" at bounding box center [1208, 342] width 38 height 38
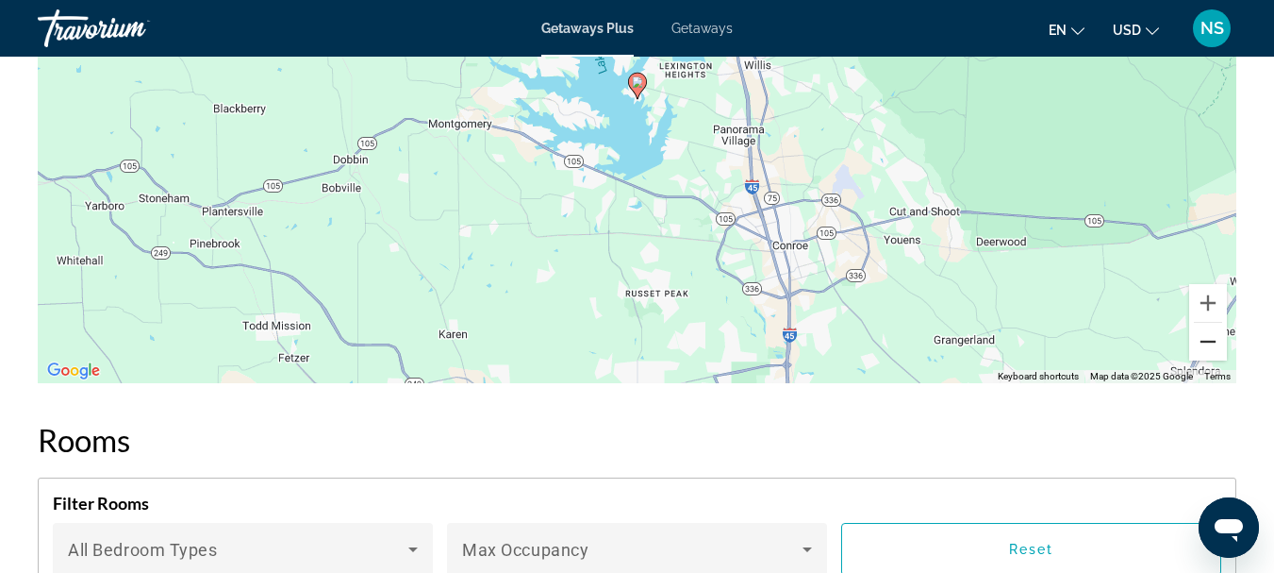
click at [1213, 360] on button "Zoom out" at bounding box center [1208, 342] width 38 height 38
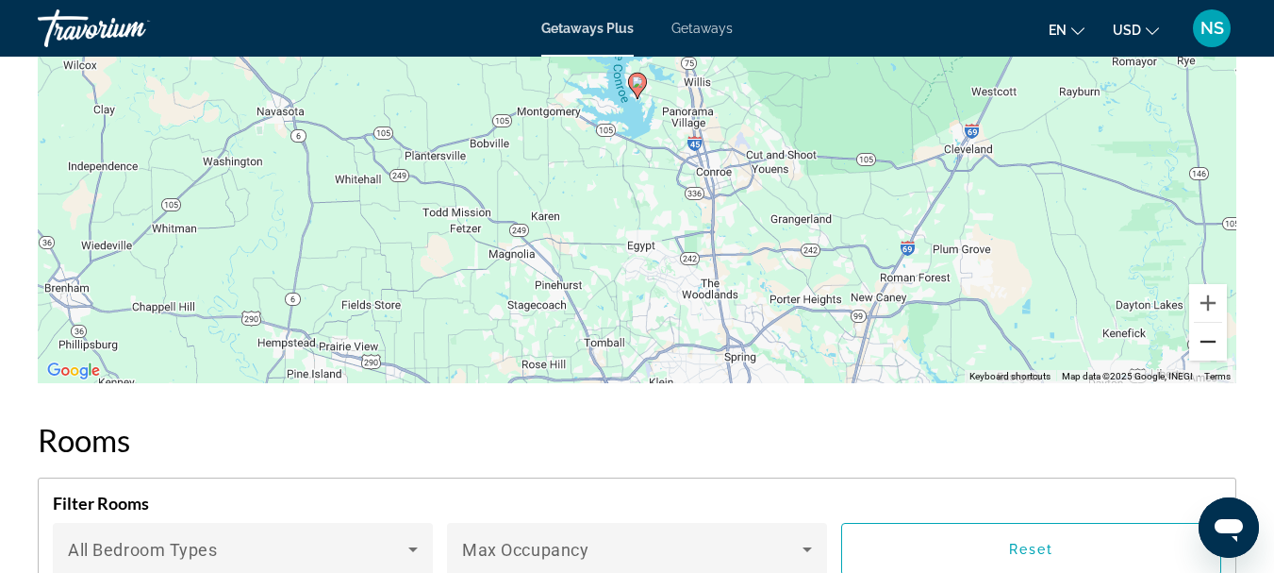
click at [1213, 360] on button "Zoom out" at bounding box center [1208, 342] width 38 height 38
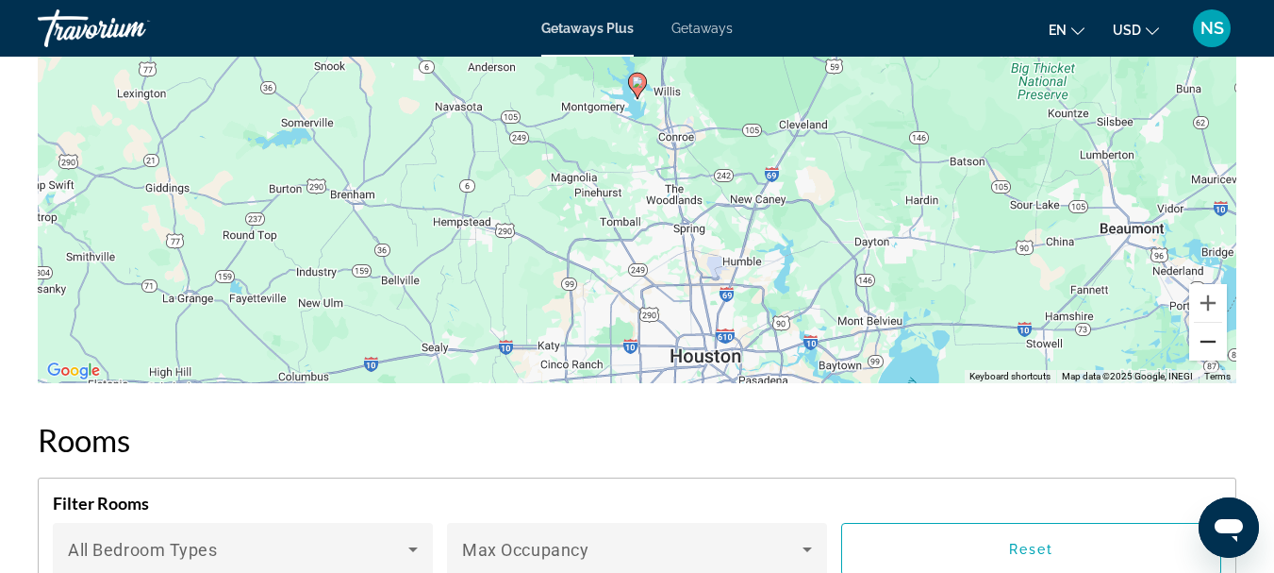
click at [1213, 360] on button "Zoom out" at bounding box center [1208, 342] width 38 height 38
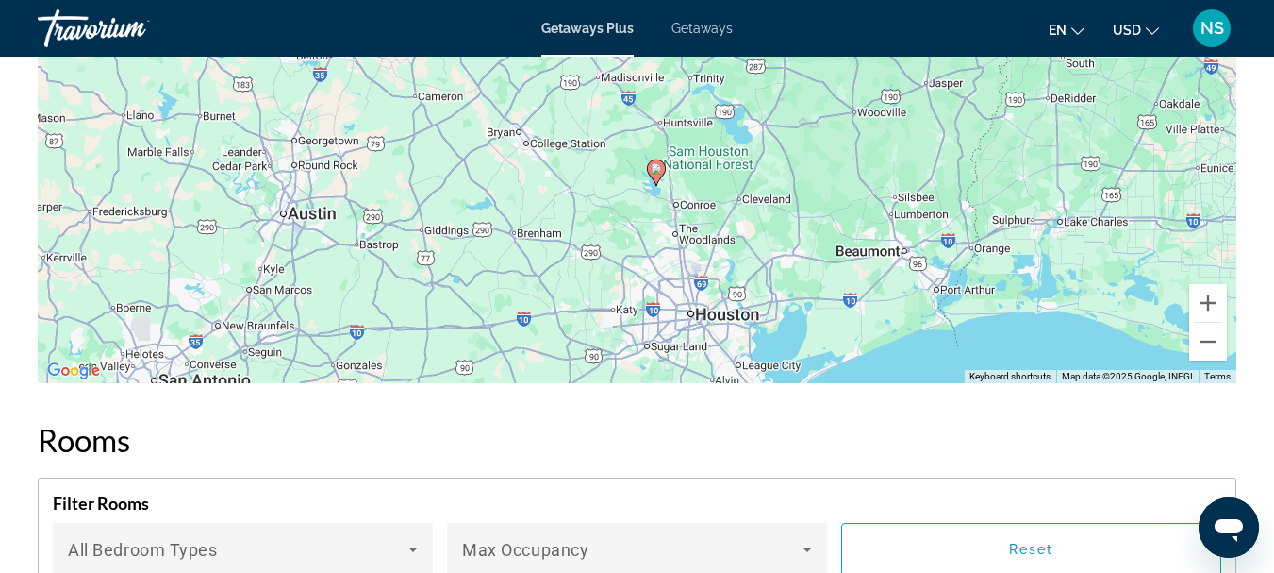
drag, startPoint x: 991, startPoint y: 302, endPoint x: 1010, endPoint y: 392, distance: 92.5
click at [1010, 383] on div "To activate drag with keyboard, press Alt + Enter. Once in keyboard drag state,…" at bounding box center [637, 100] width 1199 height 566
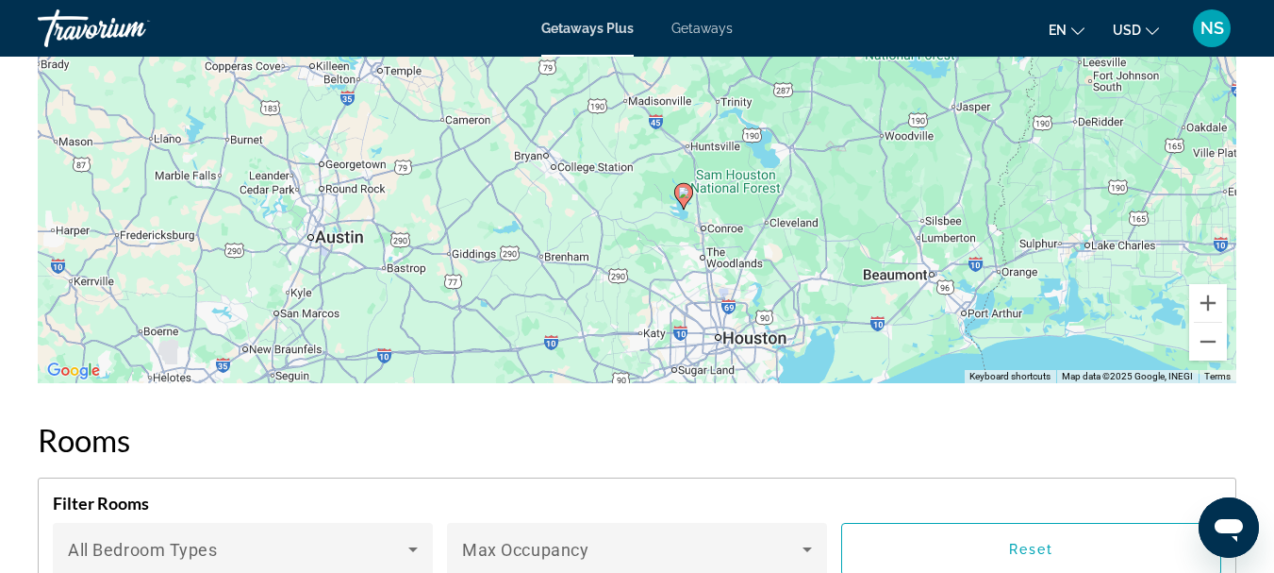
drag, startPoint x: 985, startPoint y: 238, endPoint x: 1012, endPoint y: 263, distance: 37.4
click at [1012, 263] on div "To activate drag with keyboard, press Alt + Enter. Once in keyboard drag state,…" at bounding box center [637, 100] width 1199 height 566
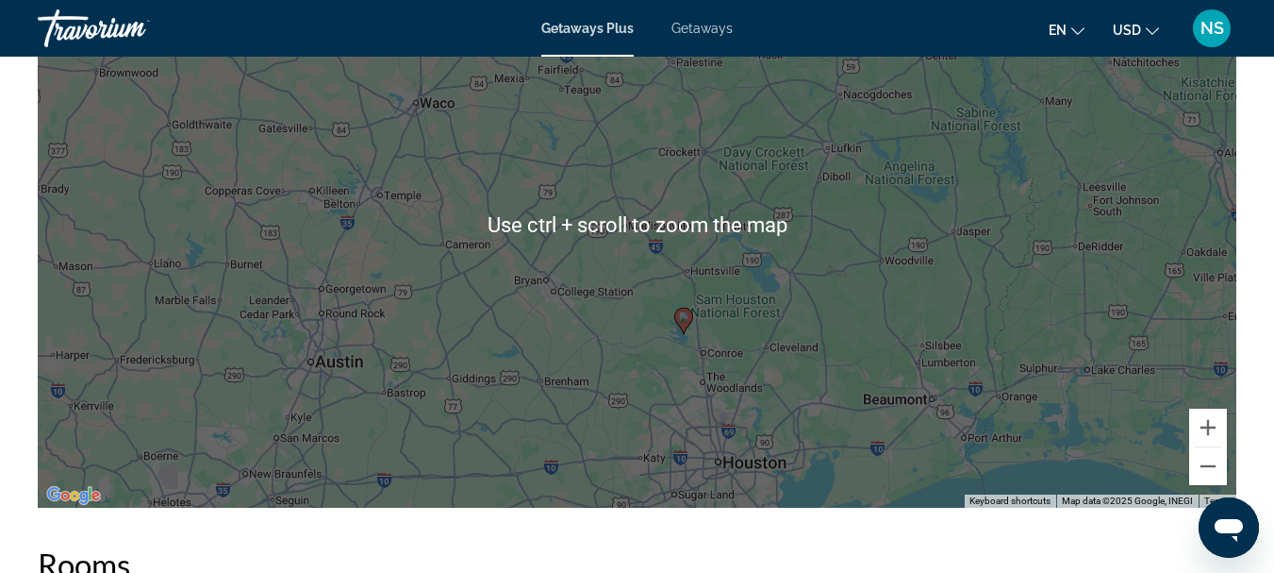
scroll to position [3018, 0]
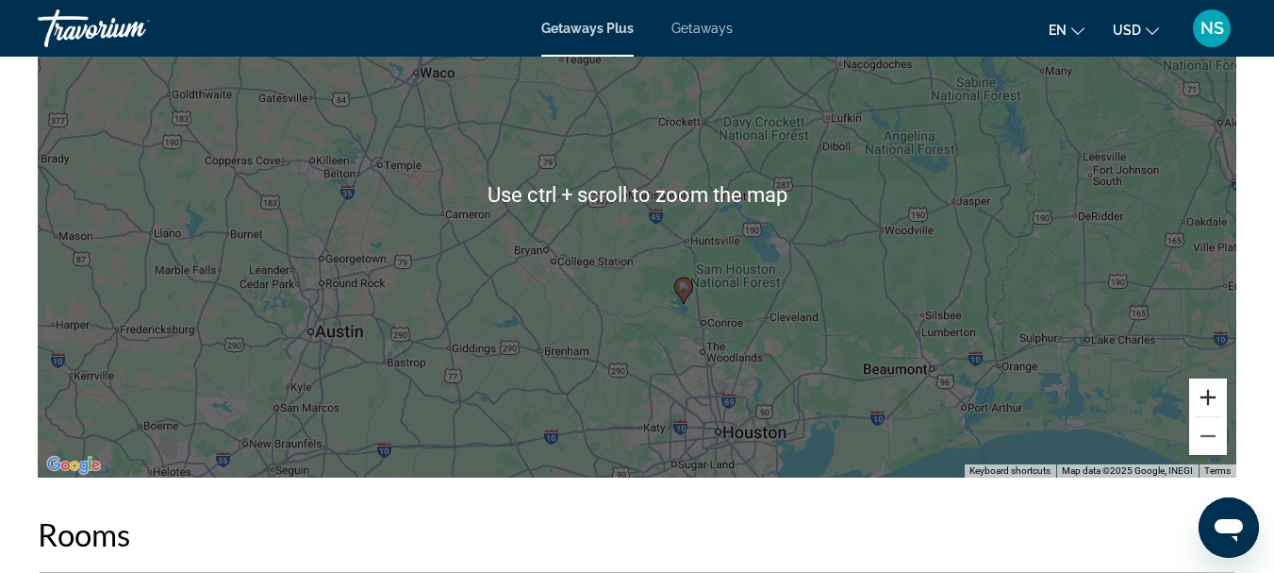
click at [1205, 410] on button "Zoom in" at bounding box center [1208, 397] width 38 height 38
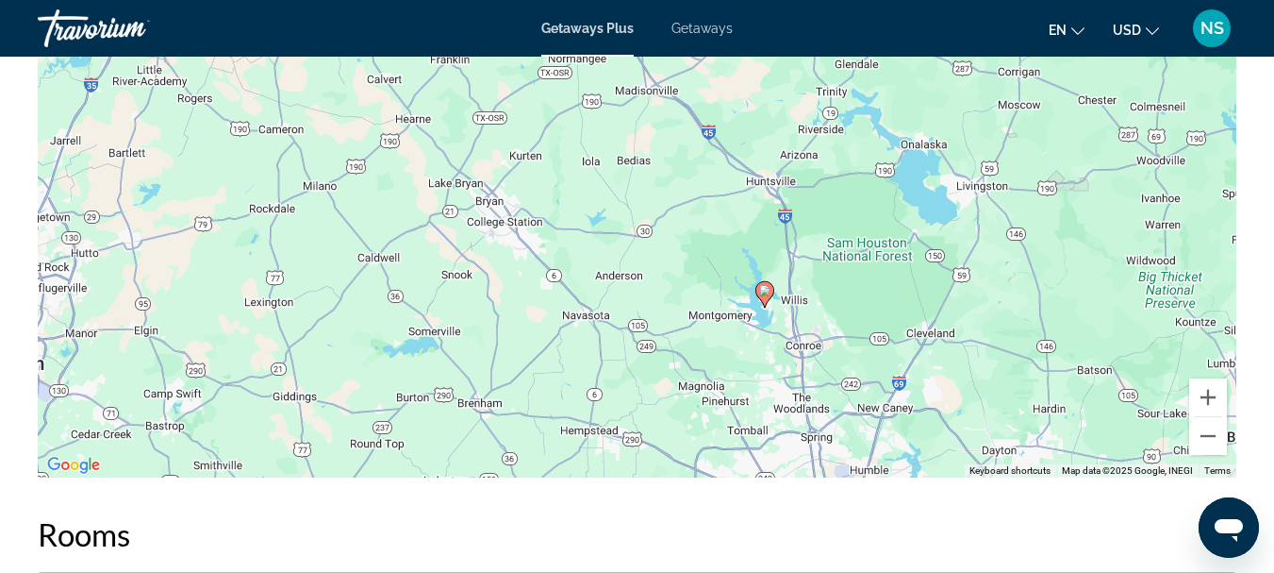
drag, startPoint x: 873, startPoint y: 317, endPoint x: 902, endPoint y: 217, distance: 103.9
click at [902, 217] on div "To activate drag with keyboard, press Alt + Enter. Once in keyboard drag state,…" at bounding box center [637, 194] width 1199 height 566
click at [1203, 412] on button "Zoom in" at bounding box center [1208, 397] width 38 height 38
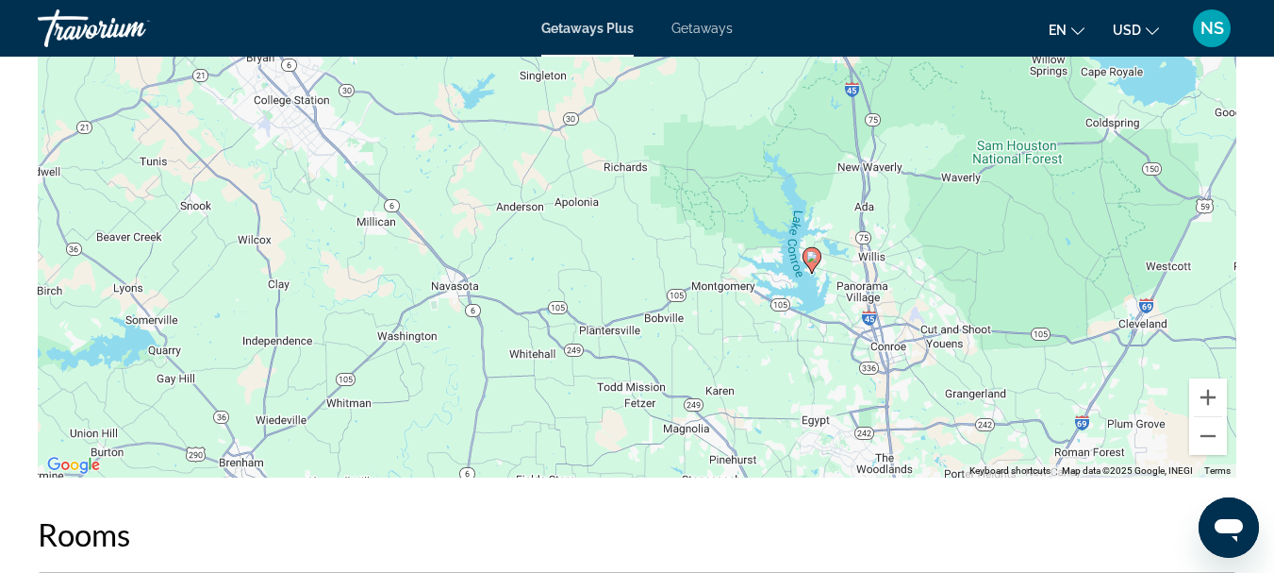
drag, startPoint x: 1115, startPoint y: 392, endPoint x: 1031, endPoint y: 241, distance: 173.5
click at [1031, 241] on div "To activate drag with keyboard, press Alt + Enter. Once in keyboard drag state,…" at bounding box center [637, 194] width 1199 height 566
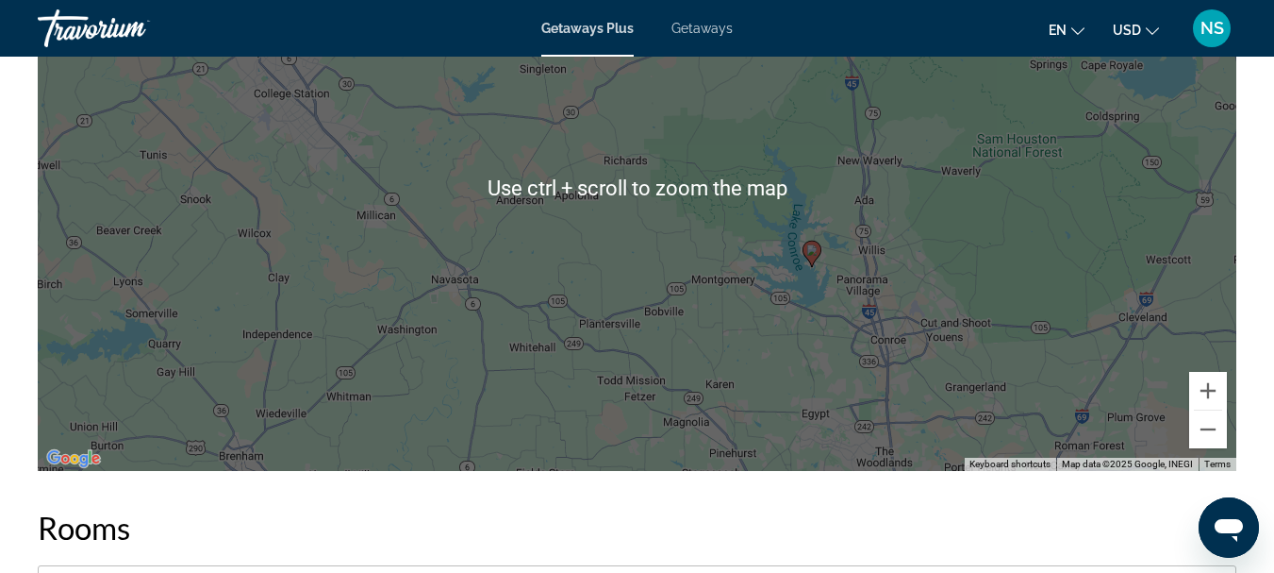
scroll to position [3038, 0]
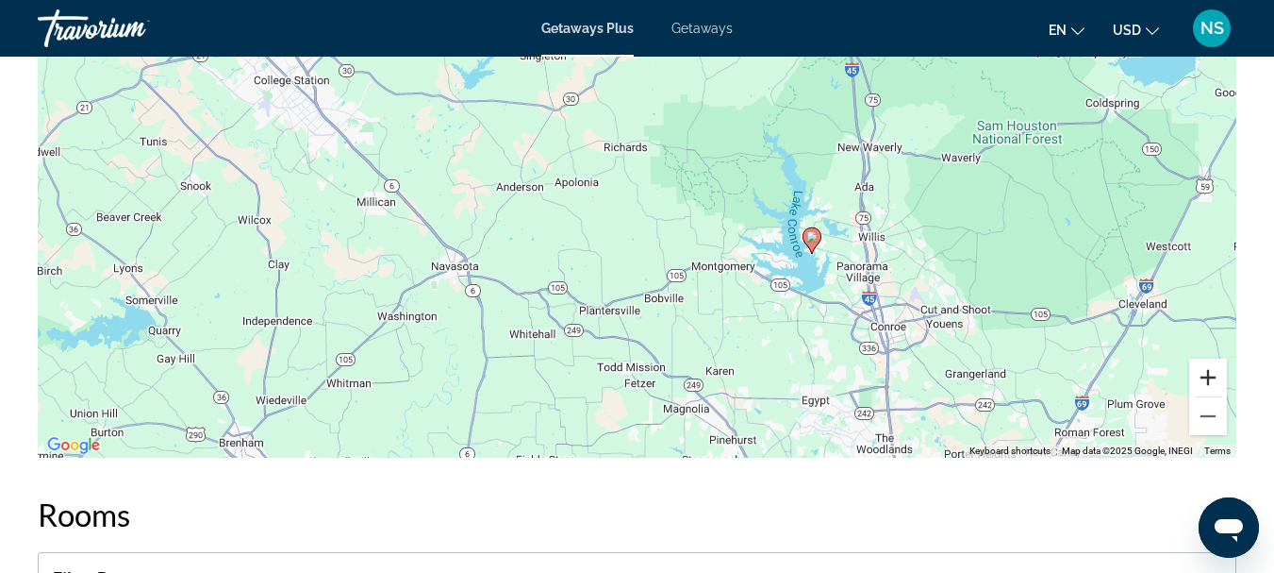
click at [1207, 395] on button "Zoom in" at bounding box center [1208, 377] width 38 height 38
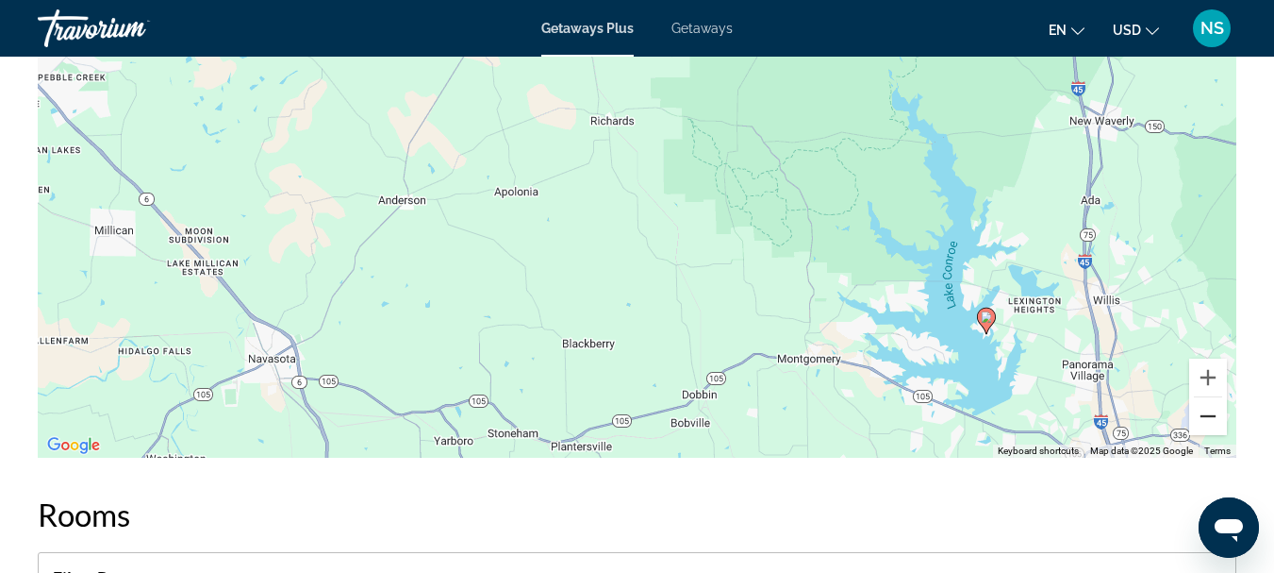
click at [1211, 435] on button "Zoom out" at bounding box center [1208, 416] width 38 height 38
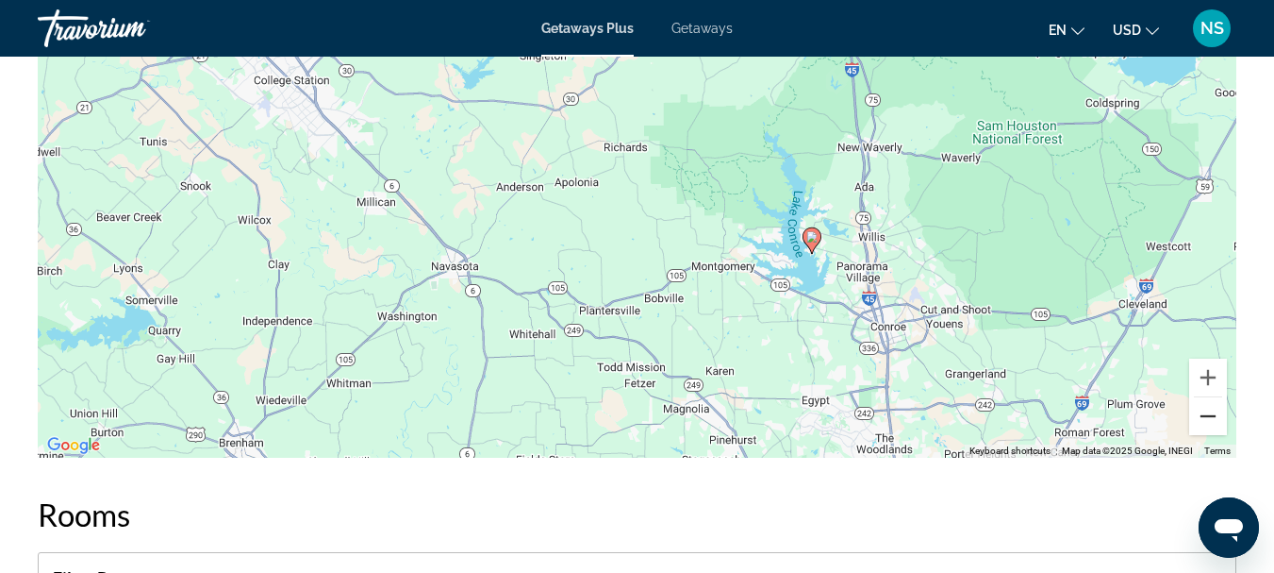
click at [1211, 435] on button "Zoom out" at bounding box center [1208, 416] width 38 height 38
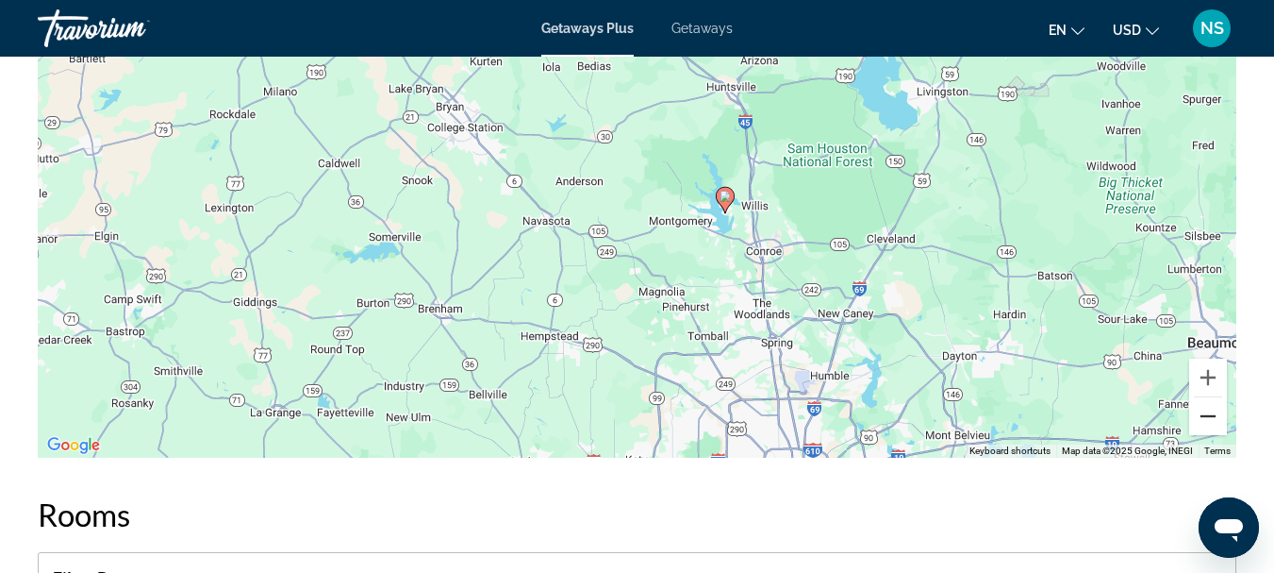
click at [1211, 435] on button "Zoom out" at bounding box center [1208, 416] width 38 height 38
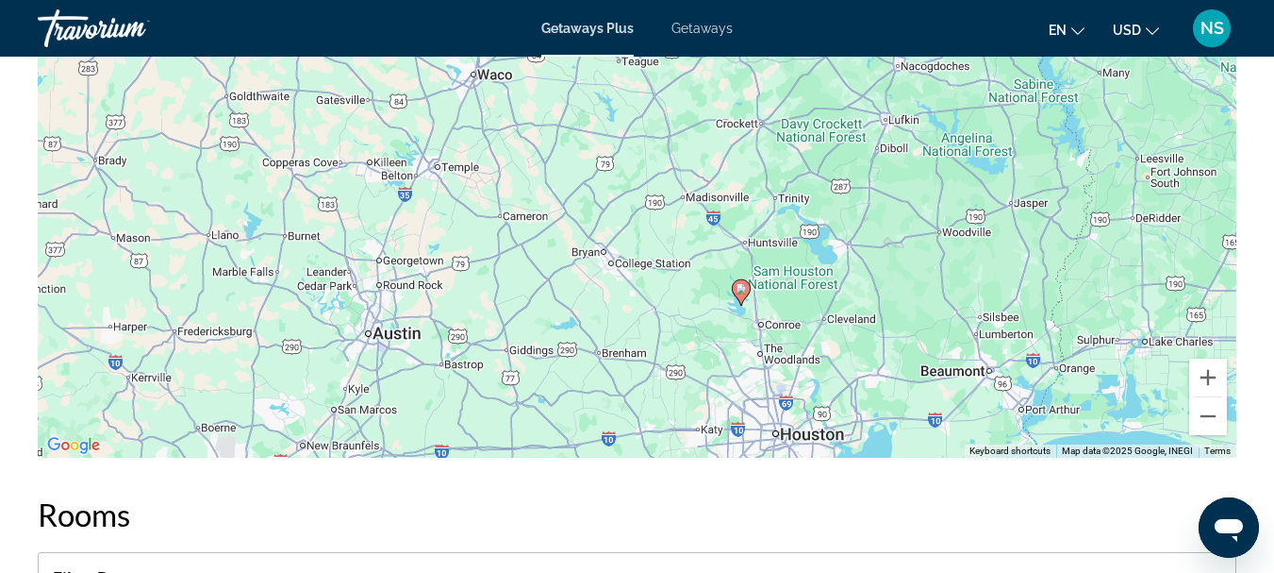
drag, startPoint x: 981, startPoint y: 266, endPoint x: 1041, endPoint y: 377, distance: 126.6
click at [1041, 377] on div "To activate drag with keyboard, press Alt + Enter. Once in keyboard drag state,…" at bounding box center [637, 175] width 1199 height 566
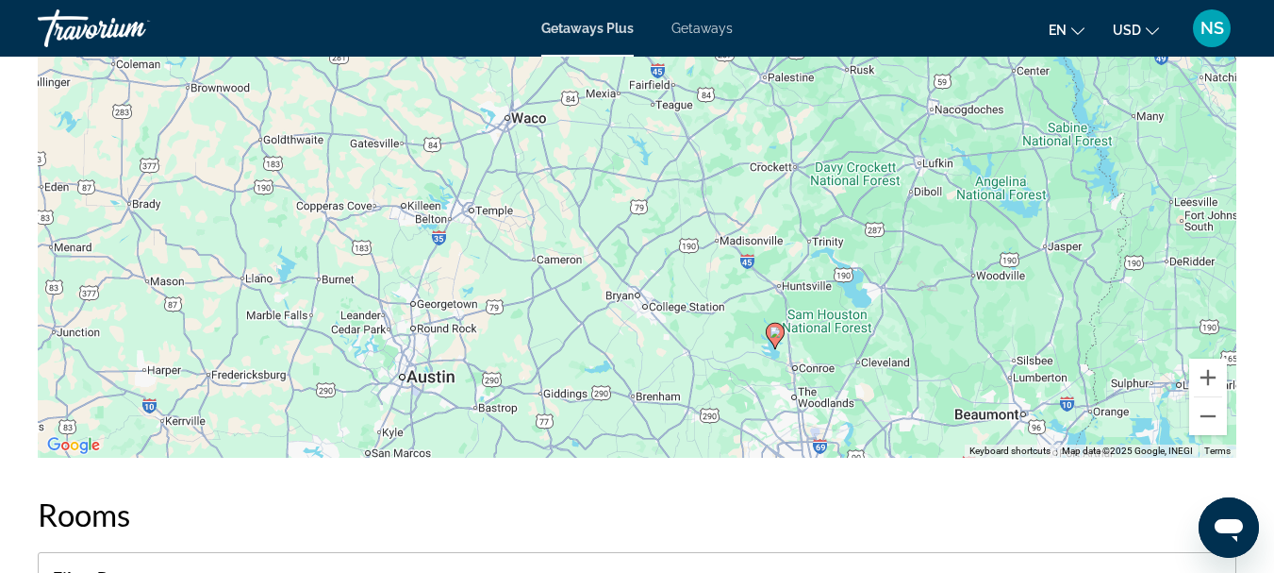
drag, startPoint x: 990, startPoint y: 310, endPoint x: 1026, endPoint y: 359, distance: 60.7
click at [1026, 359] on div "To activate drag with keyboard, press Alt + Enter. Once in keyboard drag state,…" at bounding box center [637, 175] width 1199 height 566
click at [1205, 432] on button "Zoom out" at bounding box center [1208, 416] width 38 height 38
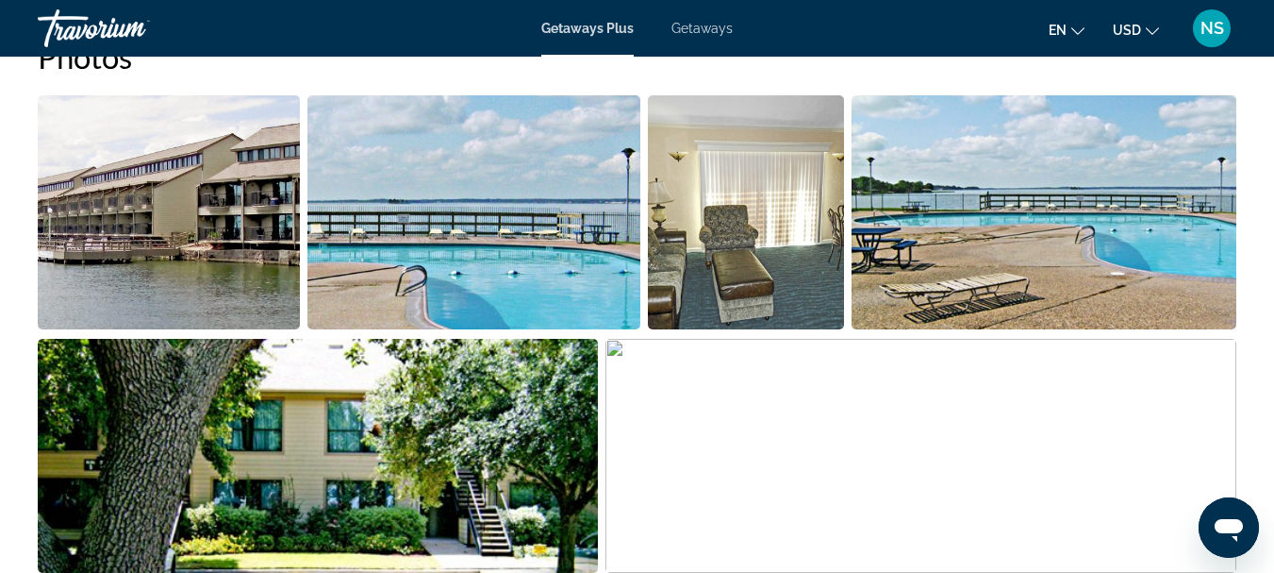
scroll to position [869, 0]
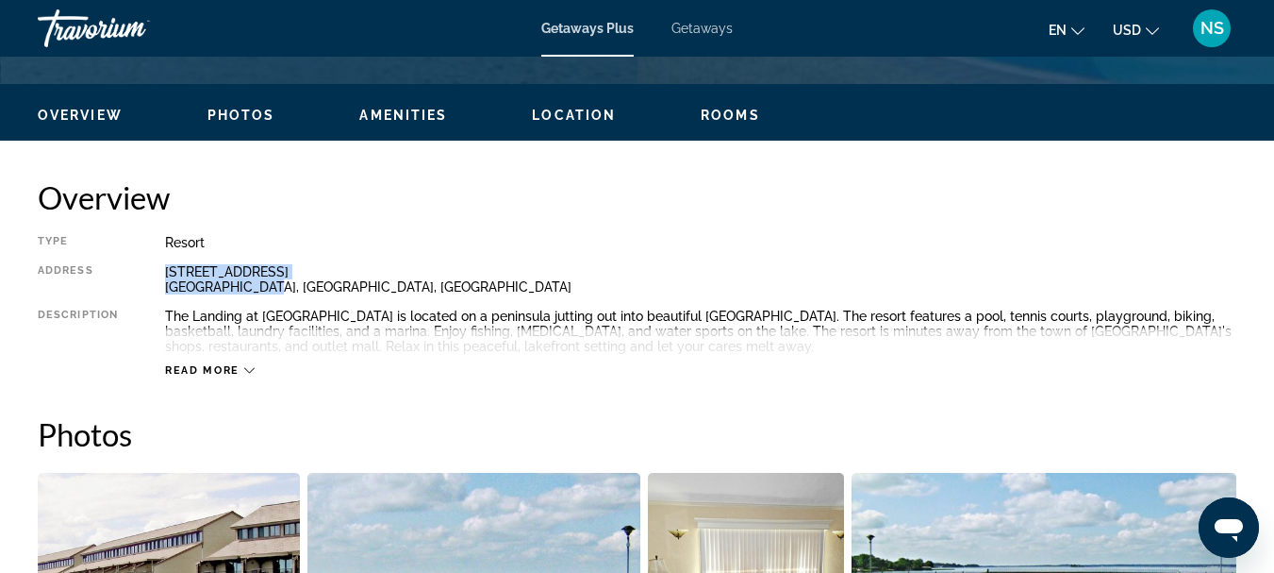
drag, startPoint x: 262, startPoint y: 291, endPoint x: 166, endPoint y: 274, distance: 97.9
click at [166, 274] on div "7031 Kingston Cove Lane Willis, TX, USA" at bounding box center [701, 279] width 1072 height 30
copy div "7031 Kingston Cove Lane Willis, TX, USA"
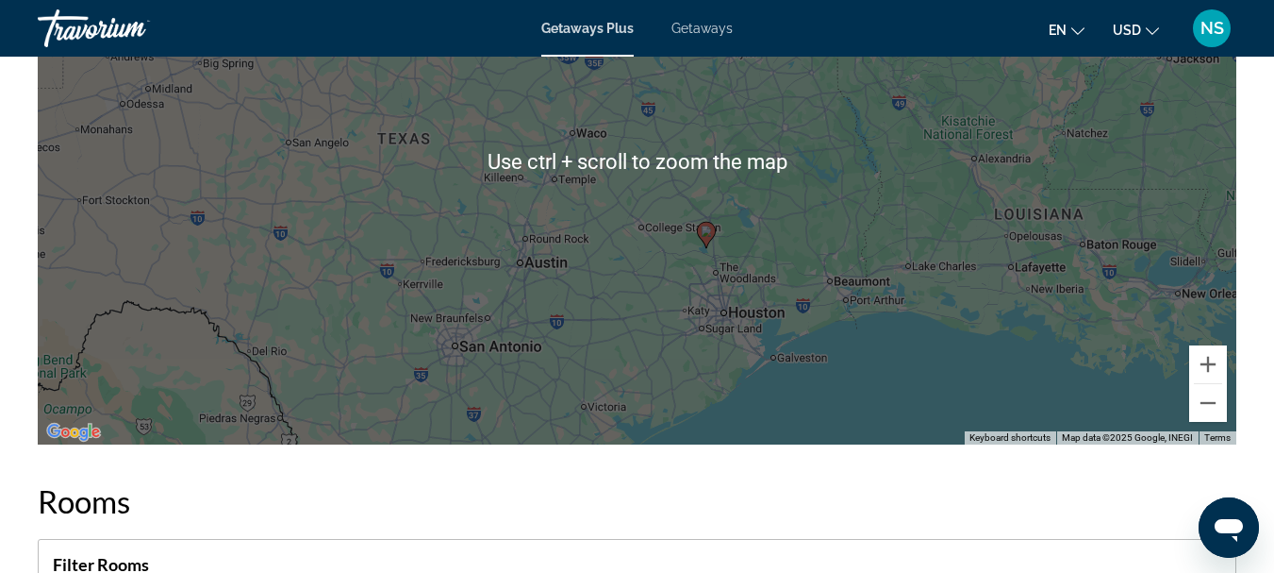
scroll to position [2849, 0]
